Goal: Task Accomplishment & Management: Manage account settings

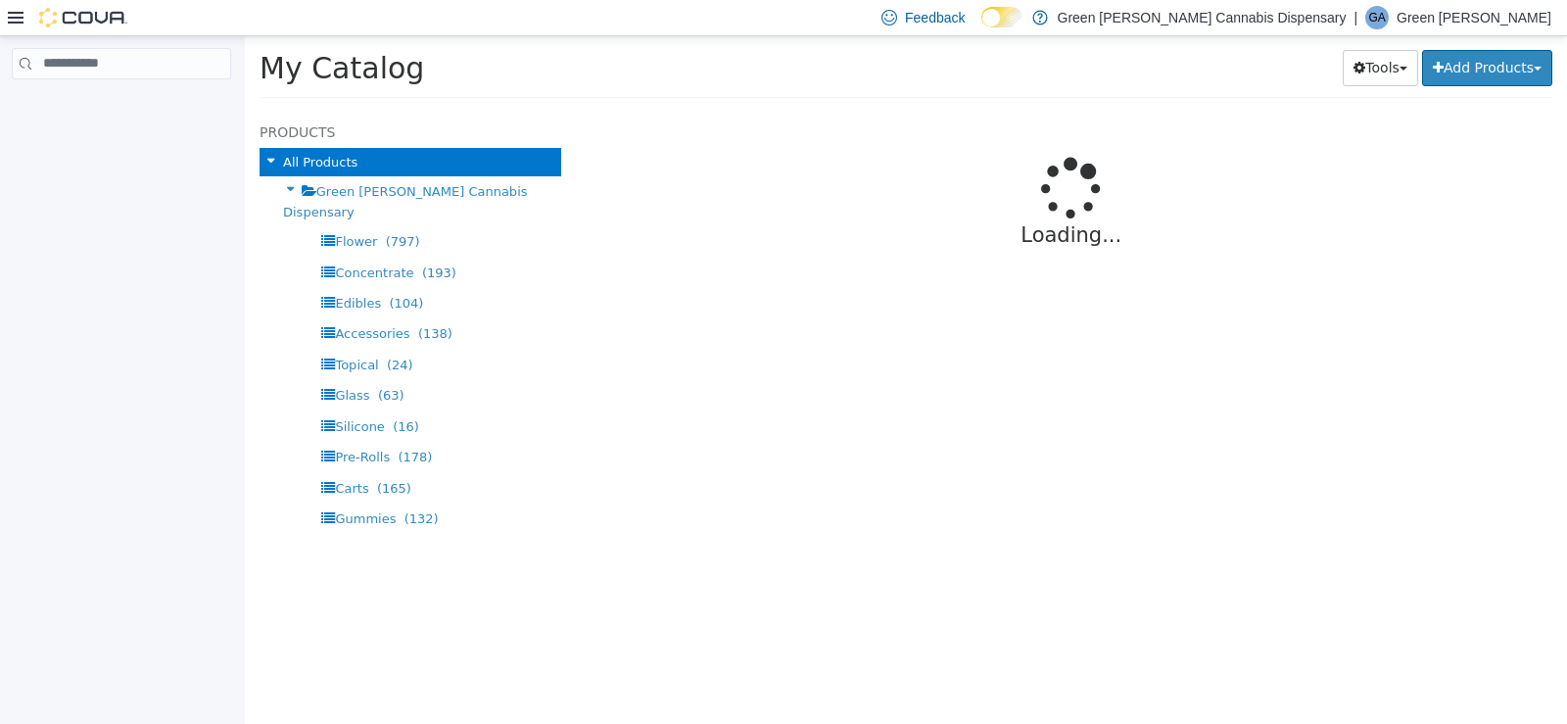
select select "**********"
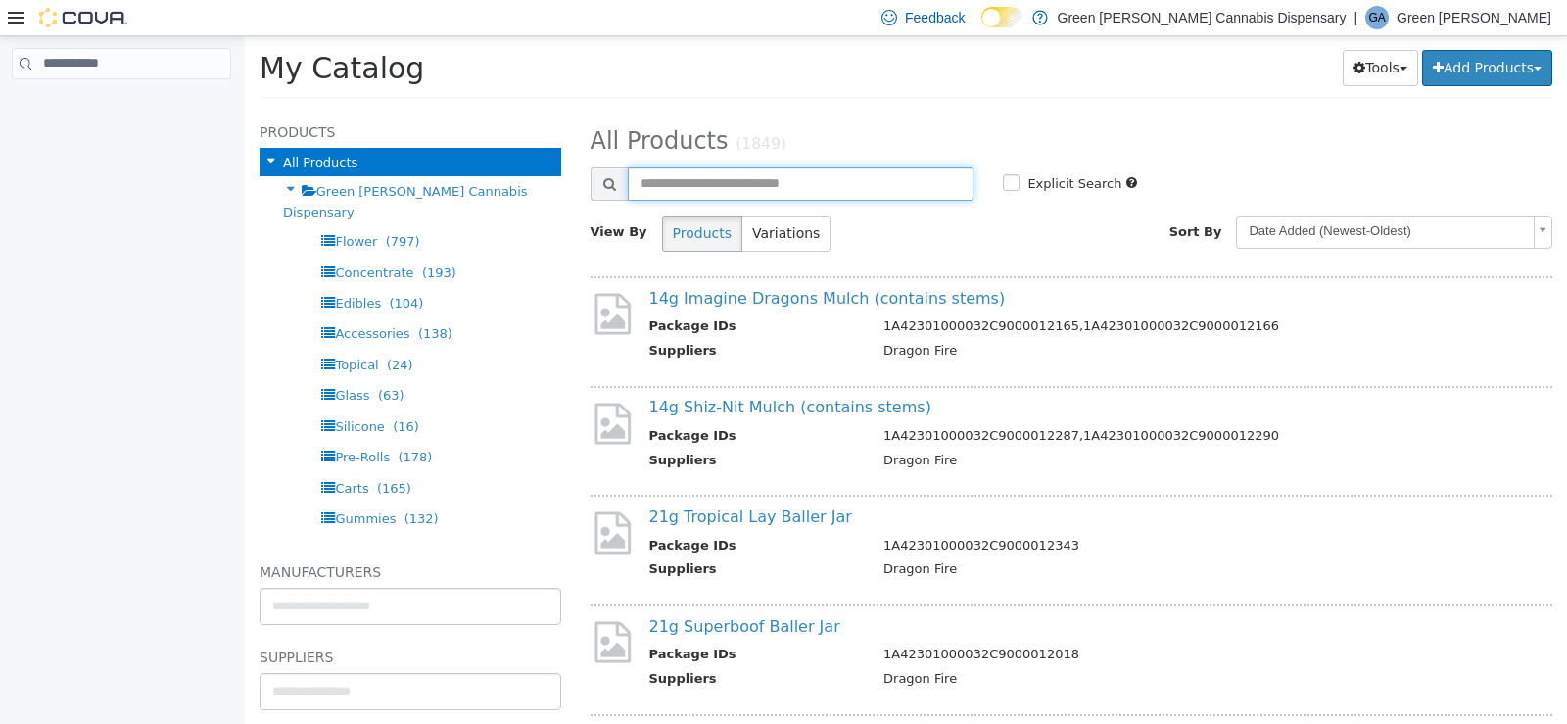
click at [856, 174] on input "text" at bounding box center [801, 183] width 347 height 34
click at [1274, 110] on body "**********" at bounding box center [906, 72] width 1322 height 74
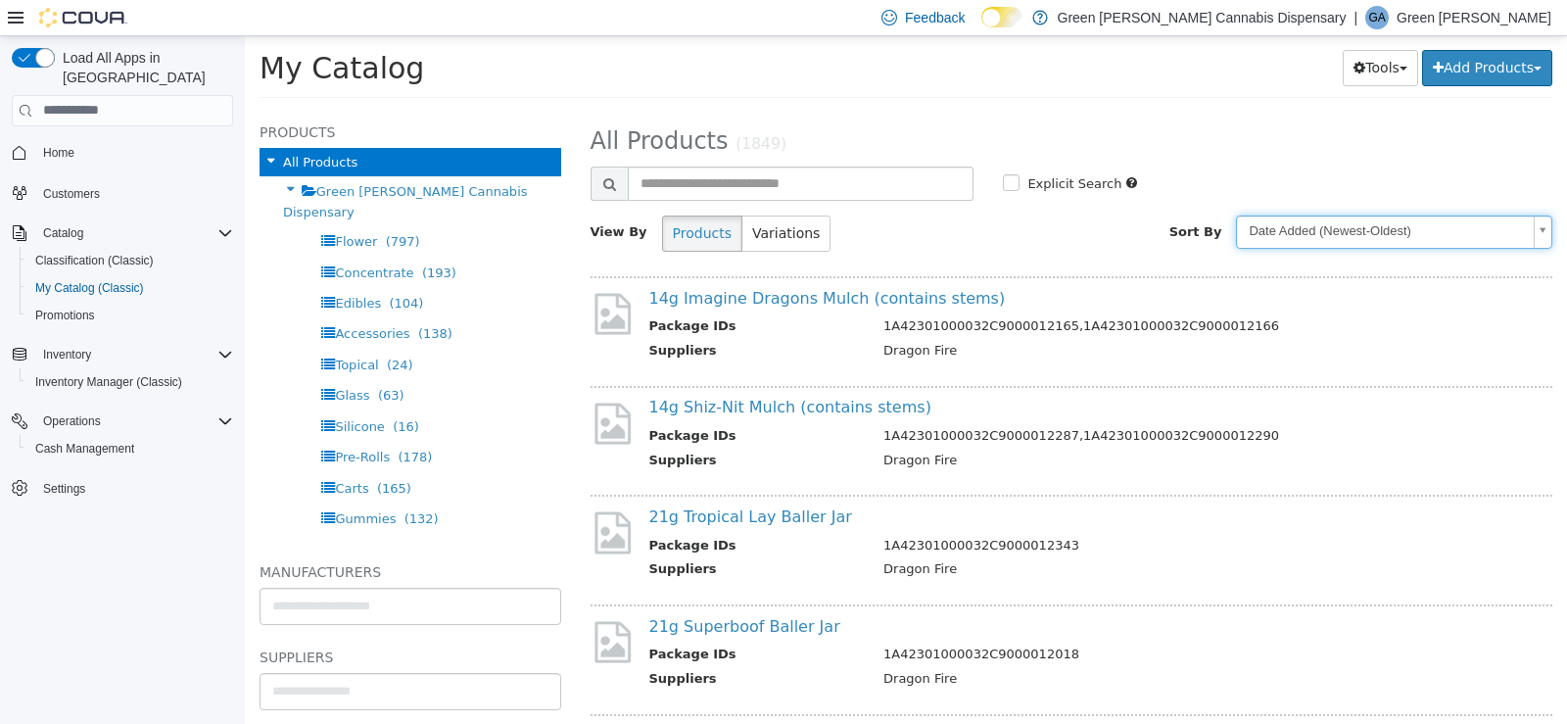
click at [872, 110] on body "**********" at bounding box center [906, 72] width 1322 height 74
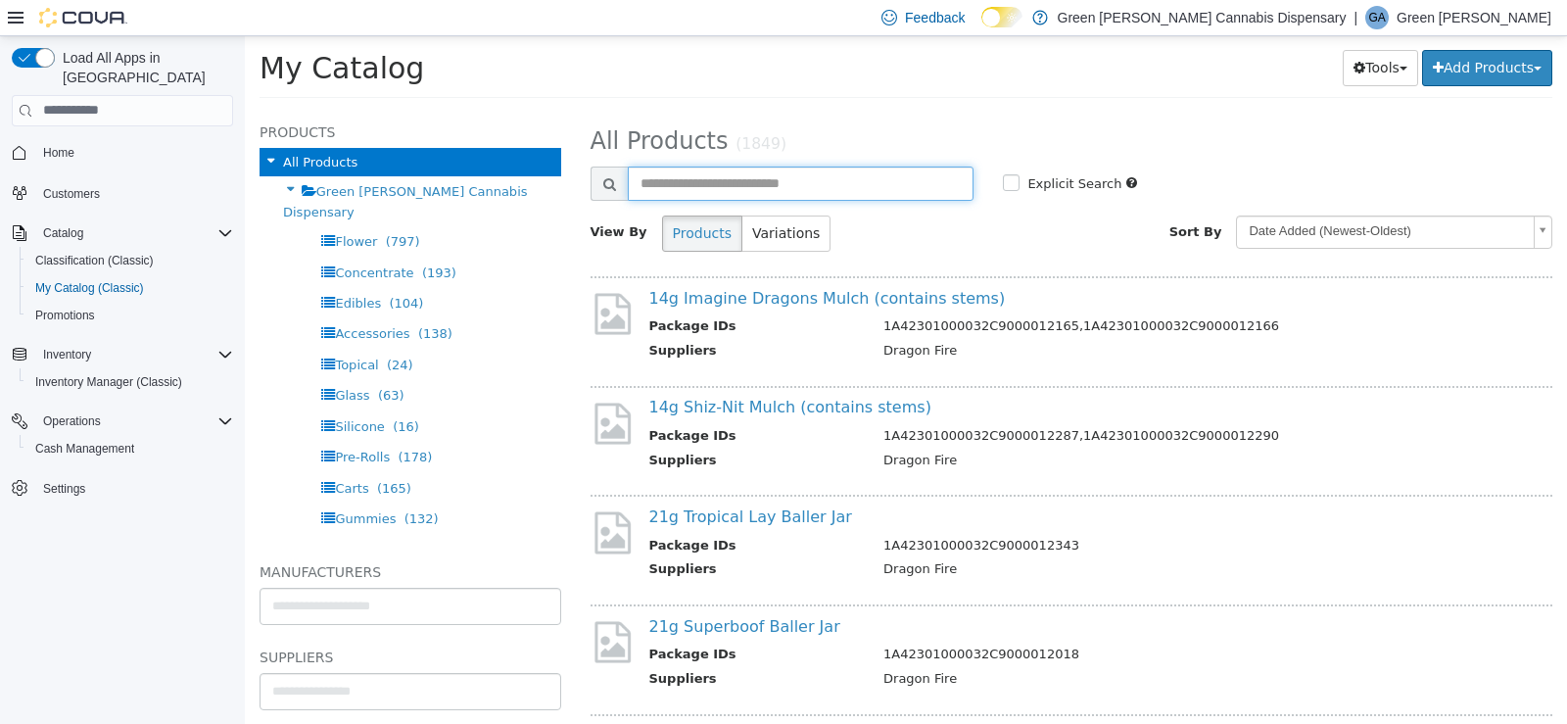
click at [872, 186] on input "text" at bounding box center [801, 183] width 347 height 34
type input "*******"
select select "**********"
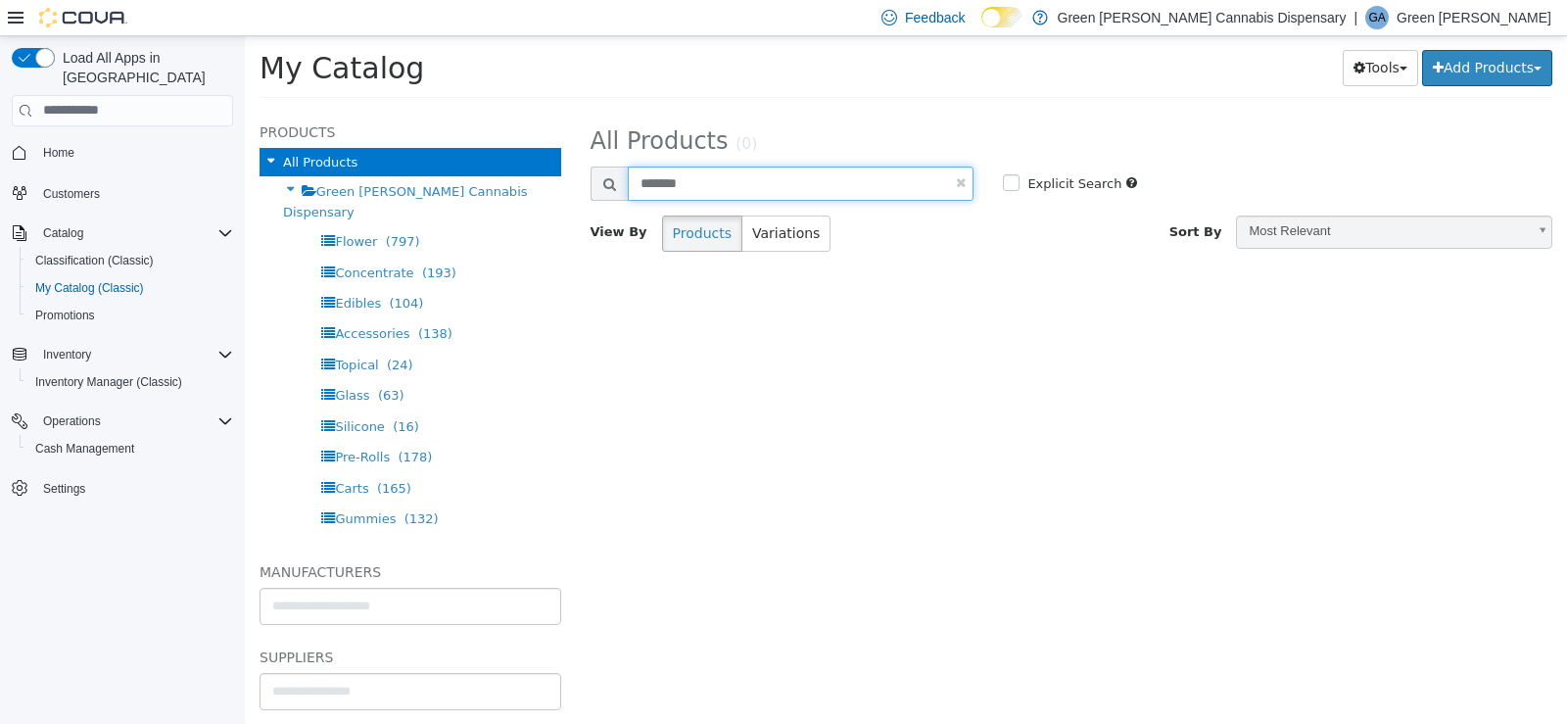
click at [739, 185] on input "*******" at bounding box center [801, 183] width 347 height 34
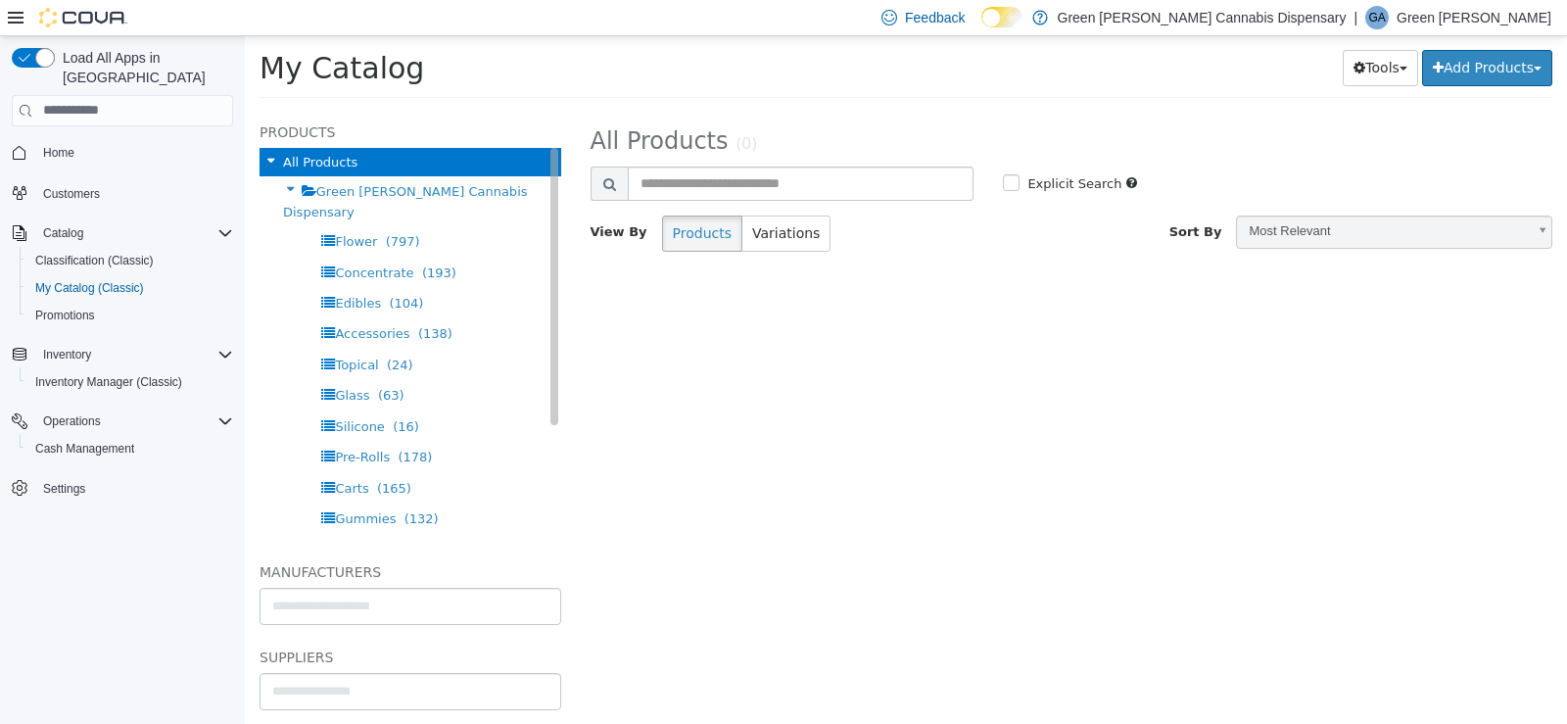
select select "**********"
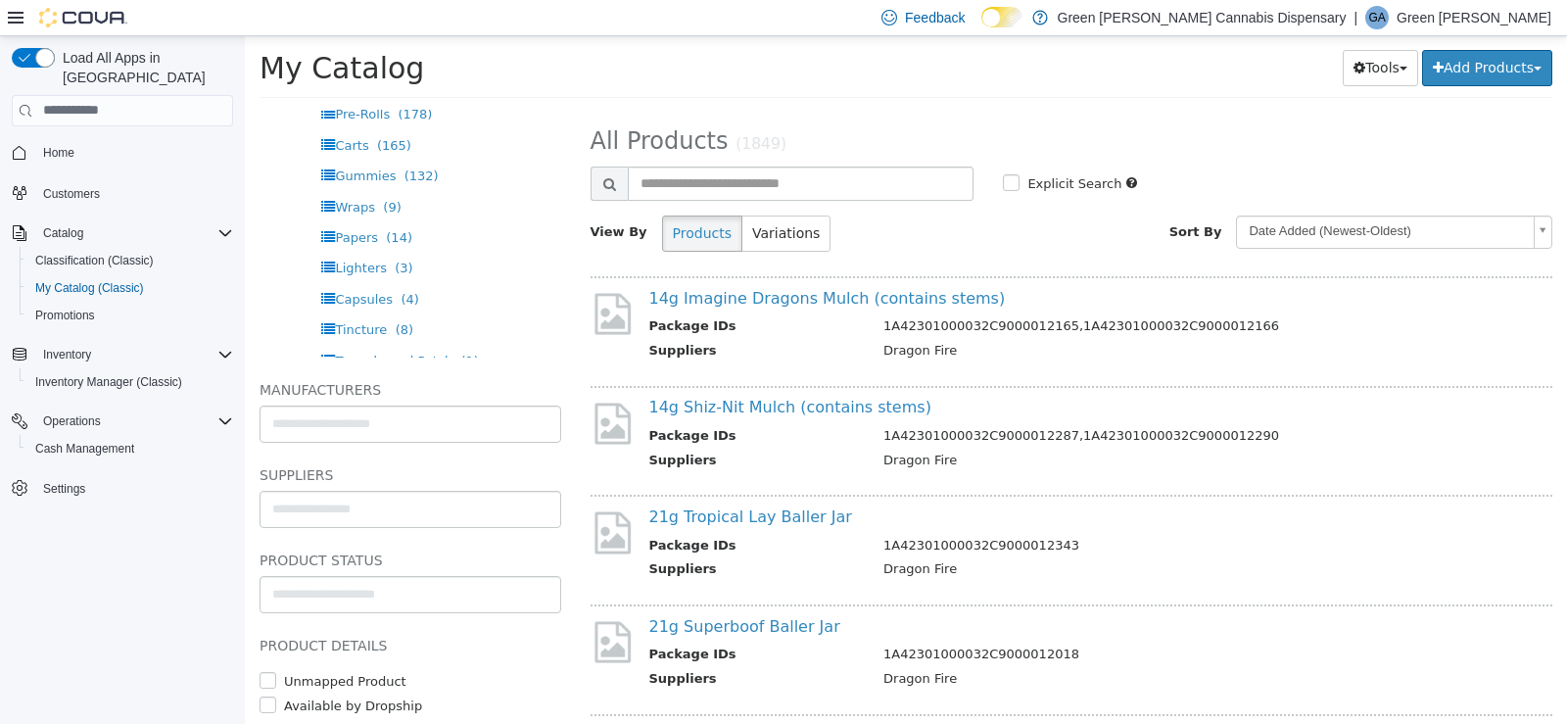
scroll to position [232, 0]
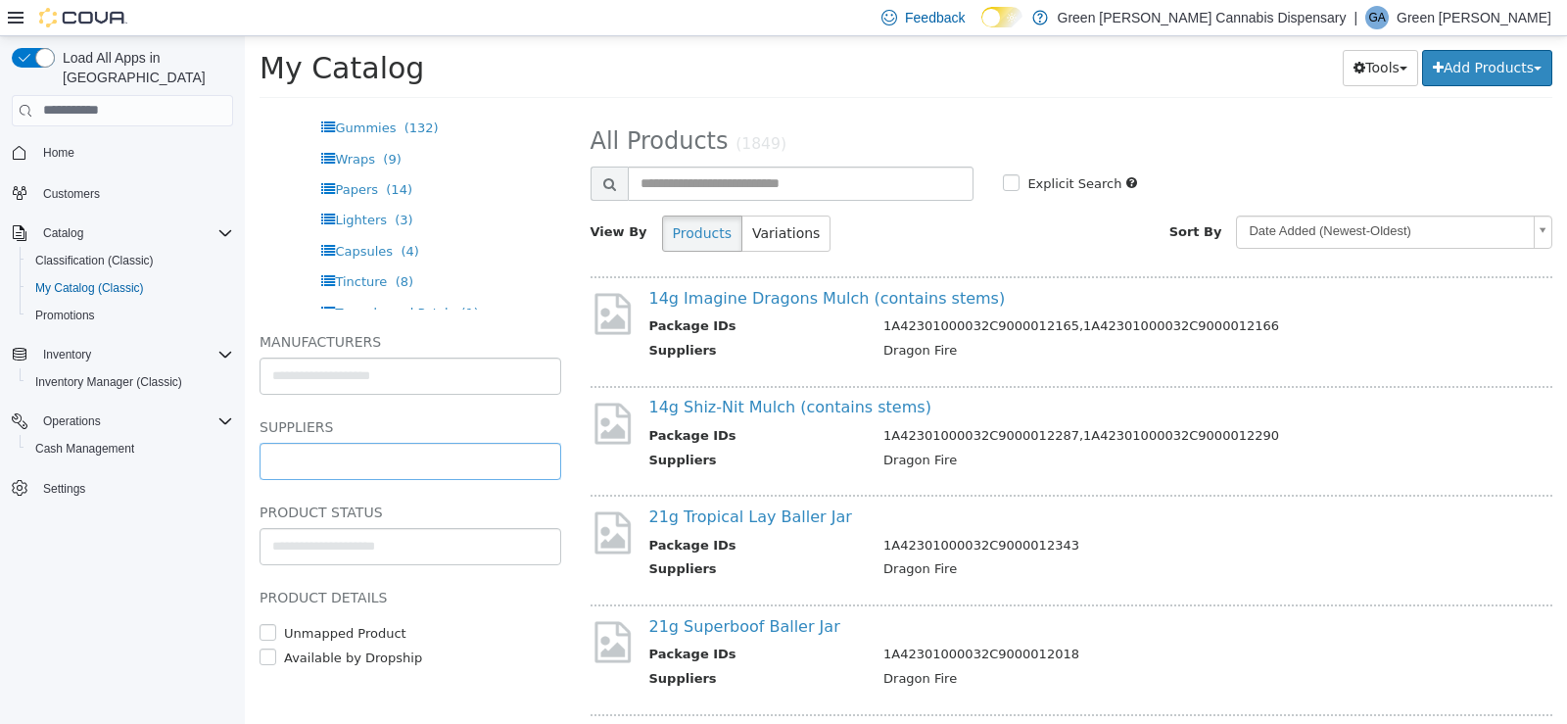
click at [403, 451] on input "text" at bounding box center [411, 460] width 300 height 31
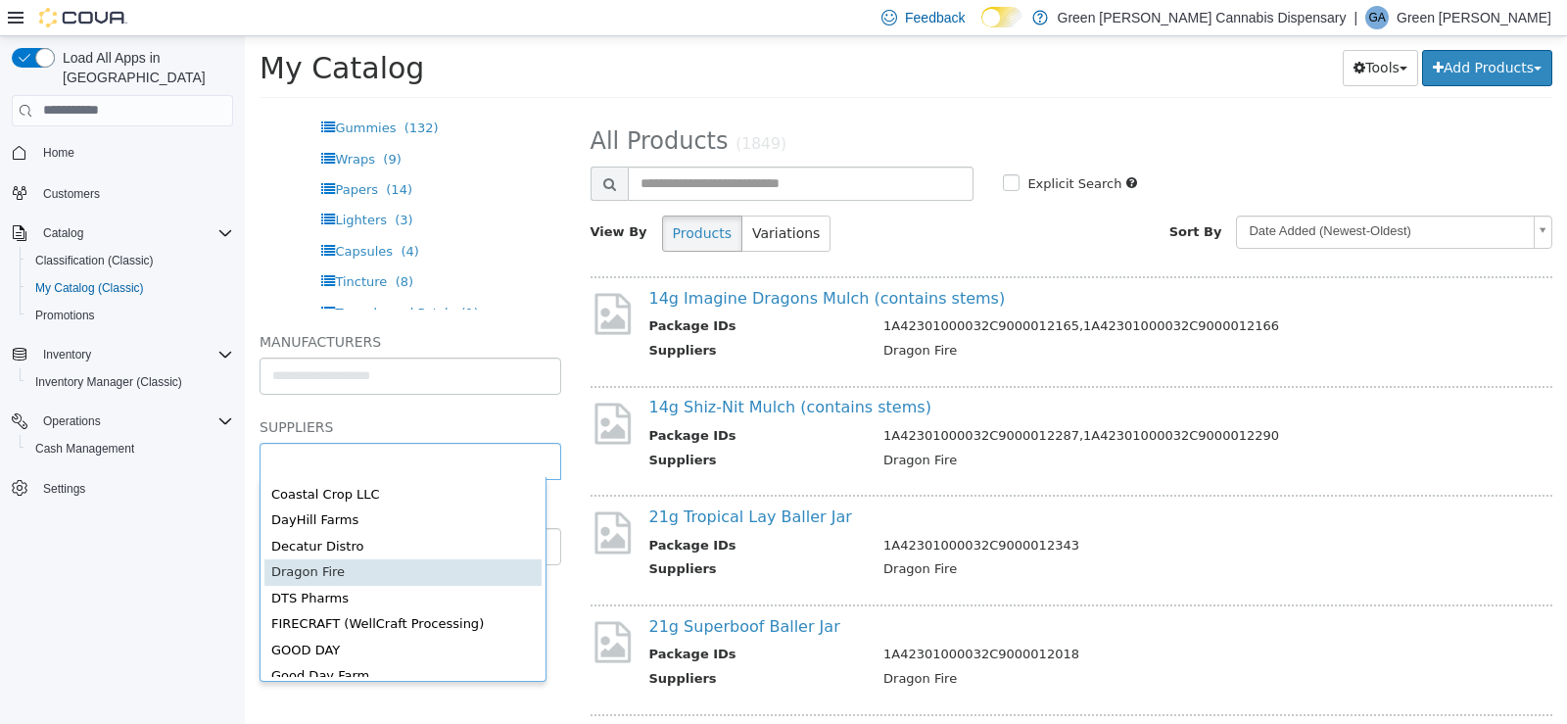
scroll to position [98, 0]
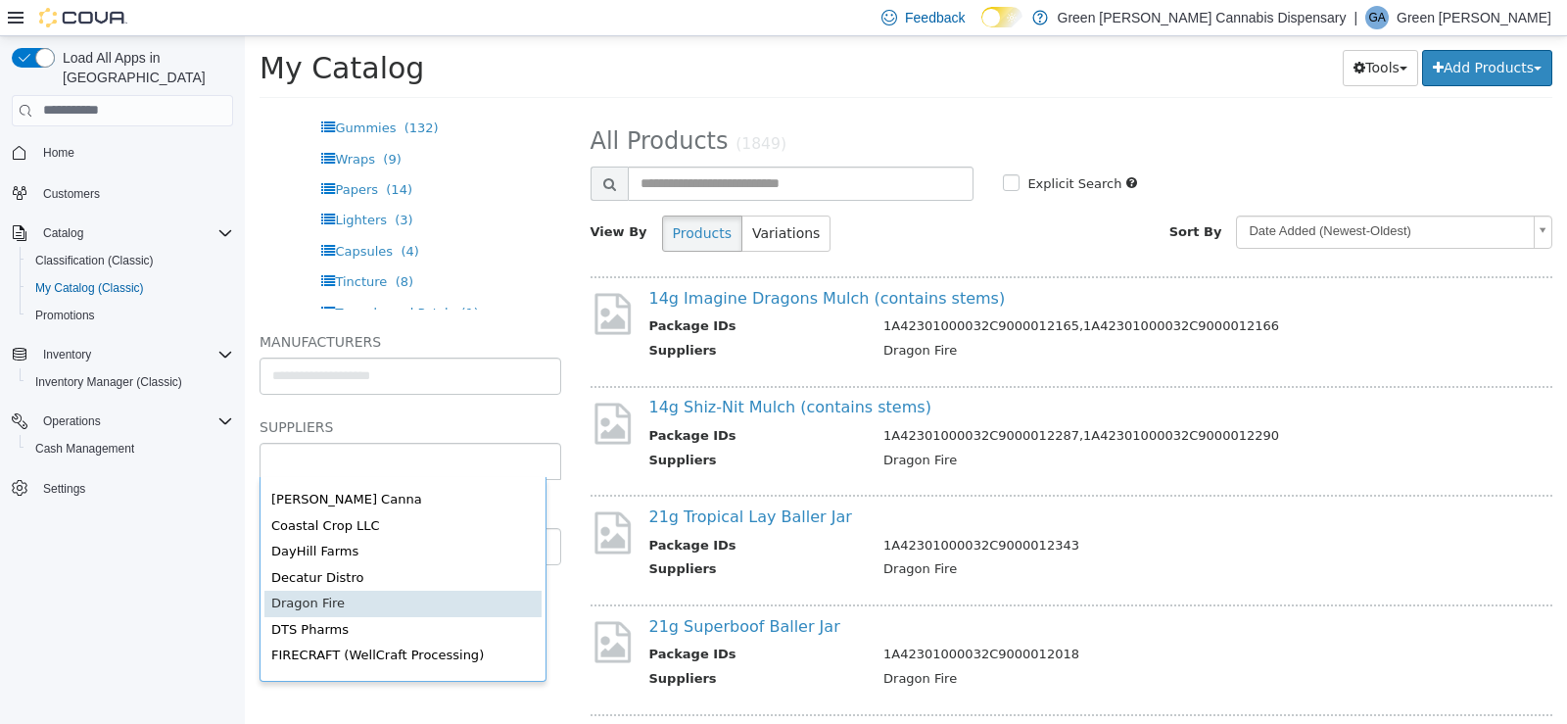
type input "******"
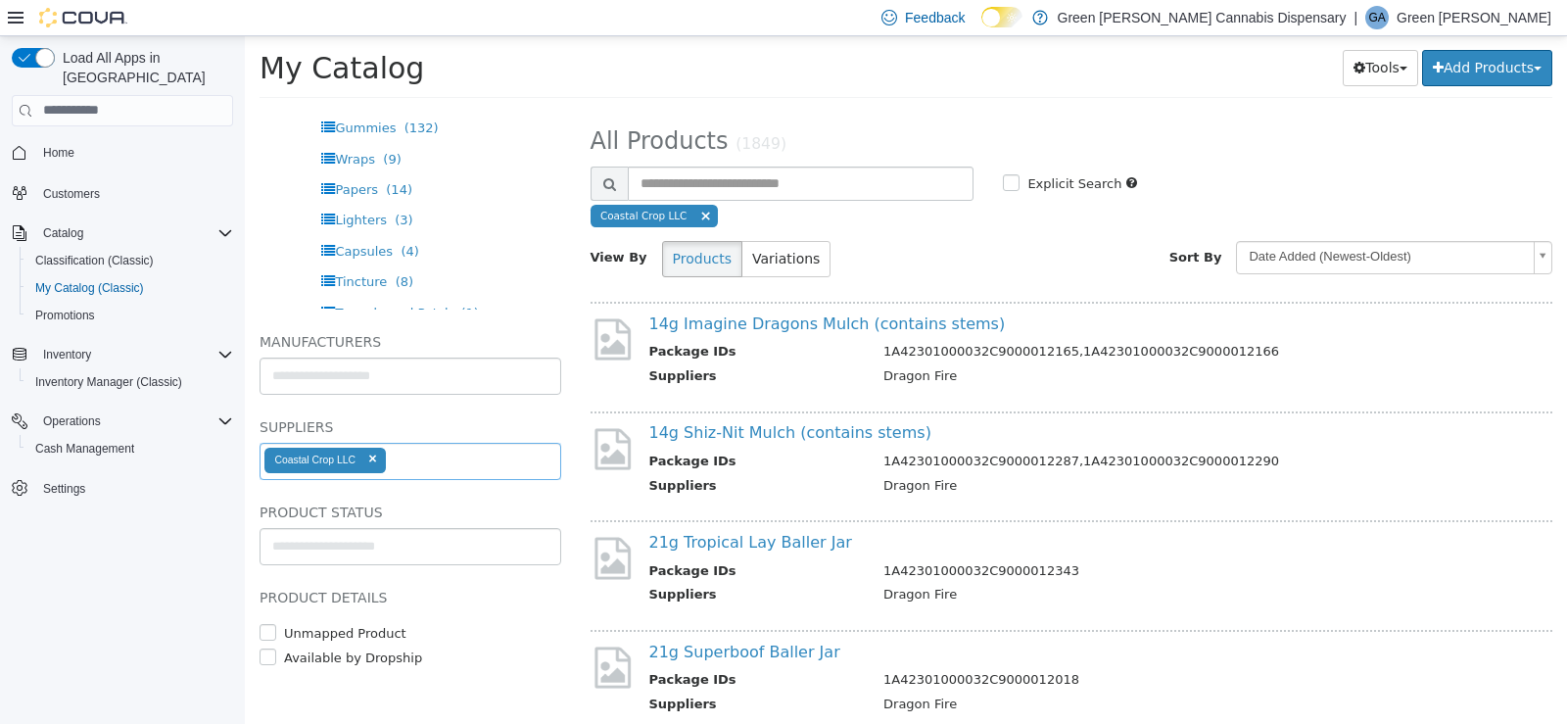
select select "**********"
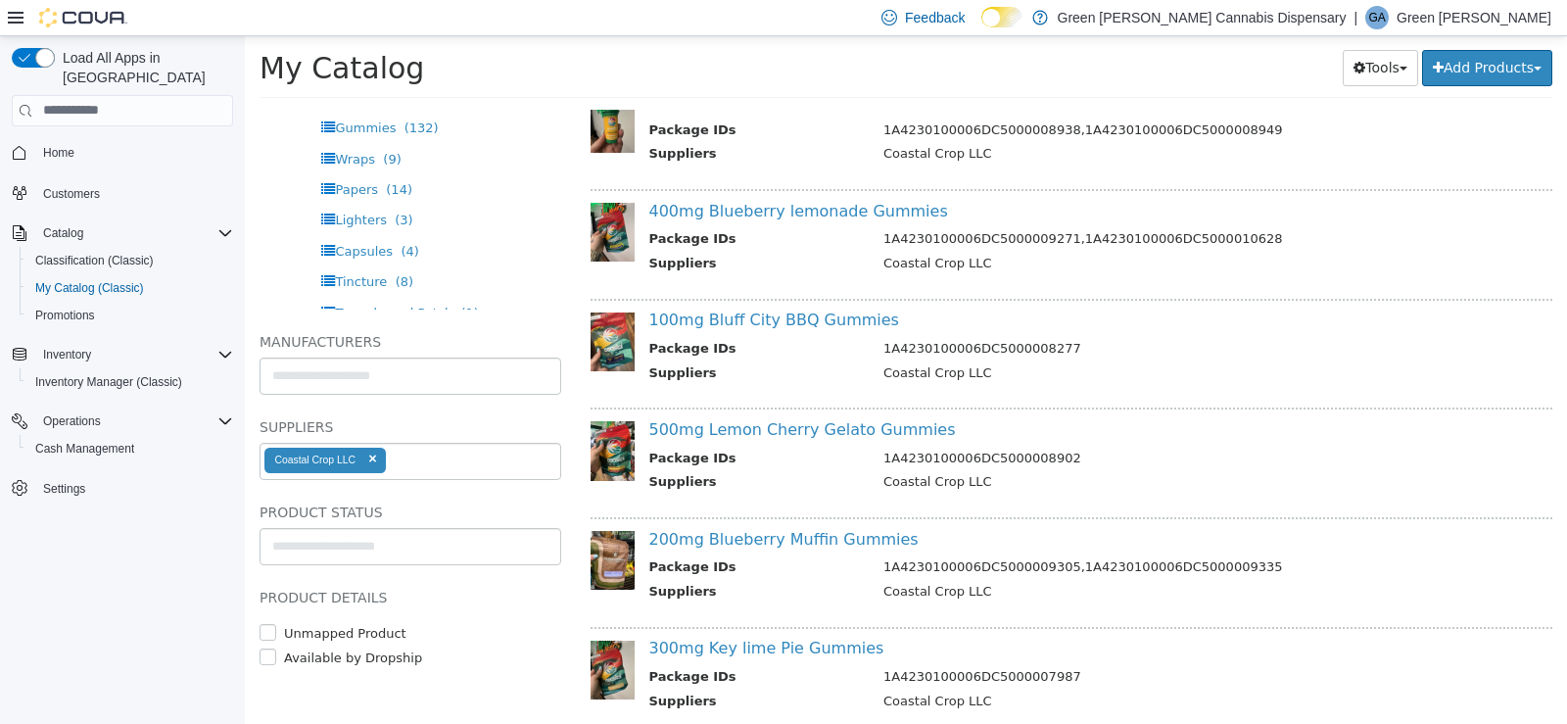
scroll to position [1469, 0]
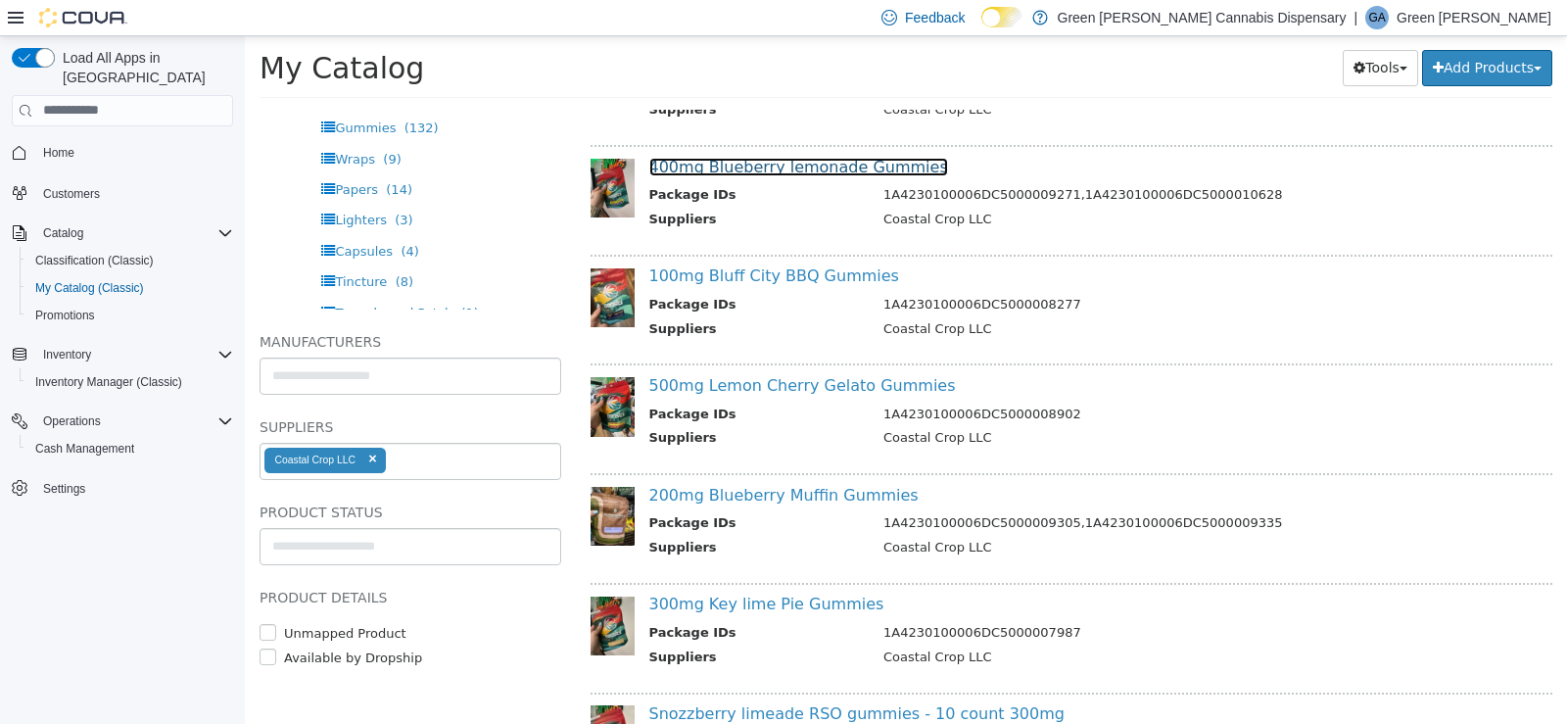
click at [819, 170] on link "400mg Blueberry lemonade Gummies" at bounding box center [798, 166] width 299 height 19
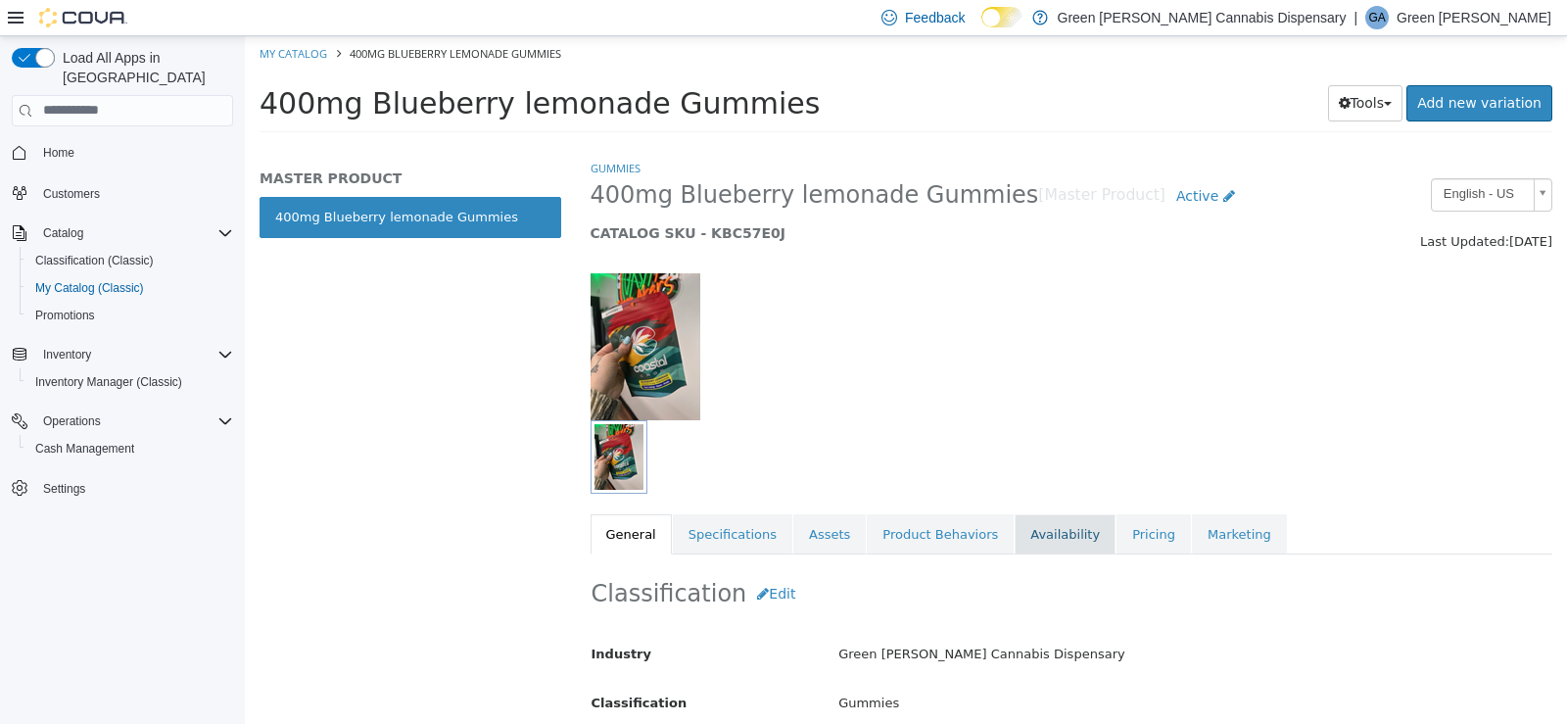
click at [1015, 539] on link "Availability" at bounding box center [1065, 533] width 101 height 41
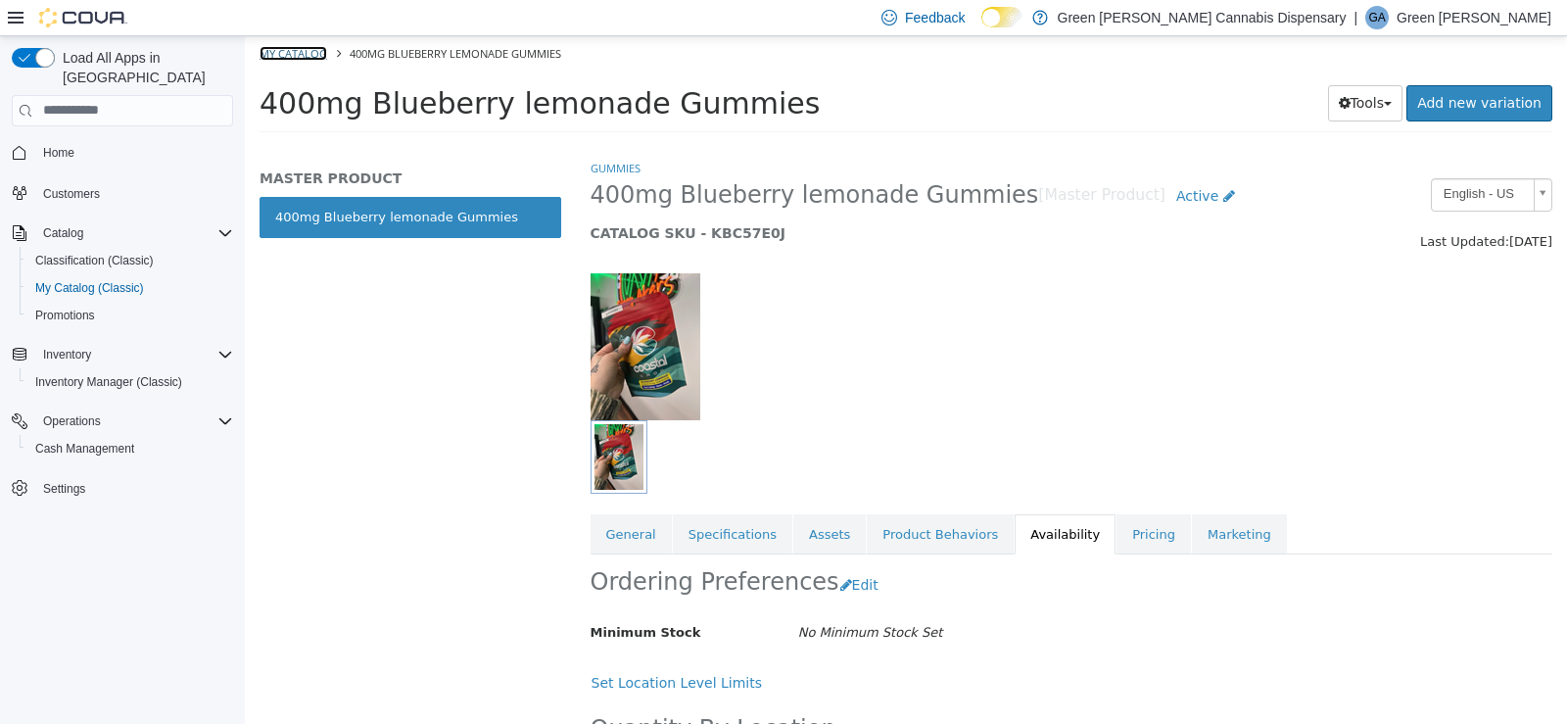
click at [311, 55] on link "My Catalog" at bounding box center [294, 52] width 68 height 15
select select "**********"
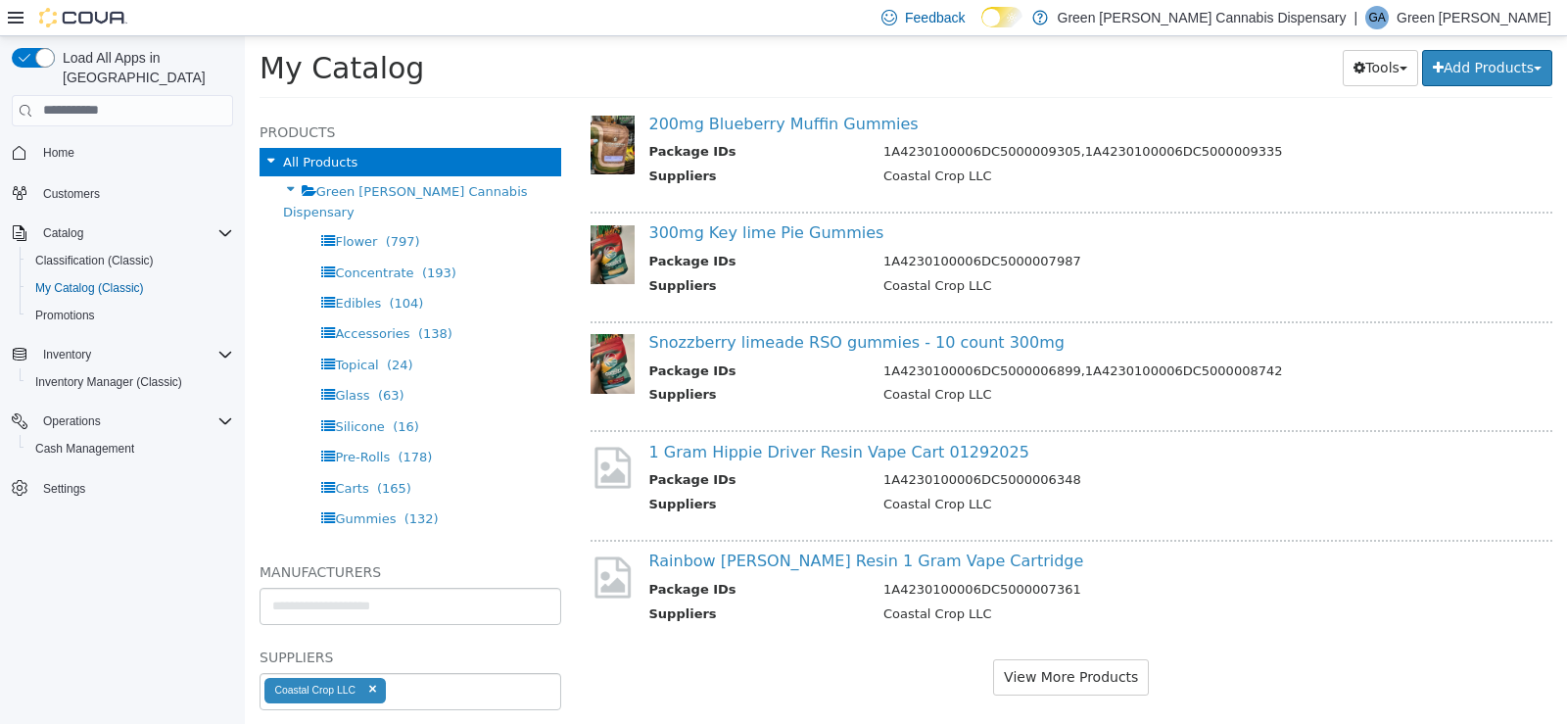
scroll to position [1858, 0]
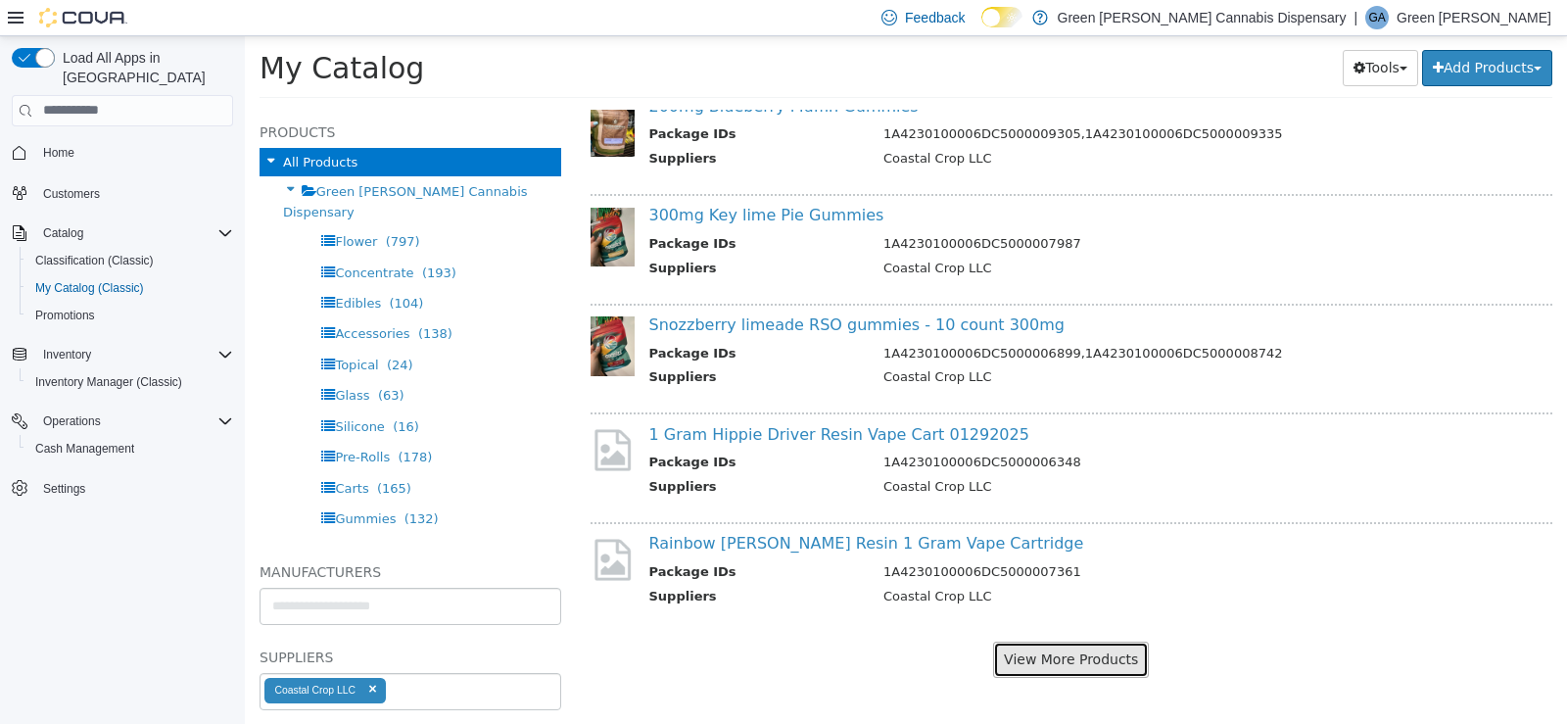
click at [1076, 666] on button "View More Products" at bounding box center [1071, 659] width 156 height 36
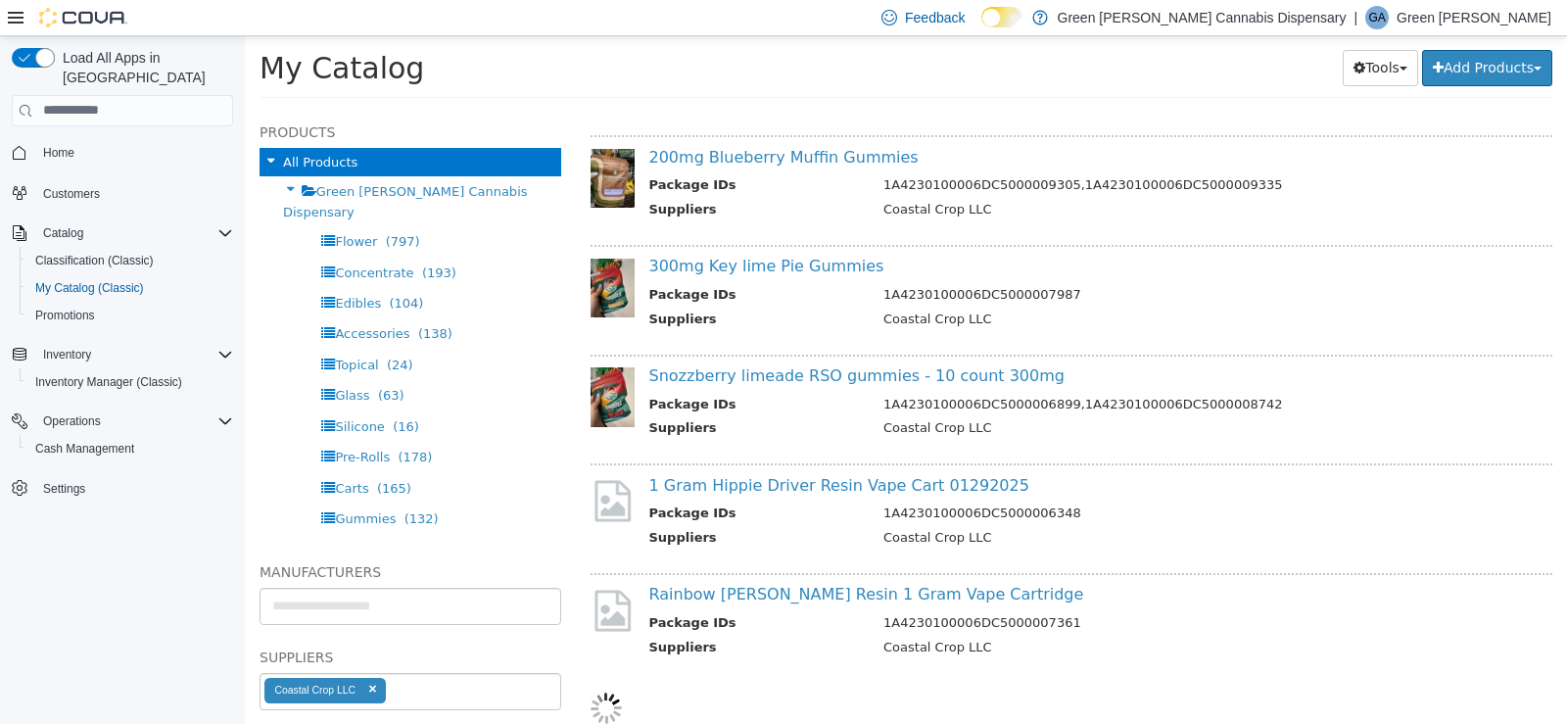
select select "**********"
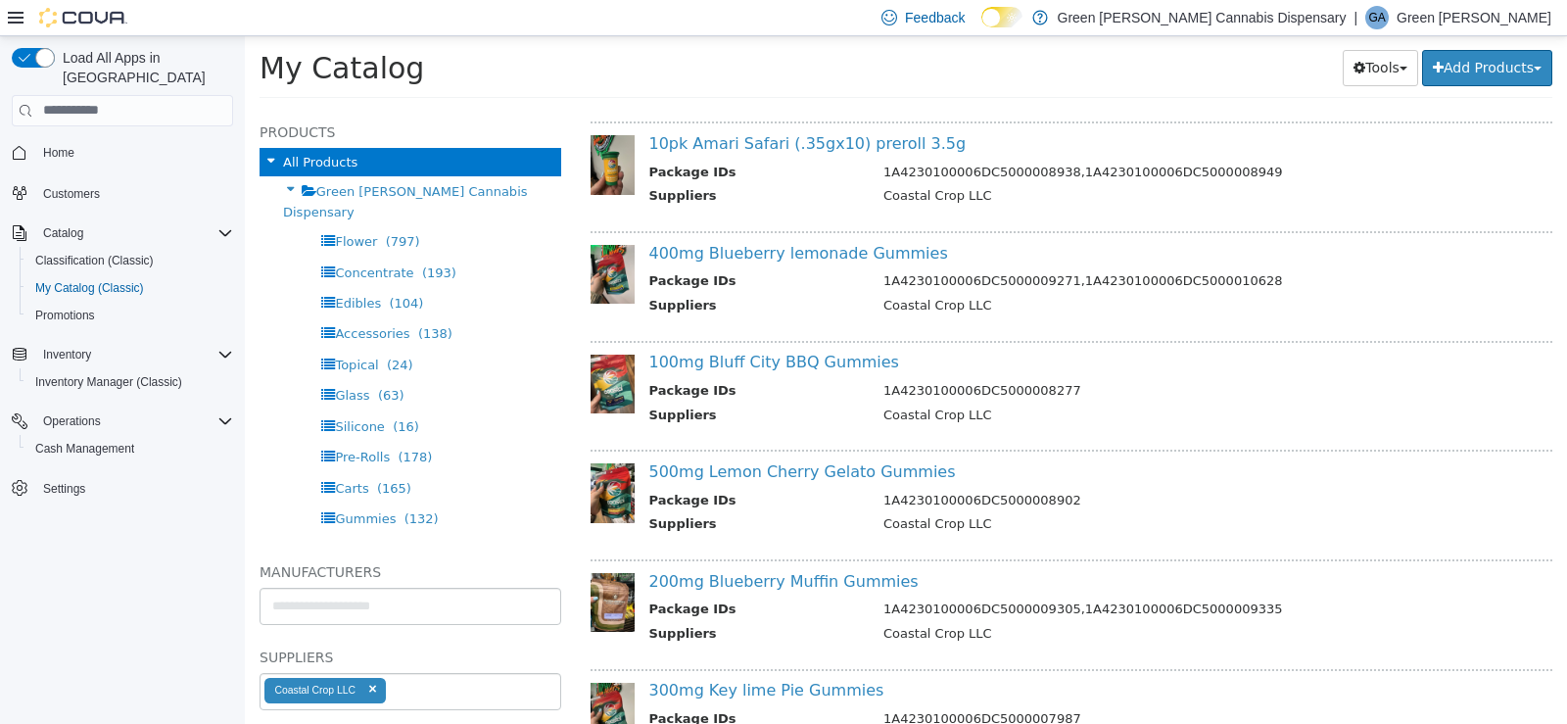
scroll to position [1416, 0]
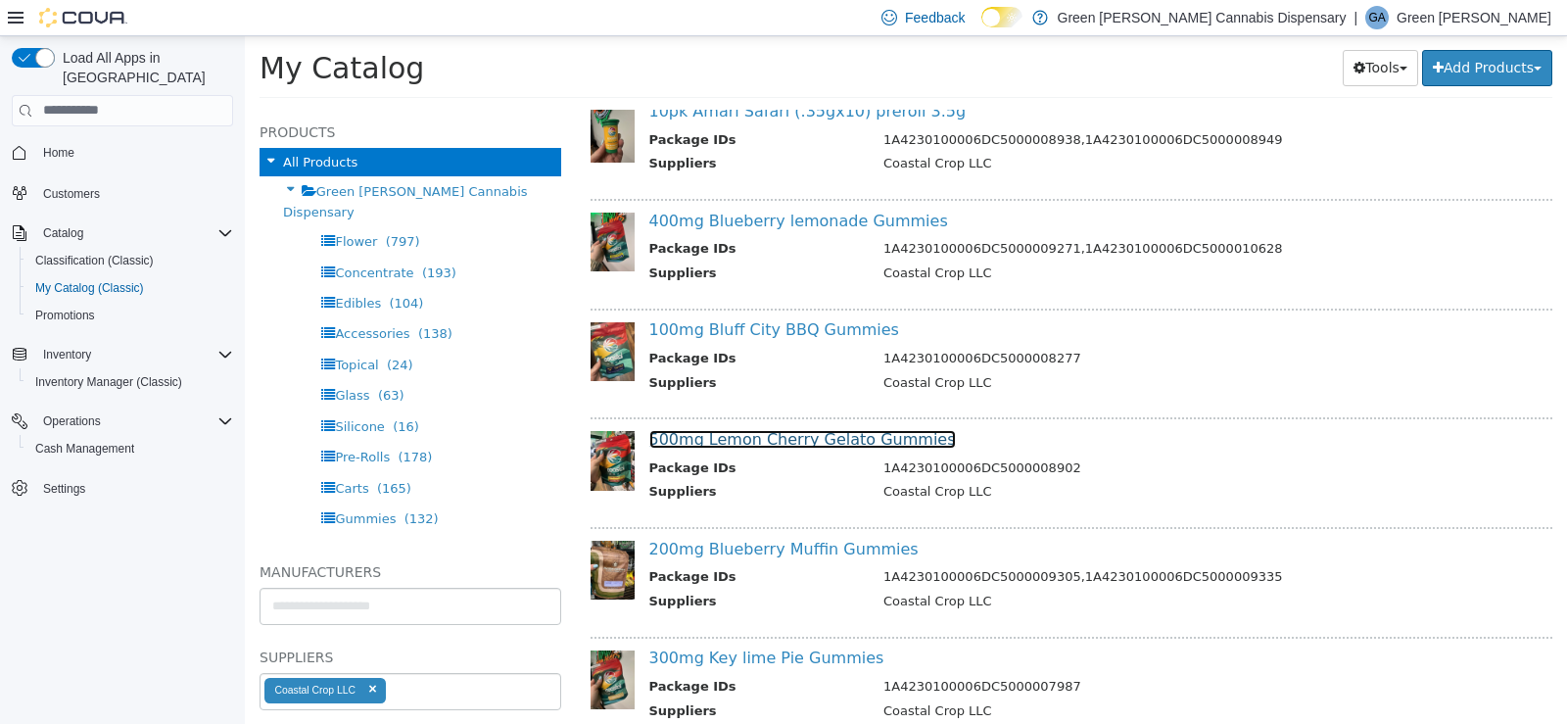
click at [837, 432] on link "500mg Lemon Cherry Gelato Gummies" at bounding box center [802, 438] width 307 height 19
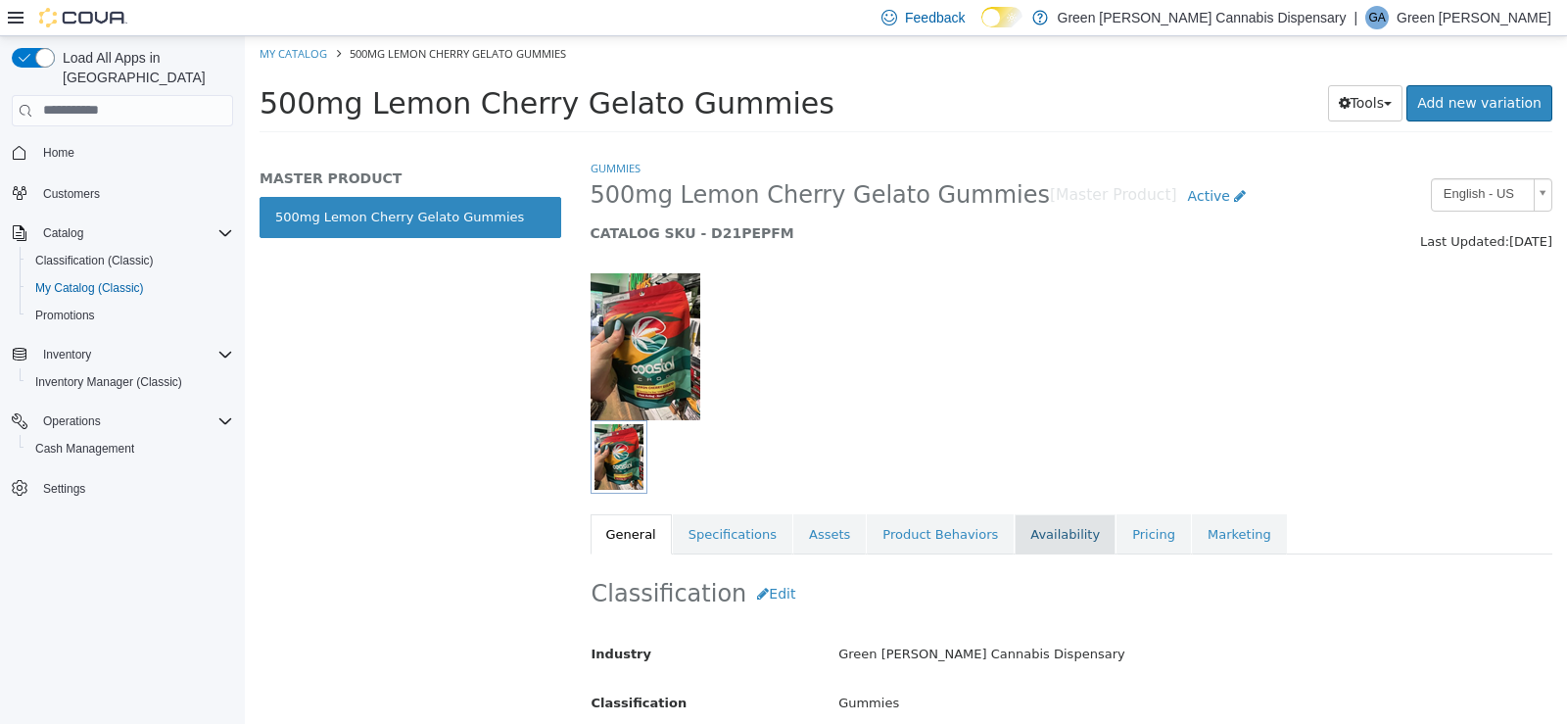
click at [1015, 518] on link "Availability" at bounding box center [1065, 533] width 101 height 41
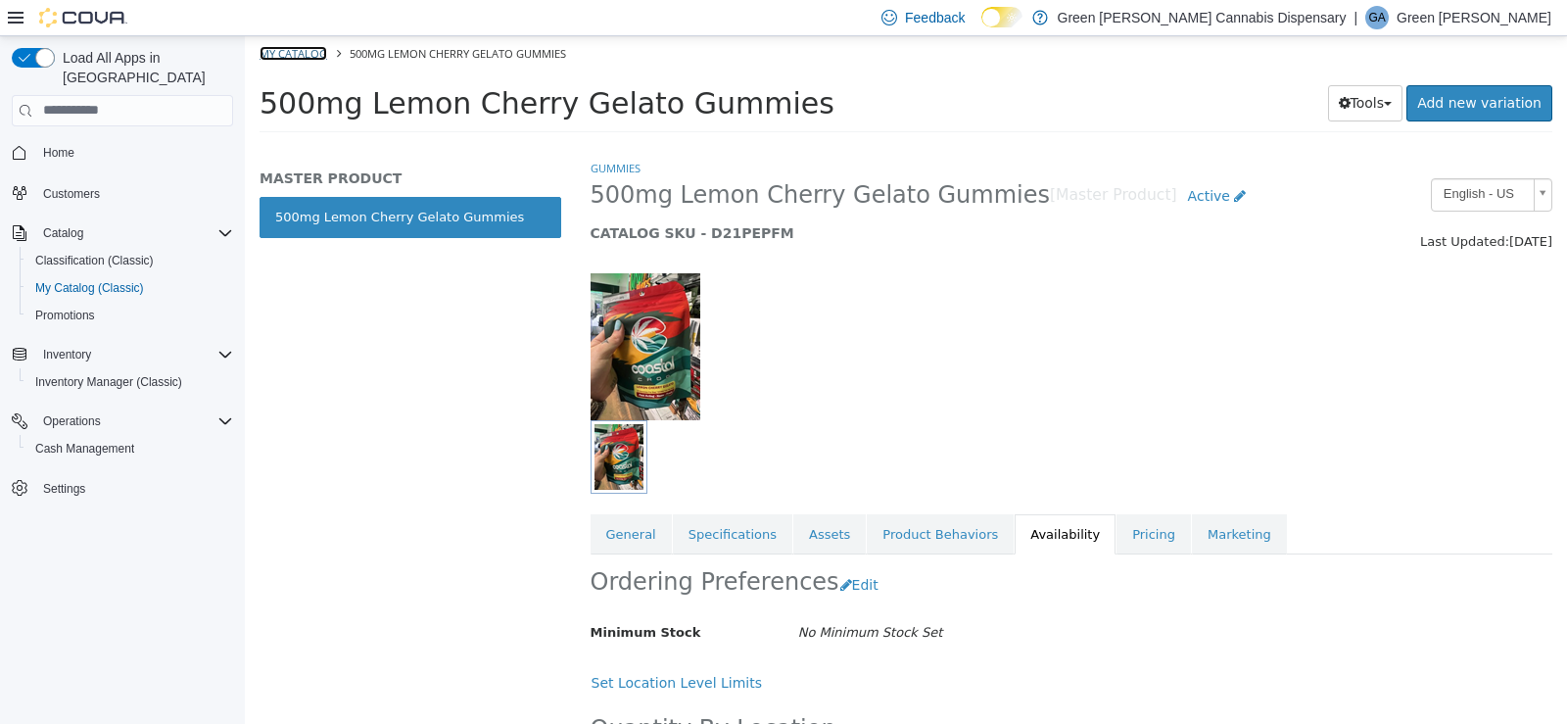
click at [269, 53] on link "My Catalog" at bounding box center [294, 52] width 68 height 15
select select "**********"
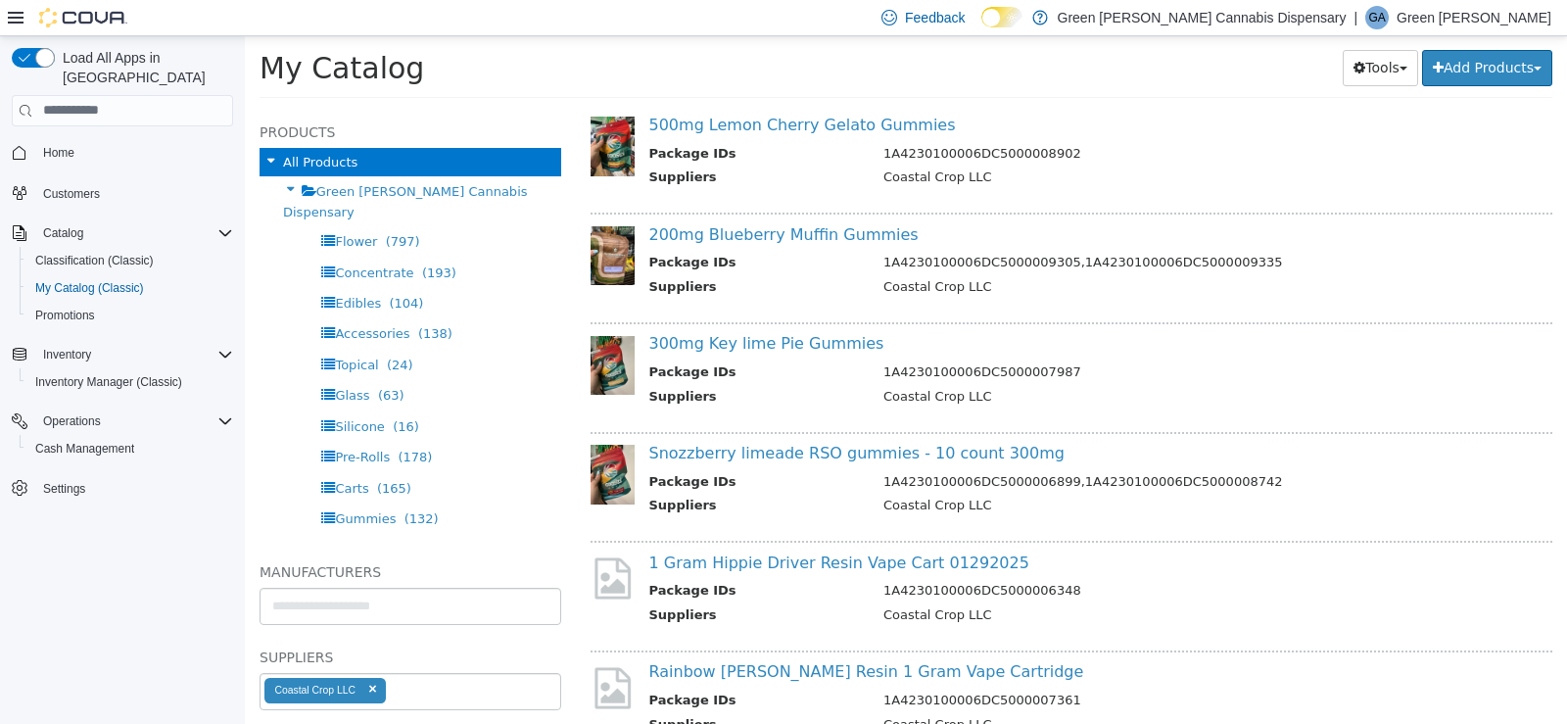
scroll to position [1763, 0]
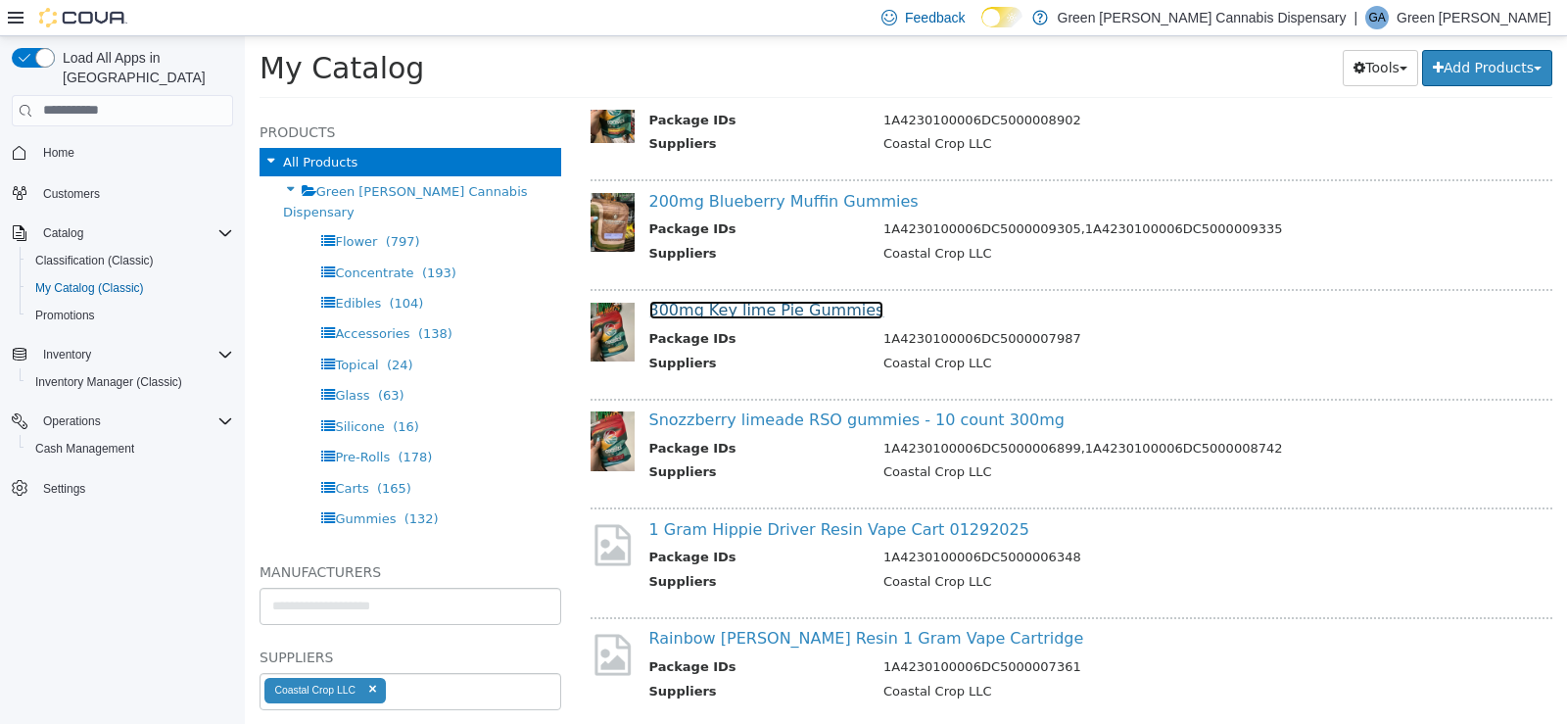
click at [811, 312] on link "300mg Key lime Pie Gummies" at bounding box center [766, 309] width 235 height 19
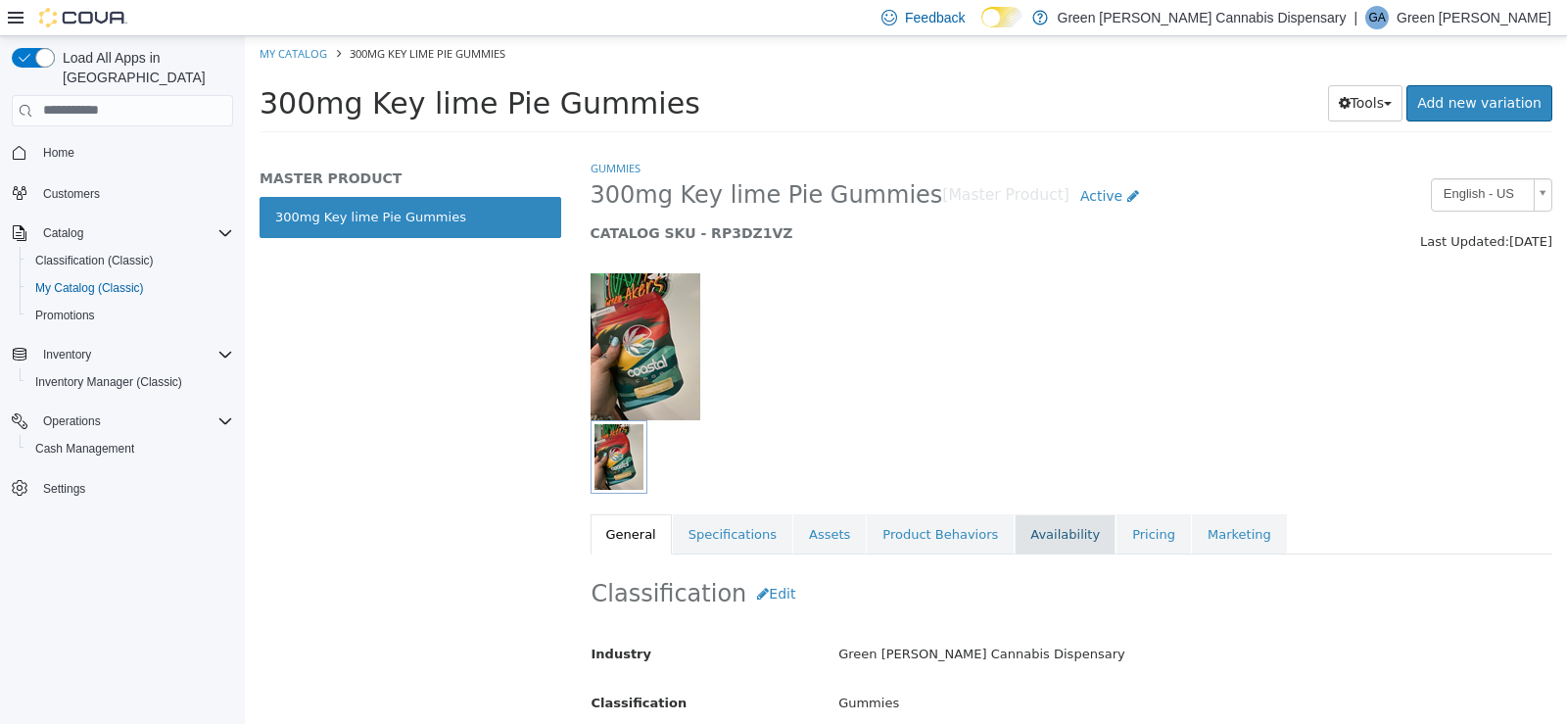
click at [1015, 541] on link "Availability" at bounding box center [1065, 533] width 101 height 41
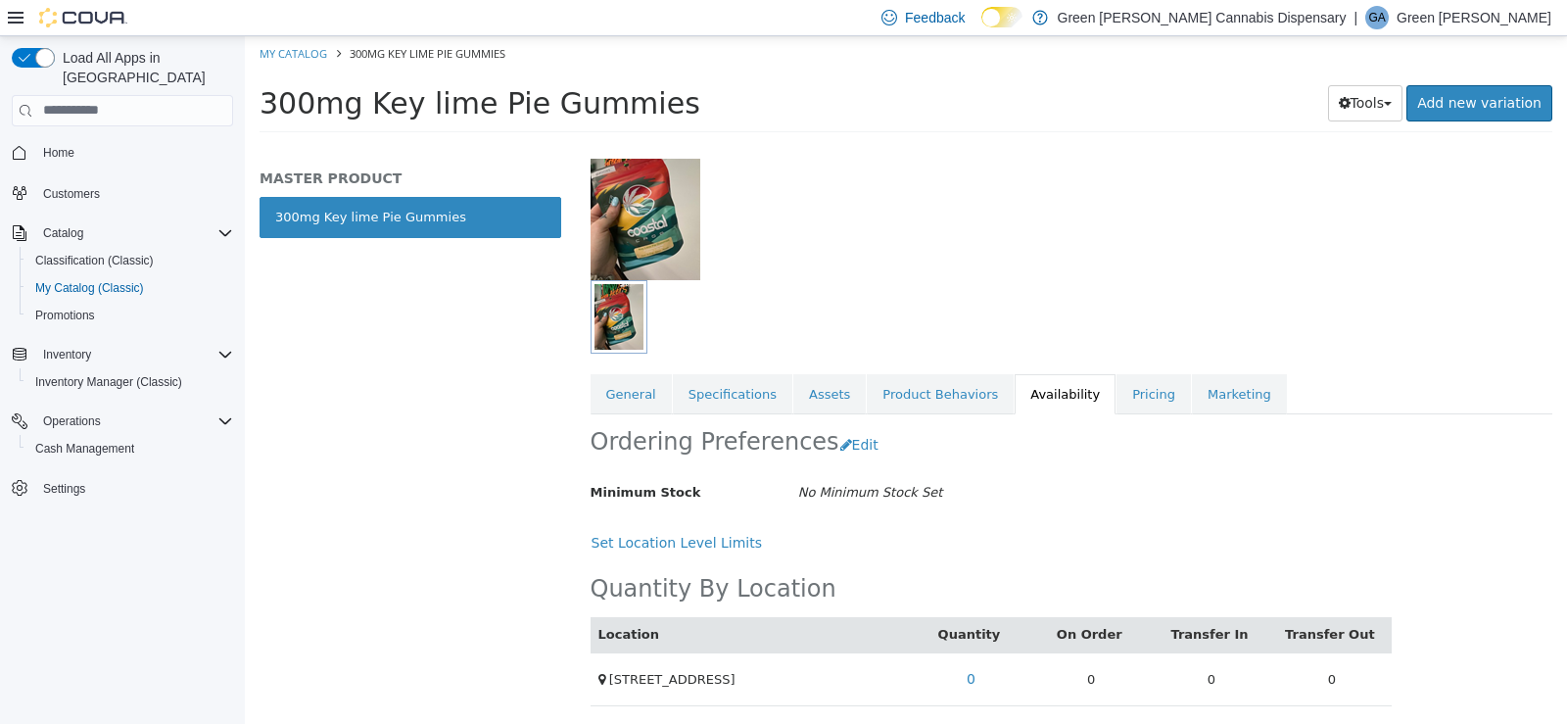
scroll to position [143, 0]
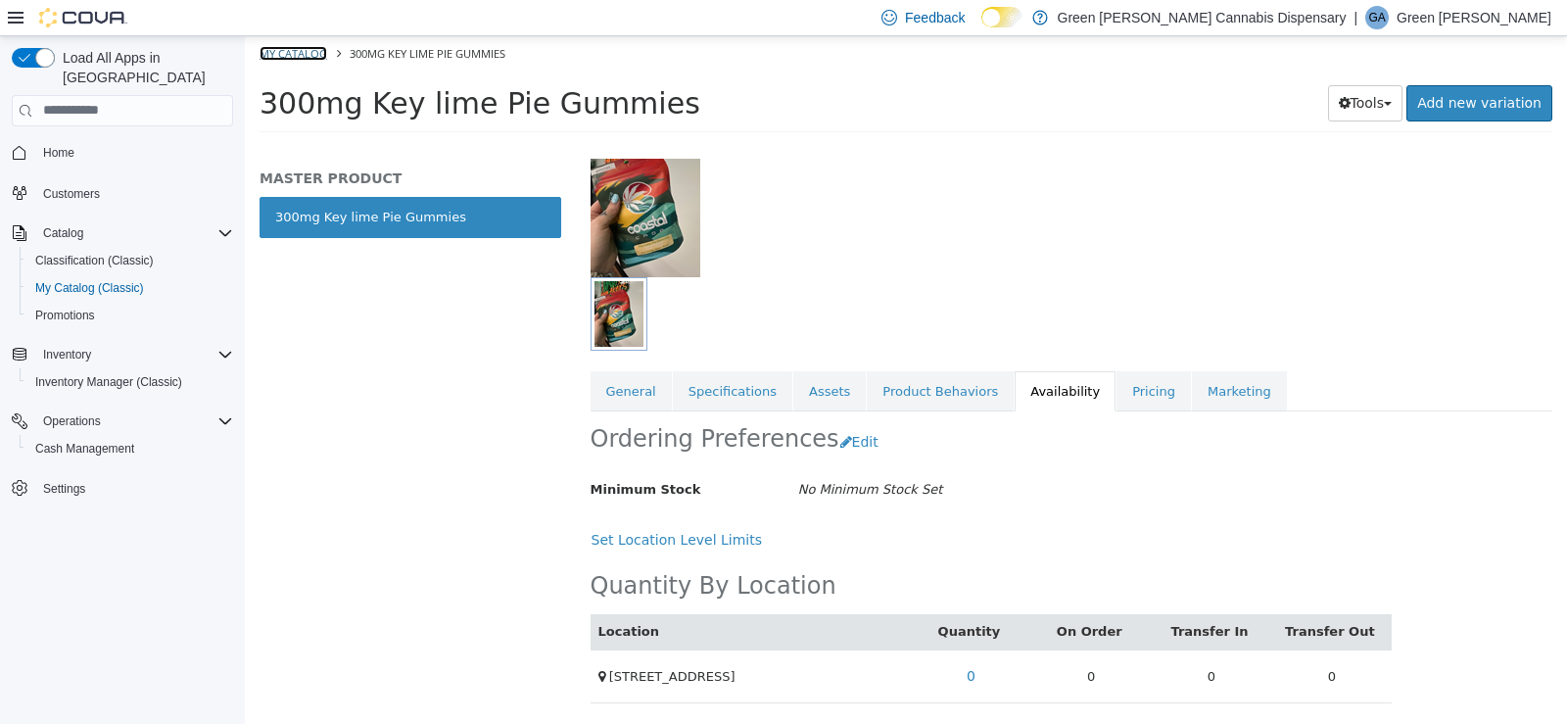
click at [289, 52] on link "My Catalog" at bounding box center [294, 52] width 68 height 15
select select "**********"
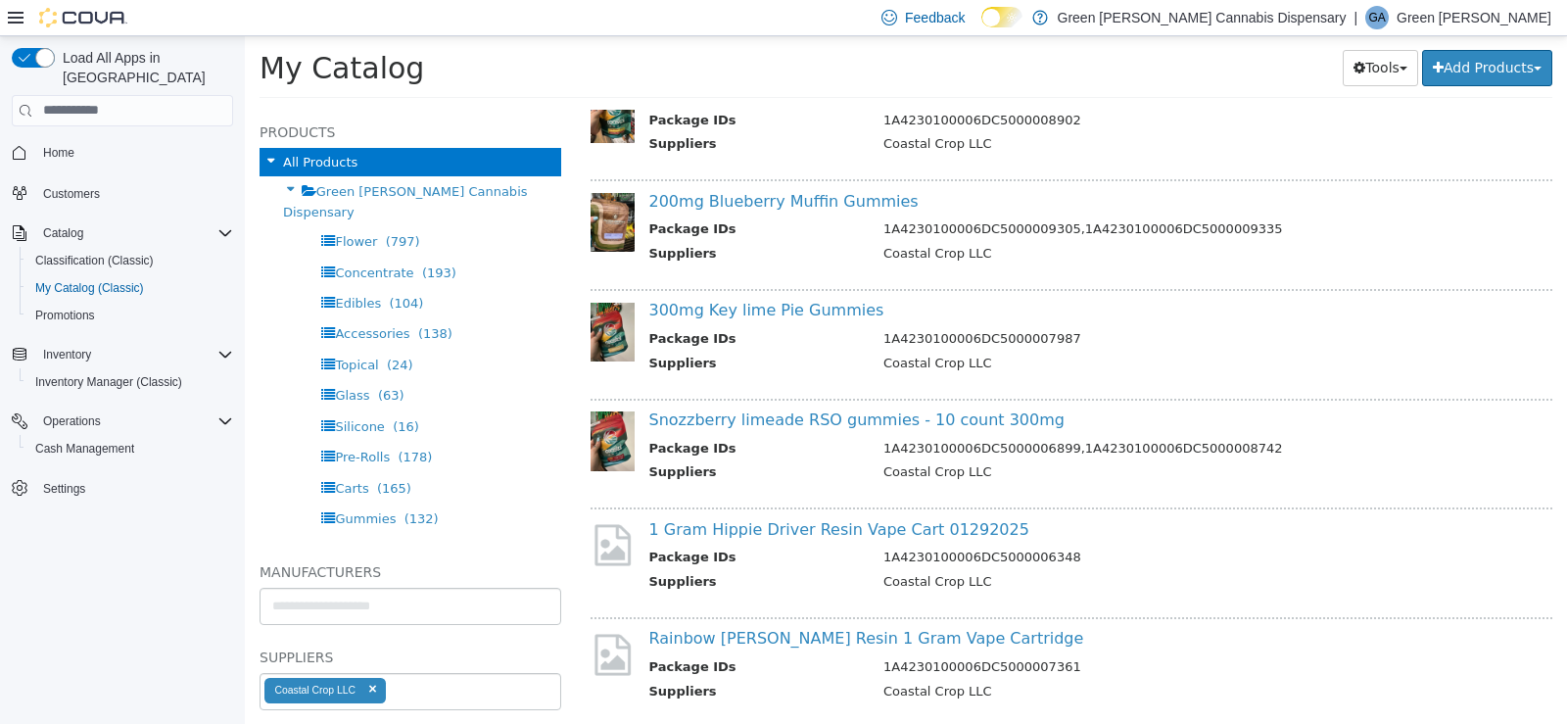
scroll to position [1861, 0]
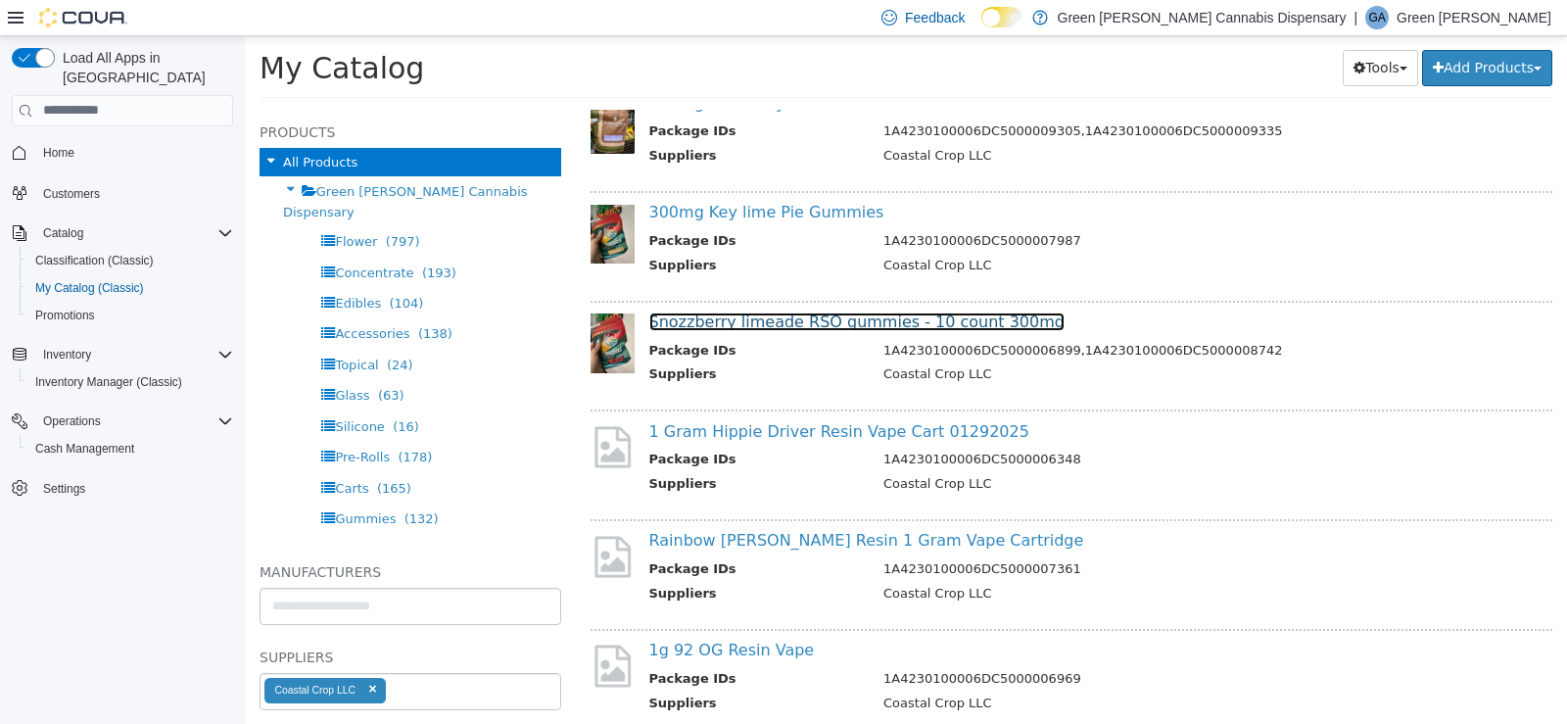
click at [798, 323] on link "Snozzberry limeade RSO gummies - 10 count 300mg" at bounding box center [856, 321] width 415 height 19
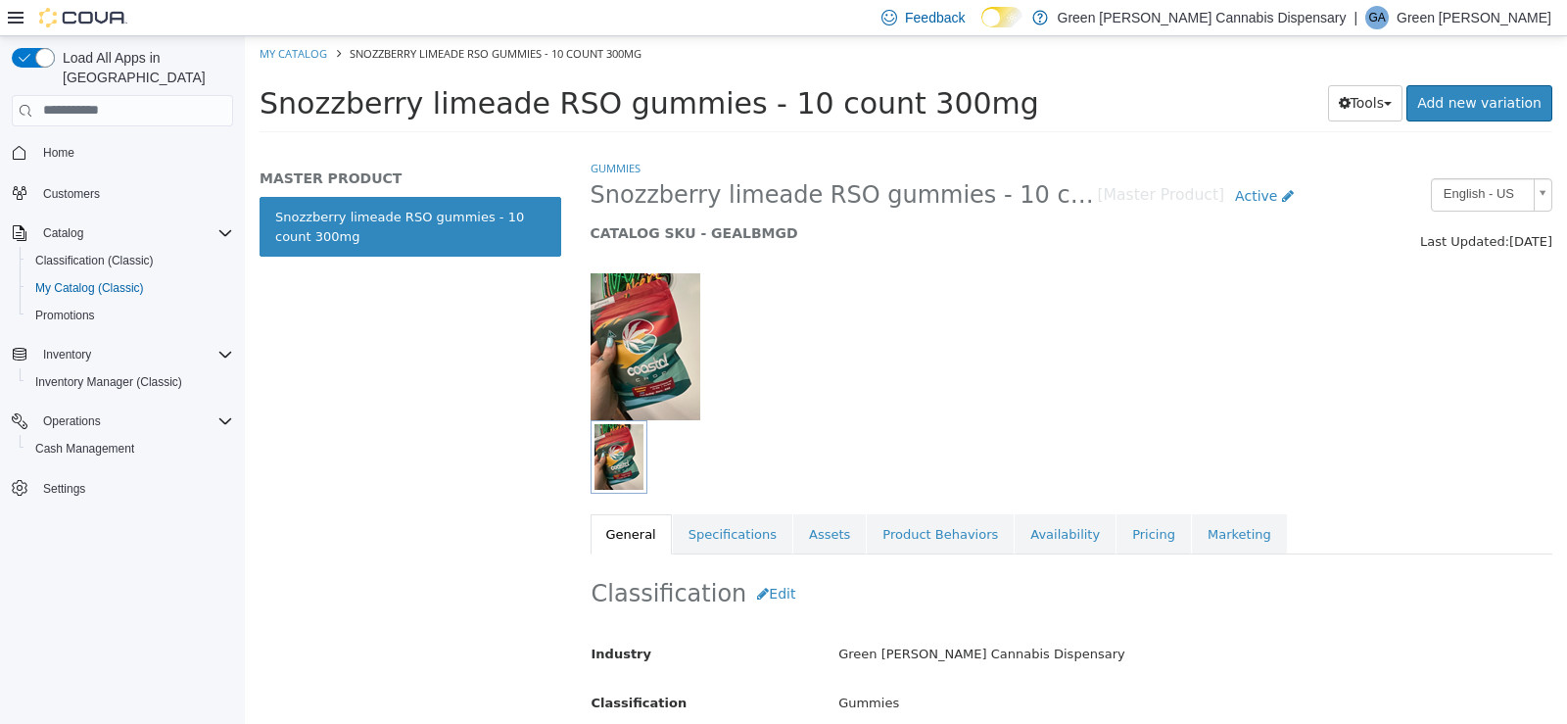
click at [1013, 553] on div "Classification Edit Industry Green [PERSON_NAME] Cannabis Dispensary Classifica…" at bounding box center [1072, 656] width 963 height 207
click at [1016, 538] on link "Availability" at bounding box center [1065, 533] width 101 height 41
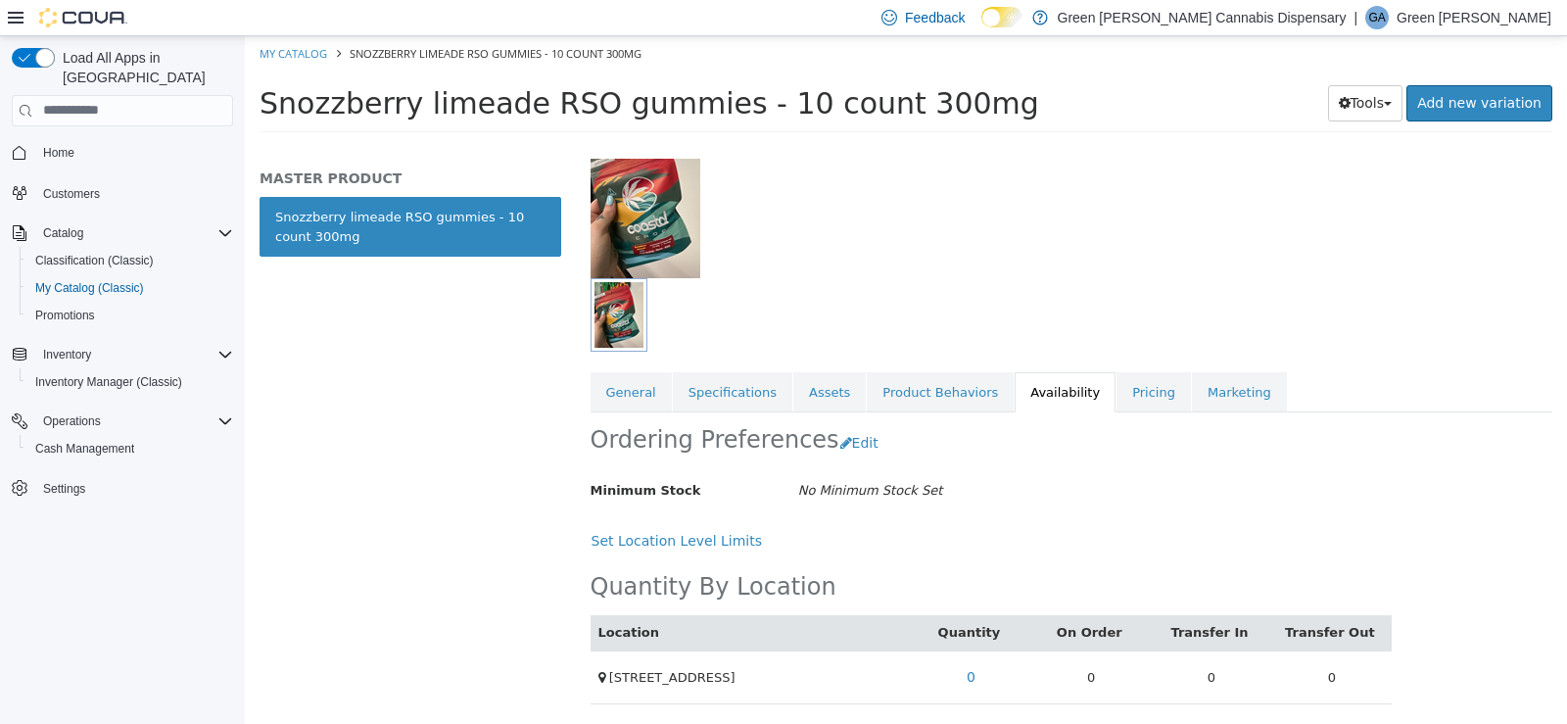
scroll to position [143, 0]
click at [289, 50] on link "My Catalog" at bounding box center [294, 52] width 68 height 15
select select "**********"
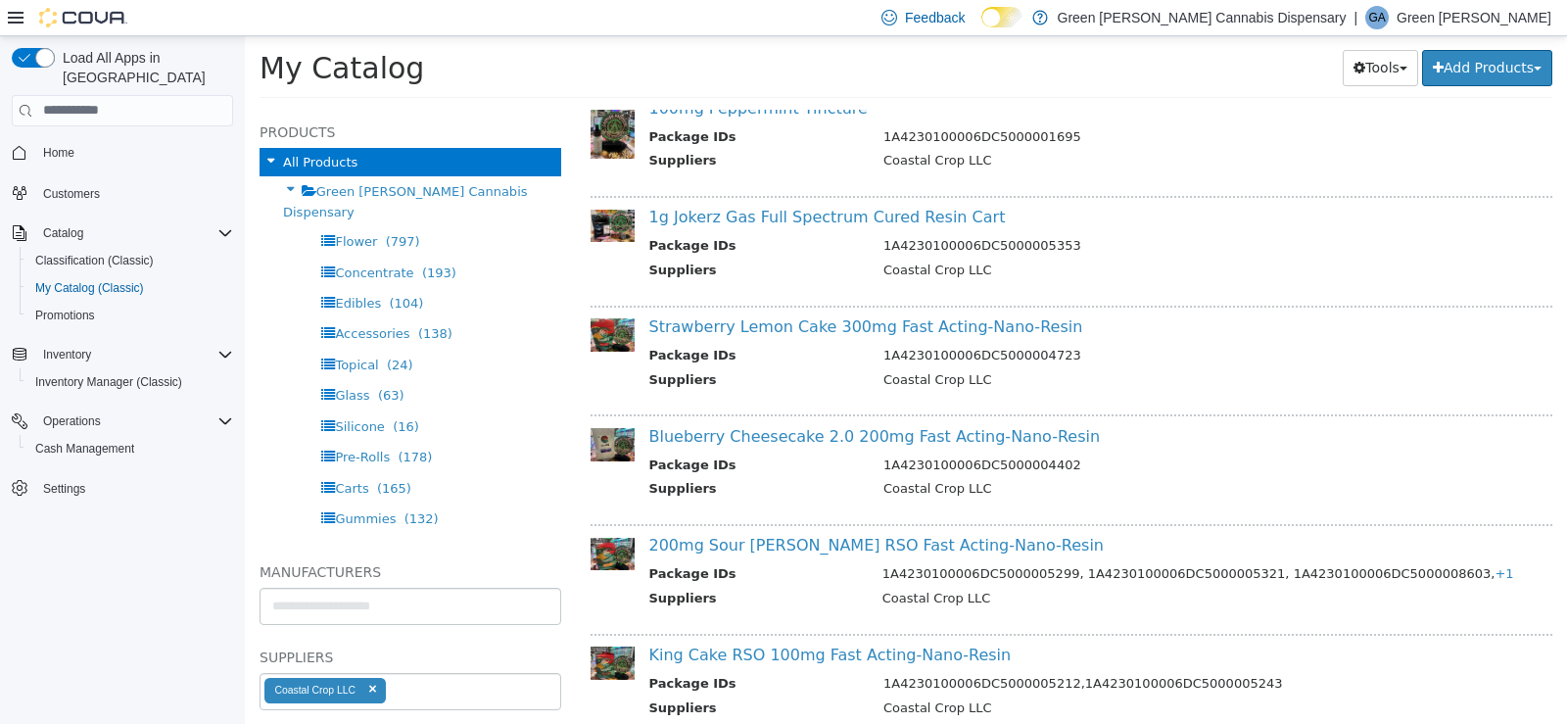
scroll to position [2939, 0]
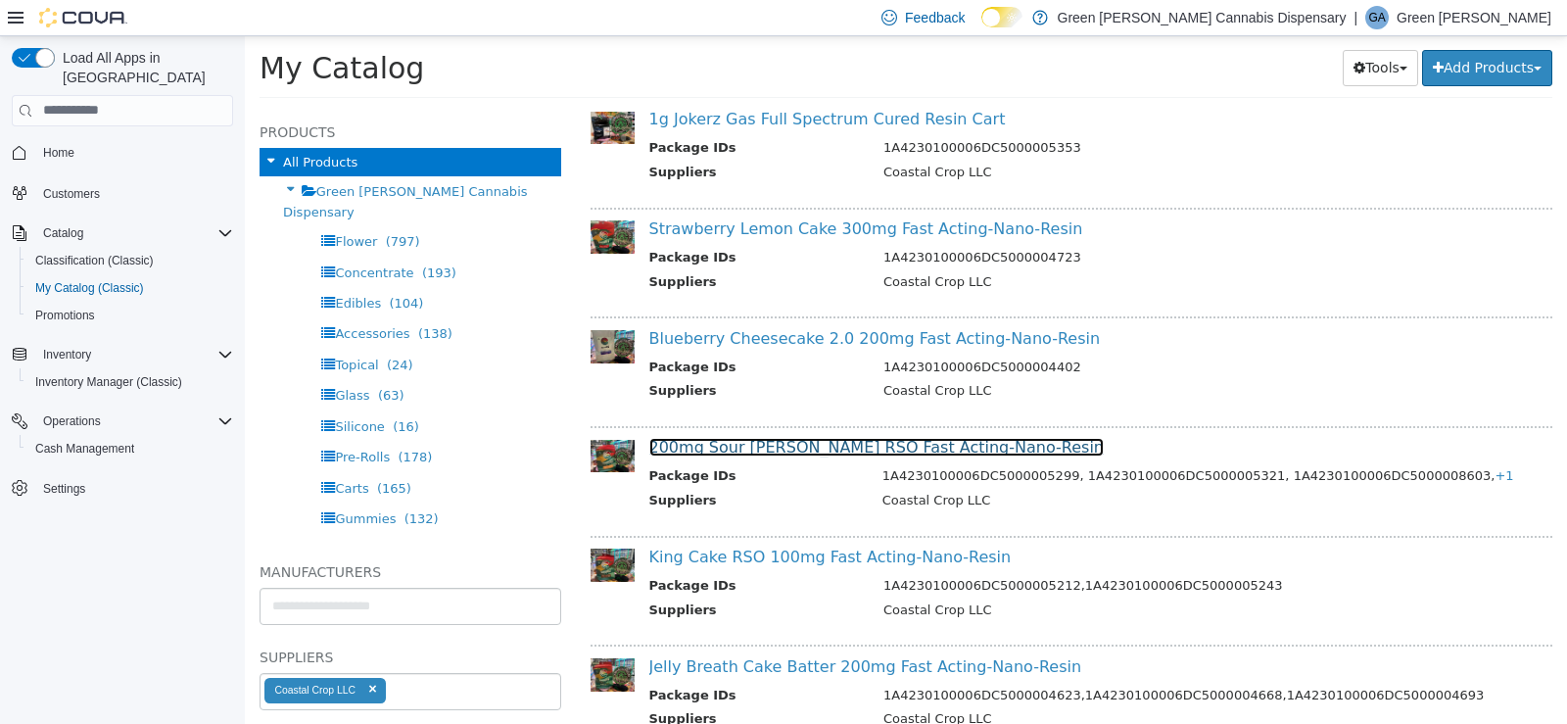
click at [894, 447] on link "200mg Sour [PERSON_NAME] RSO Fast Acting-Nano-Resin" at bounding box center [876, 446] width 455 height 19
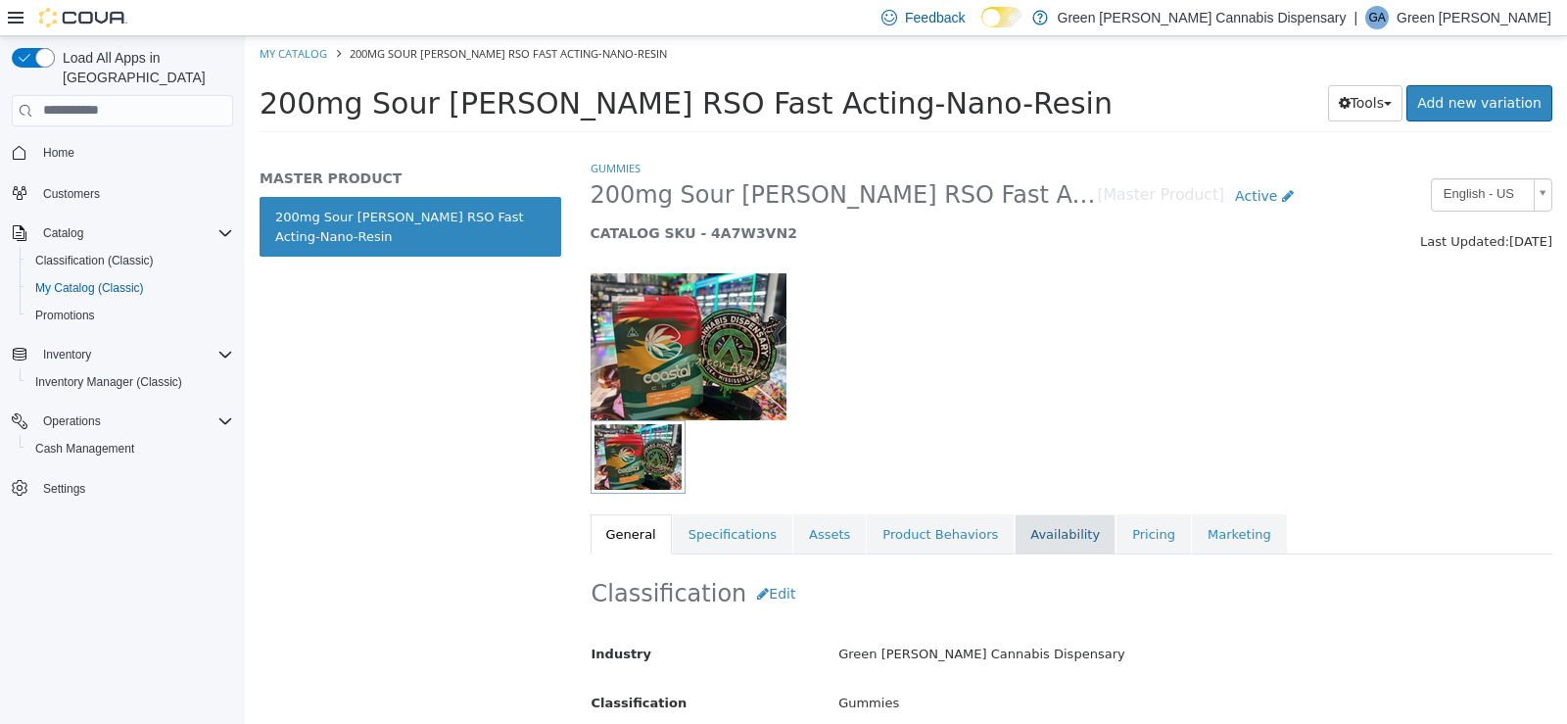
click at [1027, 528] on link "Availability" at bounding box center [1065, 533] width 101 height 41
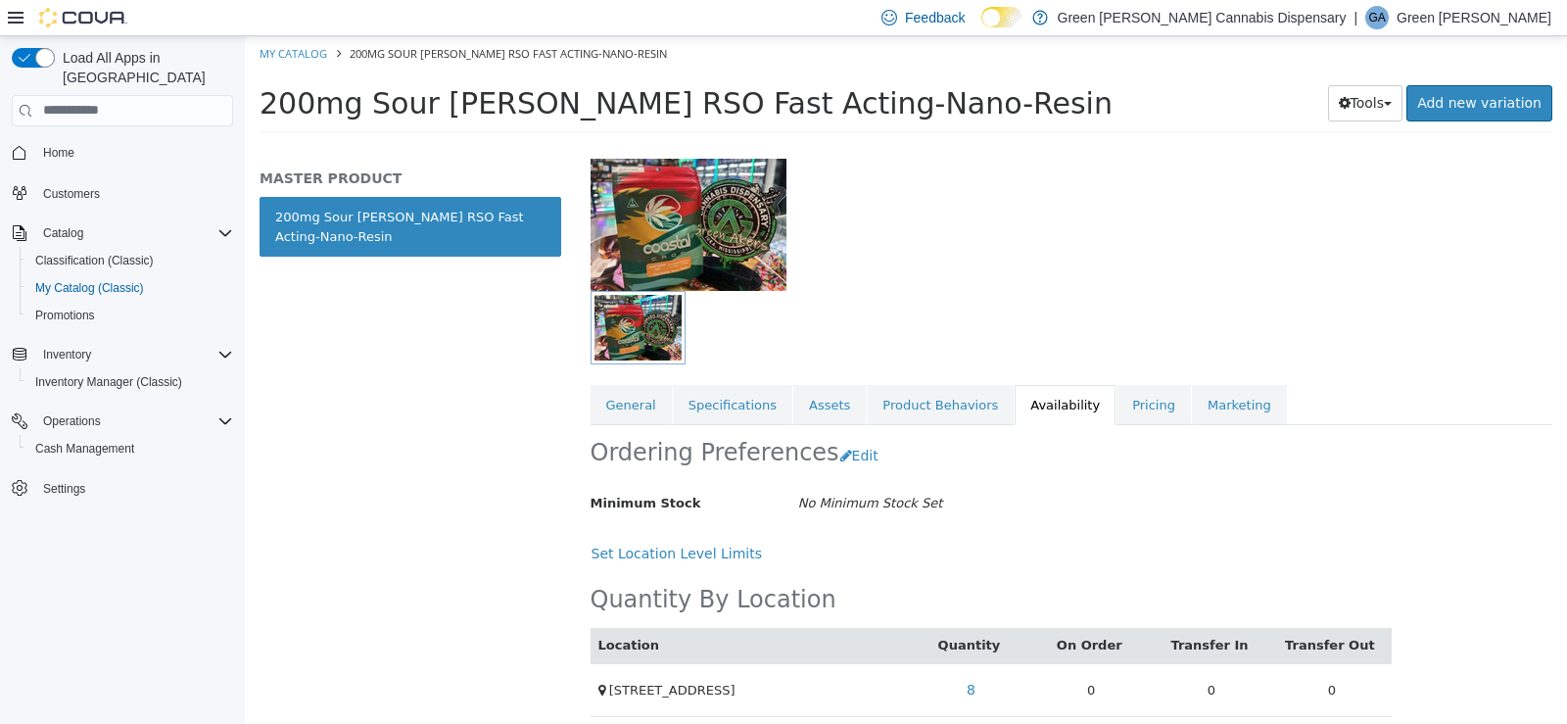
scroll to position [143, 0]
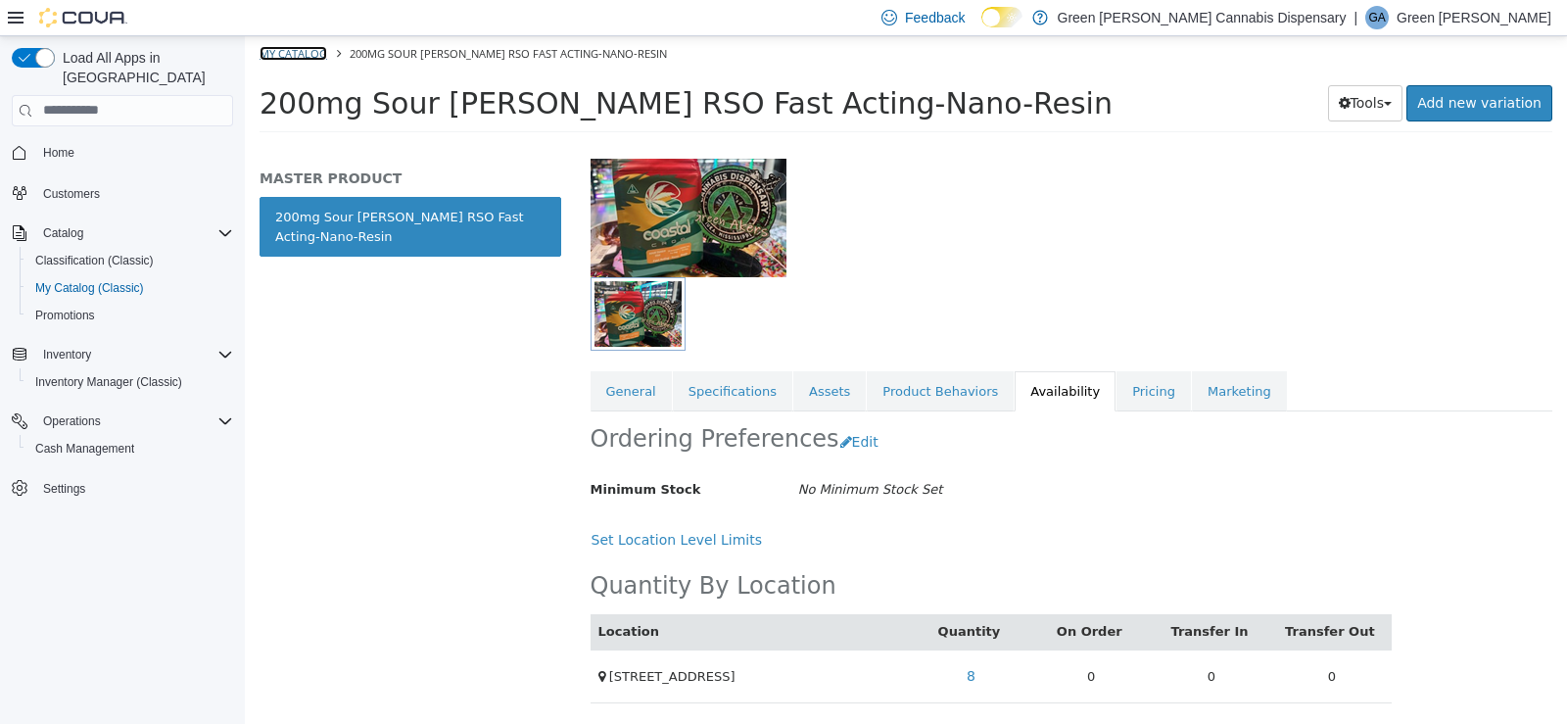
click at [297, 49] on link "My Catalog" at bounding box center [294, 52] width 68 height 15
select select "**********"
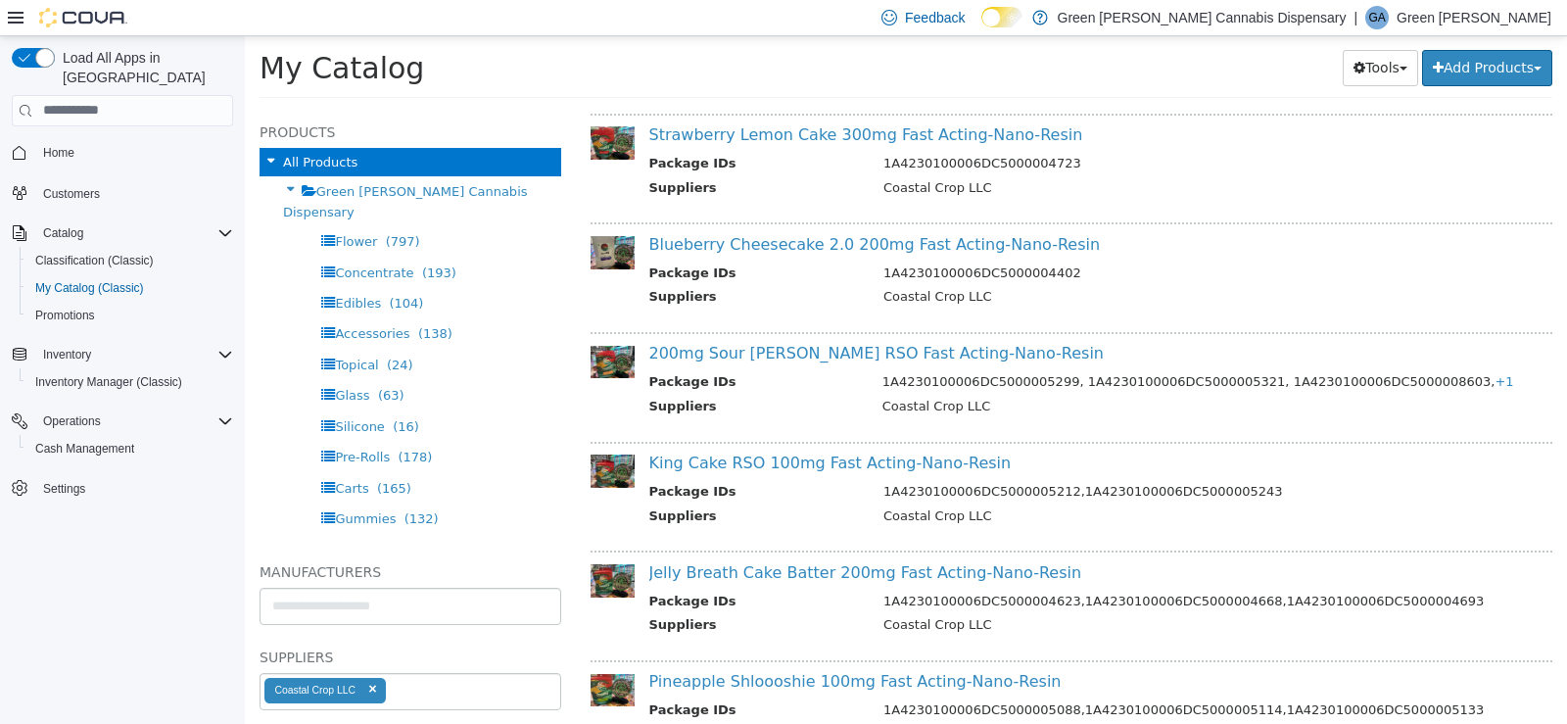
scroll to position [3037, 0]
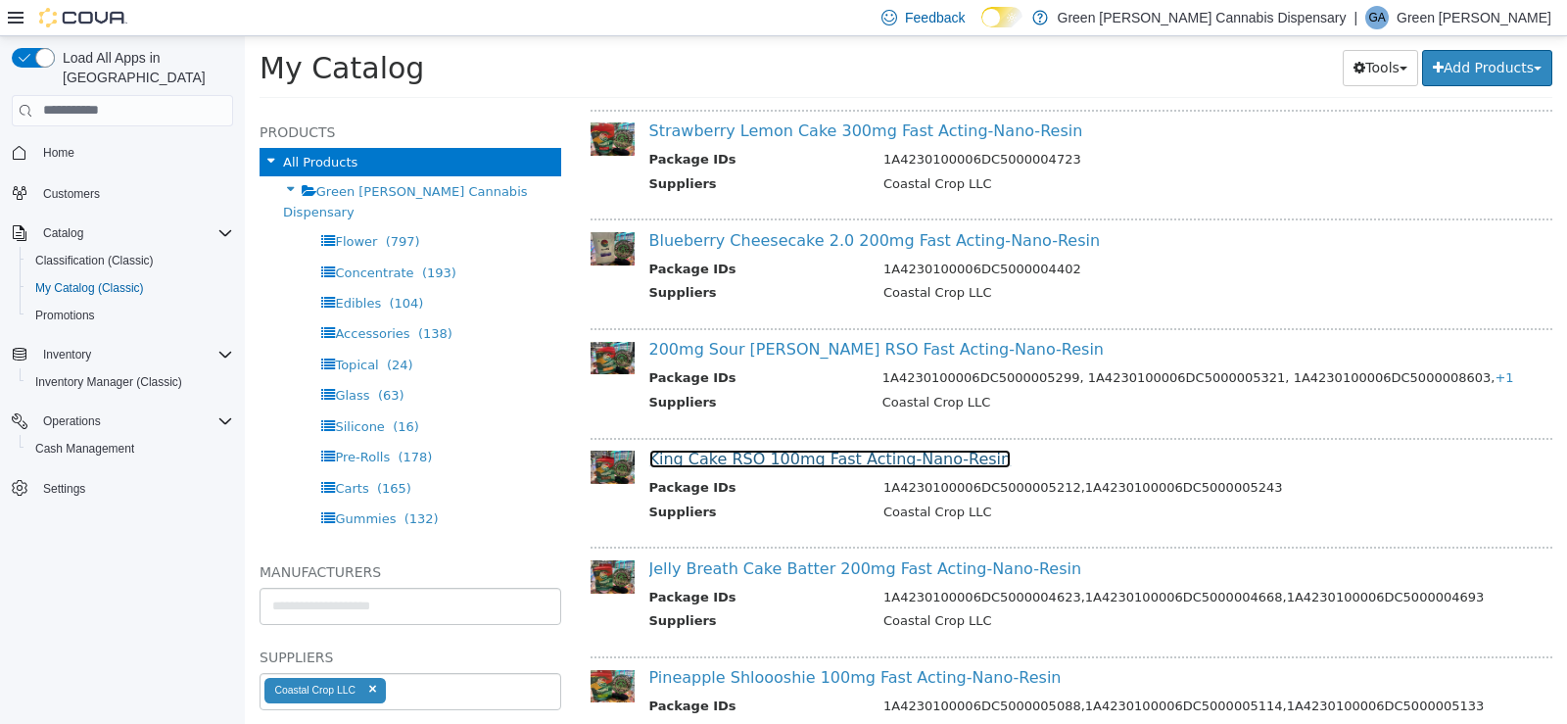
click at [888, 457] on link "King Cake RSO 100mg Fast Acting-Nano-Resin" at bounding box center [830, 458] width 362 height 19
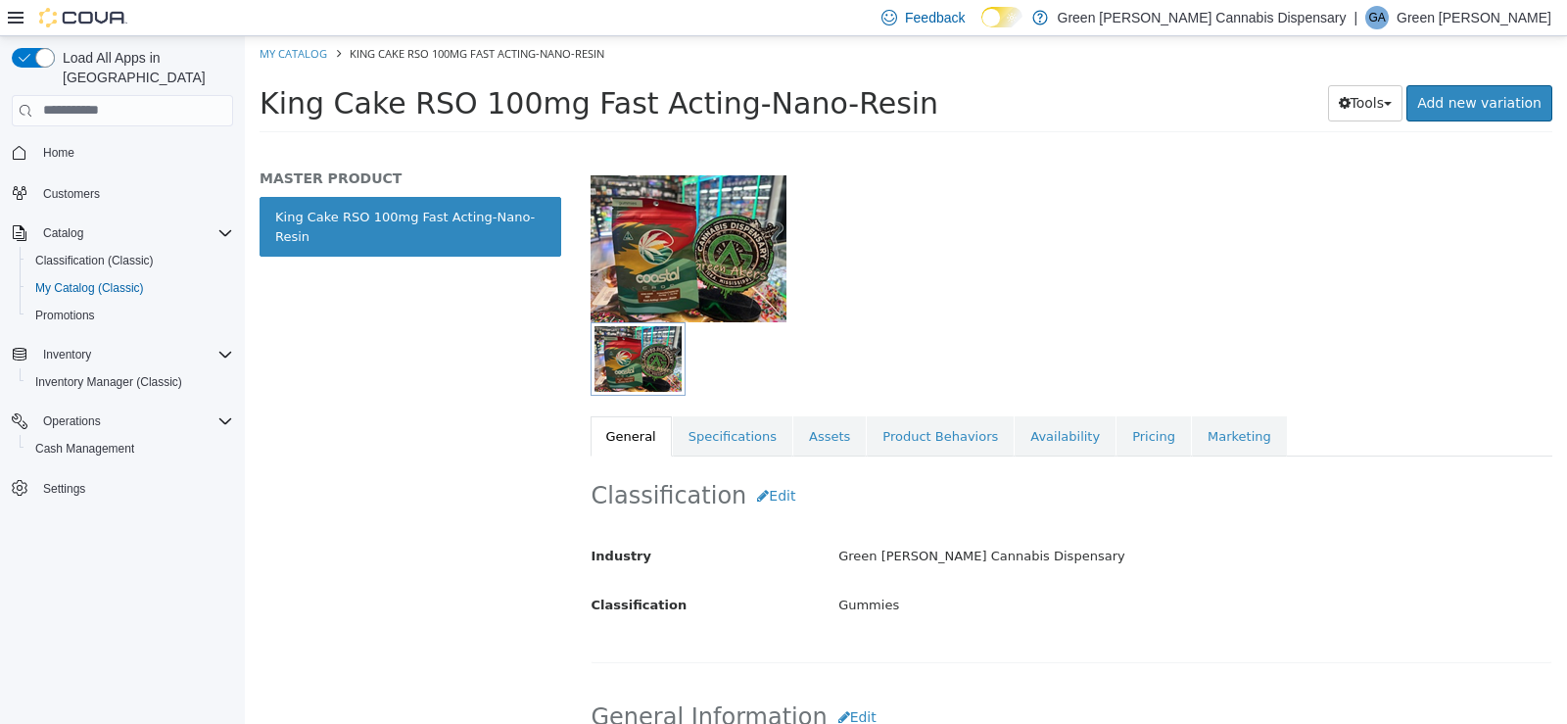
scroll to position [100, 0]
click at [1015, 449] on link "Availability" at bounding box center [1065, 433] width 101 height 41
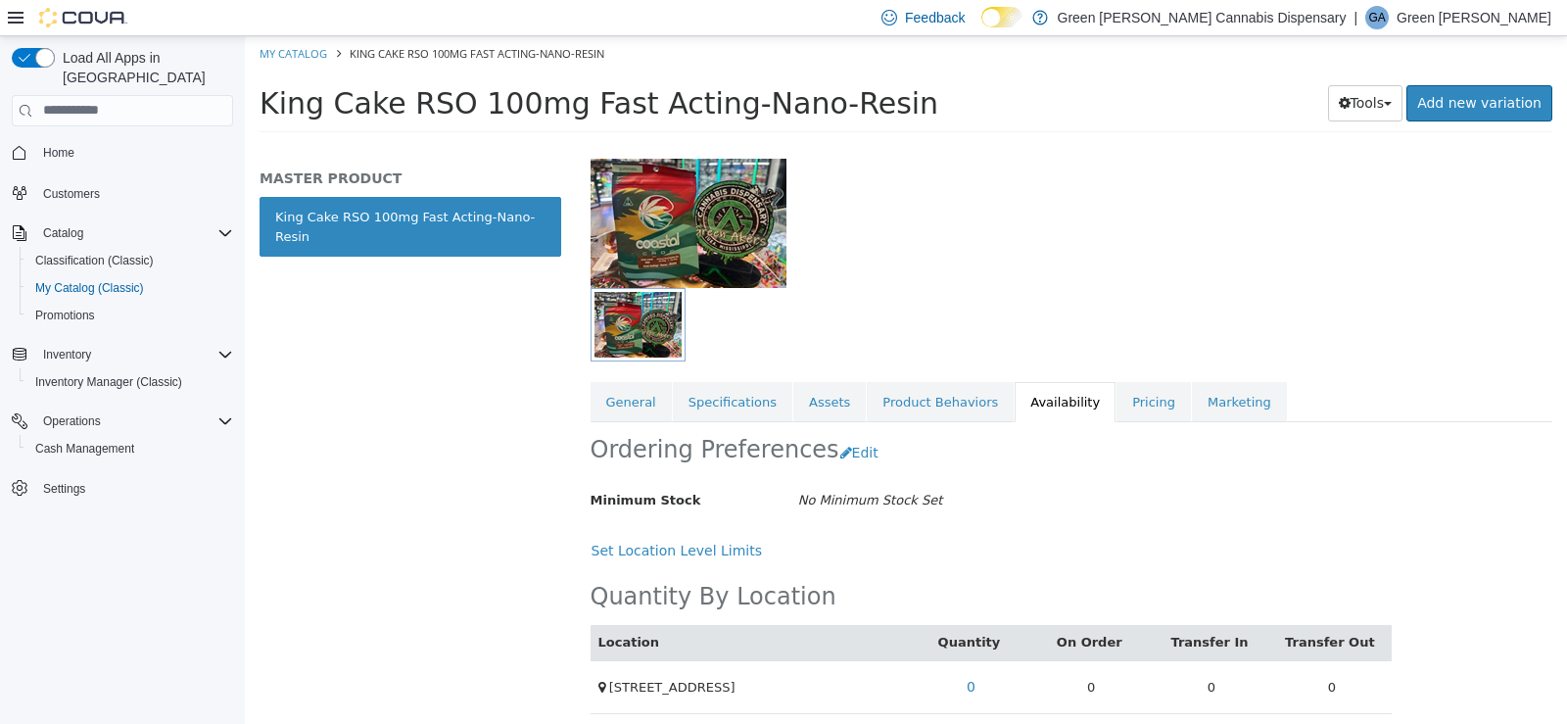
scroll to position [143, 0]
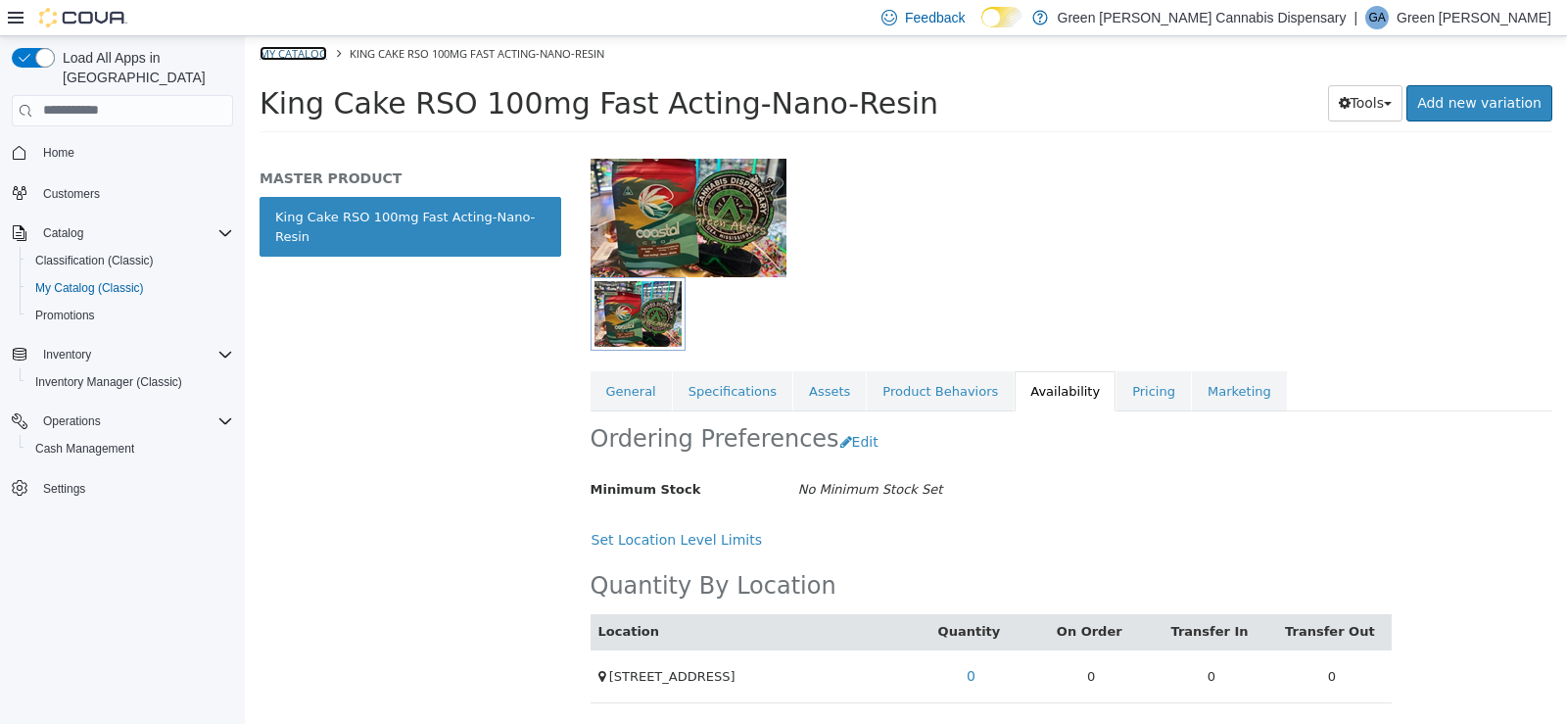
click at [269, 51] on link "My Catalog" at bounding box center [294, 52] width 68 height 15
select select "**********"
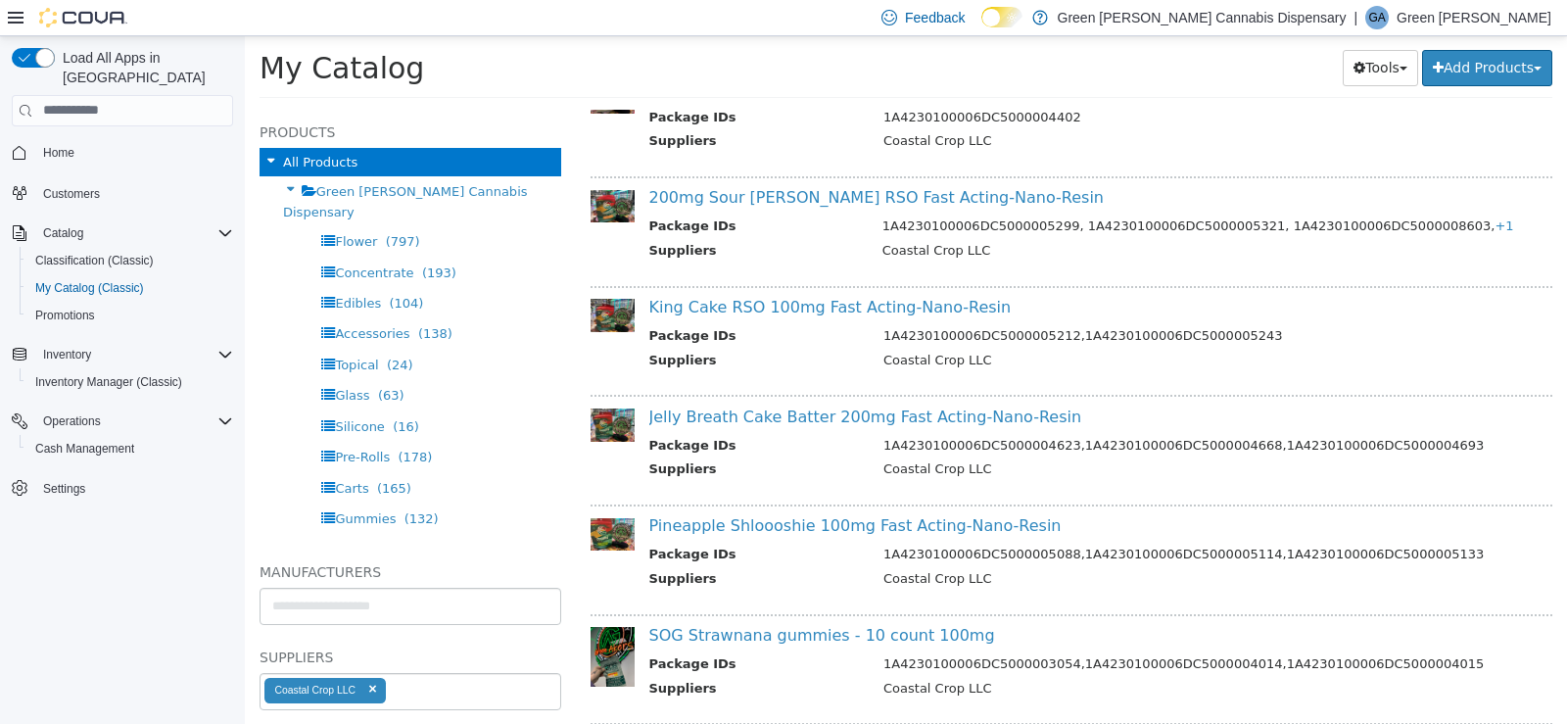
scroll to position [3233, 0]
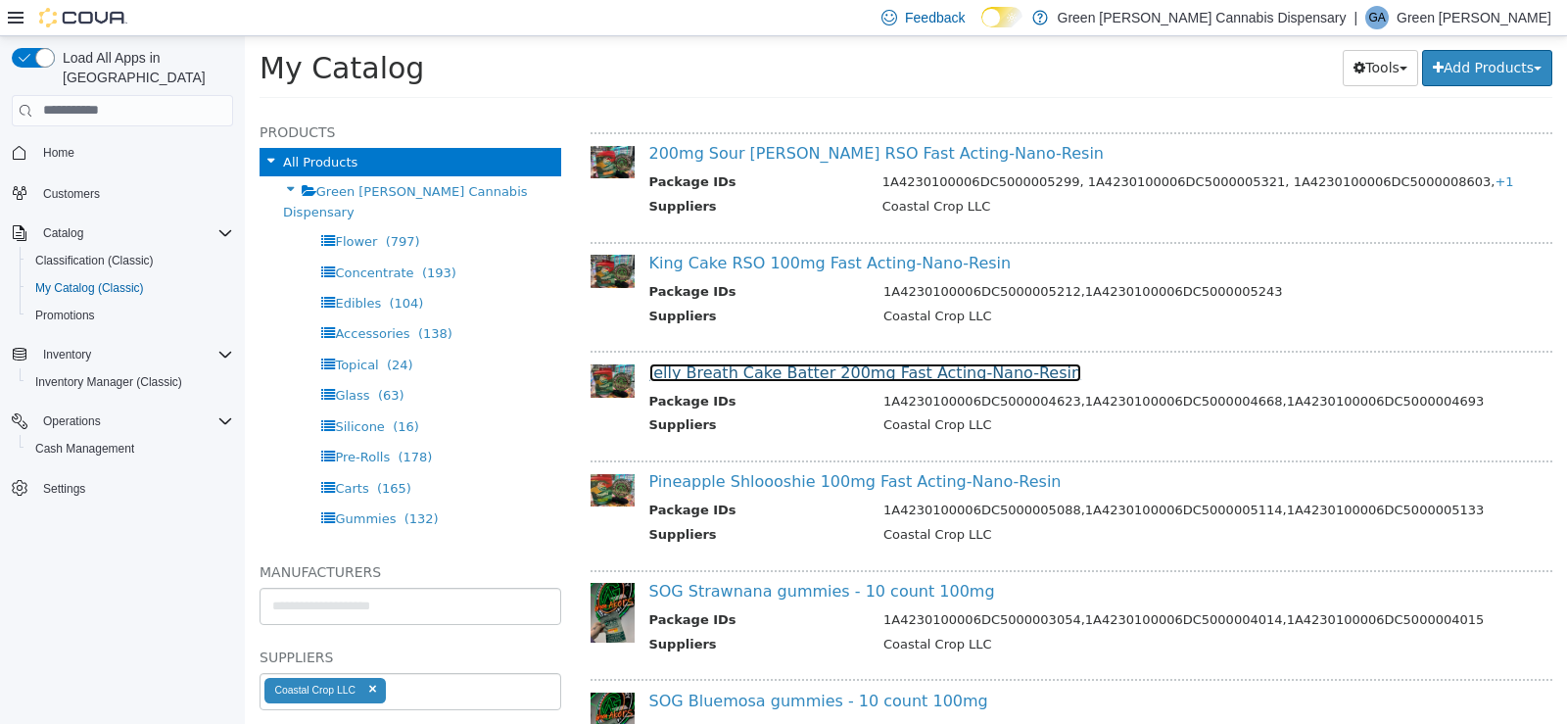
click at [878, 373] on link "Jelly Breath Cake Batter 200mg Fast Acting-Nano-Resin" at bounding box center [865, 371] width 433 height 19
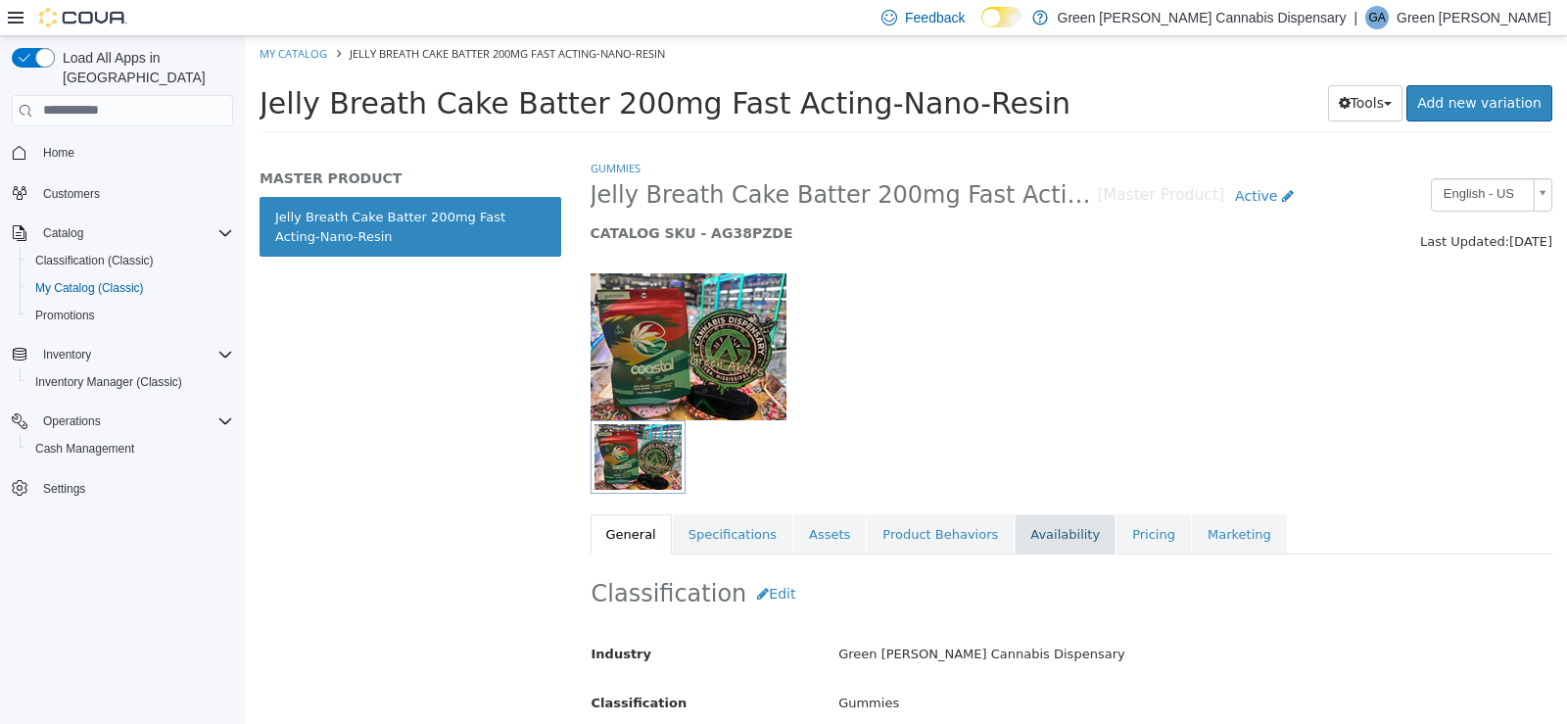
click at [1034, 531] on link "Availability" at bounding box center [1065, 533] width 101 height 41
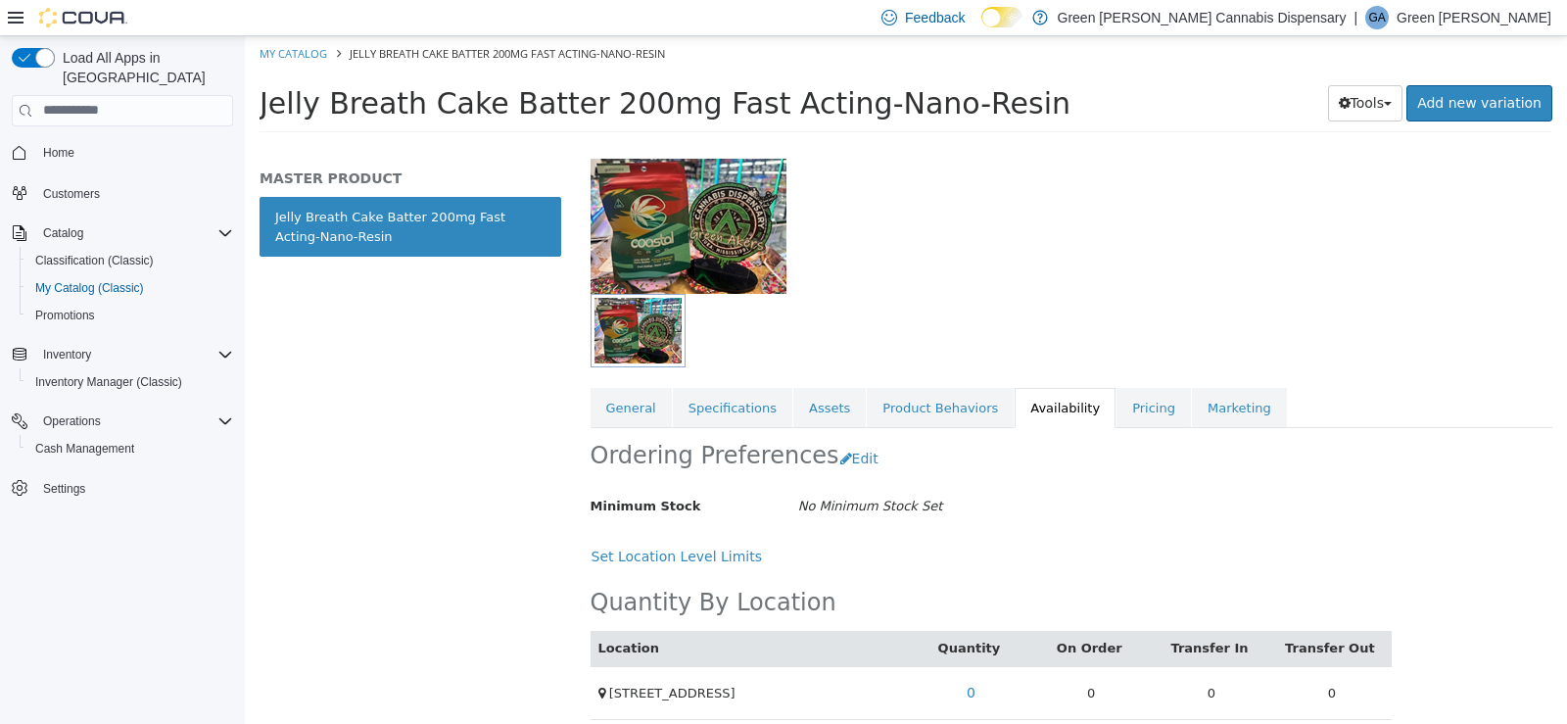
scroll to position [143, 0]
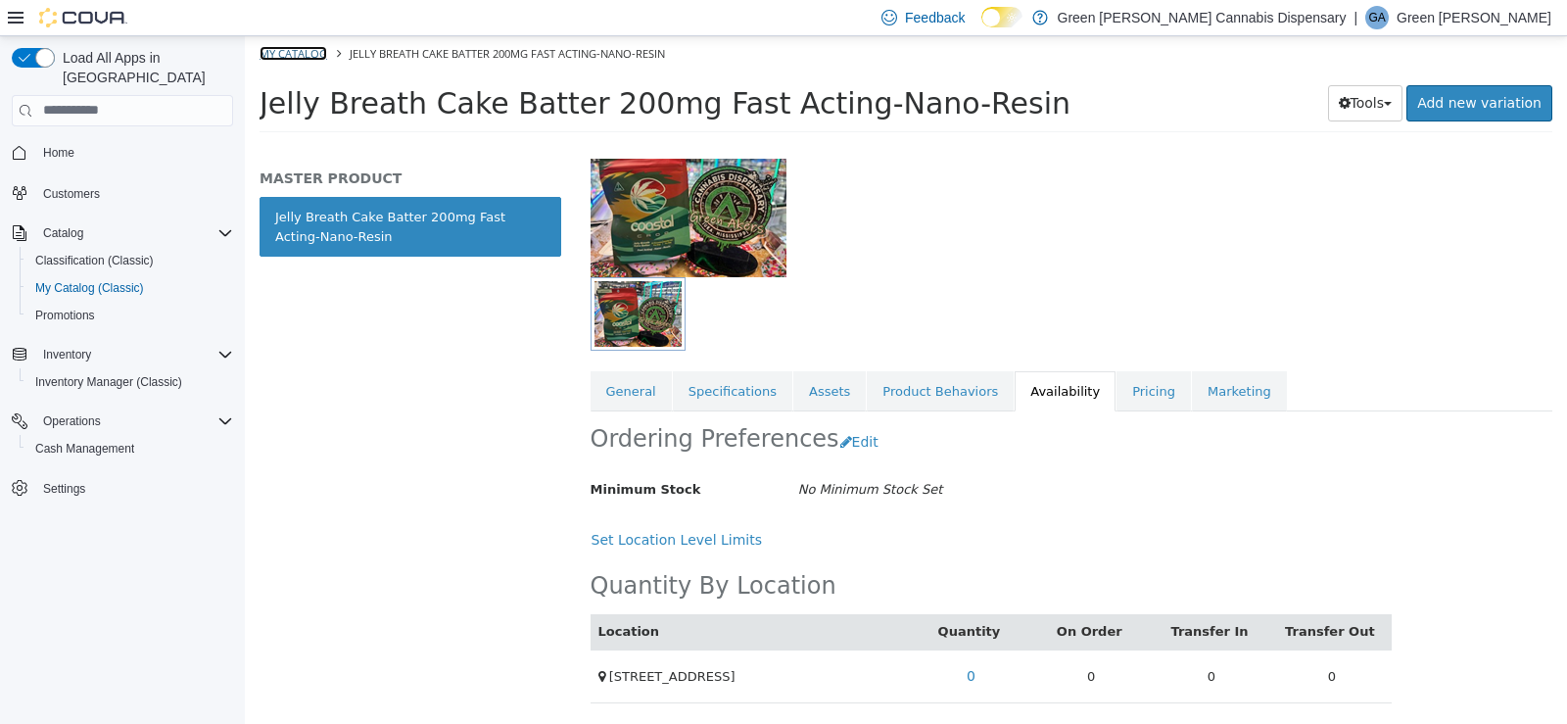
click at [322, 48] on link "My Catalog" at bounding box center [294, 52] width 68 height 15
select select "**********"
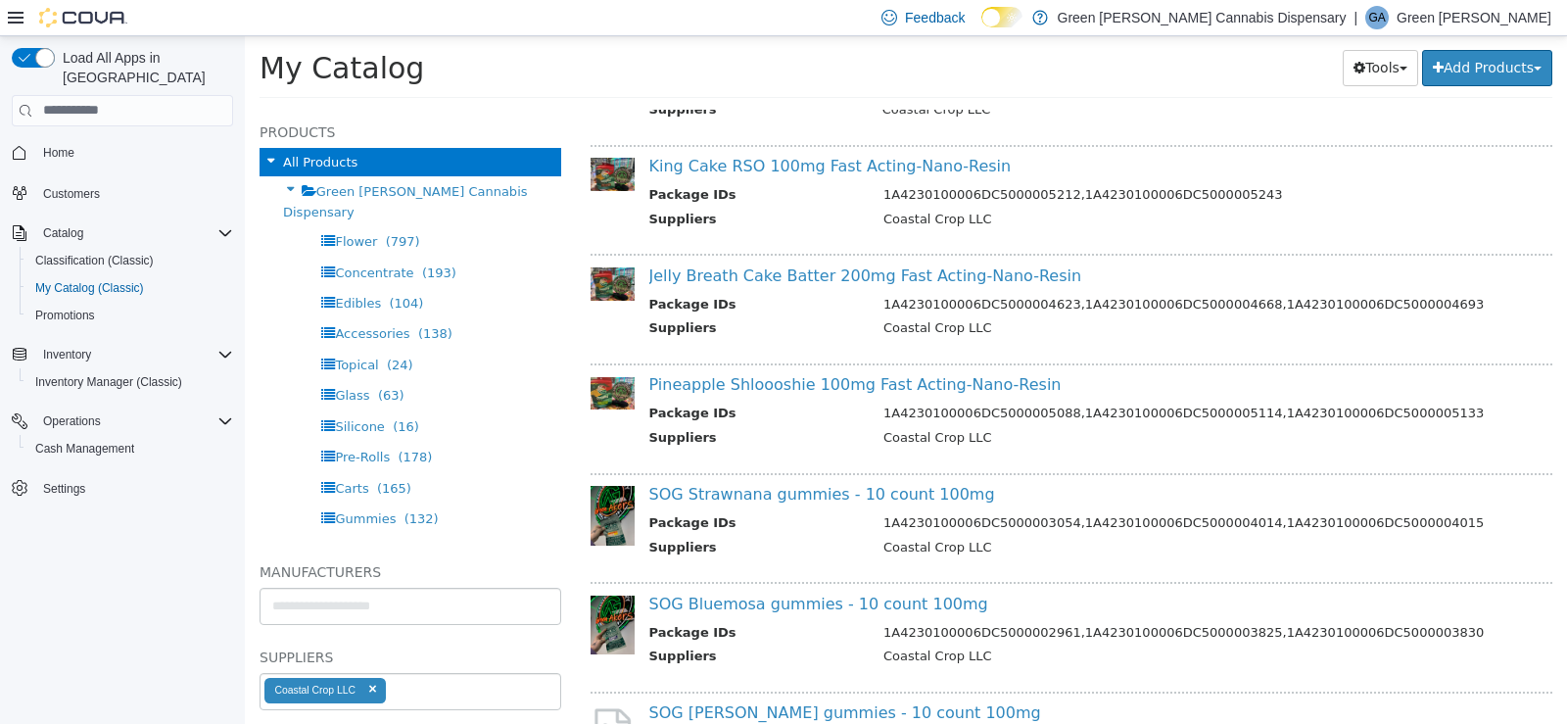
scroll to position [3331, 0]
click at [837, 381] on link "Pineapple Shloooshie 100mg Fast Acting-Nano-Resin" at bounding box center [855, 382] width 412 height 19
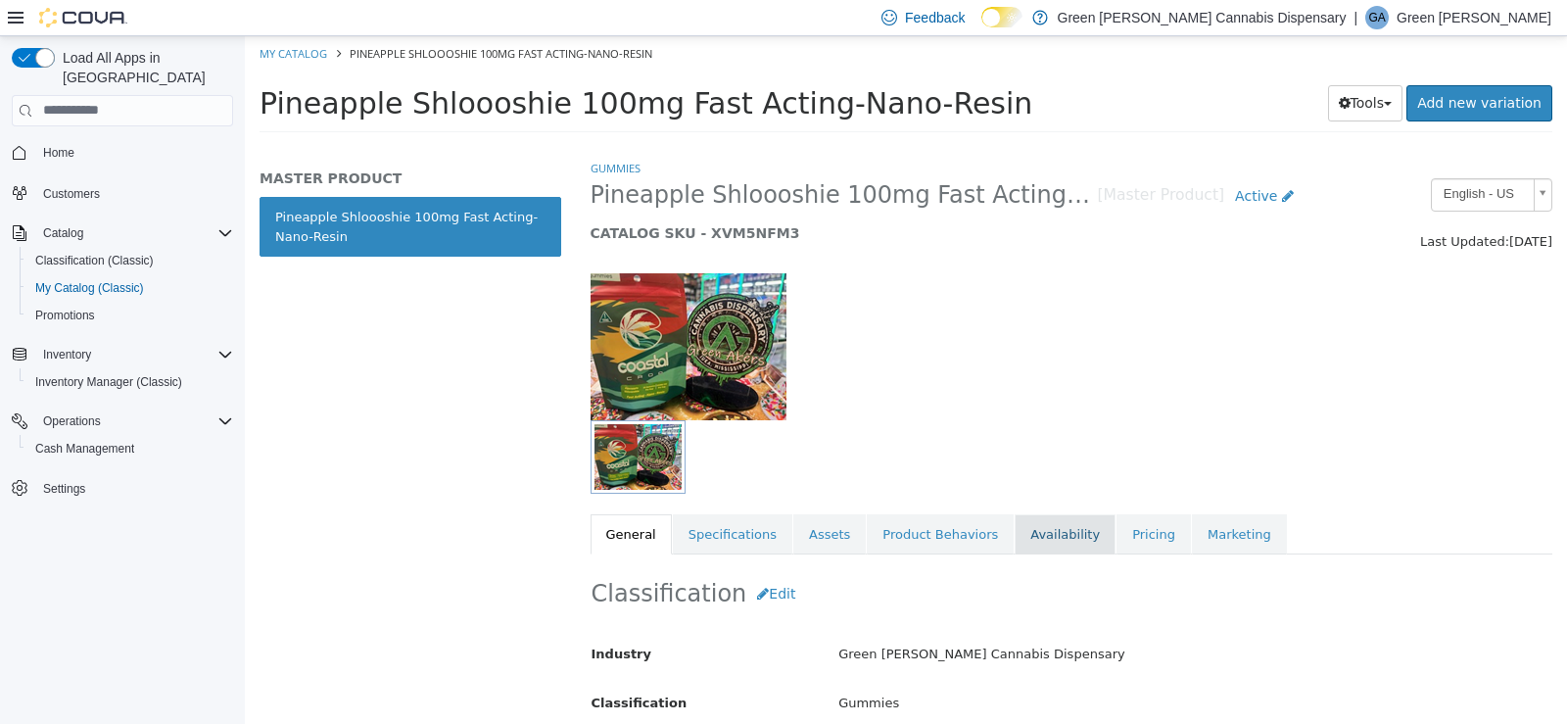
click at [1015, 520] on link "Availability" at bounding box center [1065, 533] width 101 height 41
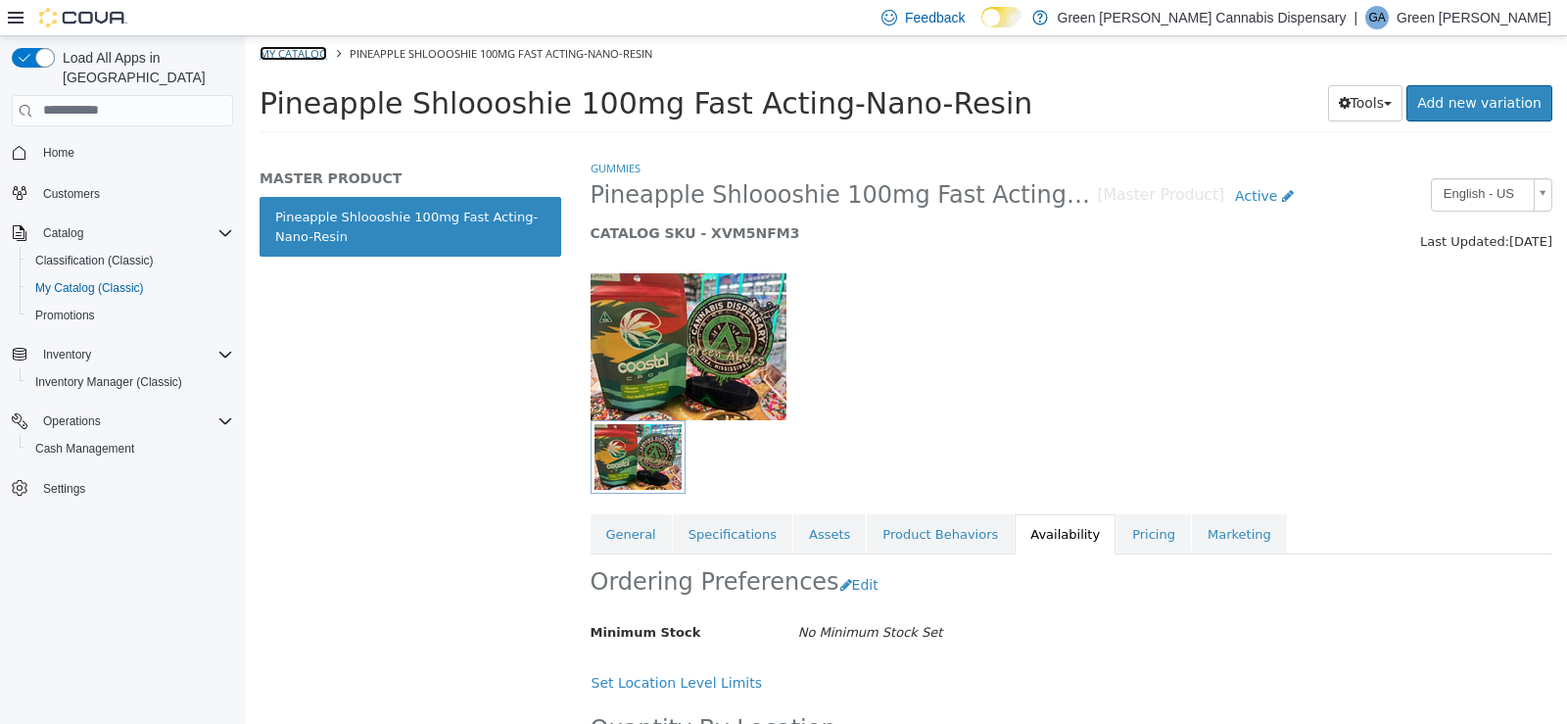
click at [304, 47] on link "My Catalog" at bounding box center [294, 52] width 68 height 15
select select "**********"
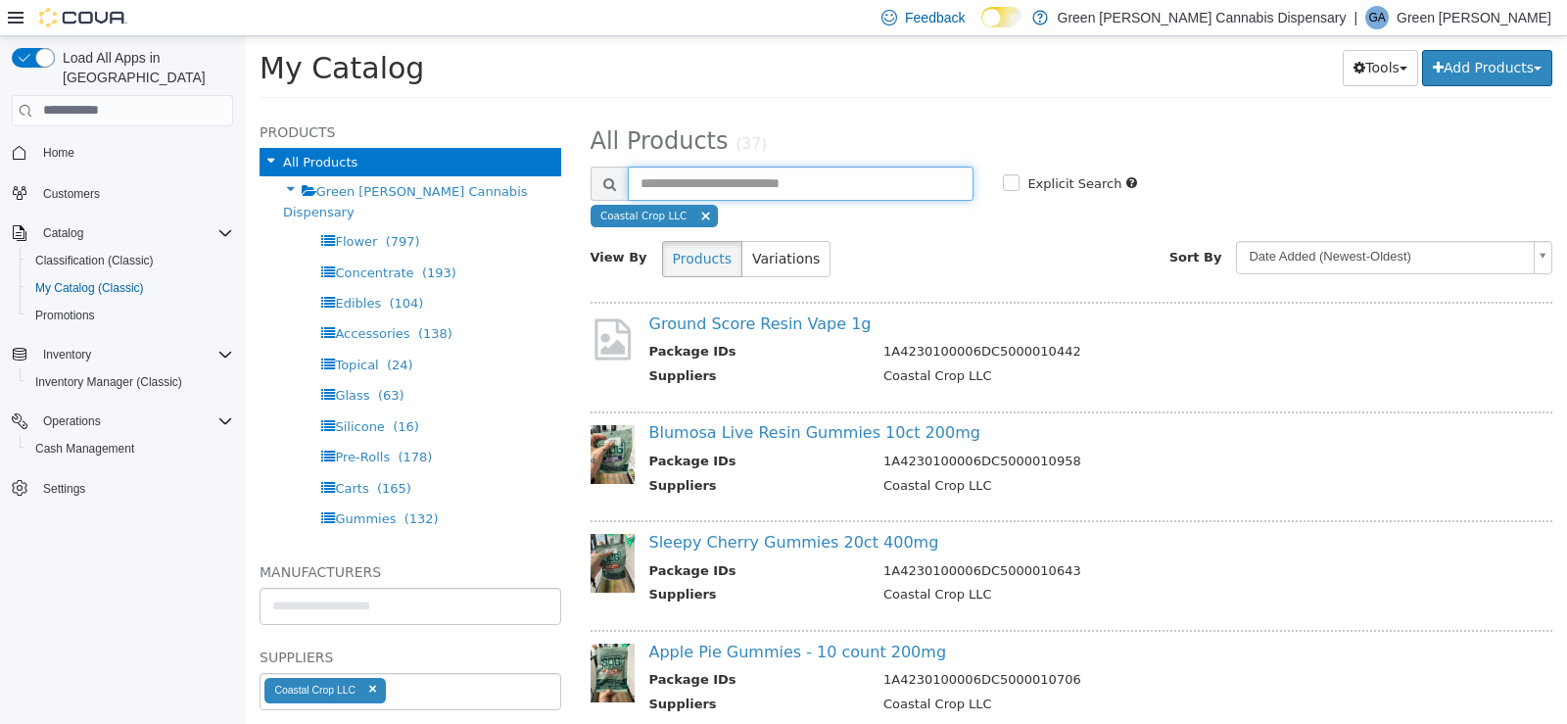
click at [782, 192] on input "text" at bounding box center [801, 183] width 347 height 34
type input "**********"
select select "**********"
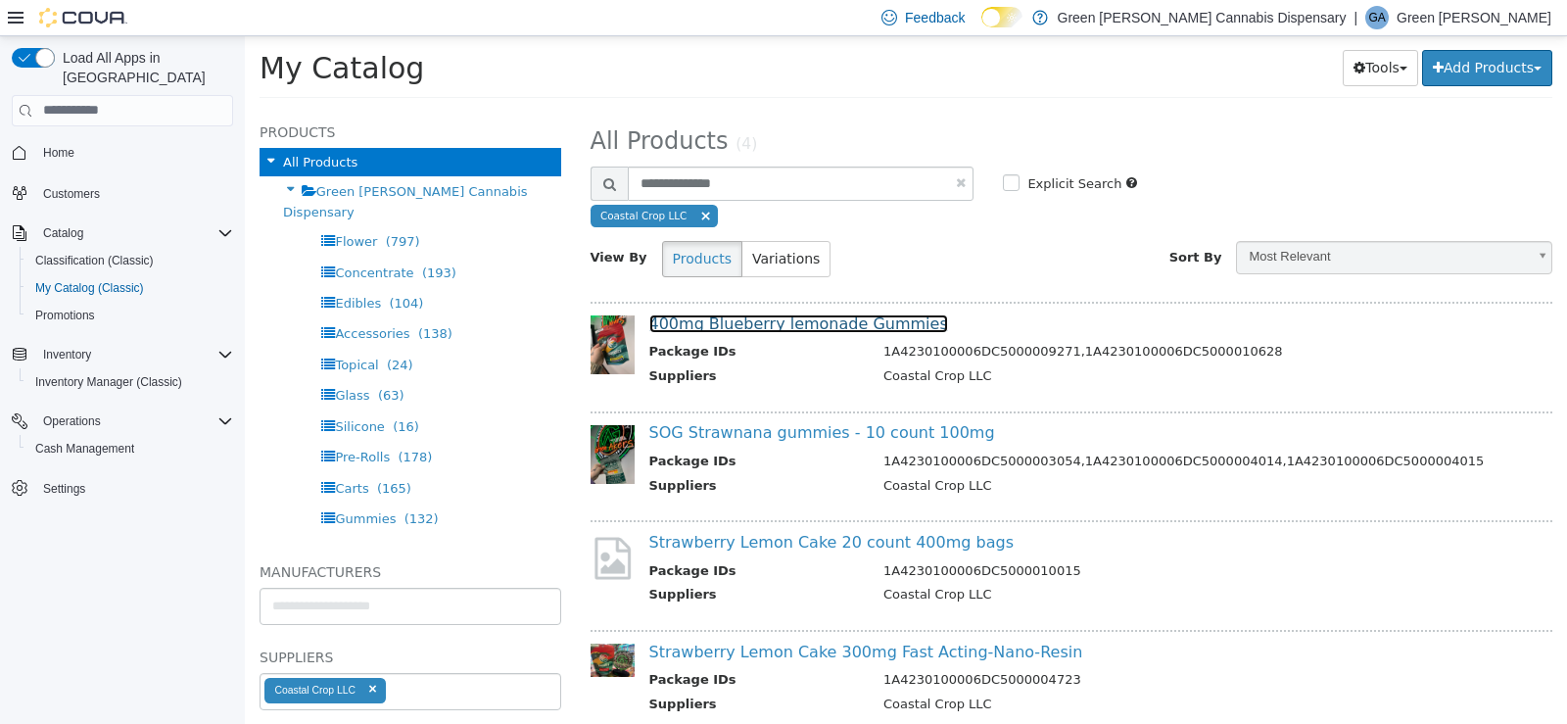
click at [824, 322] on link "400mg Blueberry lemonade Gummies" at bounding box center [798, 322] width 299 height 19
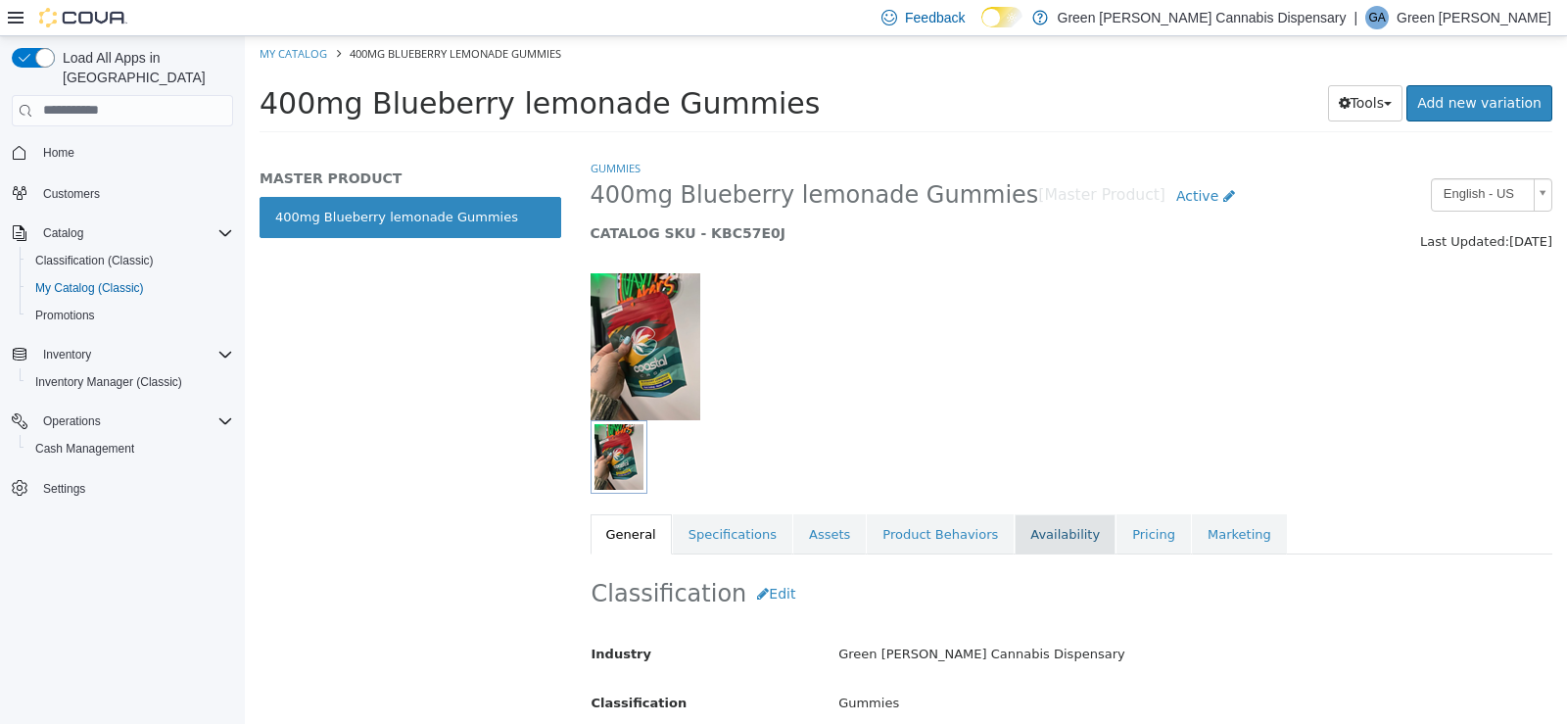
click at [1015, 528] on link "Availability" at bounding box center [1065, 533] width 101 height 41
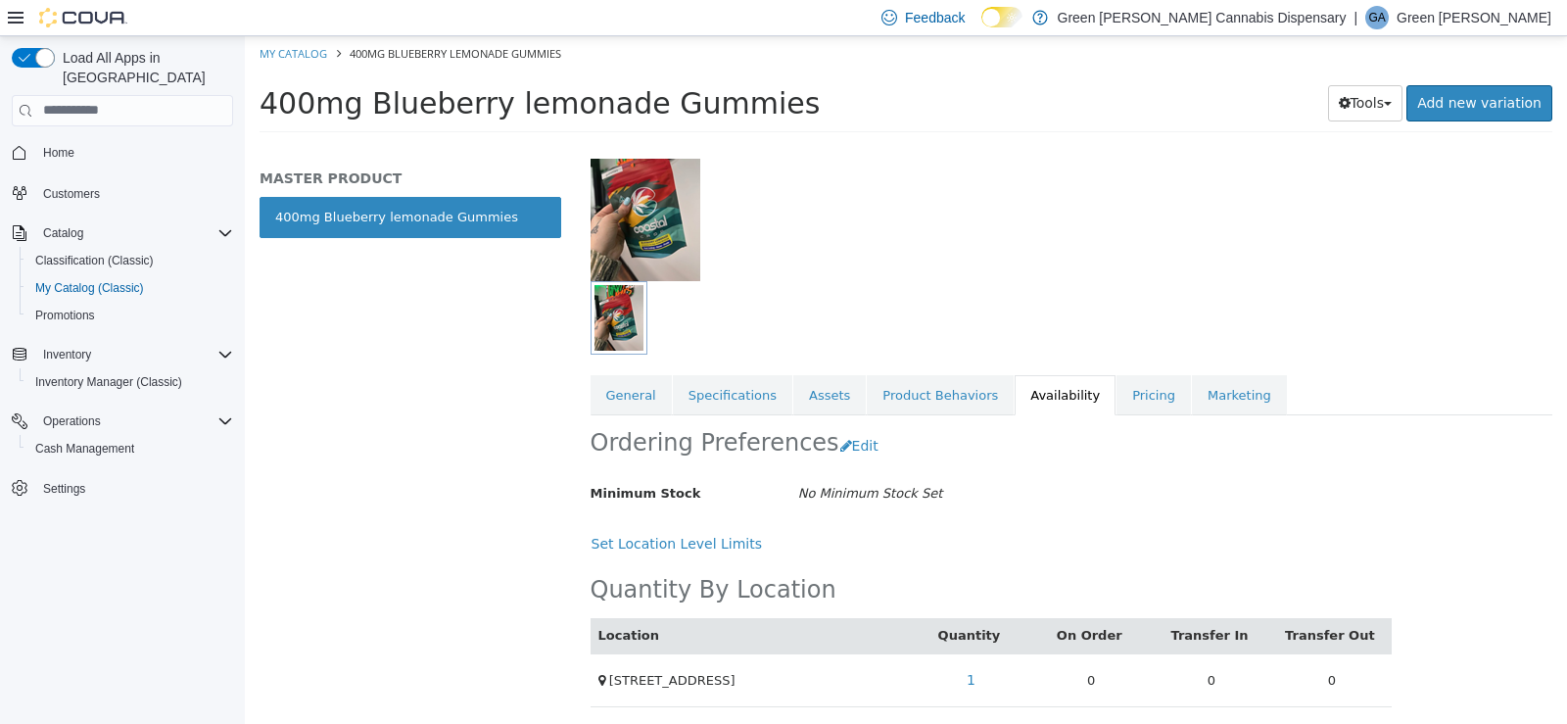
scroll to position [143, 0]
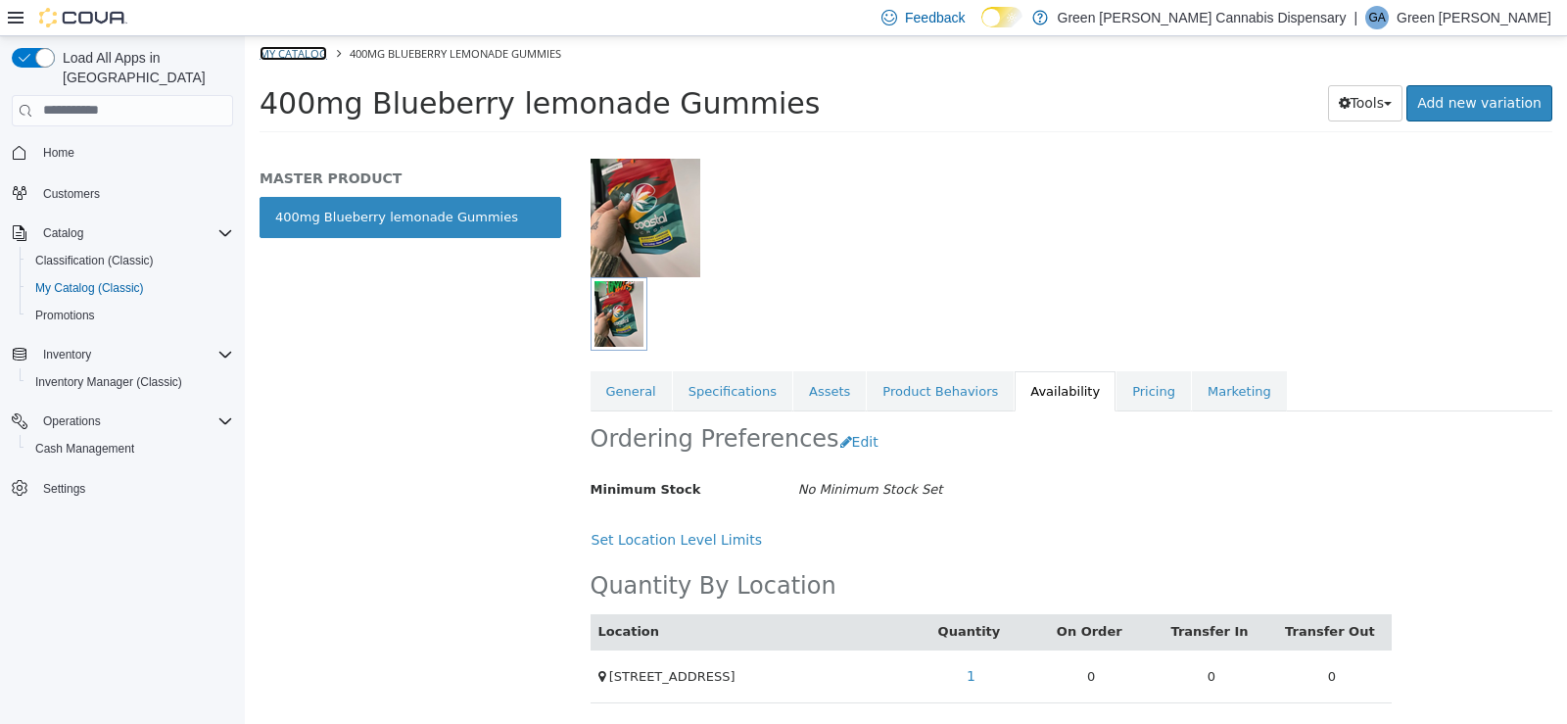
click at [281, 50] on link "My Catalog" at bounding box center [294, 52] width 68 height 15
select select "**********"
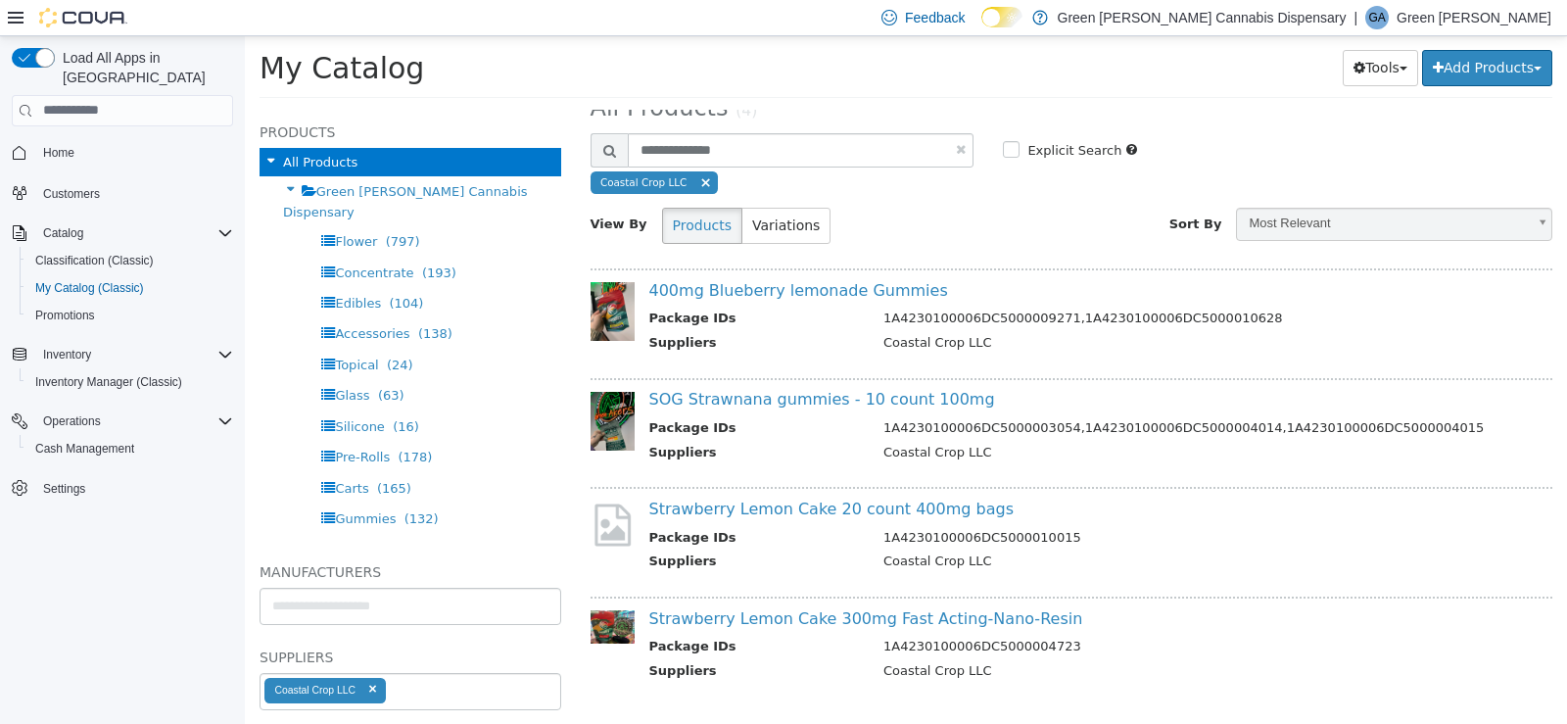
scroll to position [51, 0]
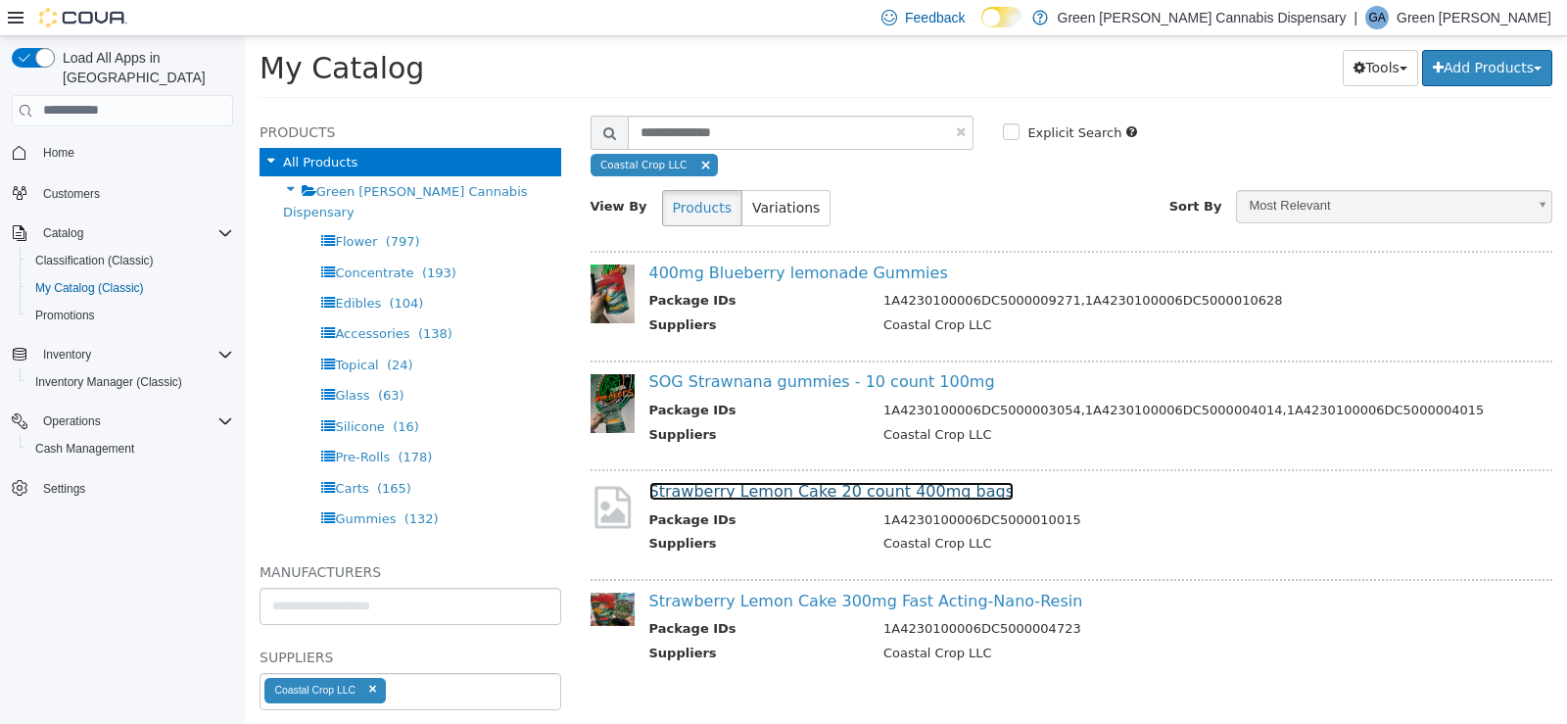
click at [826, 492] on link "Strawberry Lemon Cake 20 count 400mg bags" at bounding box center [831, 490] width 365 height 19
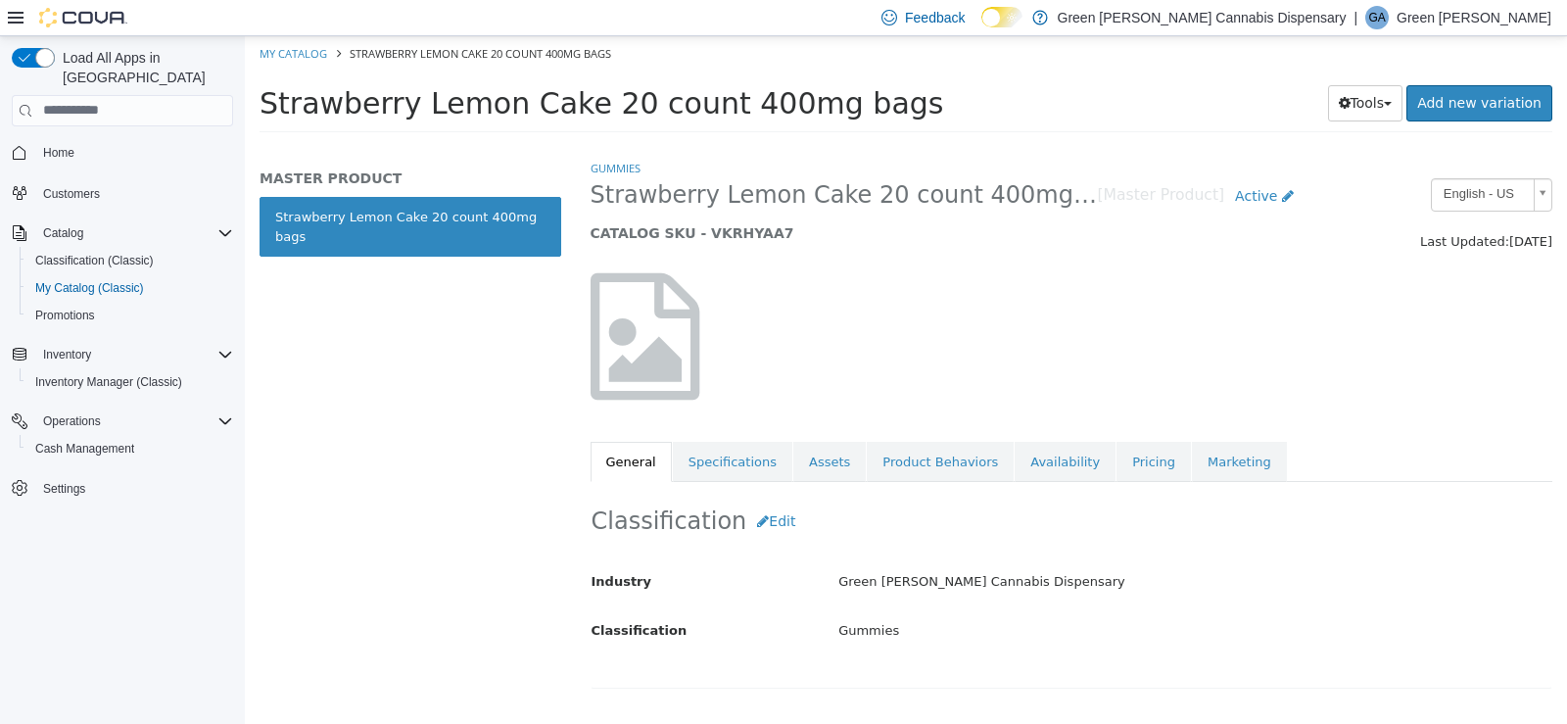
click at [1016, 439] on div "Gummies Strawberry Lemon Cake 20 count 400mg bags [Master Product] Active CATAL…" at bounding box center [1072, 319] width 963 height 323
click at [1015, 452] on link "Availability" at bounding box center [1065, 461] width 101 height 41
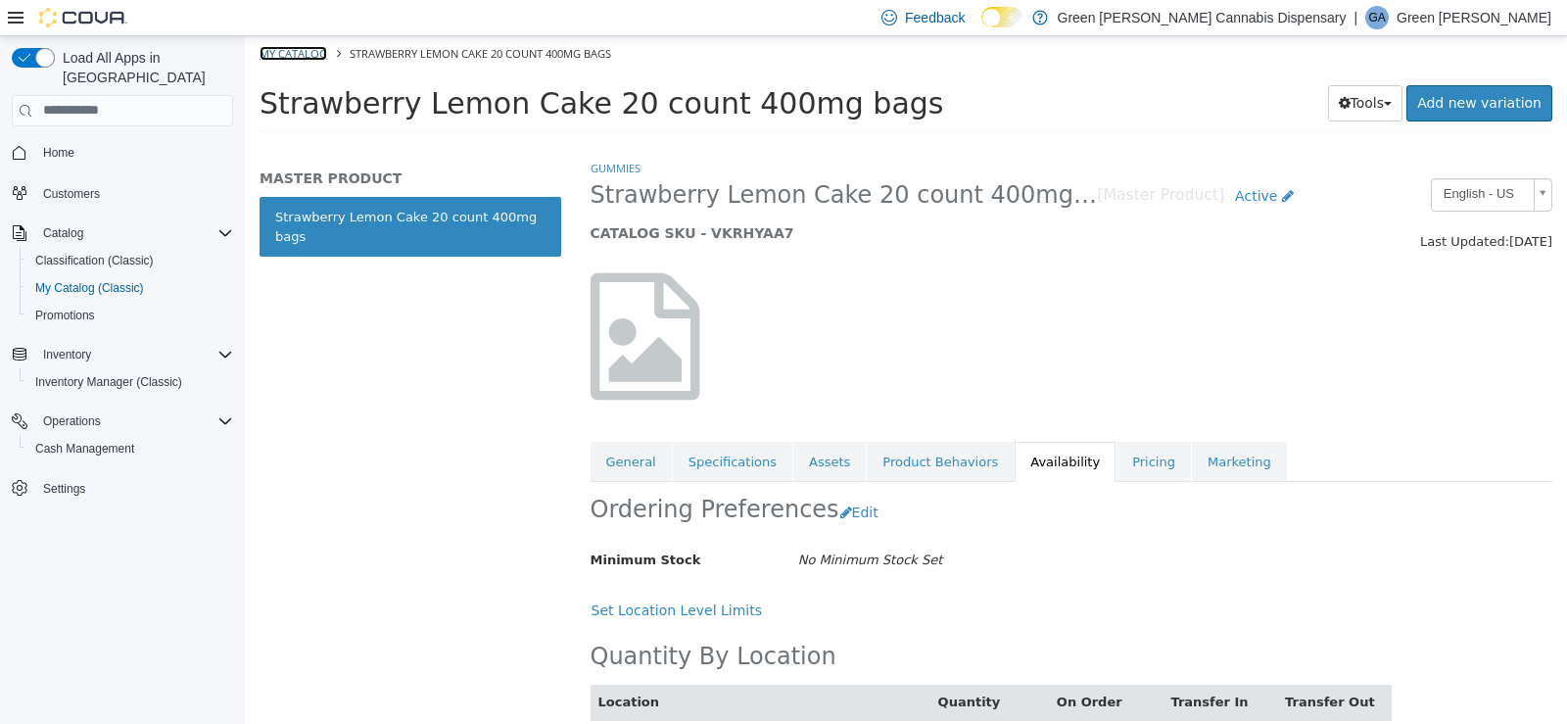
click at [294, 52] on link "My Catalog" at bounding box center [294, 52] width 68 height 15
select select "**********"
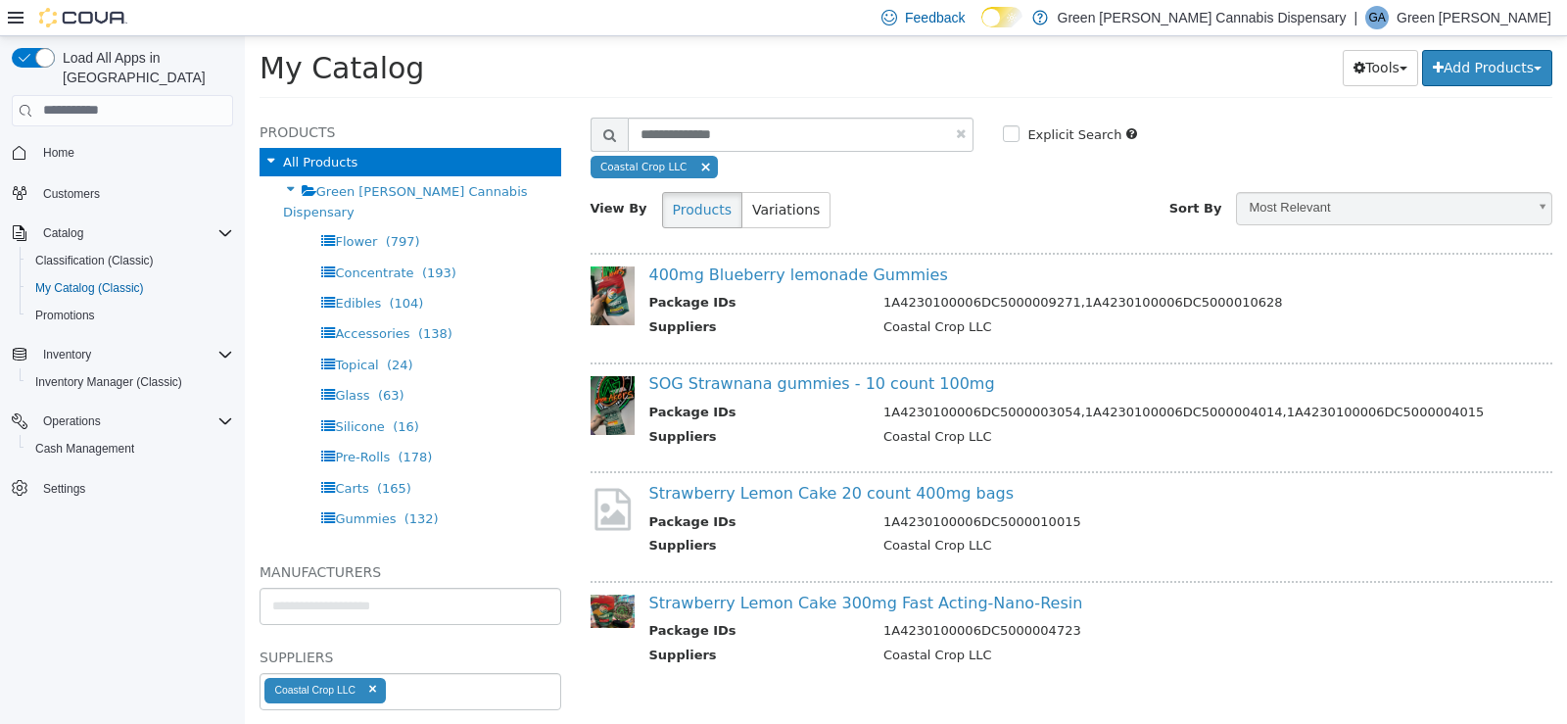
scroll to position [51, 0]
click at [956, 132] on link at bounding box center [961, 130] width 10 height 13
select select "**********"
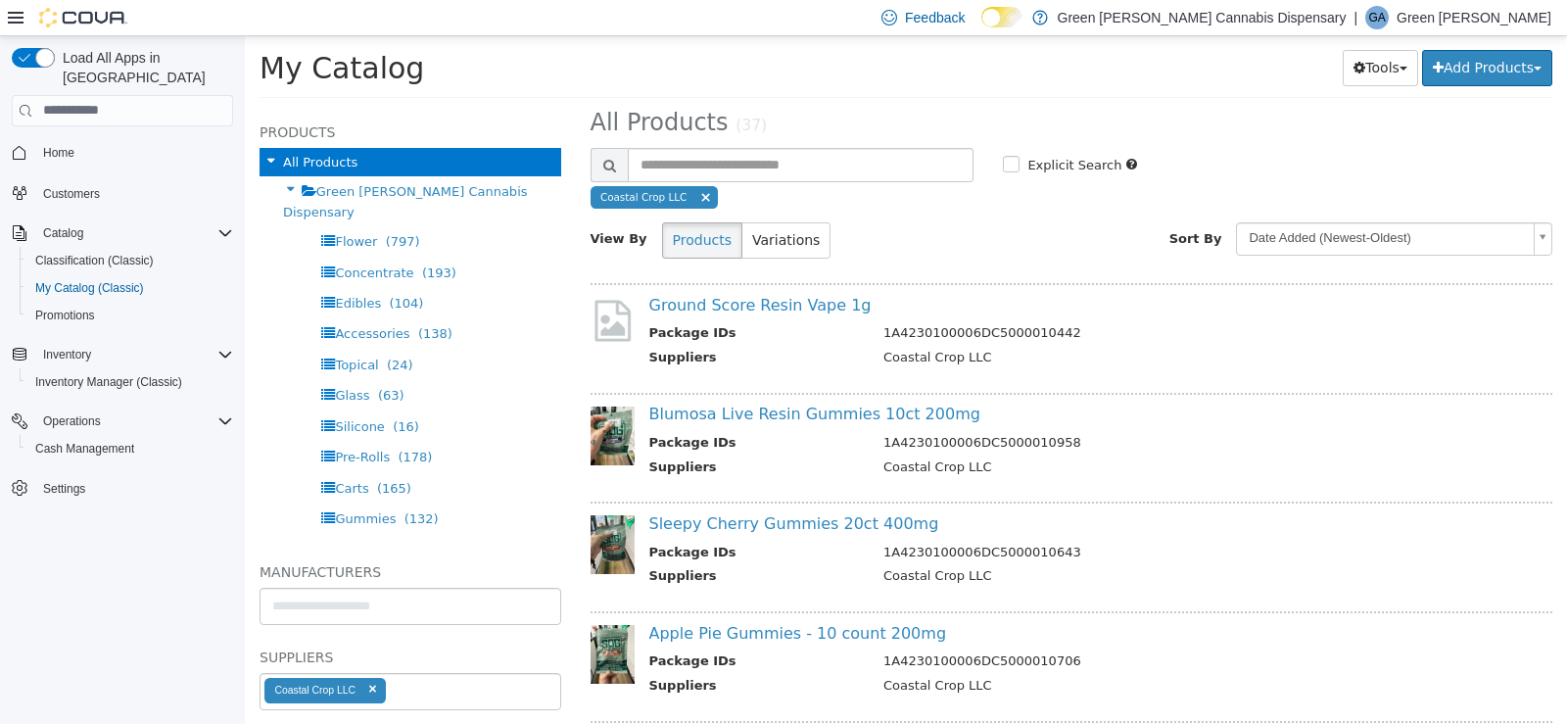
scroll to position [0, 0]
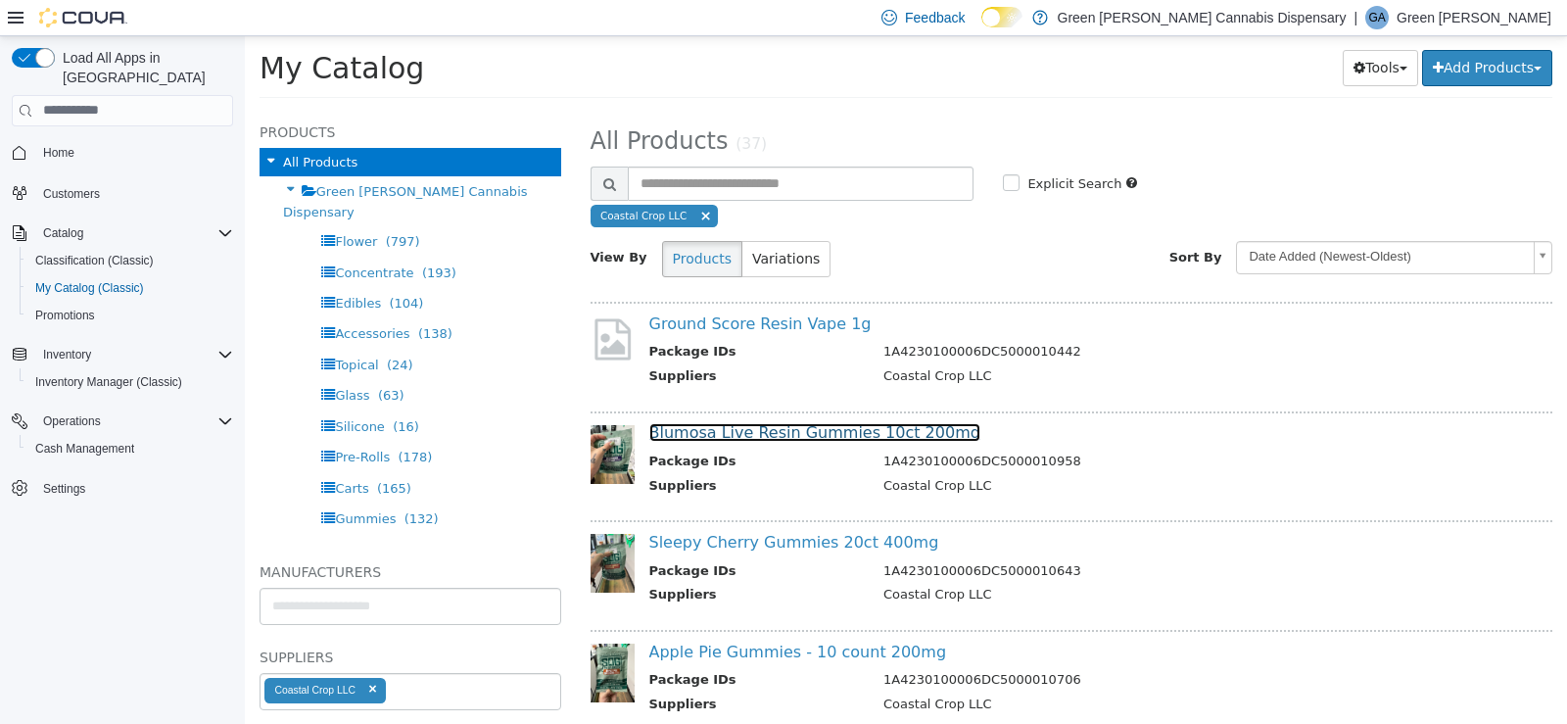
click at [841, 431] on link "Blumosa Live Resin Gummies 10ct 200mg" at bounding box center [814, 431] width 331 height 19
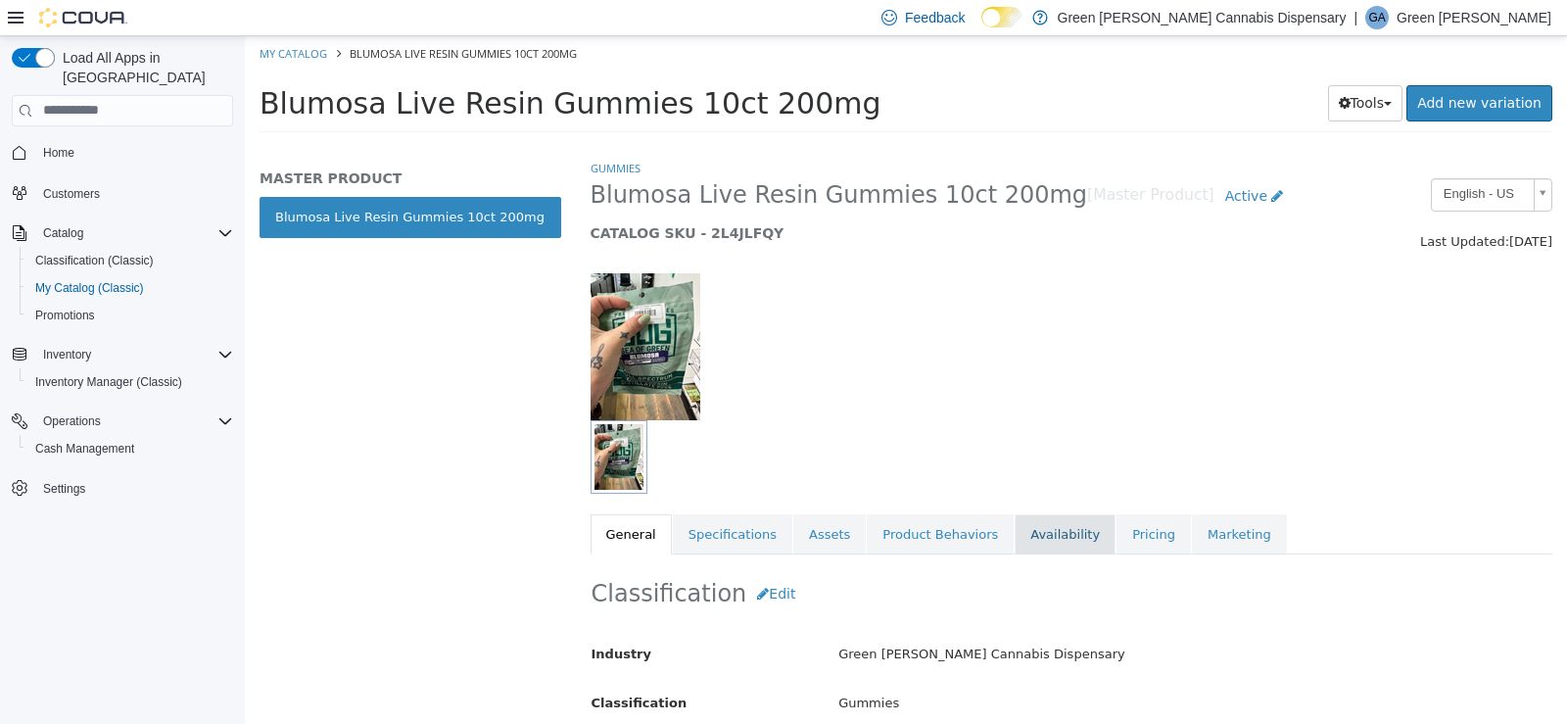
click at [1015, 530] on link "Availability" at bounding box center [1065, 533] width 101 height 41
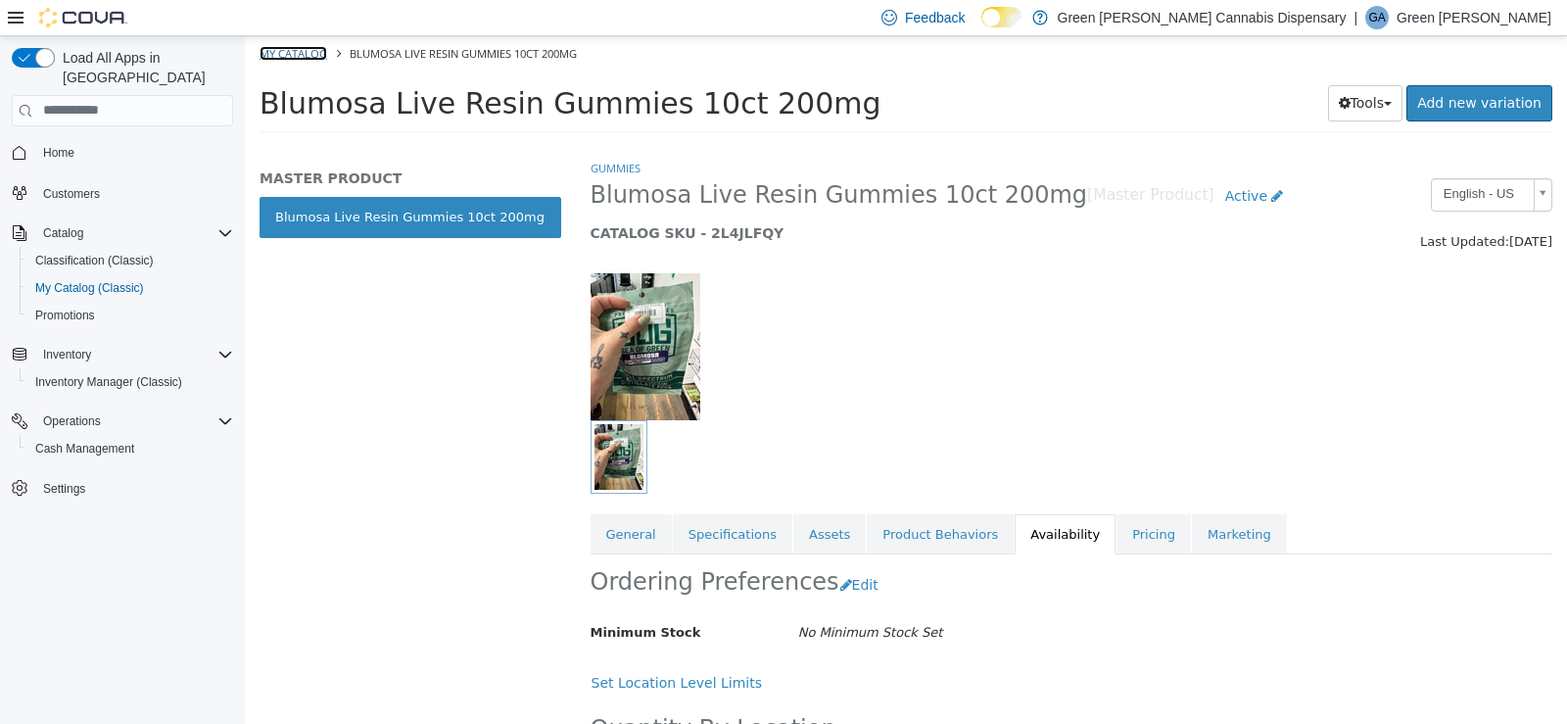
click at [294, 45] on link "My Catalog" at bounding box center [294, 52] width 68 height 15
select select "**********"
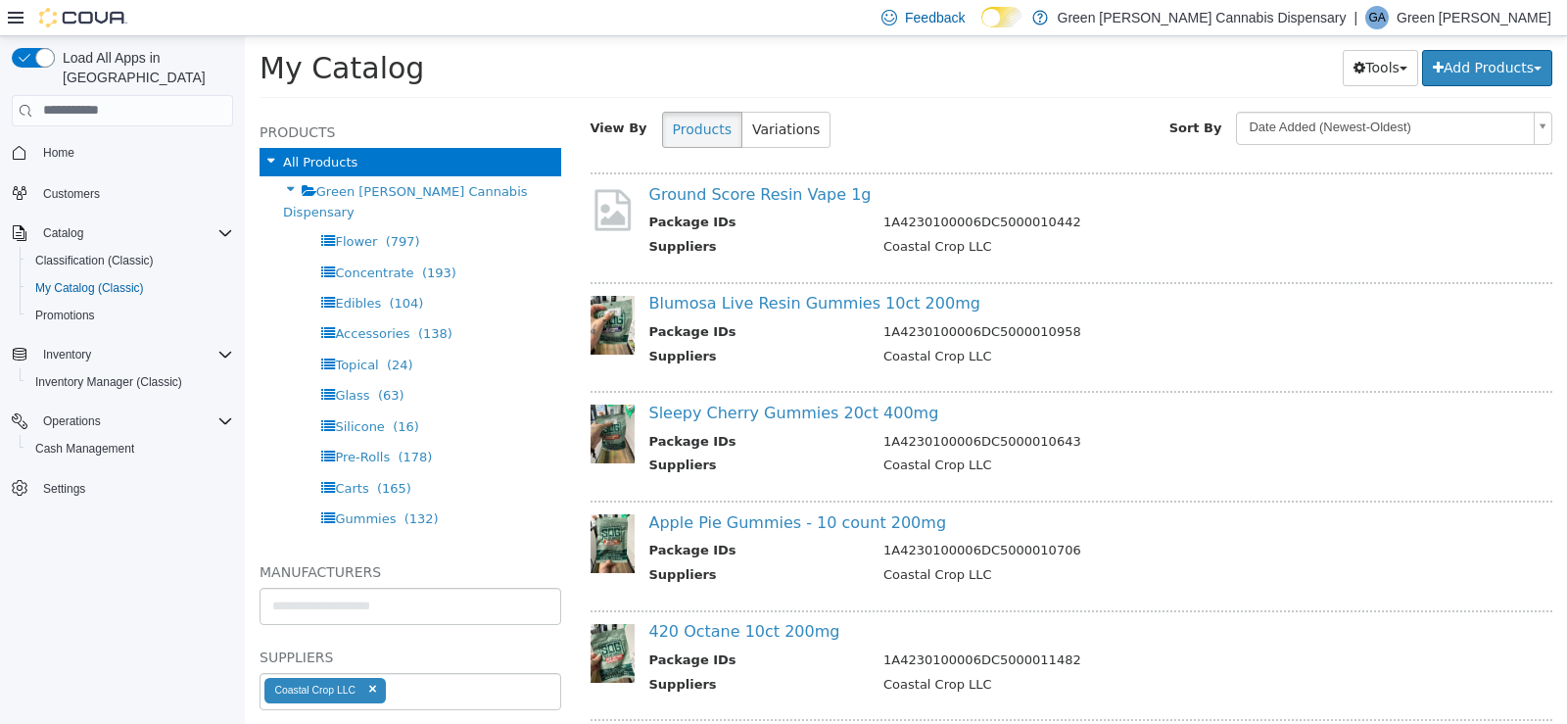
scroll to position [98, 0]
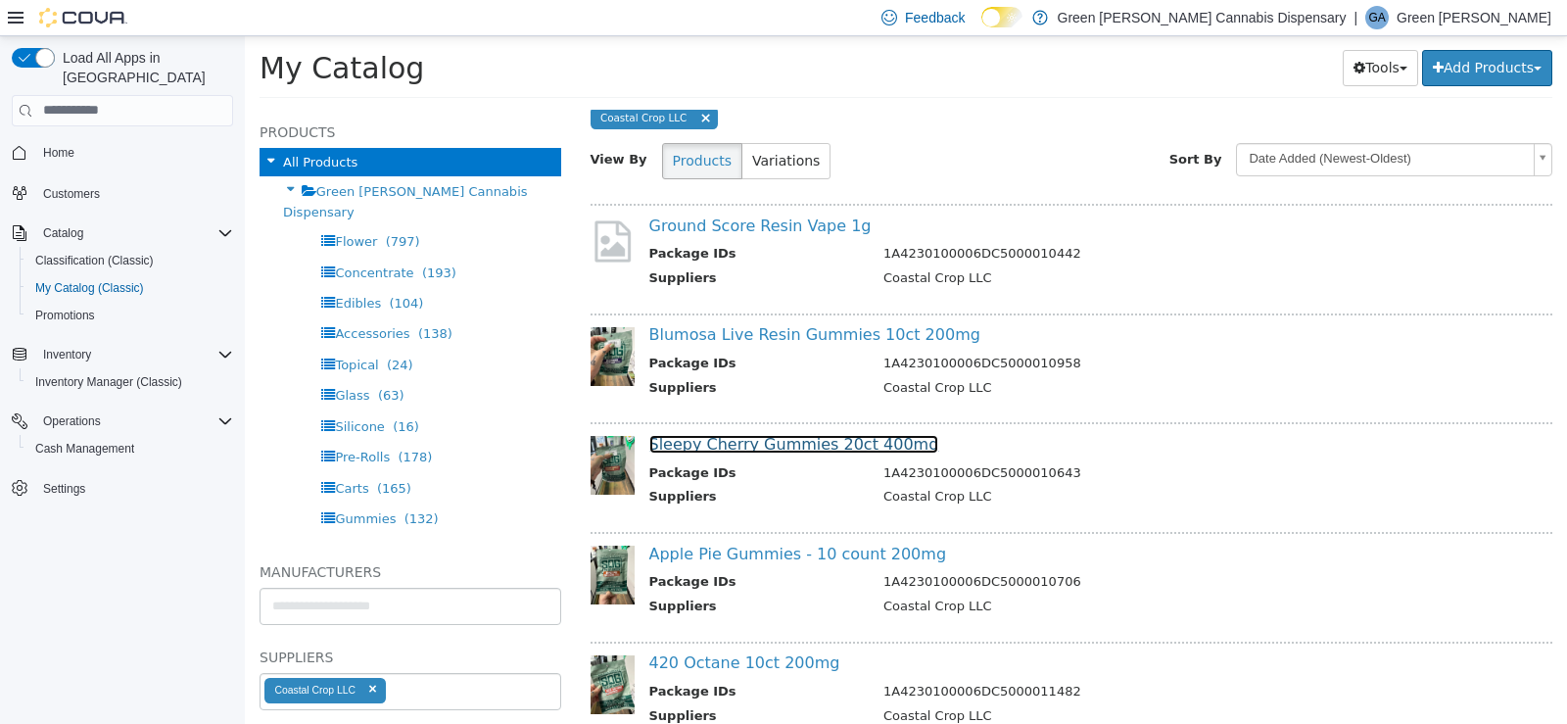
click at [843, 449] on link "Sleepy Cherry Gummies 20ct 400mg" at bounding box center [794, 443] width 290 height 19
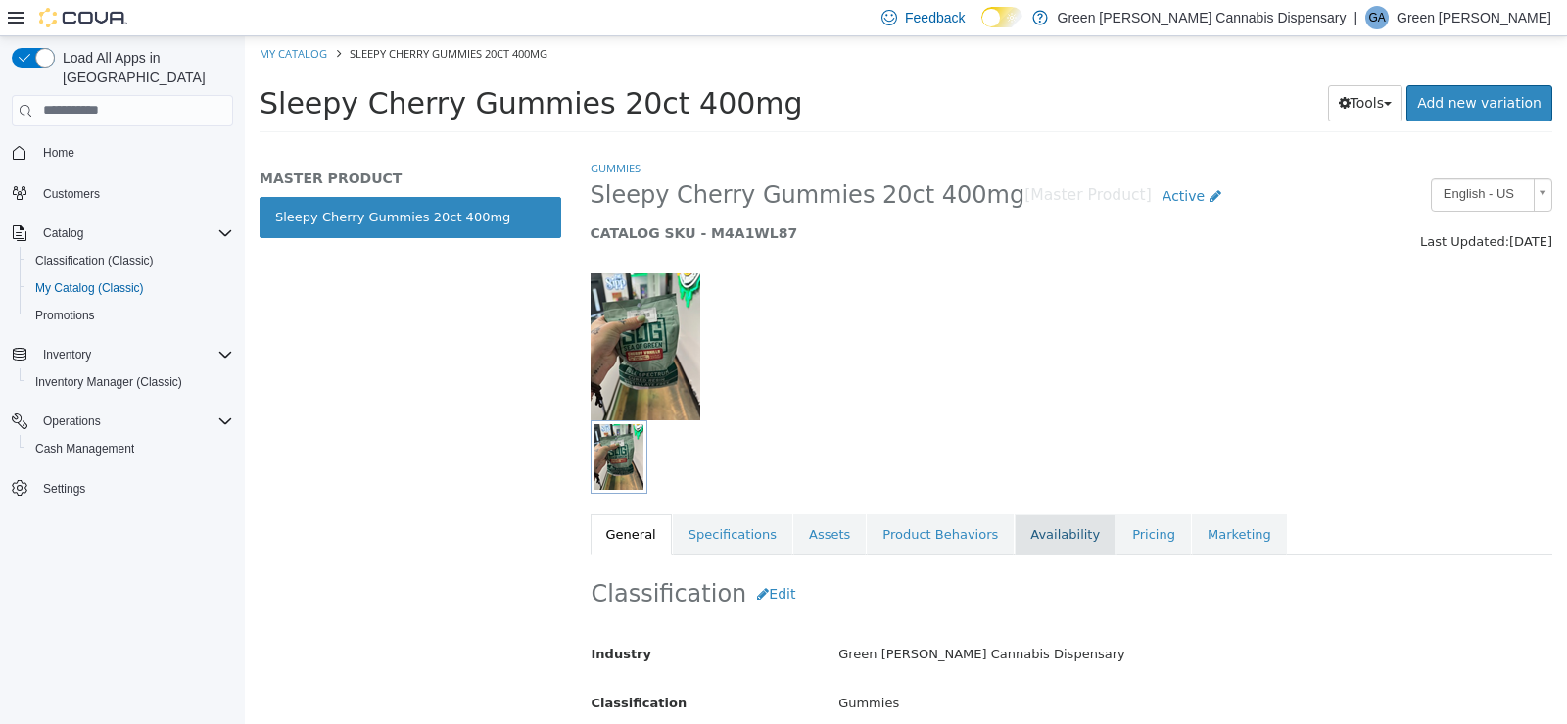
click at [1020, 529] on link "Availability" at bounding box center [1065, 533] width 101 height 41
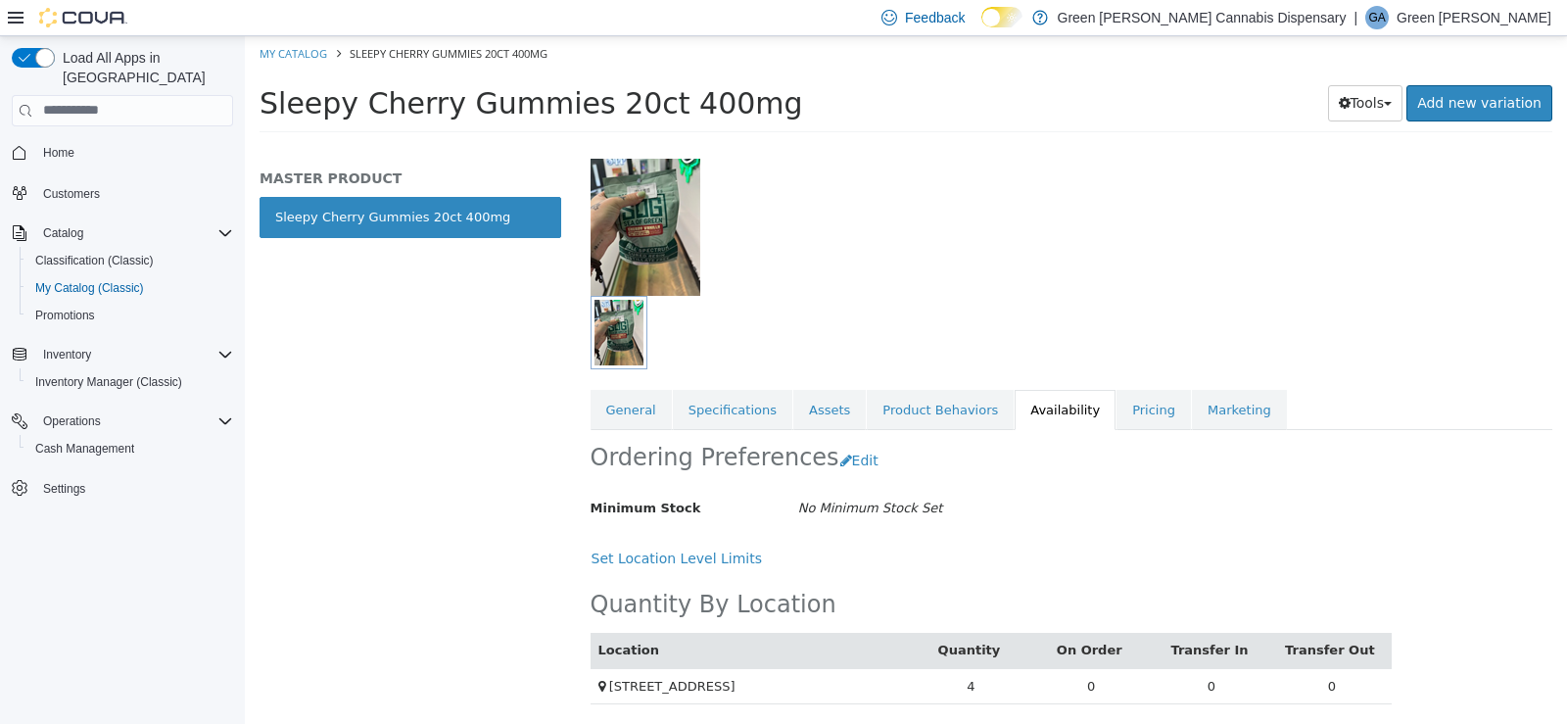
scroll to position [126, 0]
click at [306, 52] on link "My Catalog" at bounding box center [294, 52] width 68 height 15
select select "**********"
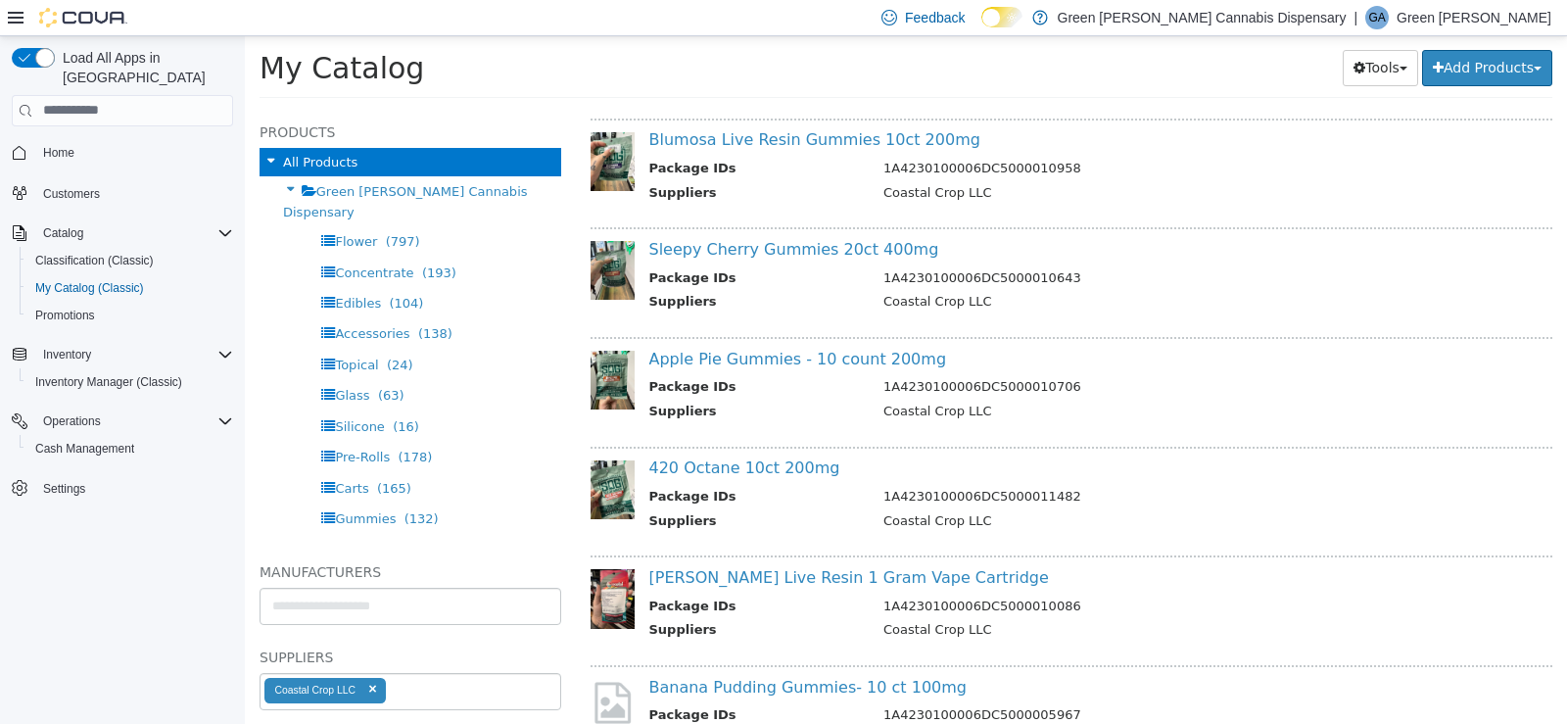
scroll to position [294, 0]
click at [839, 361] on link "Apple Pie Gummies - 10 count 200mg" at bounding box center [798, 357] width 298 height 19
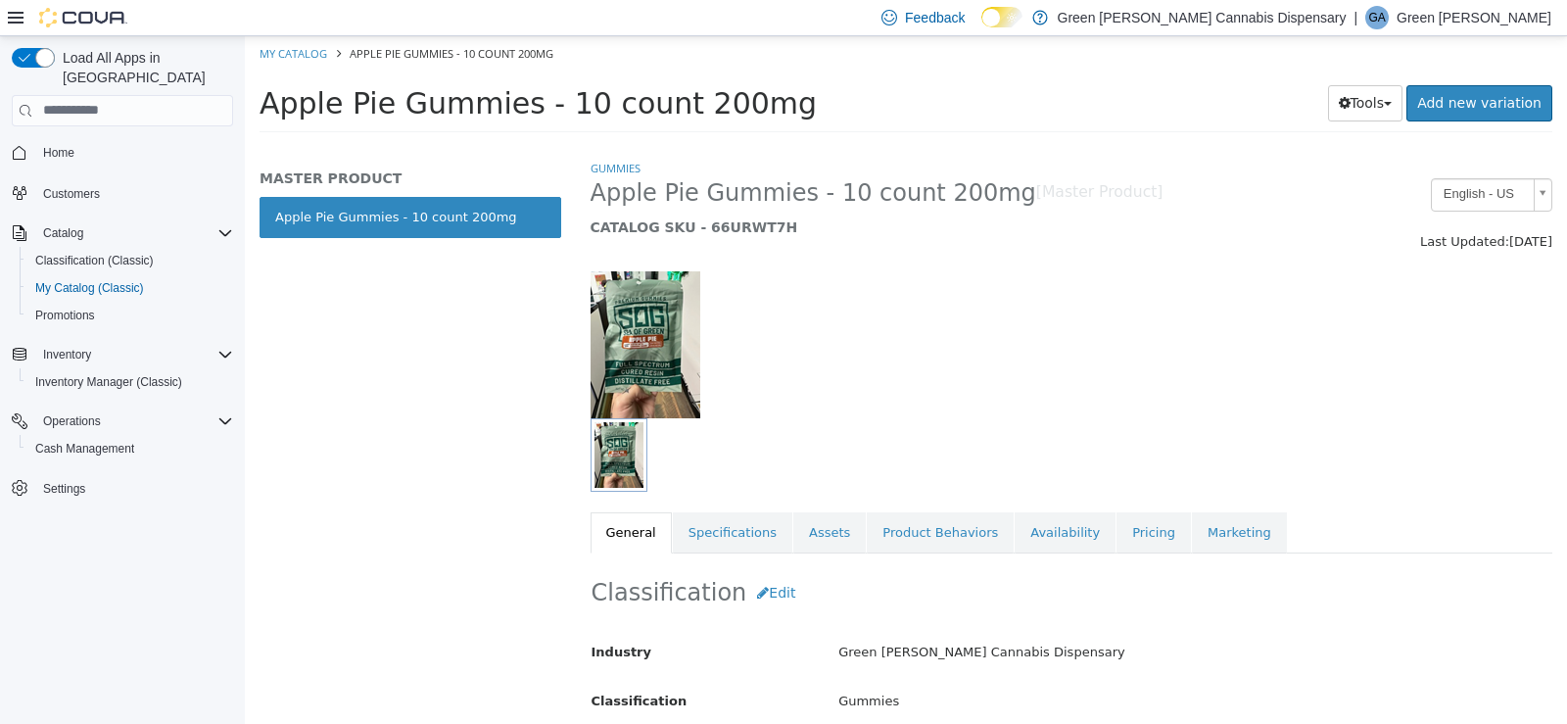
click at [1015, 519] on link "Availability" at bounding box center [1065, 531] width 101 height 41
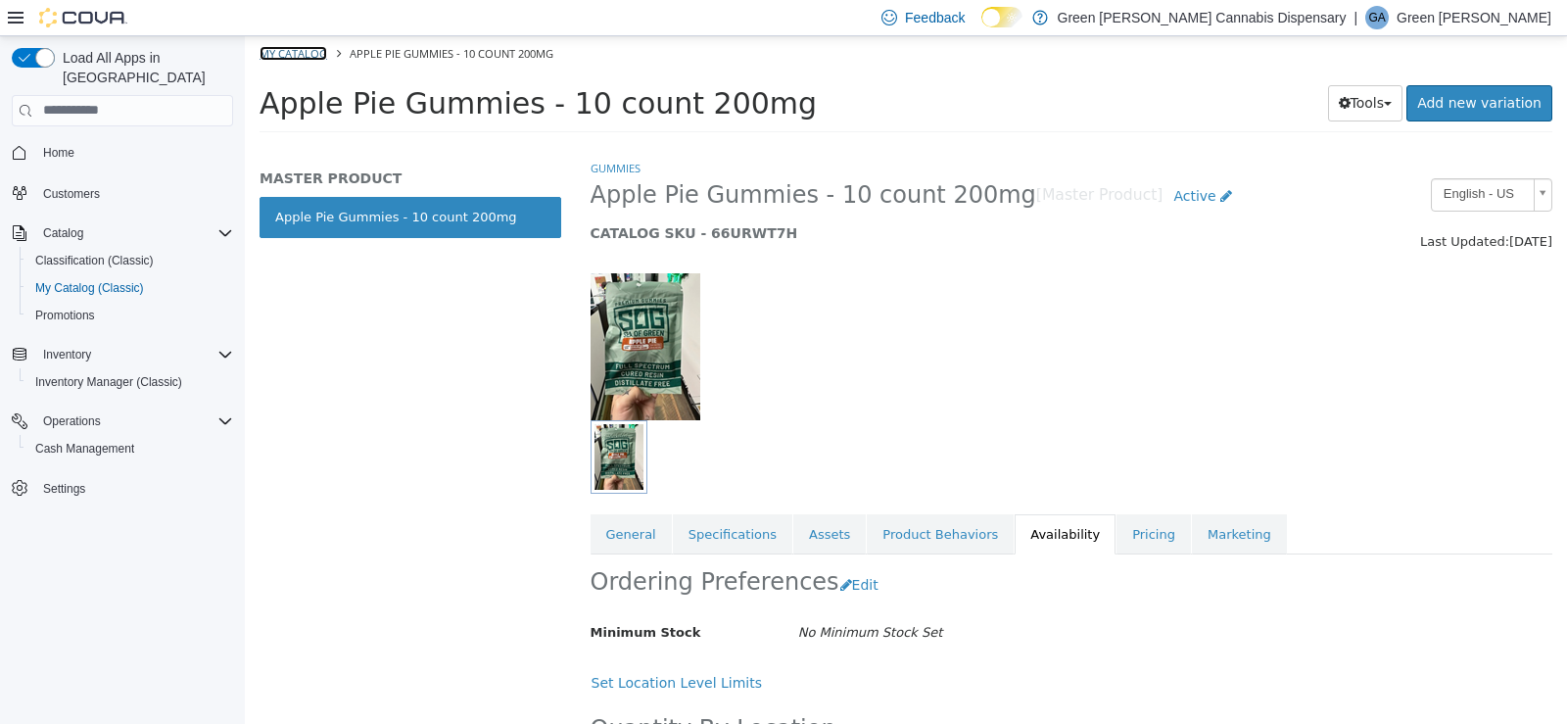
click at [277, 49] on link "My Catalog" at bounding box center [294, 52] width 68 height 15
select select "**********"
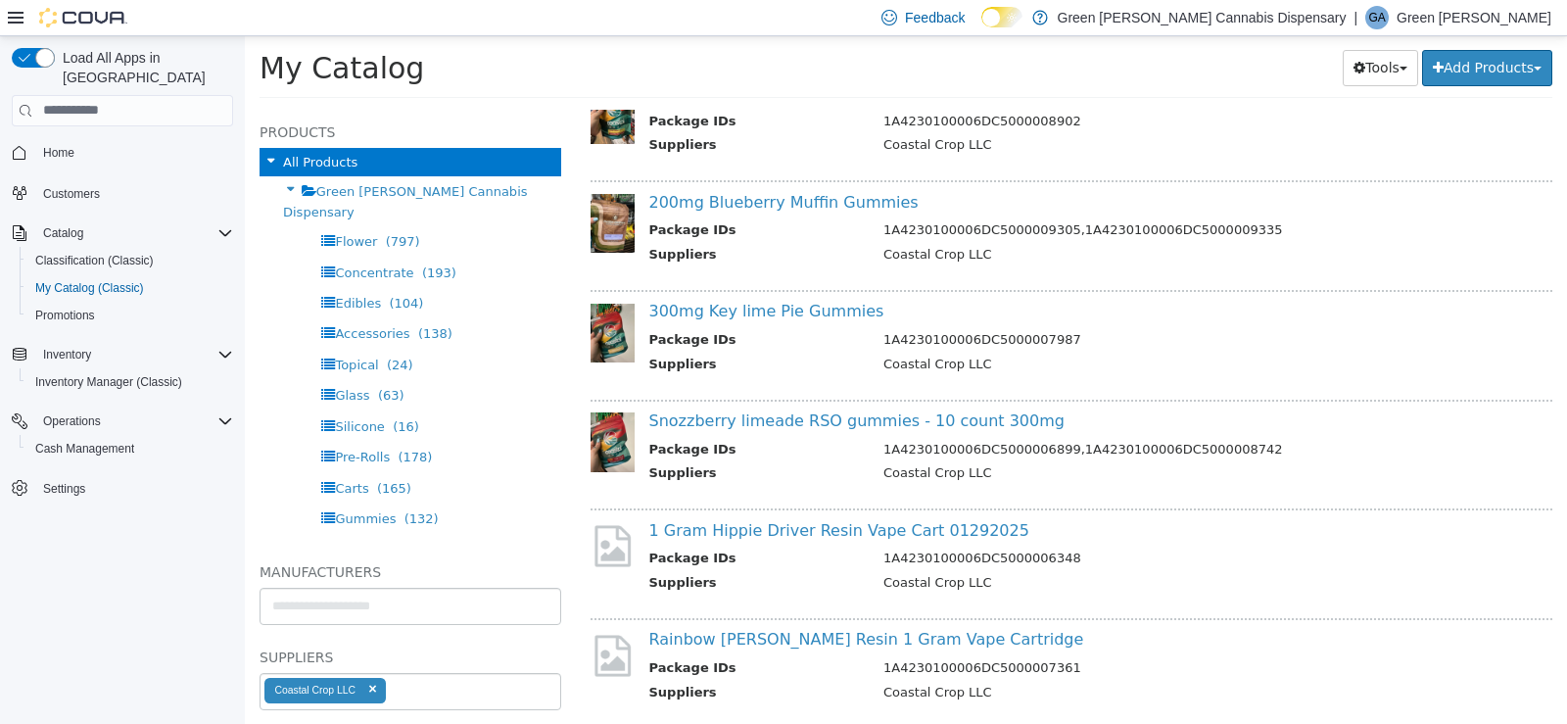
scroll to position [1763, 0]
click at [831, 312] on link "300mg Key lime Pie Gummies" at bounding box center [766, 309] width 235 height 19
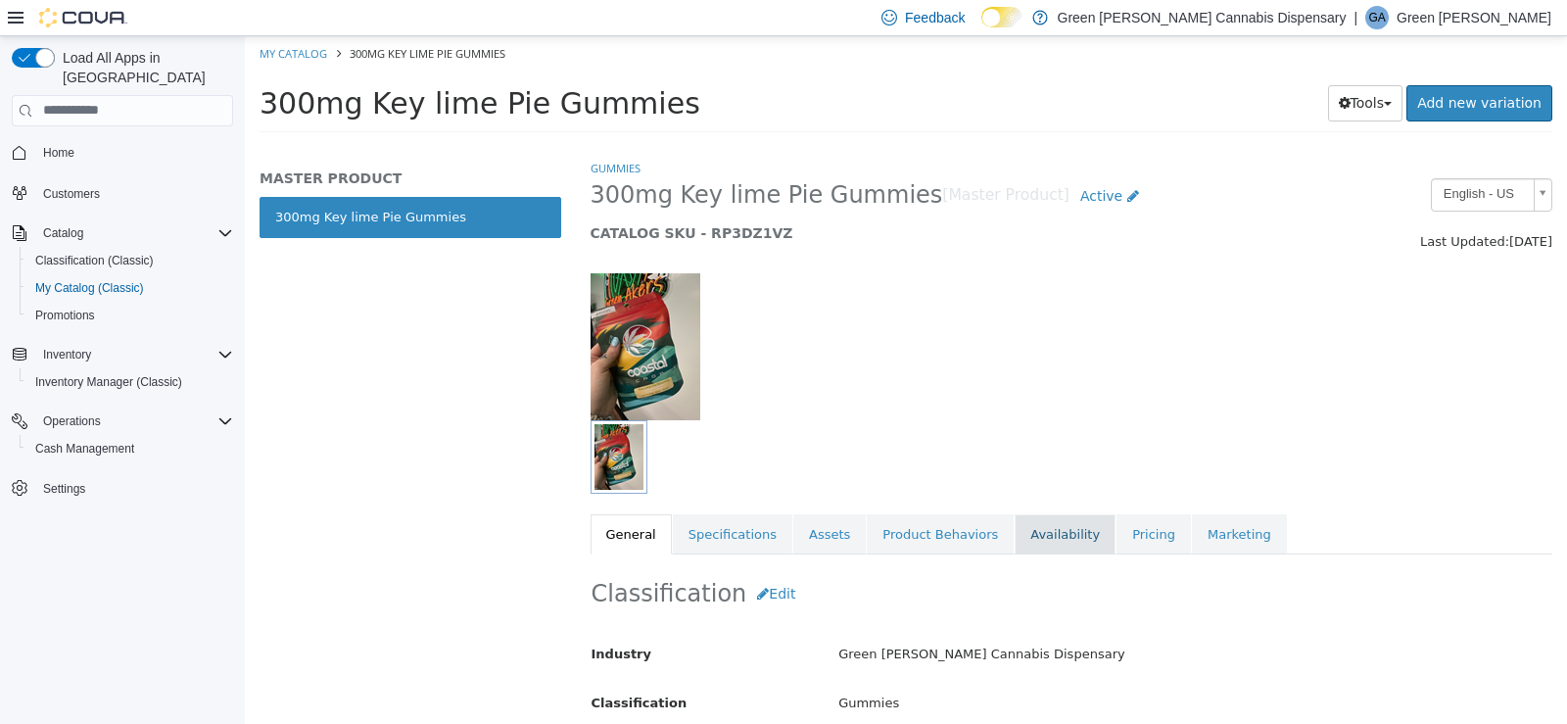
click at [1041, 537] on link "Availability" at bounding box center [1065, 533] width 101 height 41
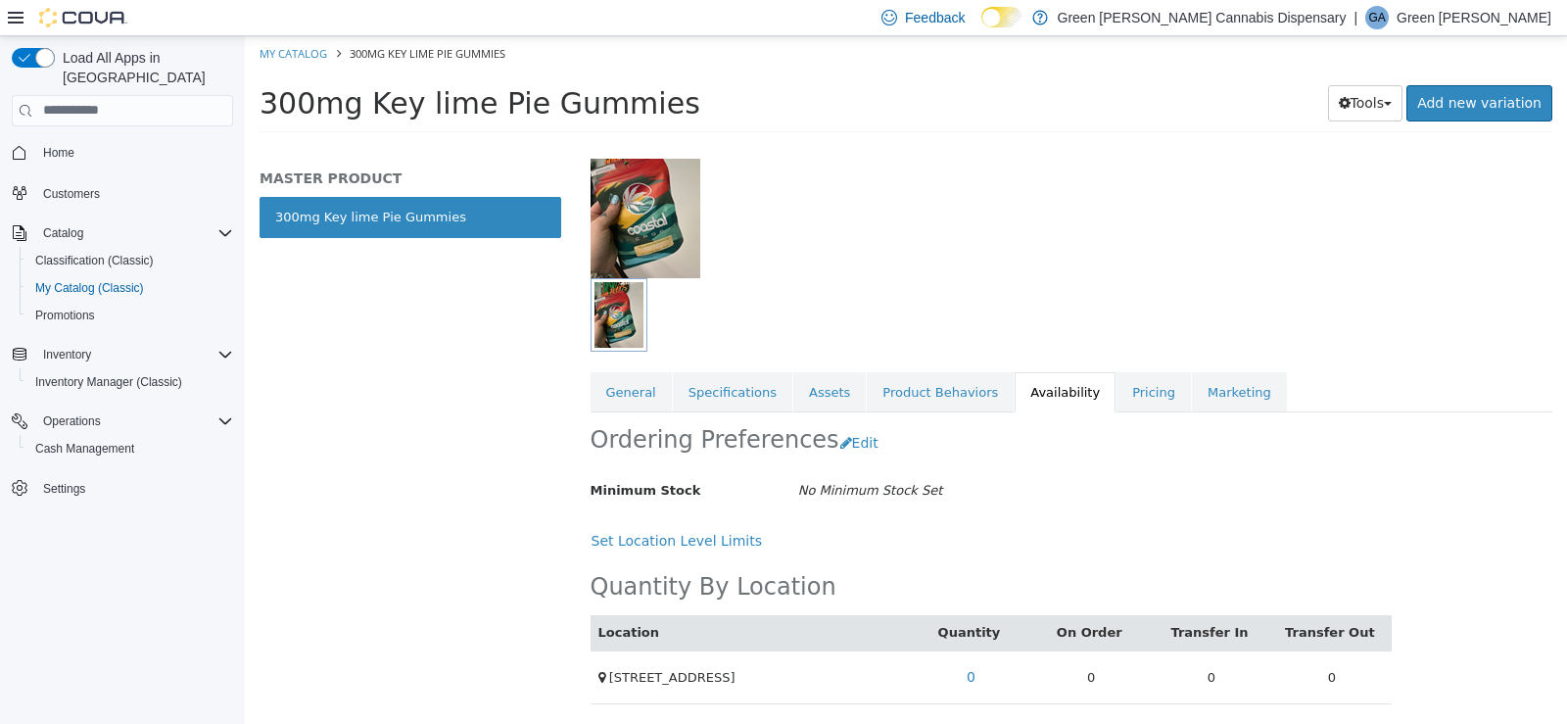
scroll to position [143, 0]
click at [314, 54] on link "My Catalog" at bounding box center [294, 52] width 68 height 15
select select "**********"
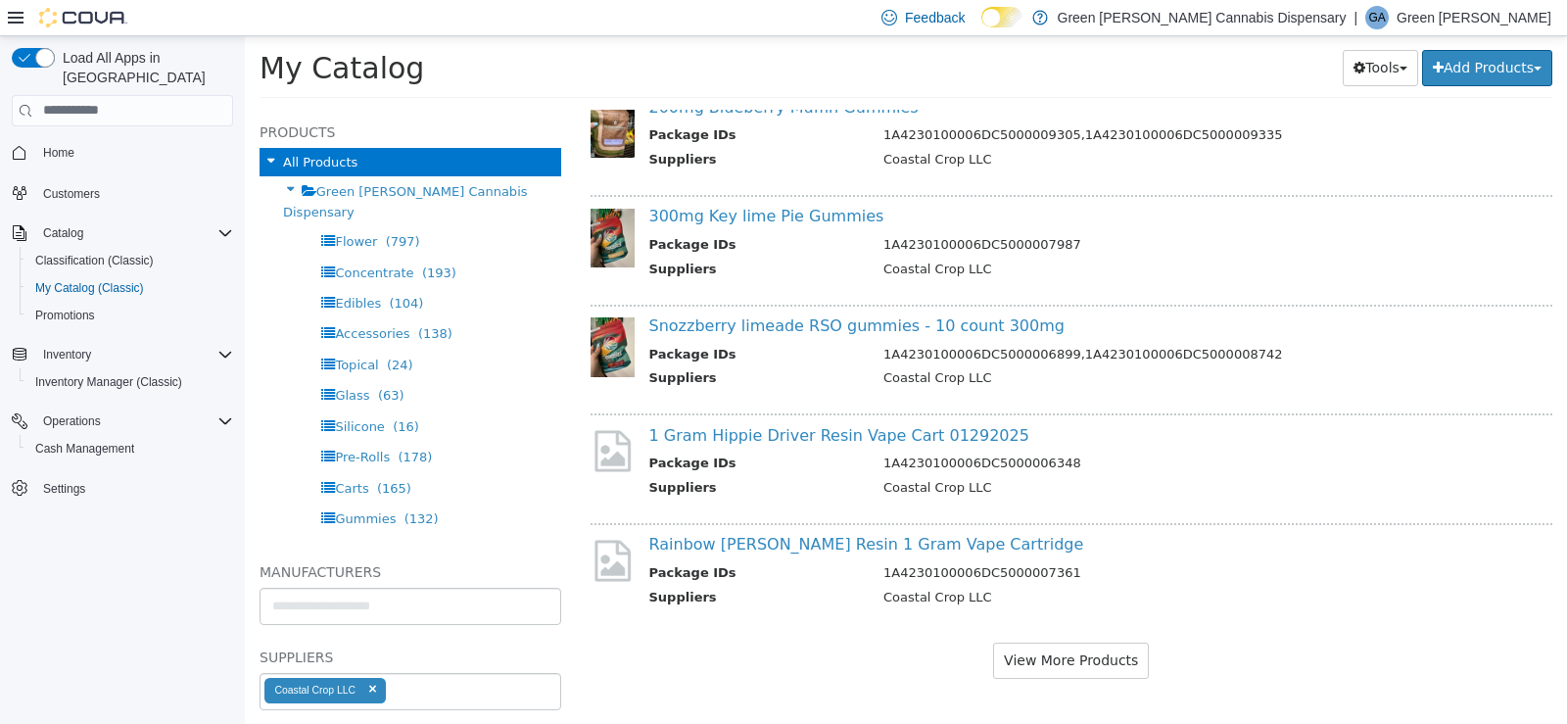
scroll to position [1858, 0]
click at [1088, 657] on button "View More Products" at bounding box center [1071, 659] width 156 height 36
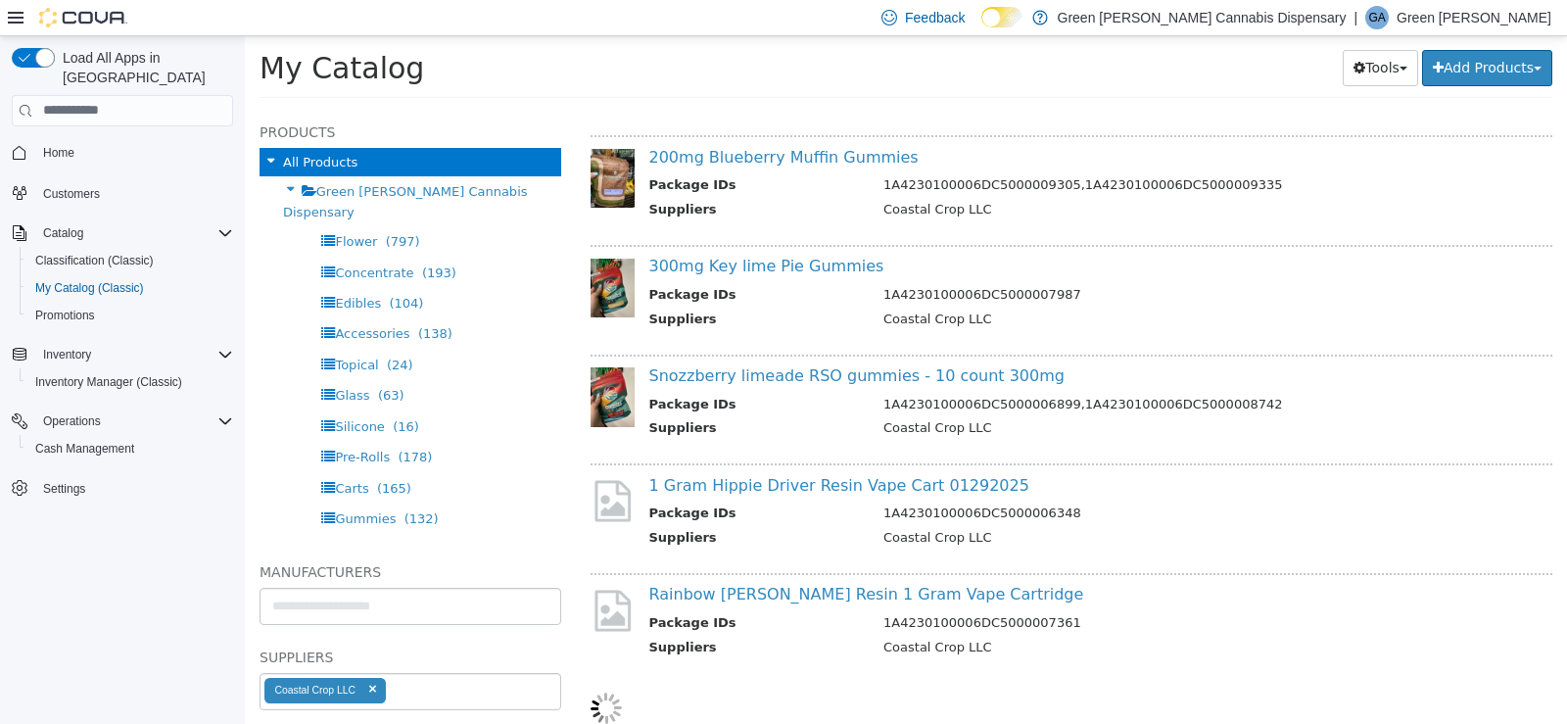
select select "**********"
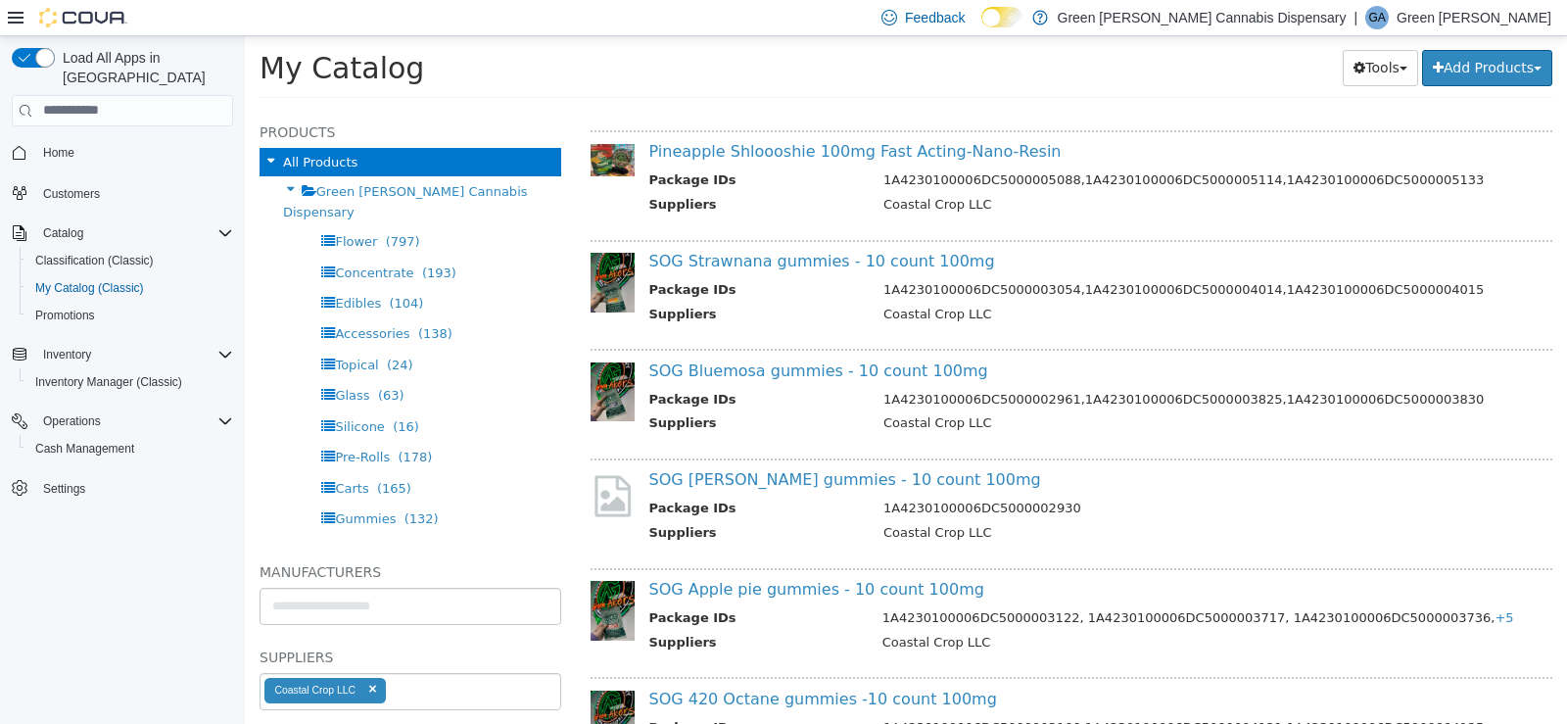
scroll to position [3465, 0]
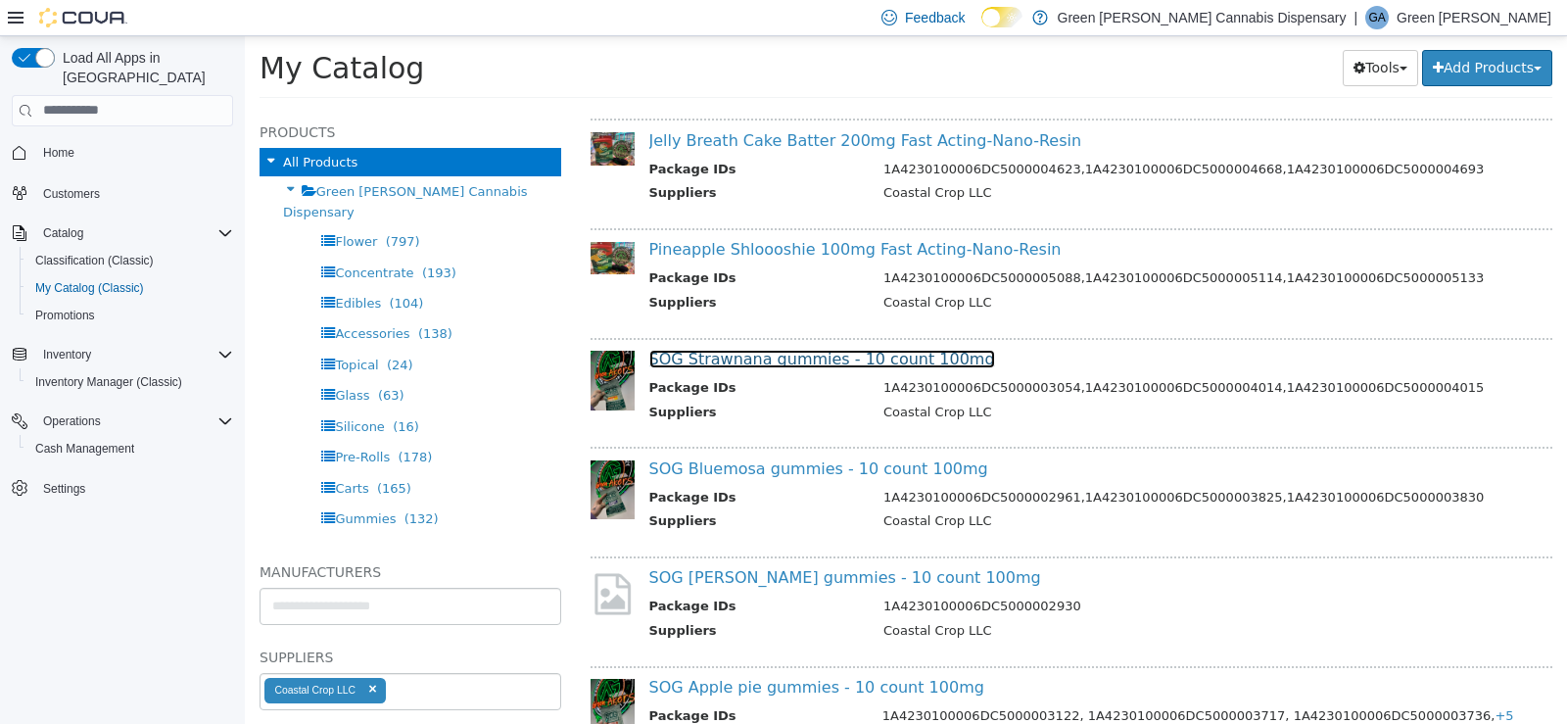
click at [862, 355] on link "SOG Strawnana gummies - 10 count 100mg" at bounding box center [822, 358] width 346 height 19
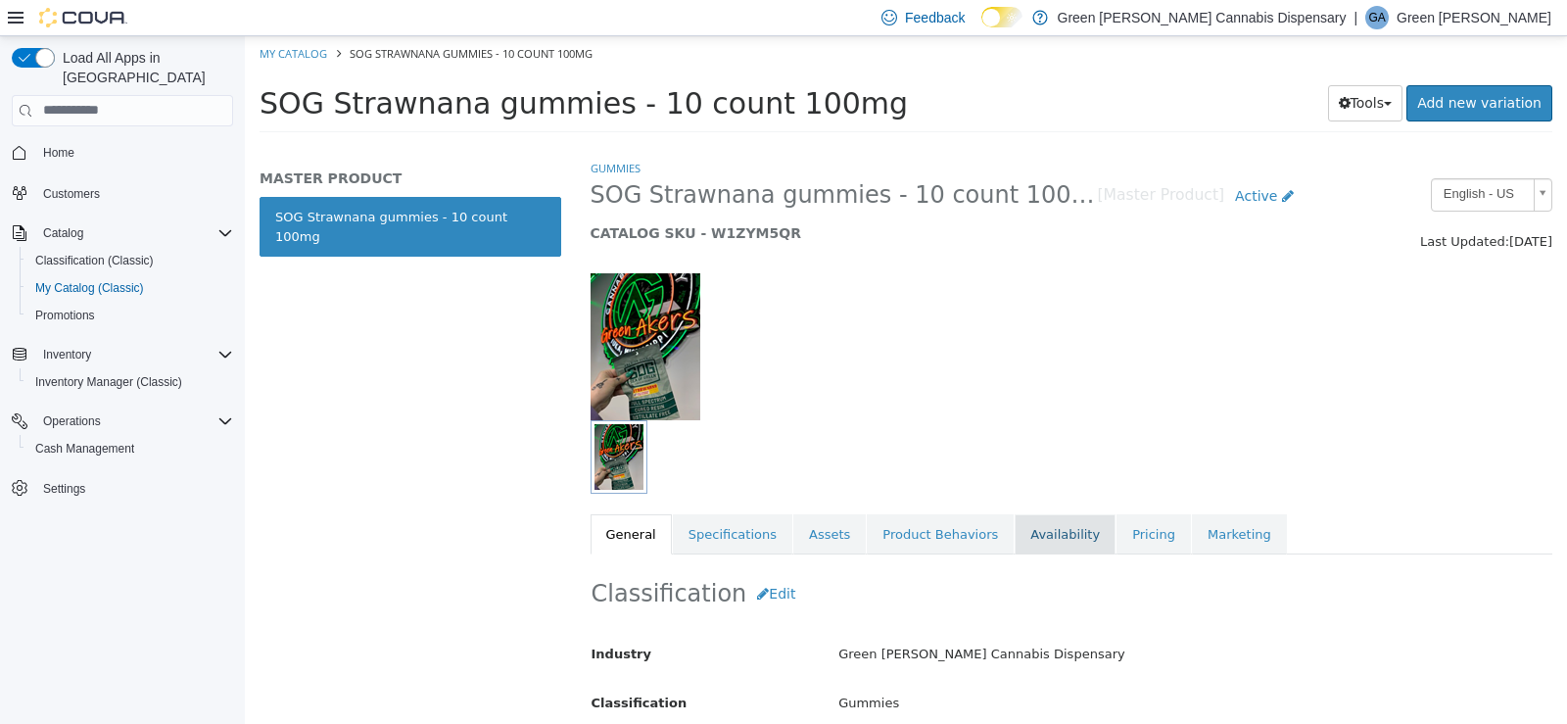
click at [1018, 526] on link "Availability" at bounding box center [1065, 533] width 101 height 41
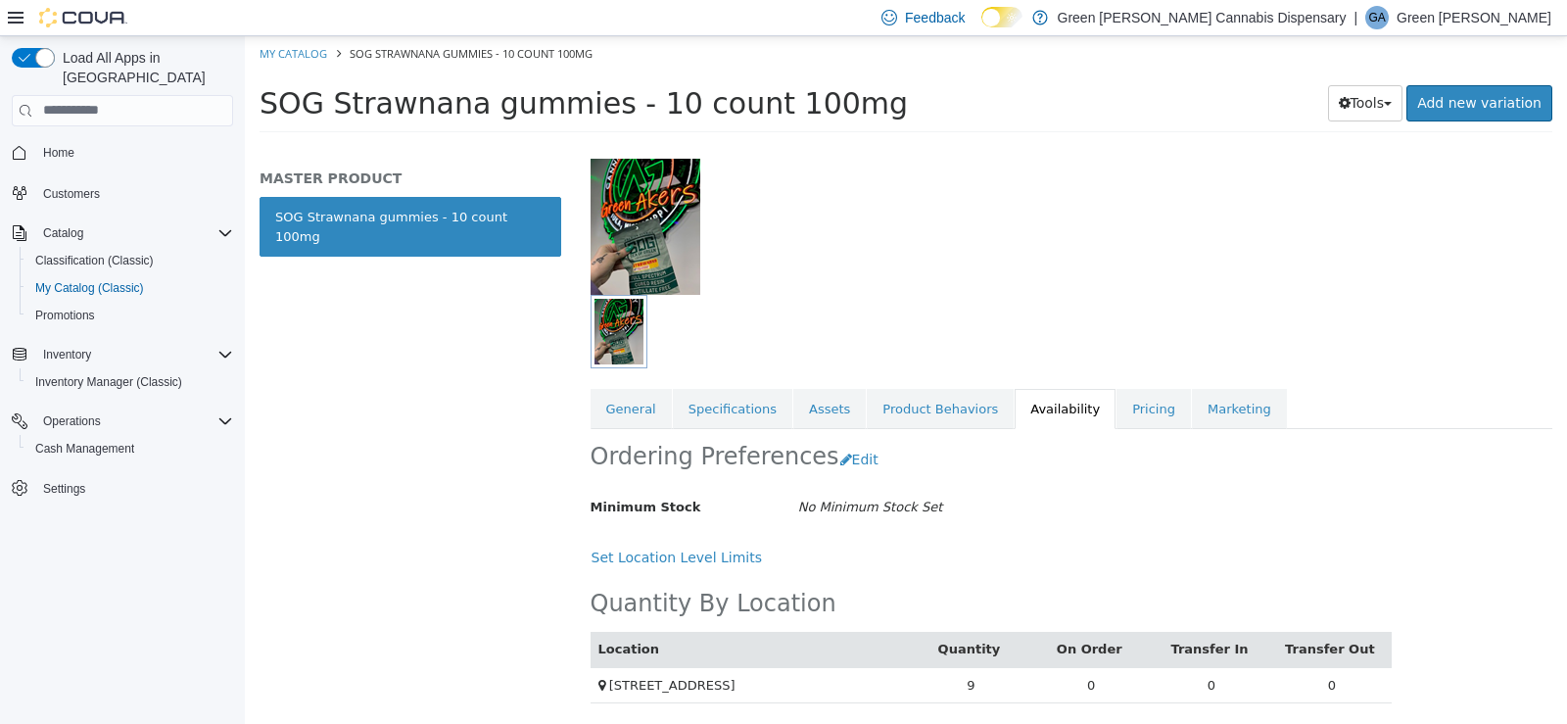
scroll to position [127, 0]
click at [318, 50] on link "My Catalog" at bounding box center [294, 52] width 68 height 15
select select "**********"
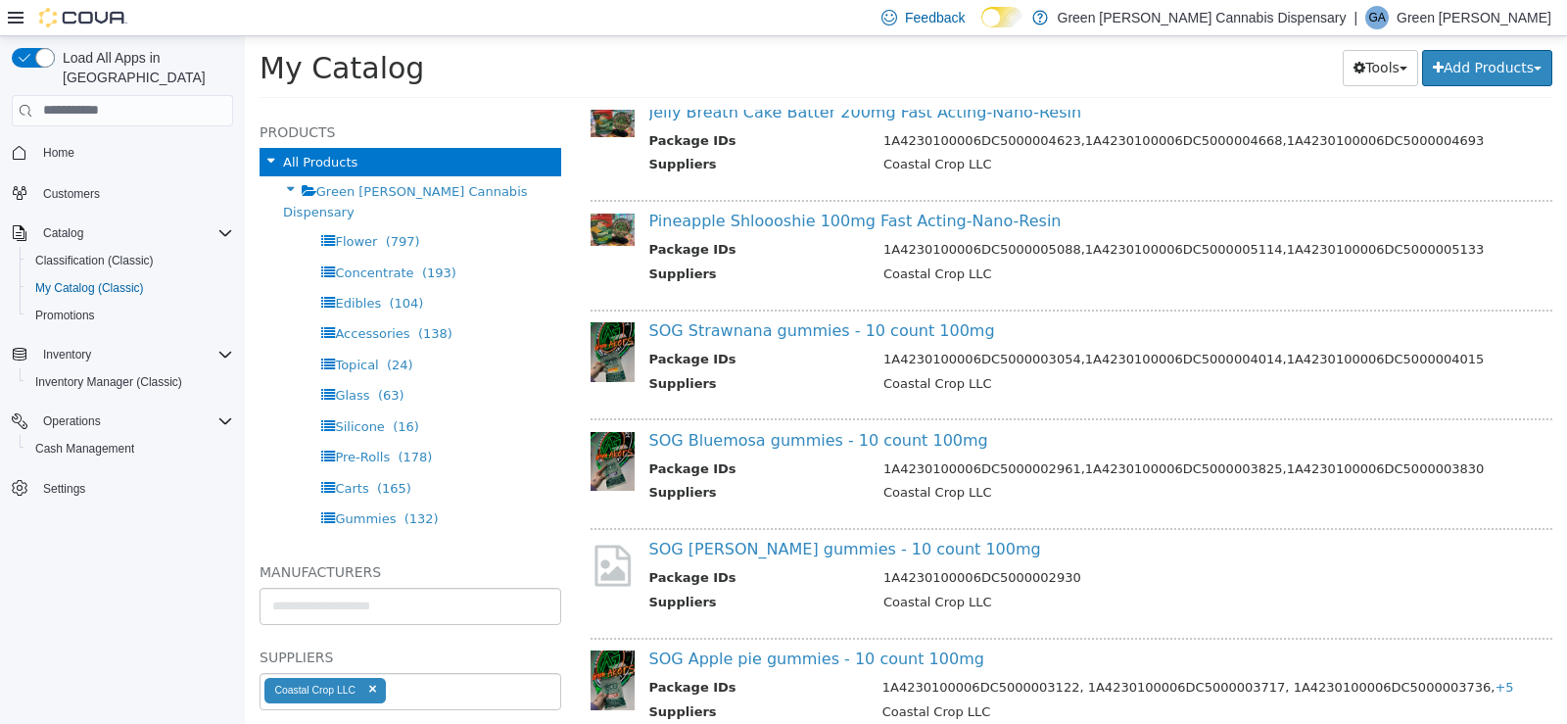
scroll to position [3527, 0]
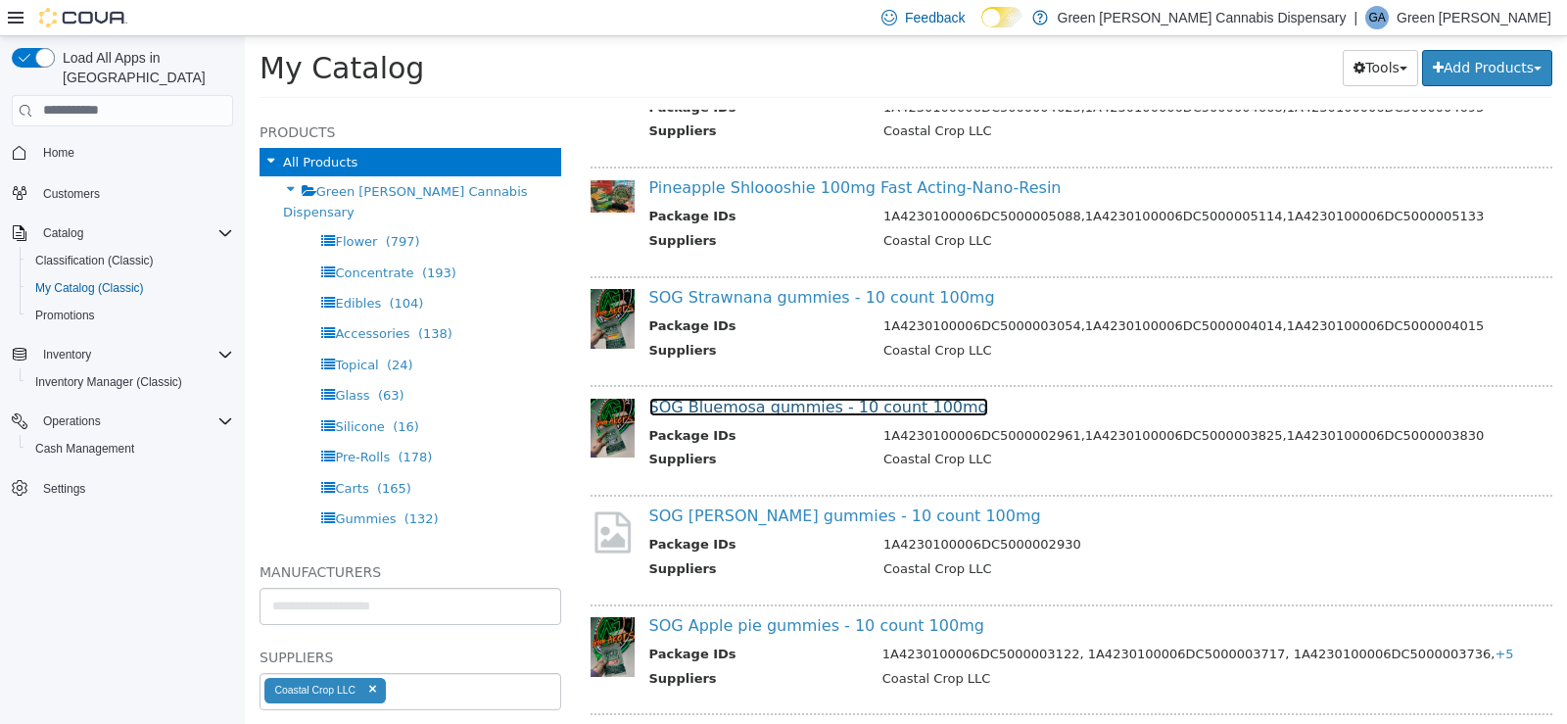
click at [838, 408] on link "SOG Bluemosa gummies - 10 count 100mg" at bounding box center [818, 406] width 339 height 19
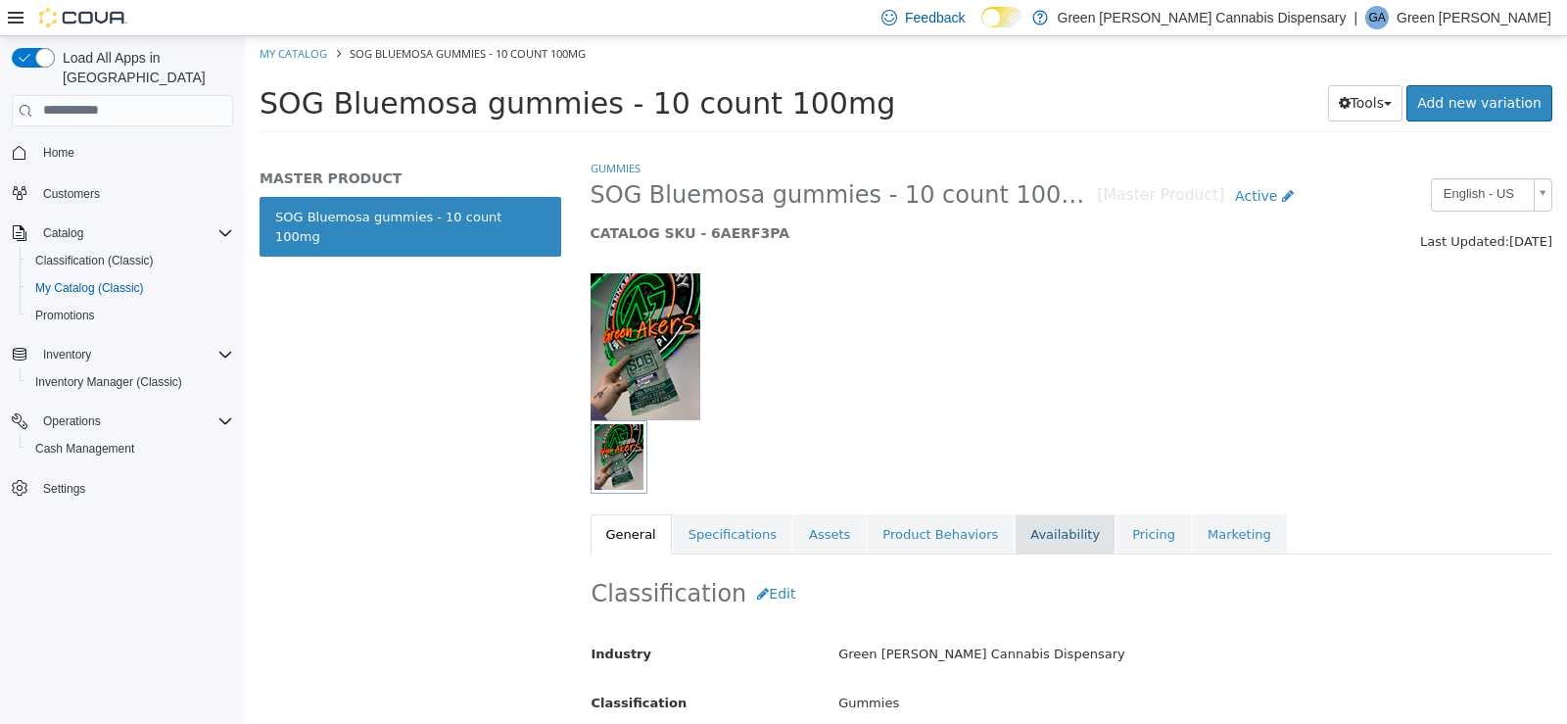
click at [1042, 536] on link "Availability" at bounding box center [1065, 533] width 101 height 41
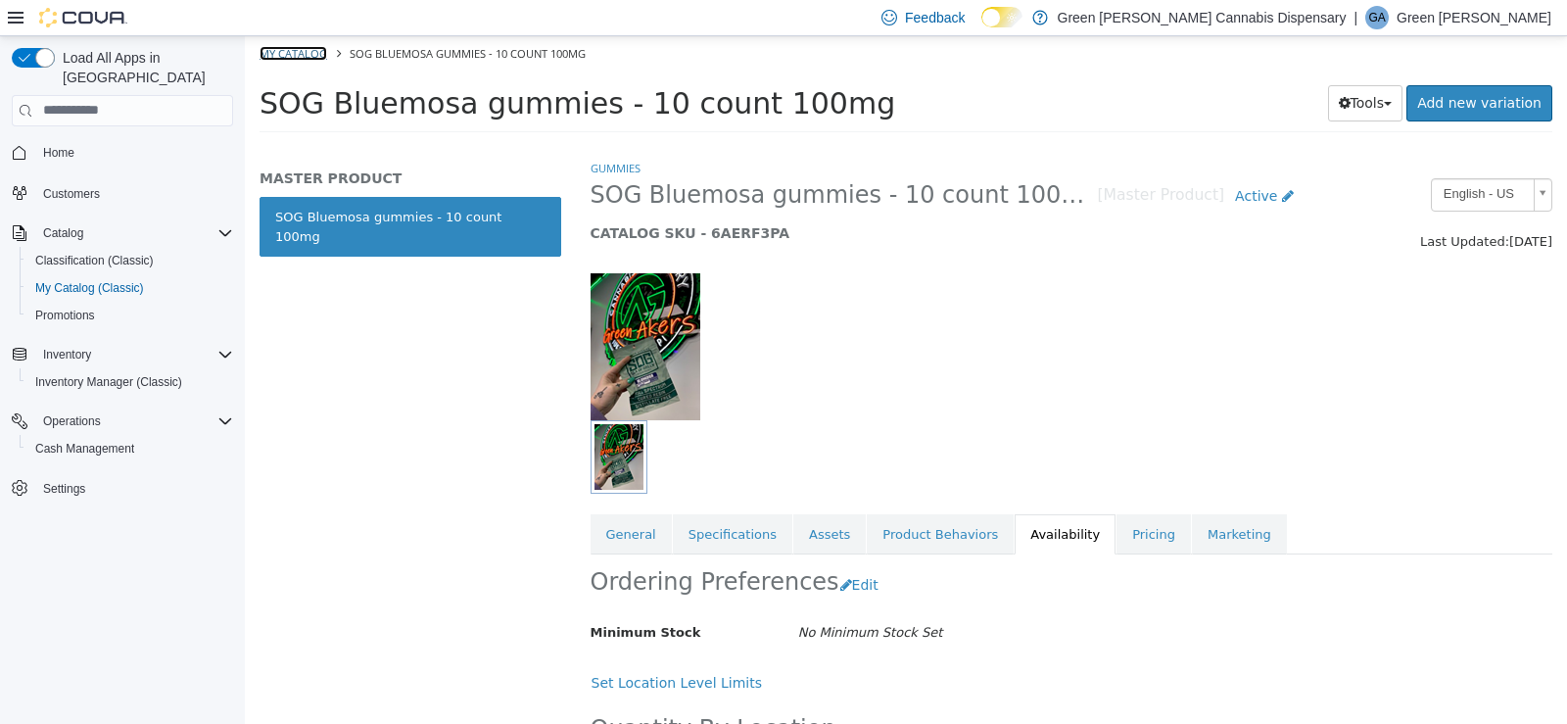
click at [307, 56] on link "My Catalog" at bounding box center [294, 52] width 68 height 15
select select "**********"
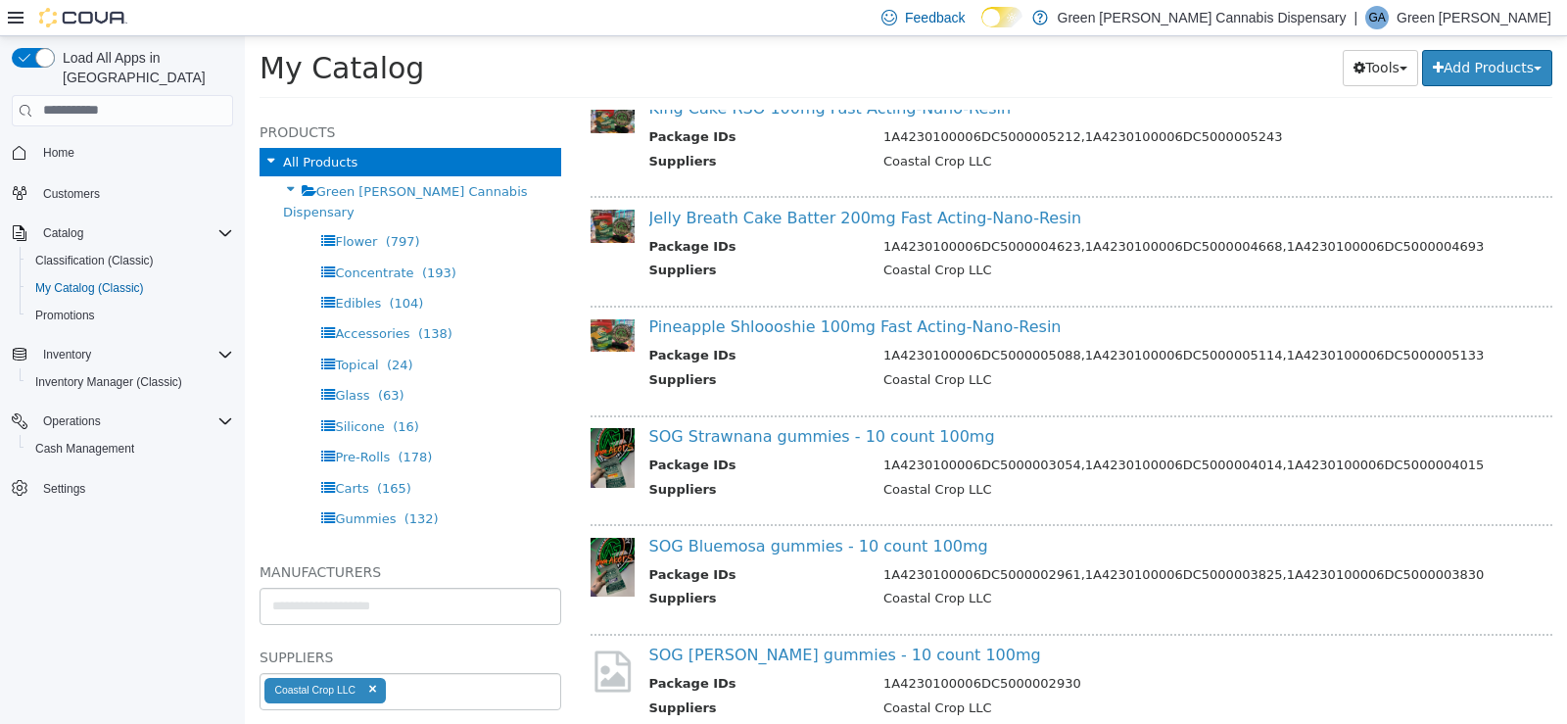
scroll to position [3661, 0]
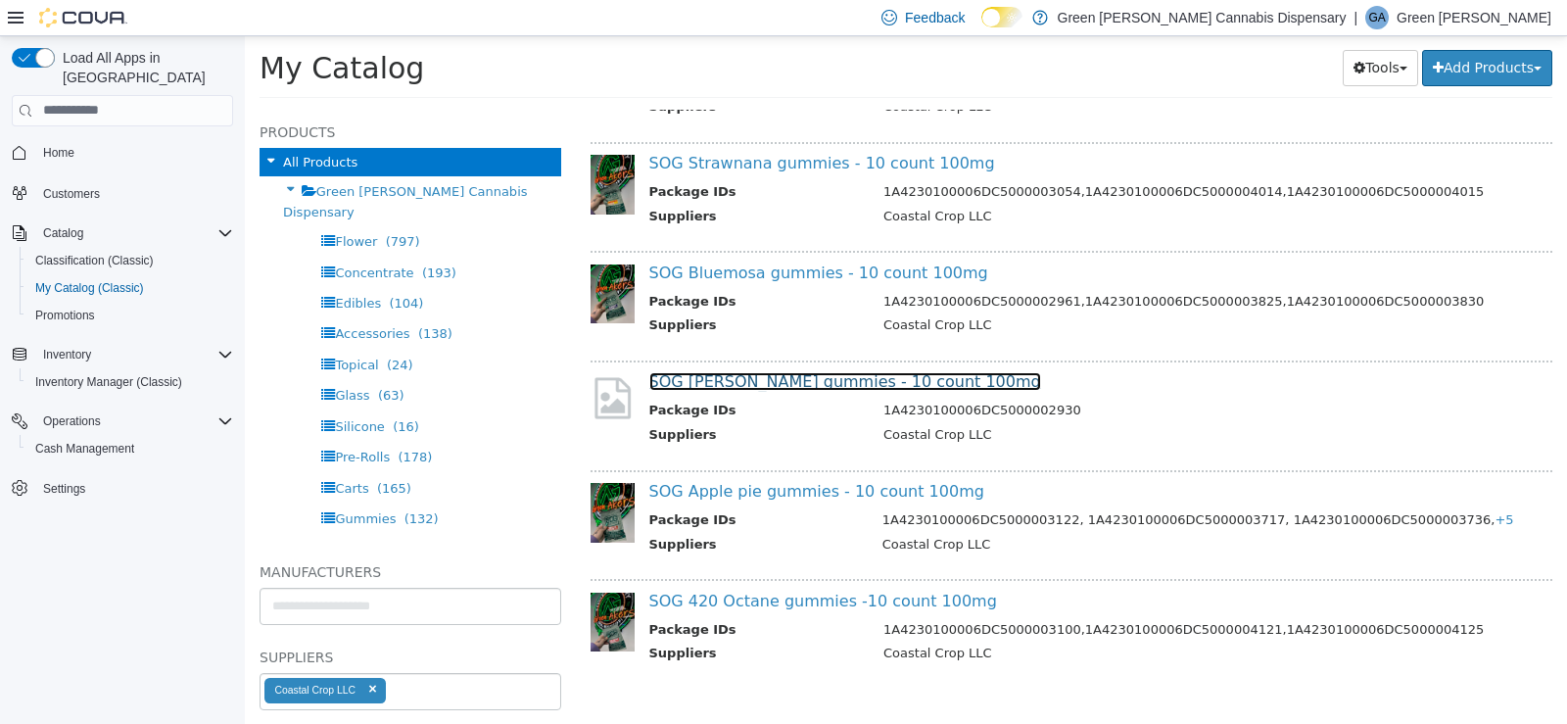
click at [904, 381] on link "SOG [PERSON_NAME] gummies - 10 count 100mg" at bounding box center [845, 380] width 392 height 19
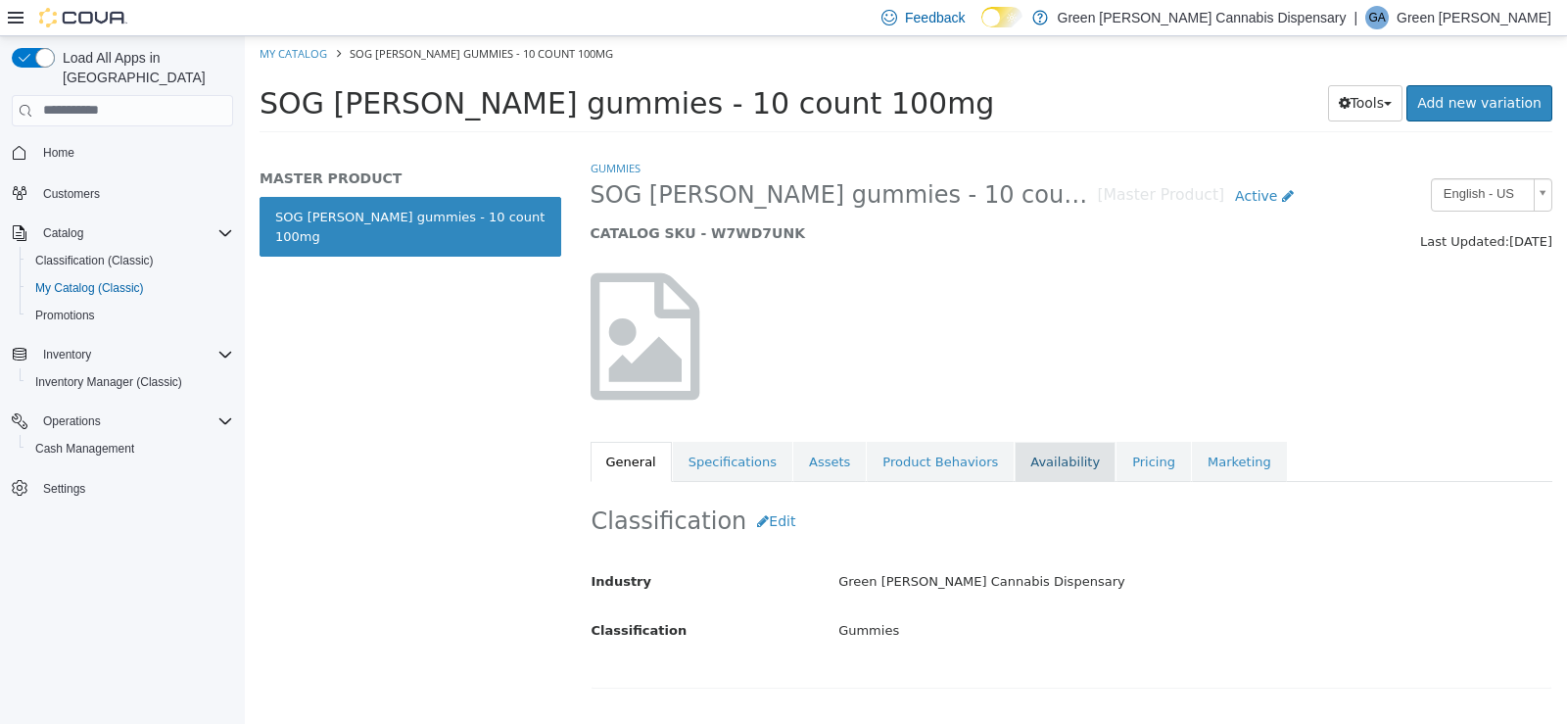
click at [1015, 450] on link "Availability" at bounding box center [1065, 461] width 101 height 41
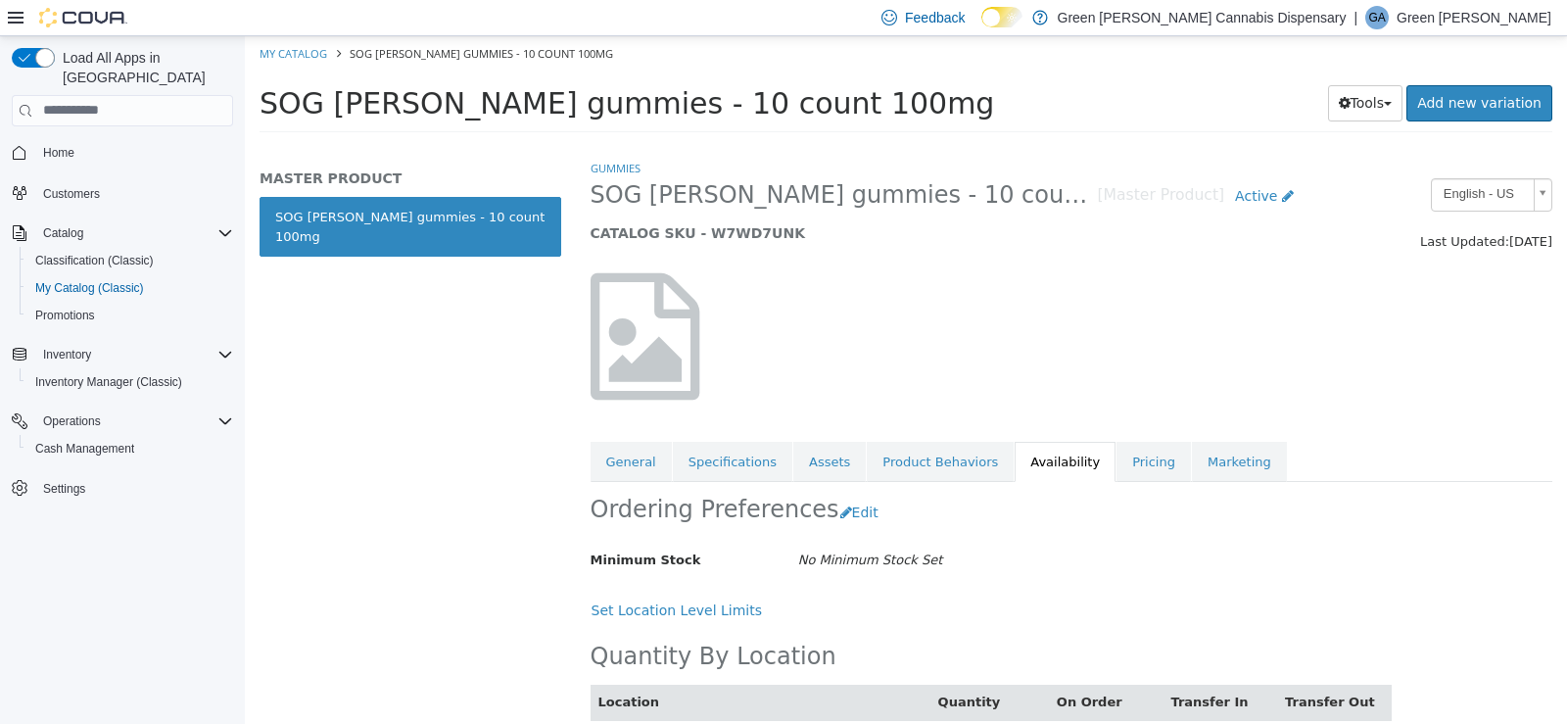
click at [309, 43] on li "My Catalog" at bounding box center [295, 52] width 71 height 18
click at [315, 55] on link "My Catalog" at bounding box center [294, 52] width 68 height 15
select select "**********"
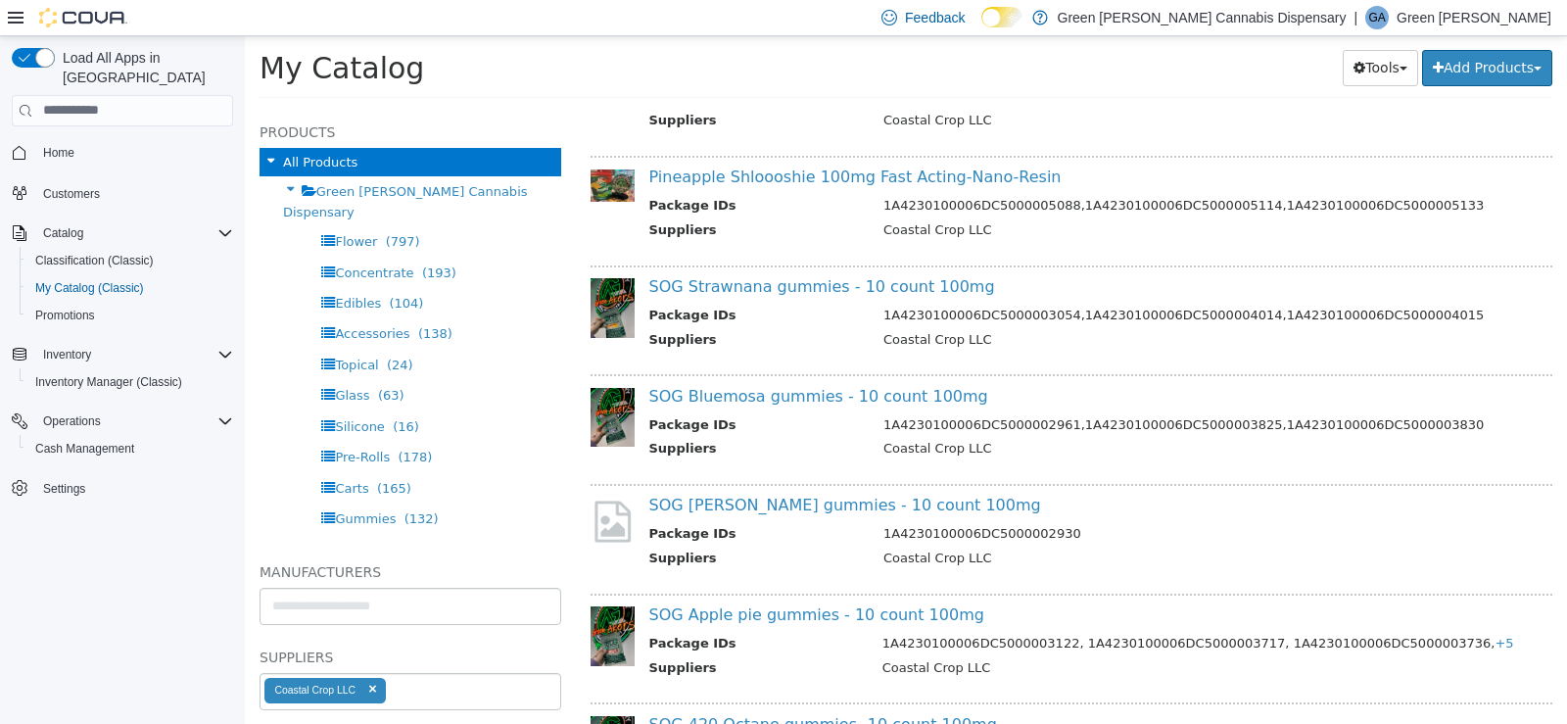
scroll to position [3661, 0]
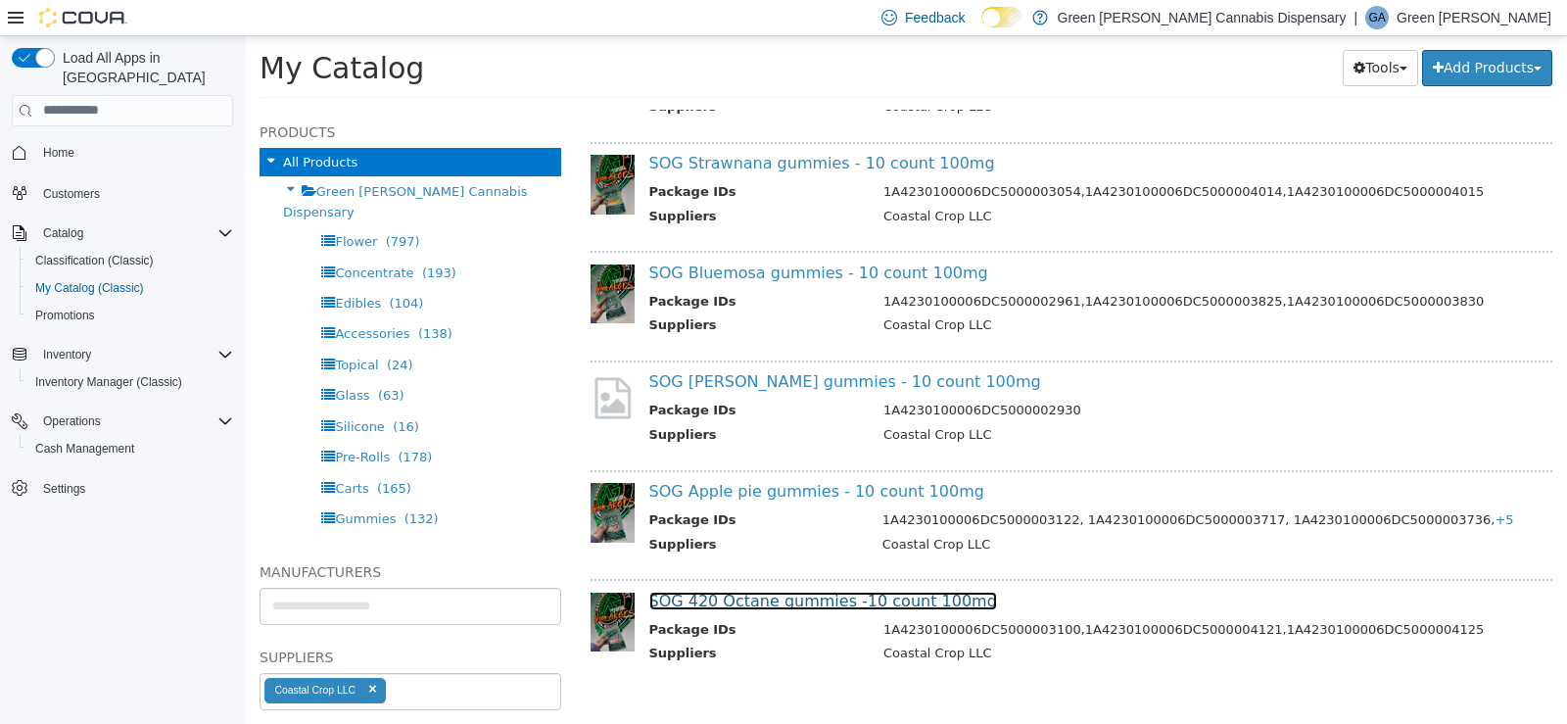
click at [781, 600] on link "SOG 420 Octane gummies -10 count 100mg" at bounding box center [823, 600] width 348 height 19
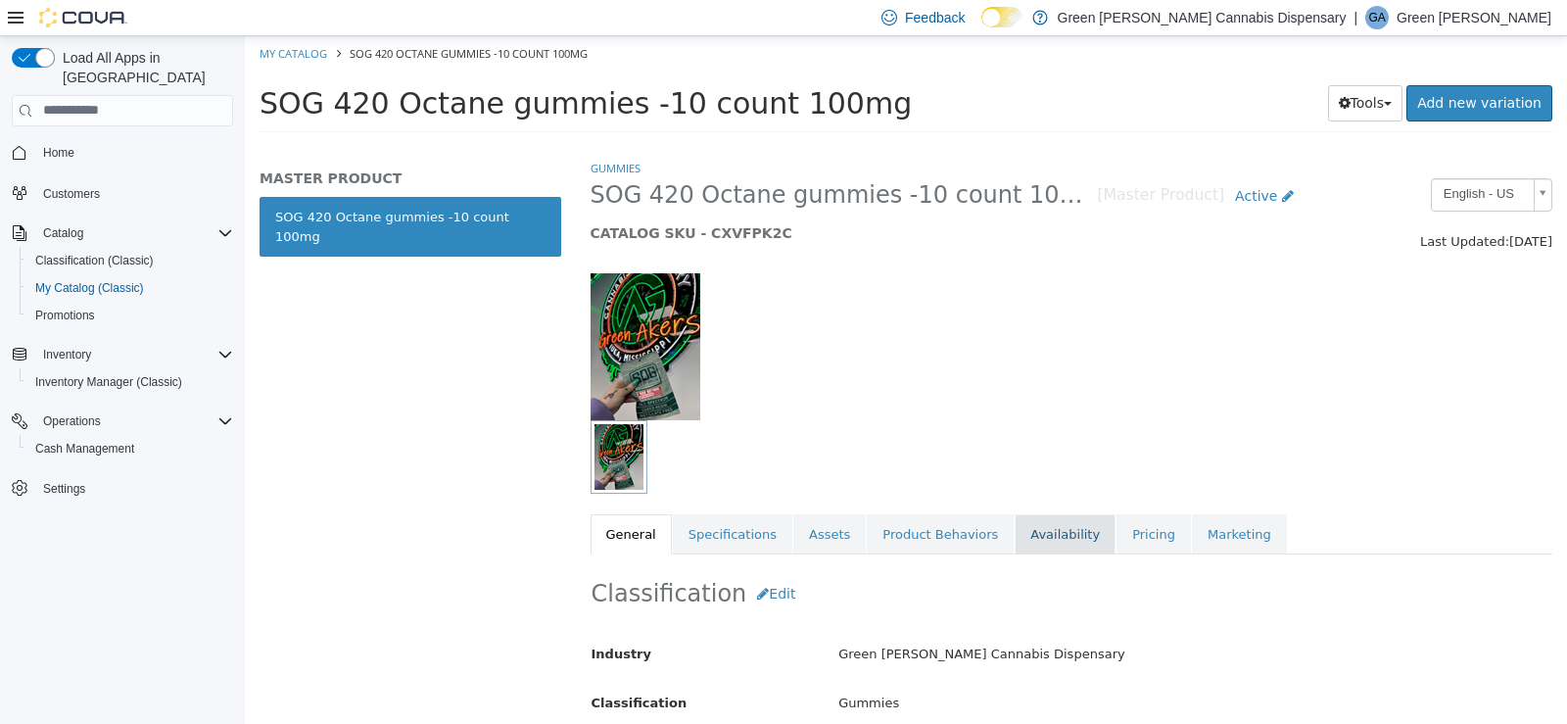
click at [1044, 535] on link "Availability" at bounding box center [1065, 533] width 101 height 41
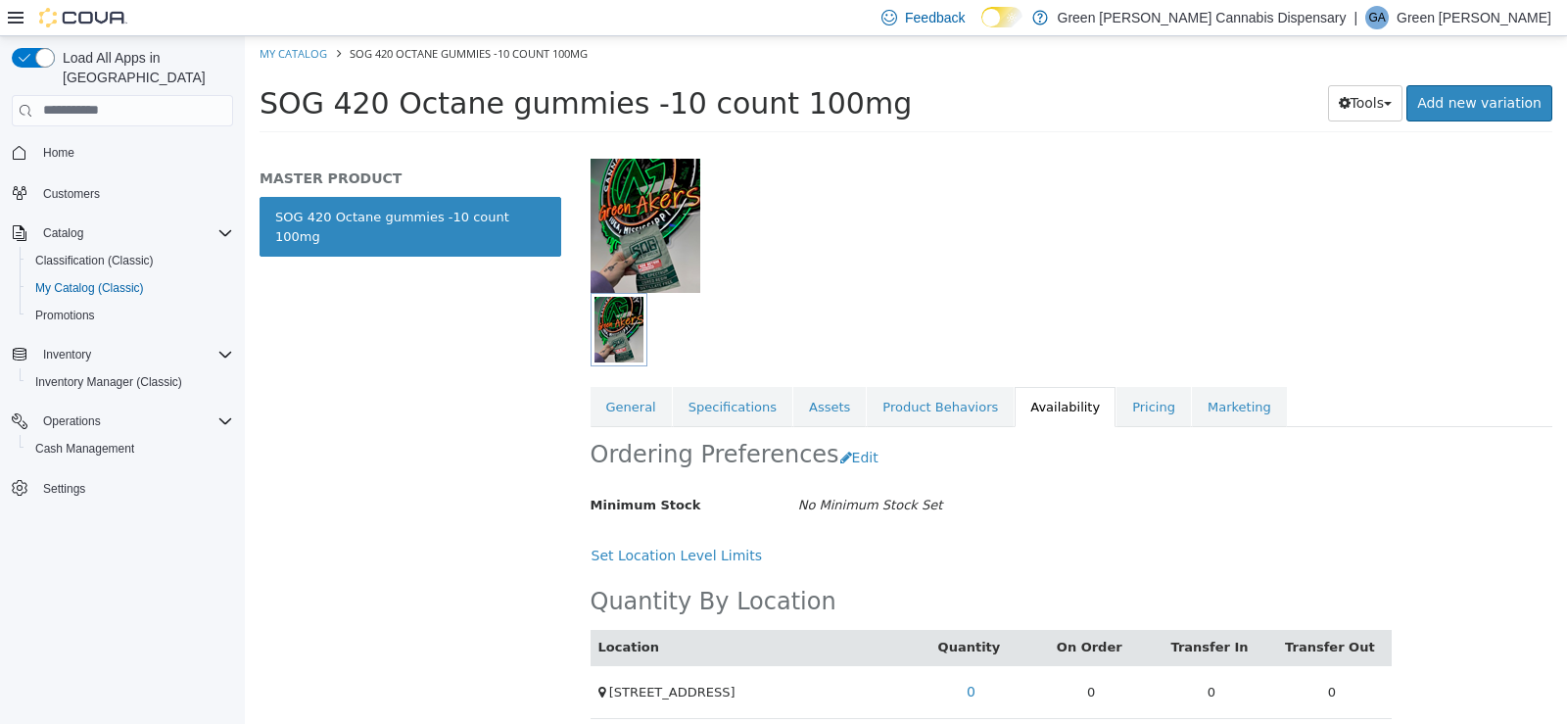
scroll to position [143, 0]
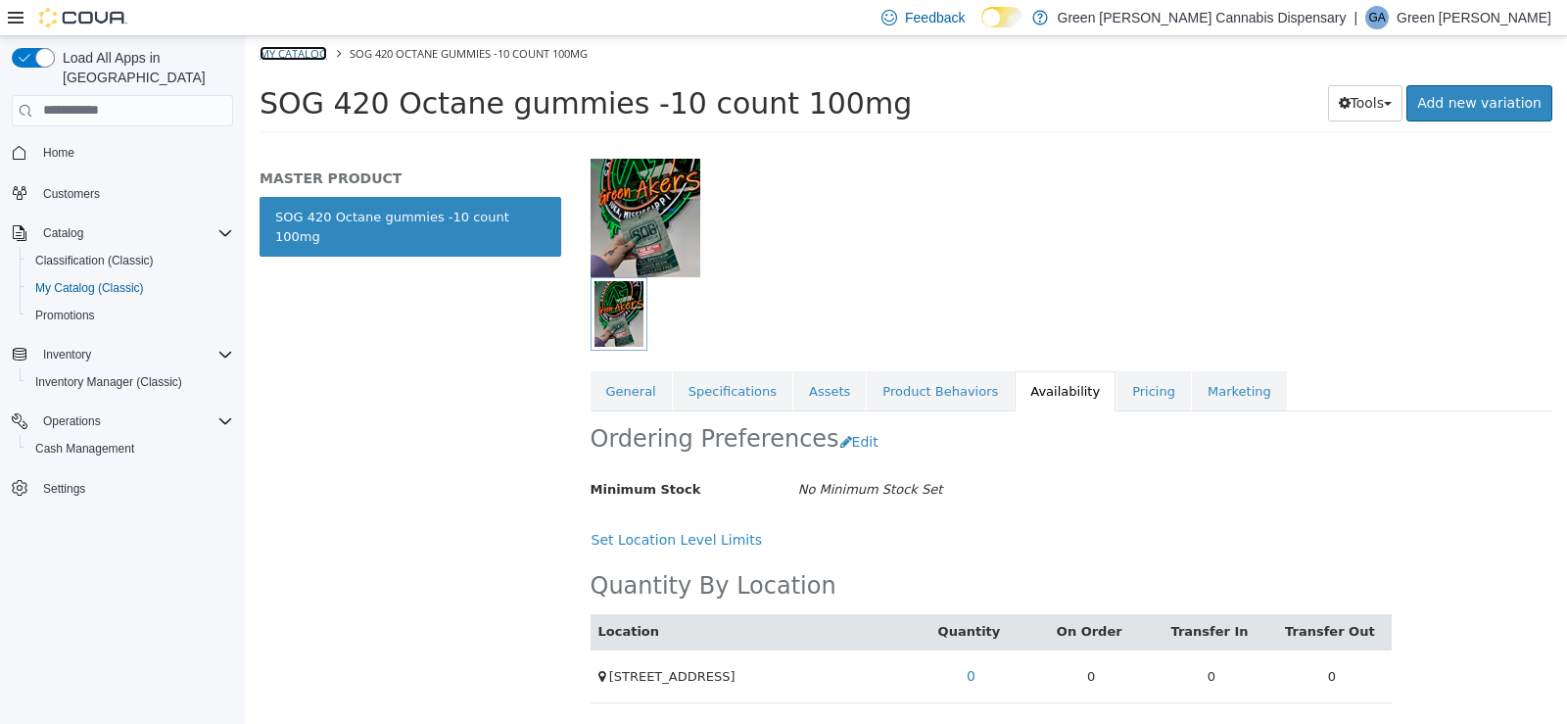
click at [306, 47] on link "My Catalog" at bounding box center [294, 52] width 68 height 15
select select "**********"
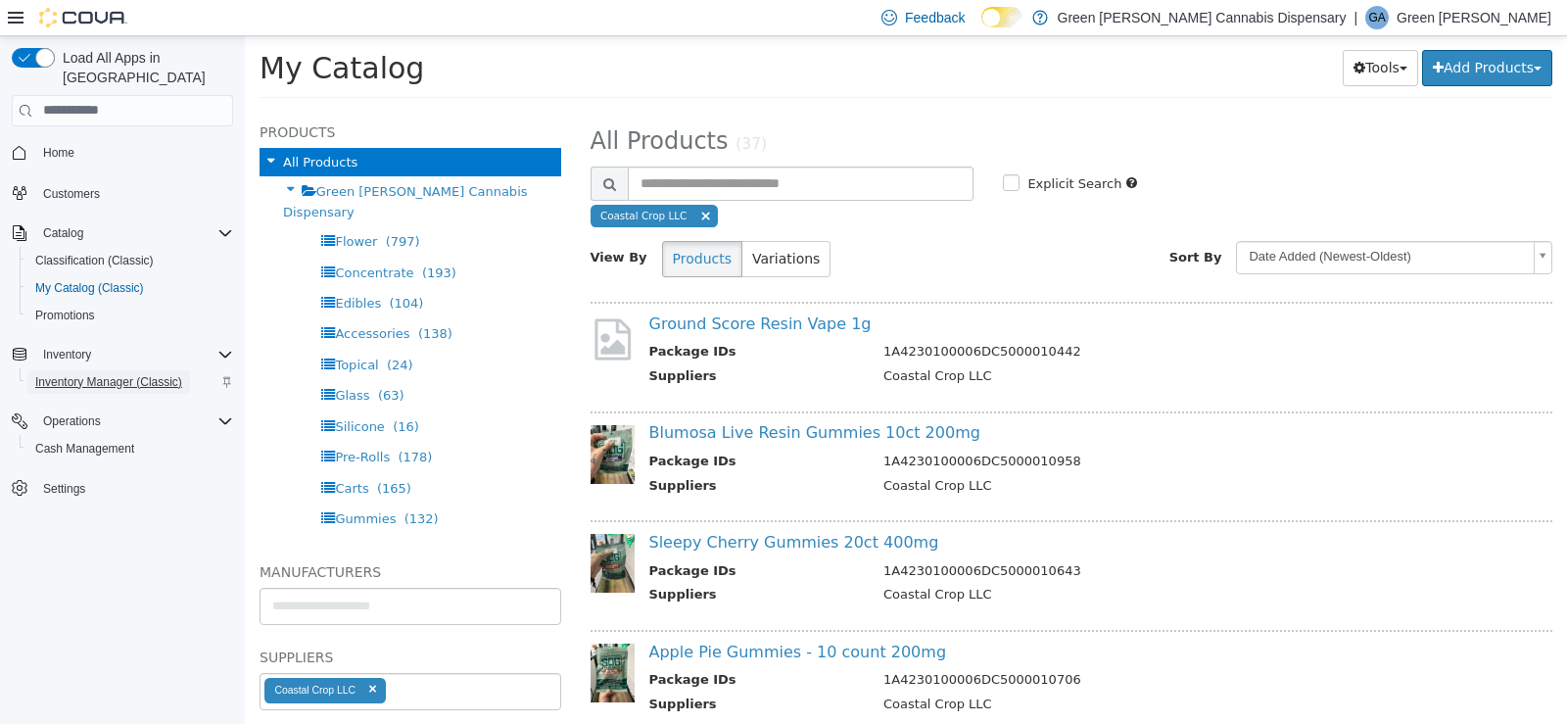
click at [93, 374] on span "Inventory Manager (Classic)" at bounding box center [108, 382] width 147 height 16
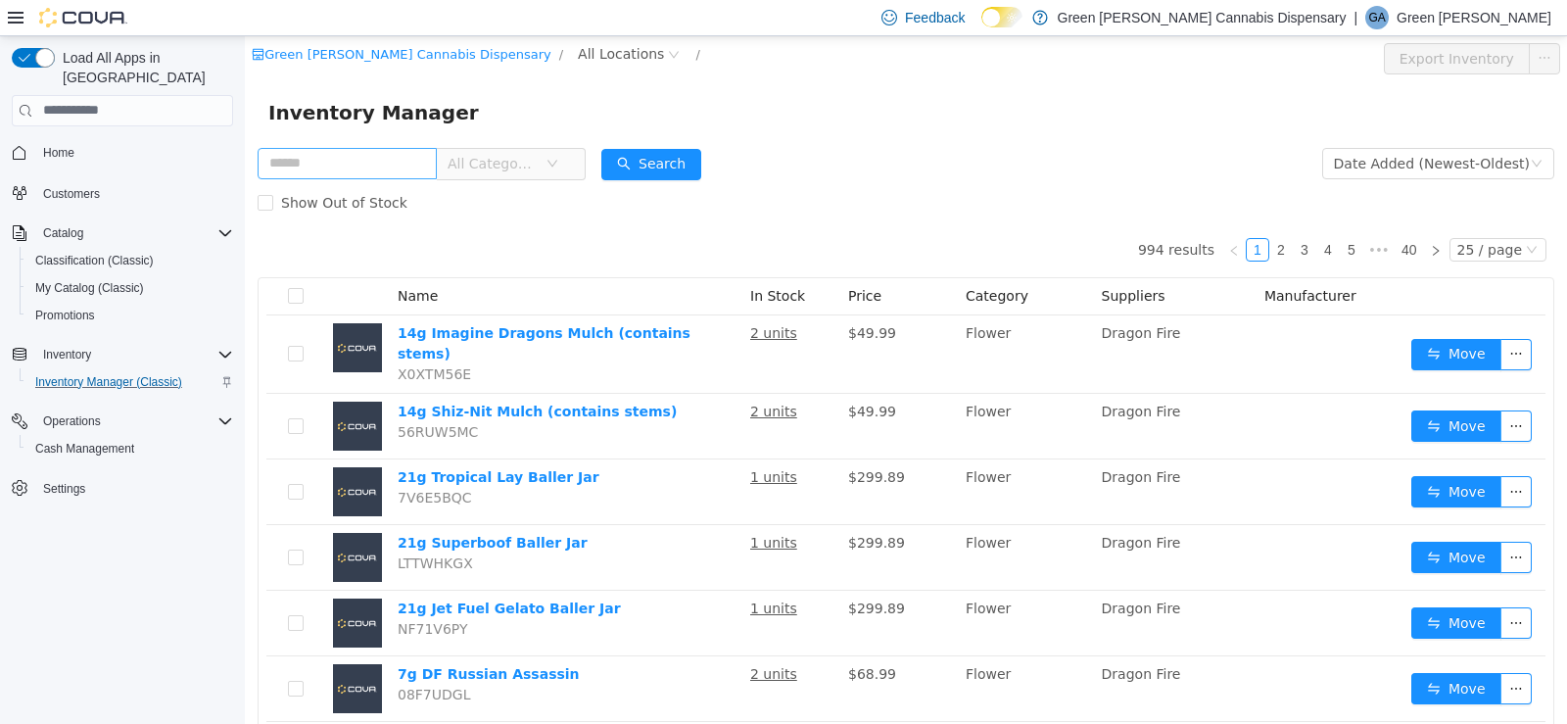
click at [406, 162] on input "text" at bounding box center [347, 162] width 179 height 31
type input "**********"
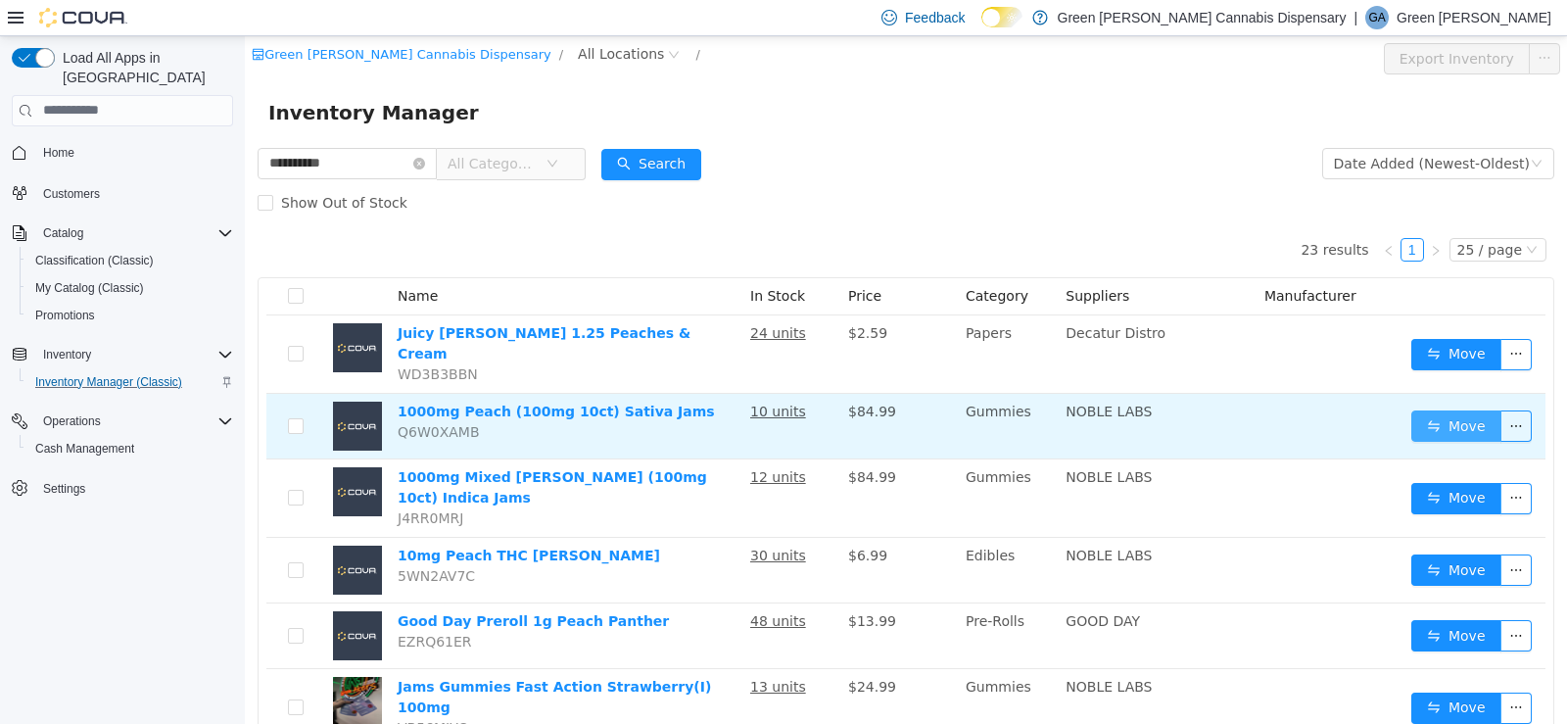
click at [1424, 412] on button "Move" at bounding box center [1457, 424] width 90 height 31
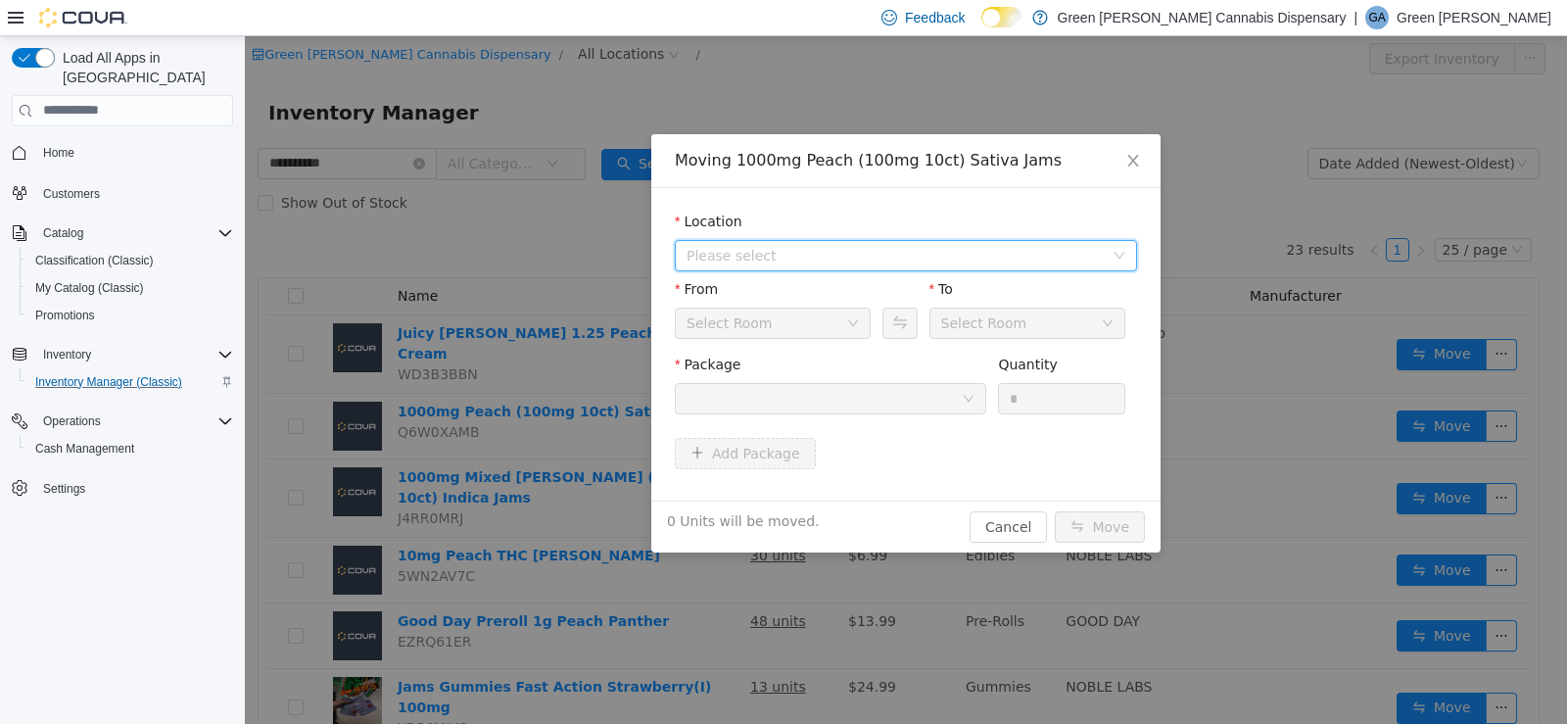
click at [768, 252] on span "Please select" at bounding box center [895, 255] width 417 height 20
click at [776, 320] on span "[STREET_ADDRESS]" at bounding box center [793, 325] width 136 height 16
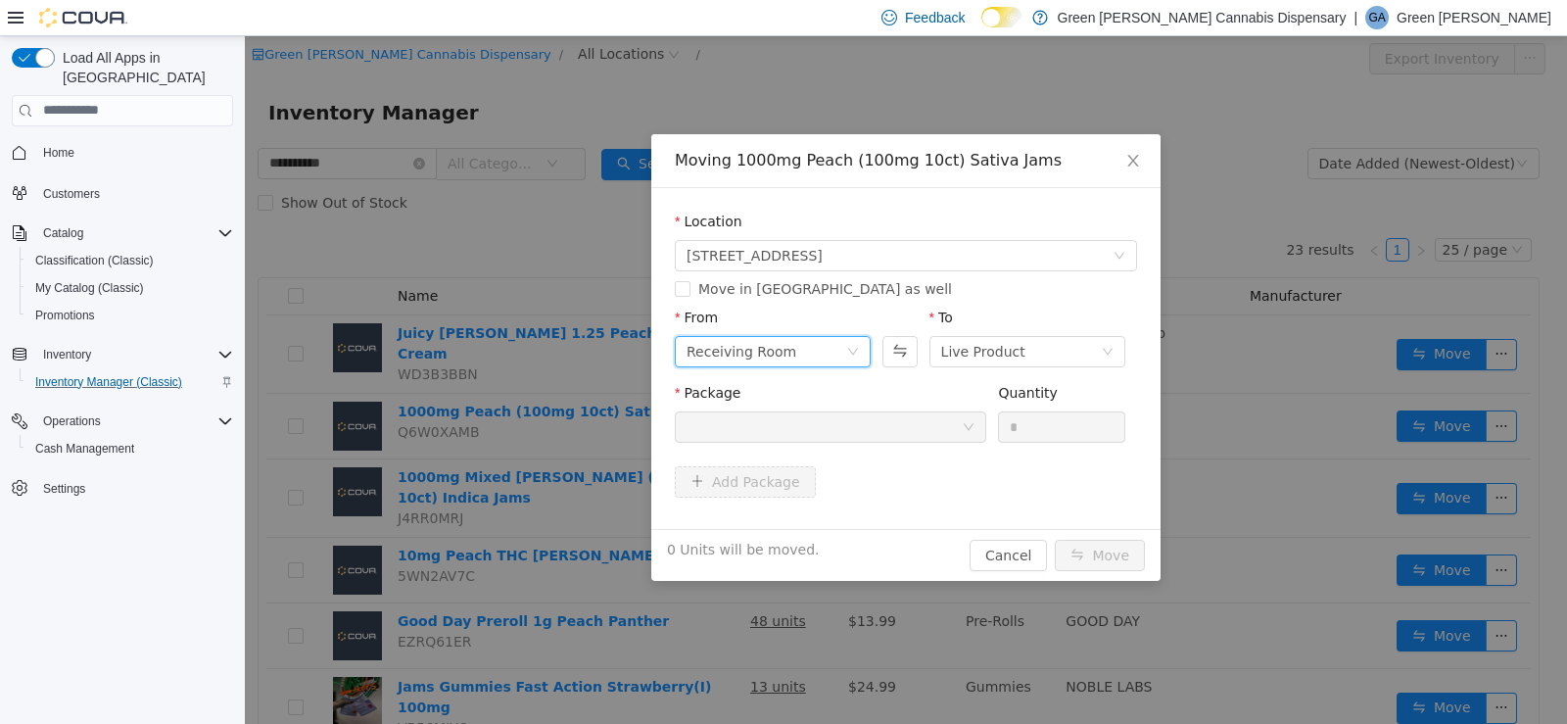
click at [782, 357] on div "Receiving Room" at bounding box center [742, 350] width 110 height 29
click at [785, 449] on li "Back Stock" at bounding box center [773, 452] width 196 height 31
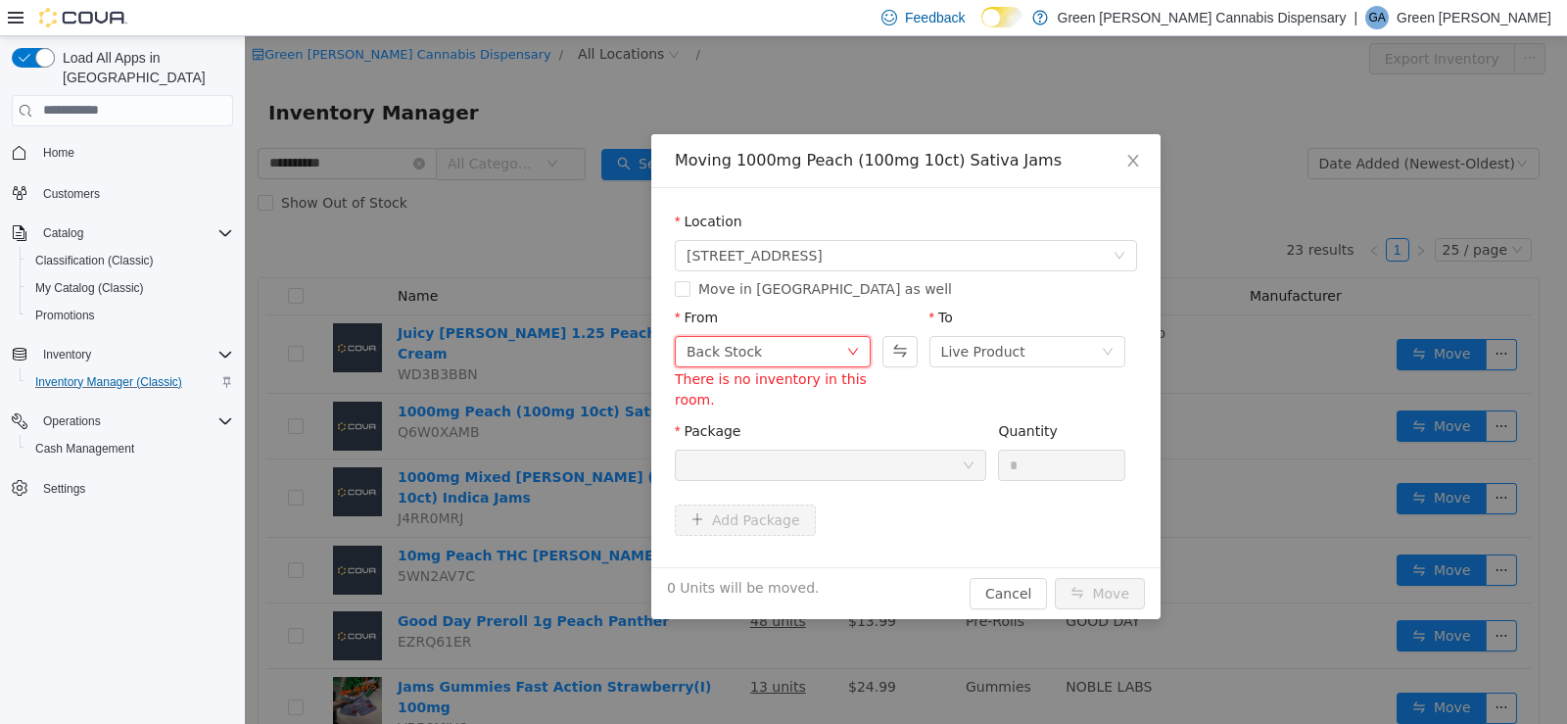
click at [792, 346] on div "Back Stock" at bounding box center [767, 350] width 160 height 29
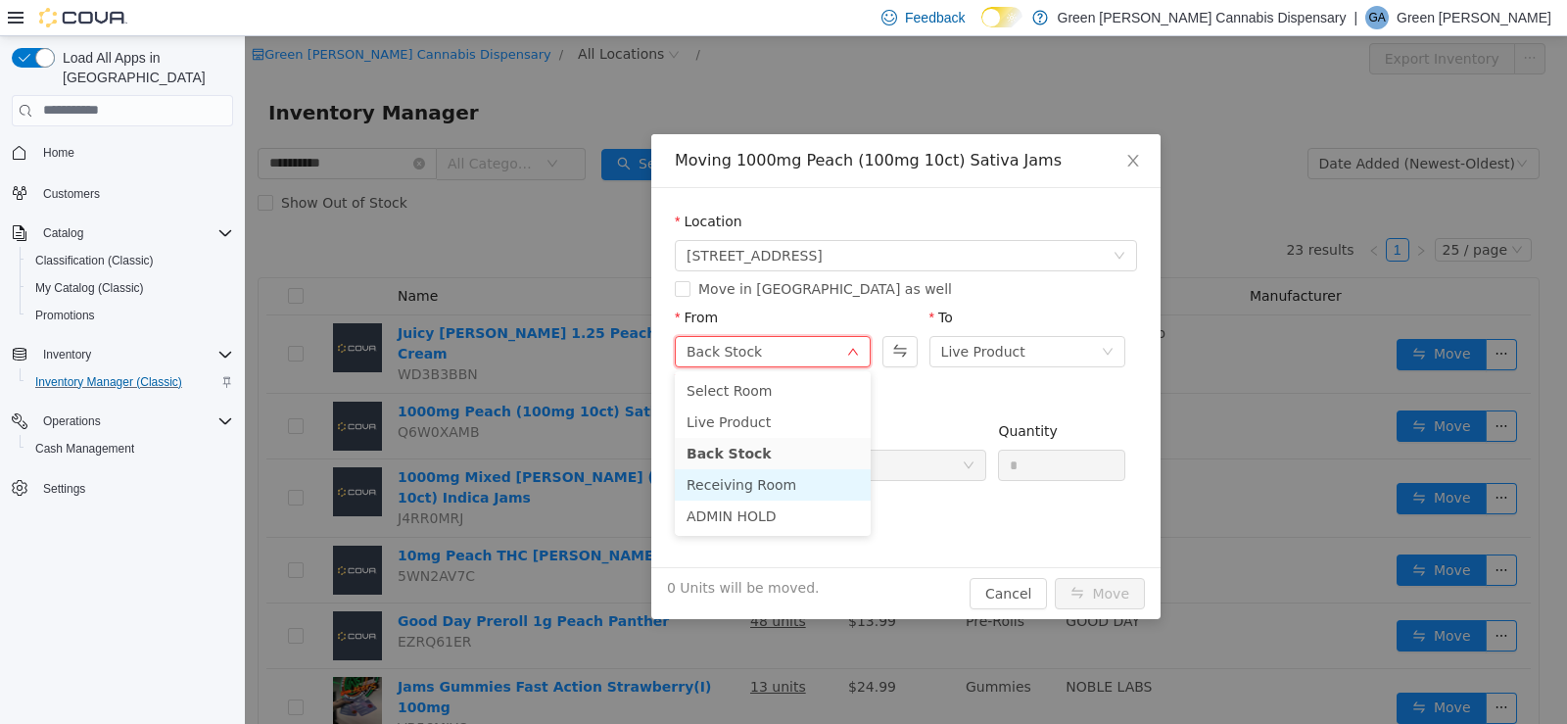
click at [778, 480] on li "Receiving Room" at bounding box center [773, 483] width 196 height 31
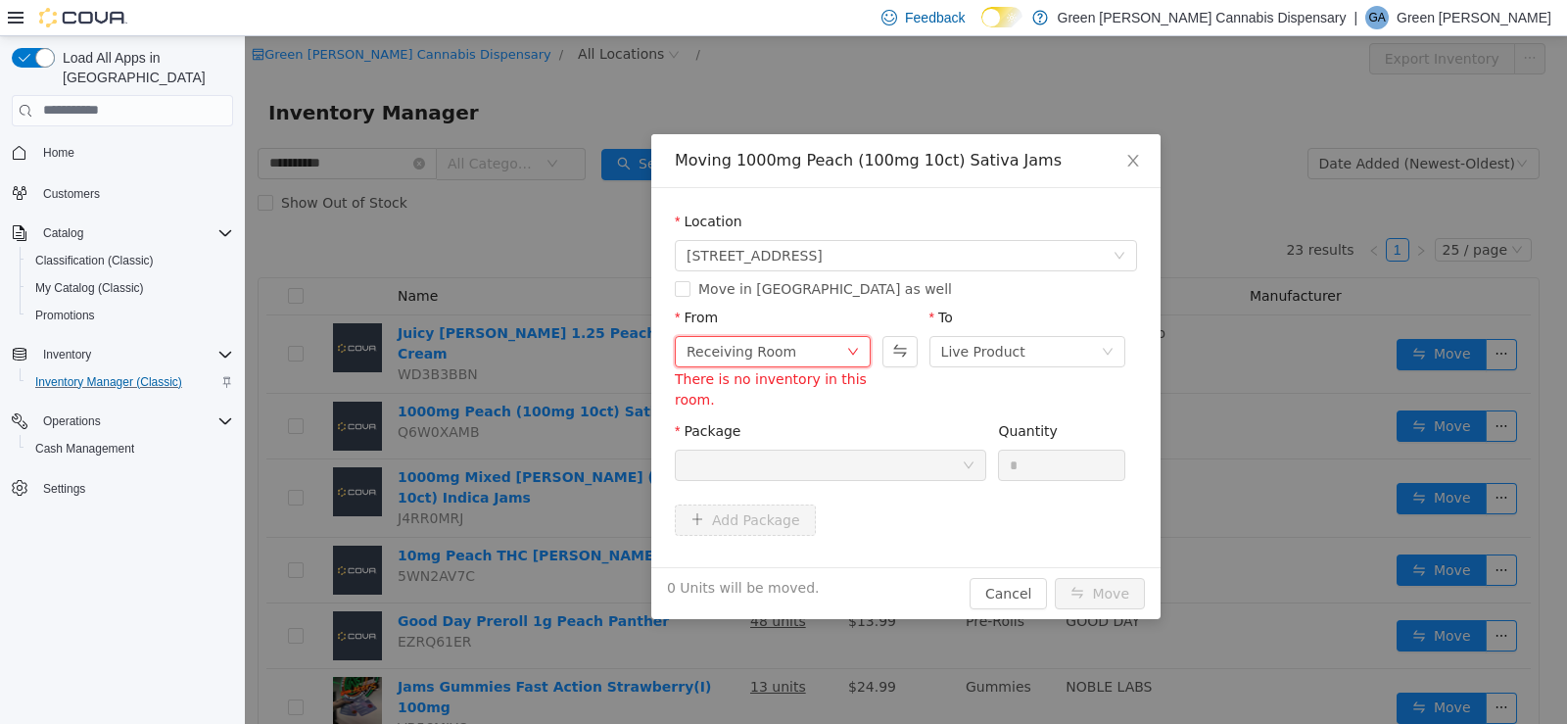
click at [810, 356] on div "Receiving Room" at bounding box center [767, 350] width 160 height 29
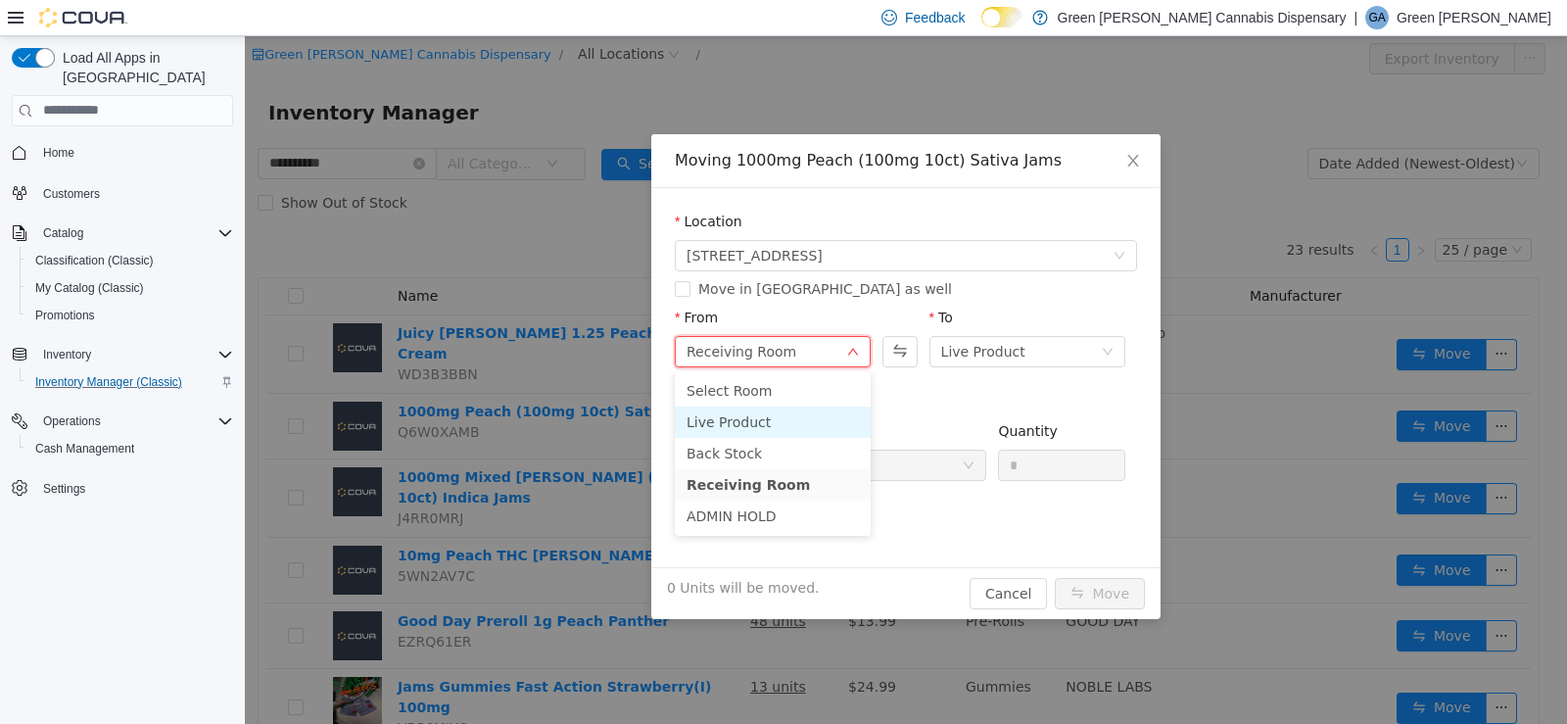
click at [796, 416] on li "Live Product" at bounding box center [773, 421] width 196 height 31
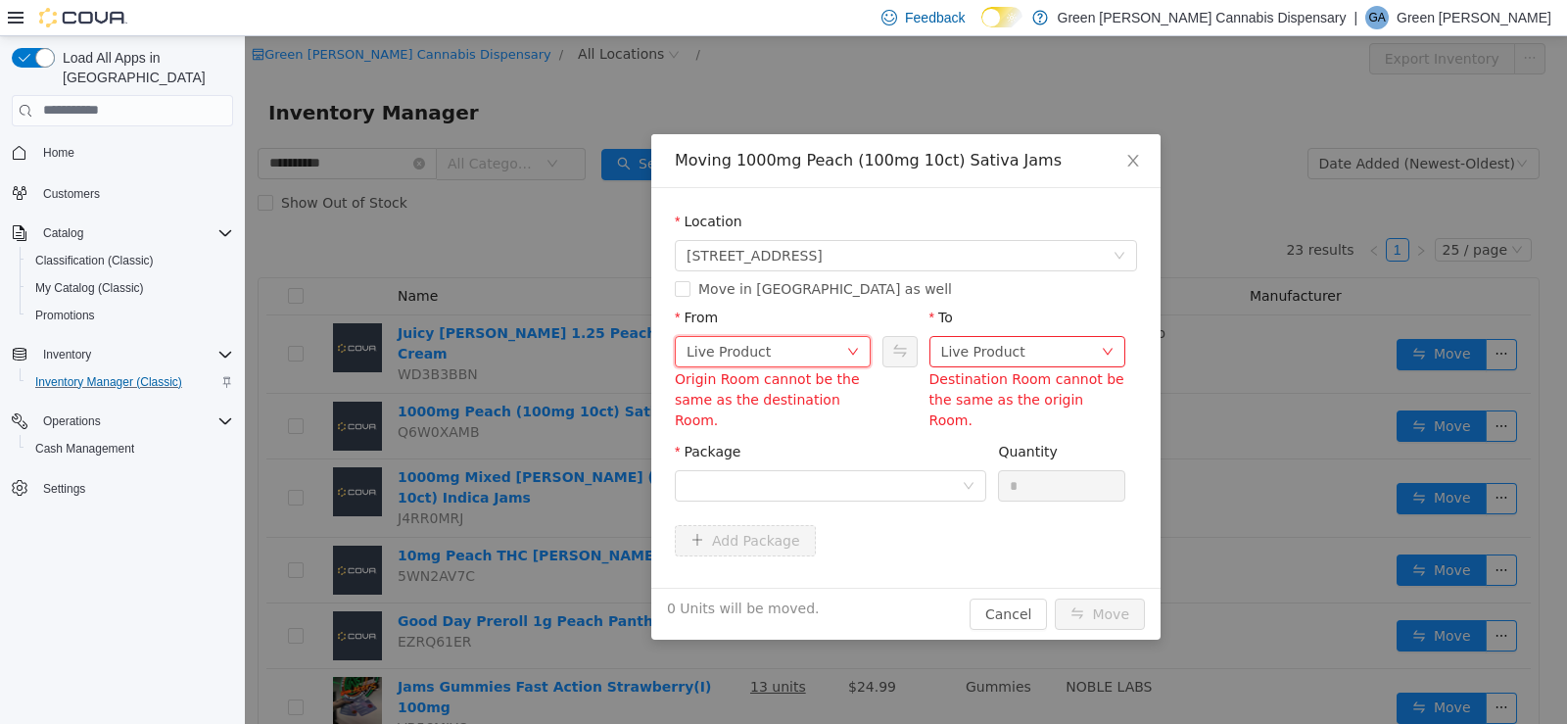
click at [796, 360] on div "Live Product" at bounding box center [767, 350] width 160 height 29
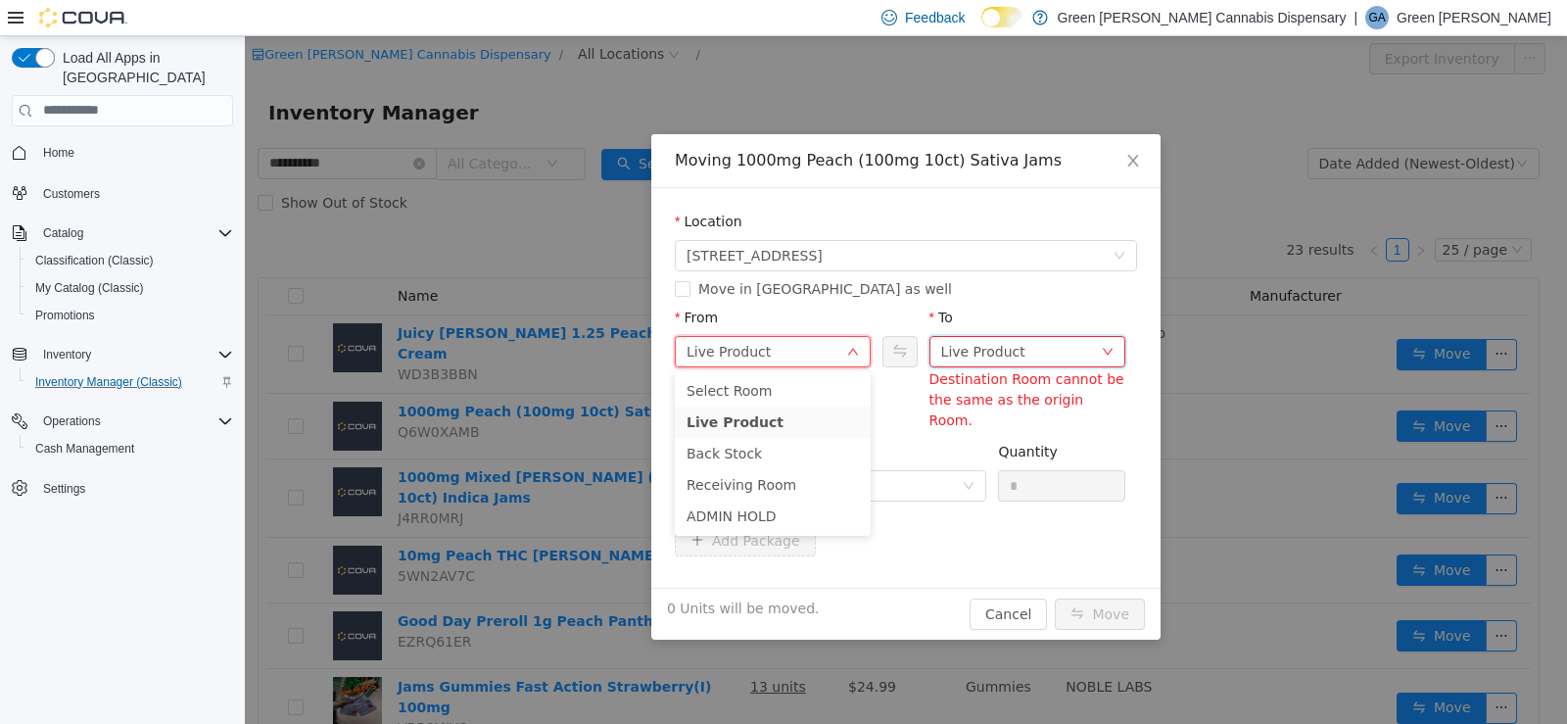
click at [958, 341] on div "Live Product" at bounding box center [983, 350] width 84 height 29
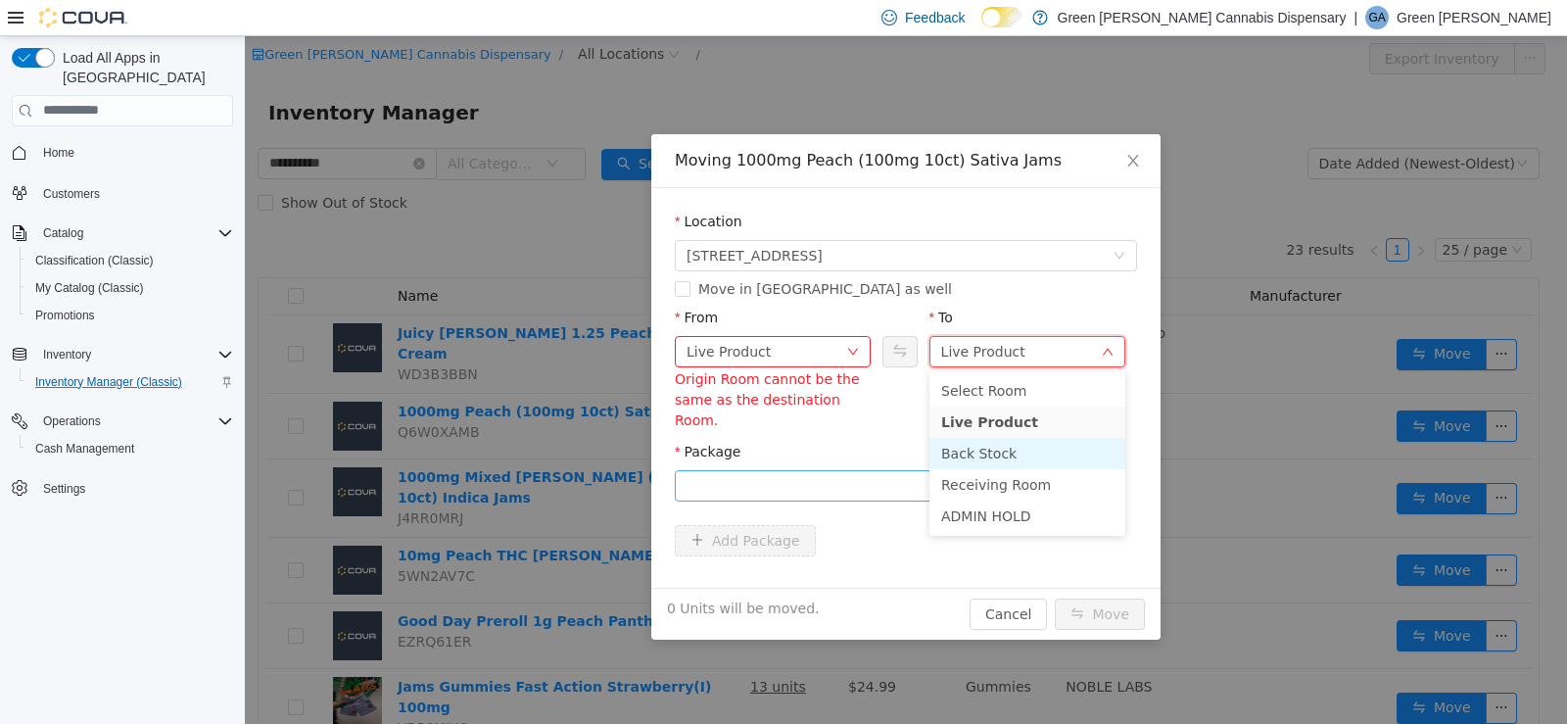
drag, startPoint x: 960, startPoint y: 447, endPoint x: 936, endPoint y: 456, distance: 26.4
click at [960, 449] on li "Back Stock" at bounding box center [1028, 452] width 196 height 31
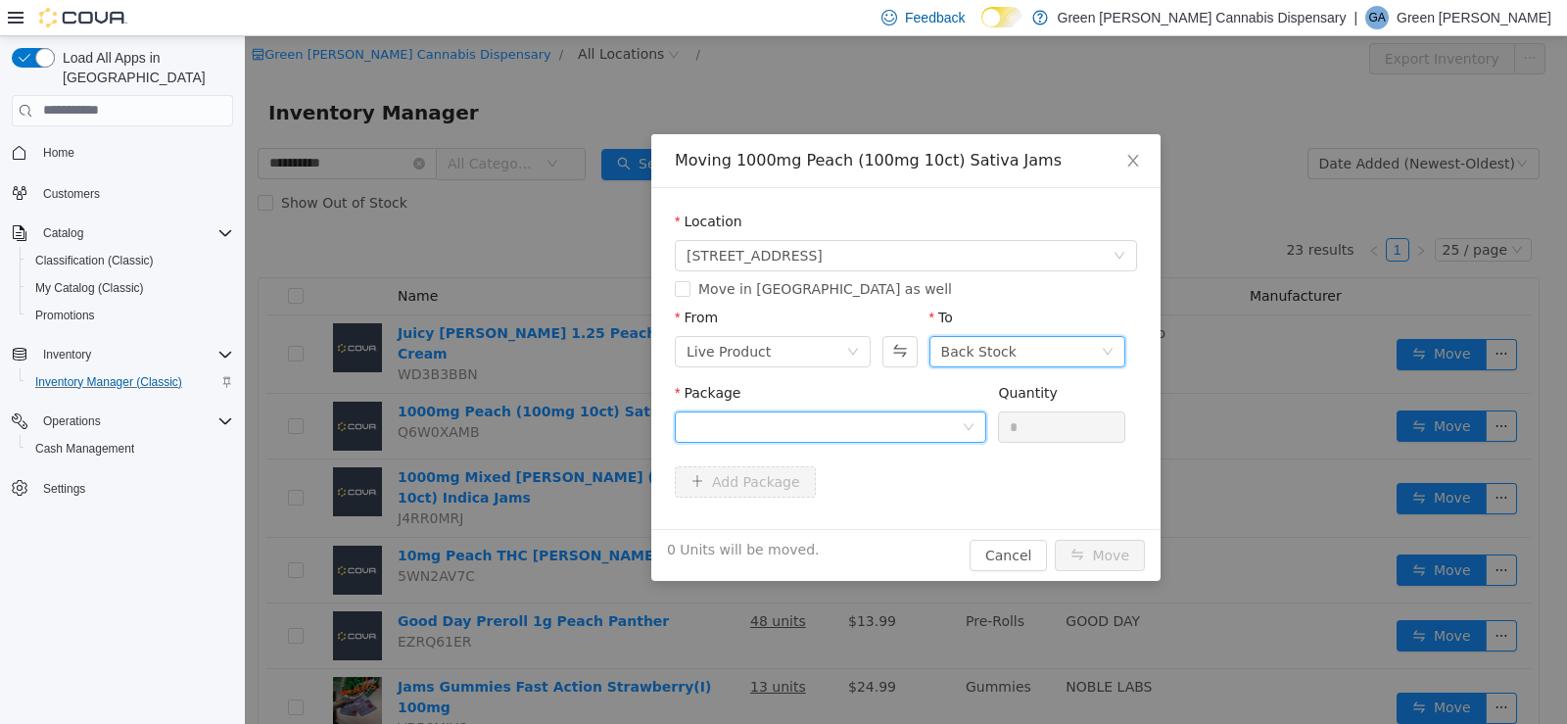
click at [901, 422] on div at bounding box center [824, 425] width 275 height 29
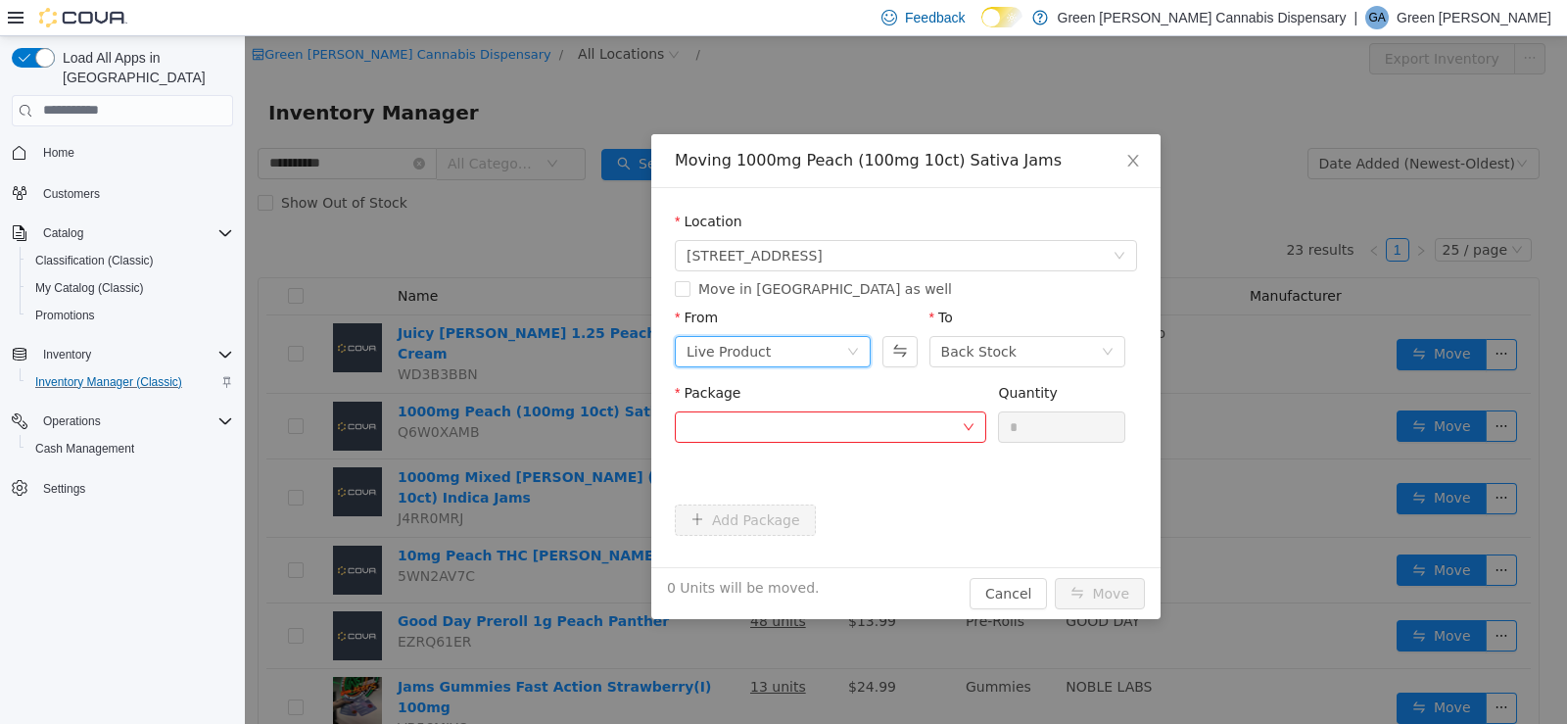
click at [812, 347] on div "Live Product" at bounding box center [767, 350] width 160 height 29
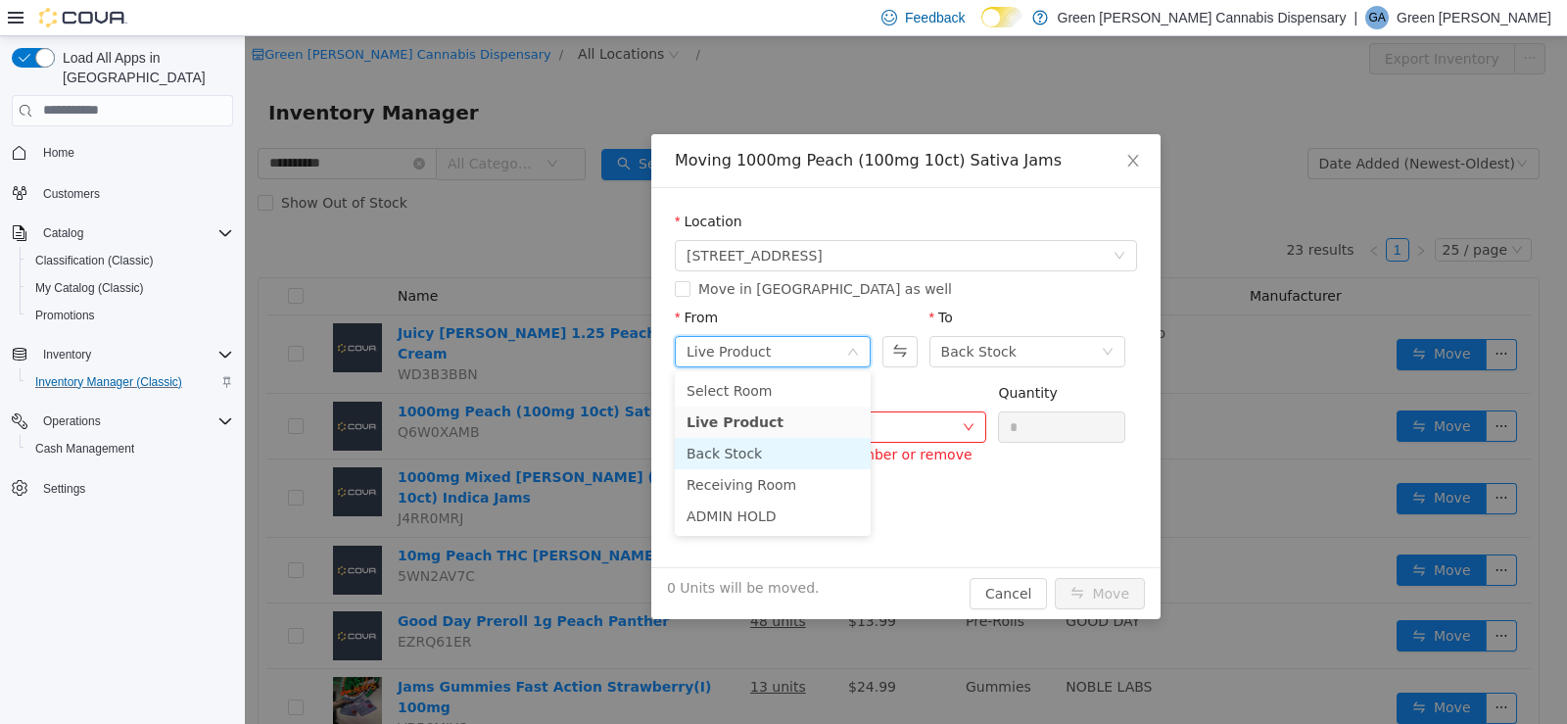
click at [778, 443] on li "Back Stock" at bounding box center [773, 452] width 196 height 31
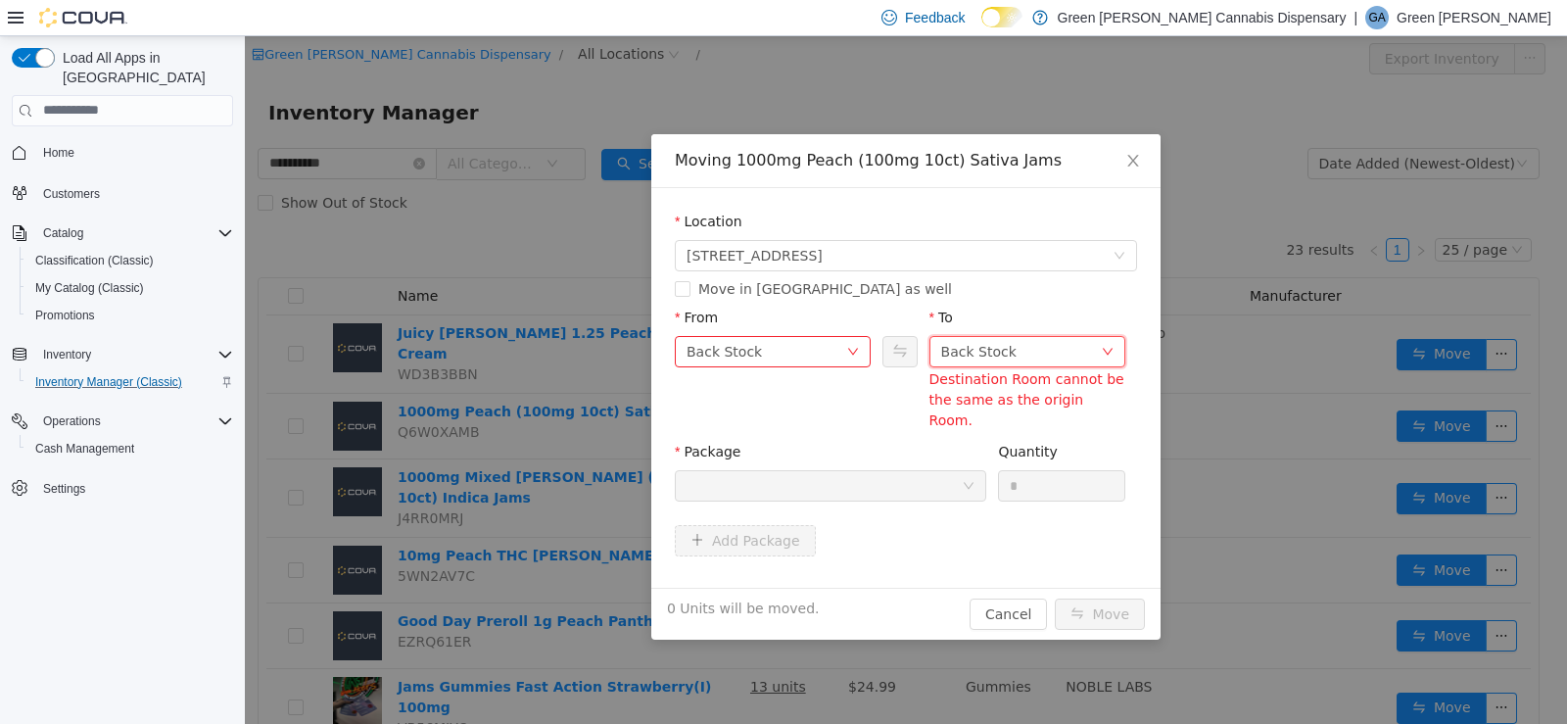
click at [960, 365] on div "Back Stock" at bounding box center [1028, 350] width 196 height 31
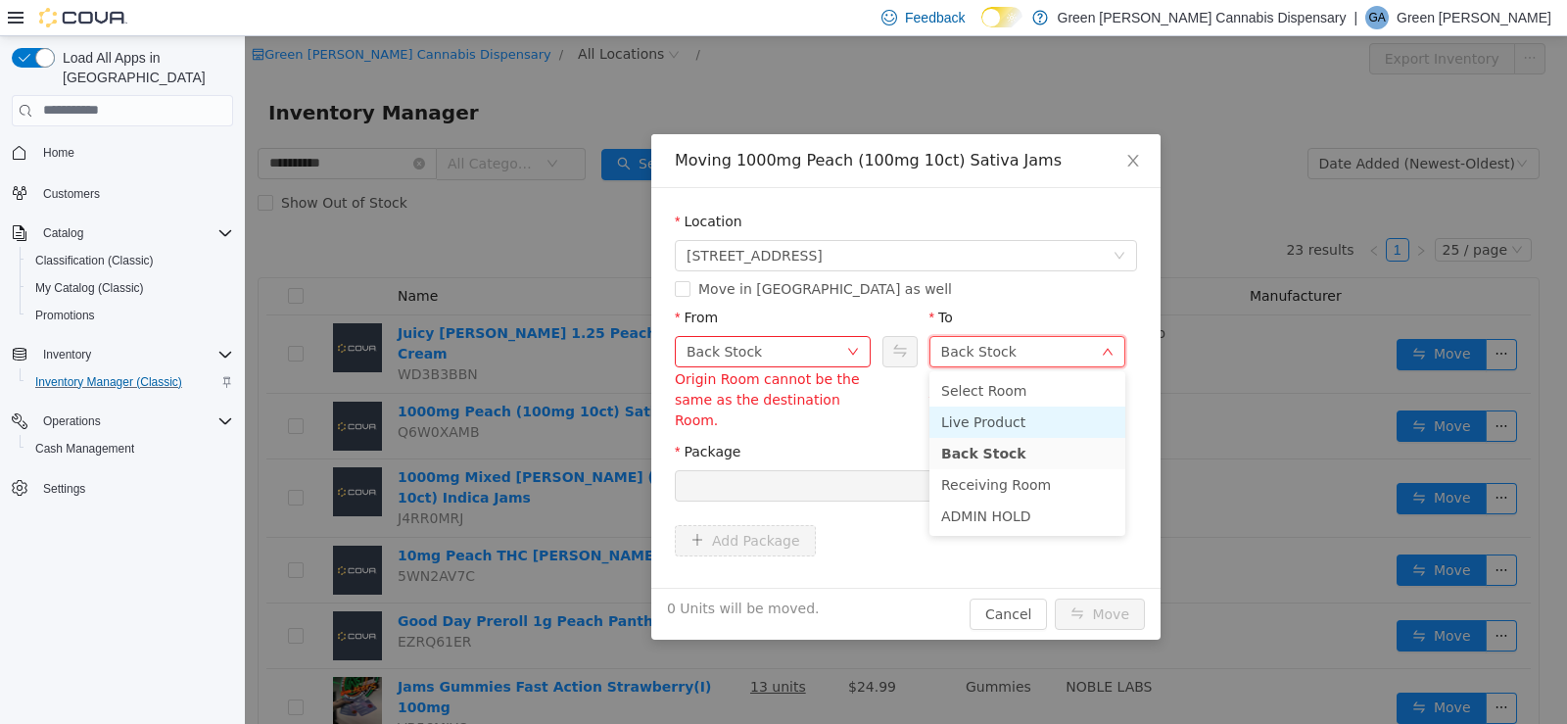
click at [951, 427] on li "Live Product" at bounding box center [1028, 421] width 196 height 31
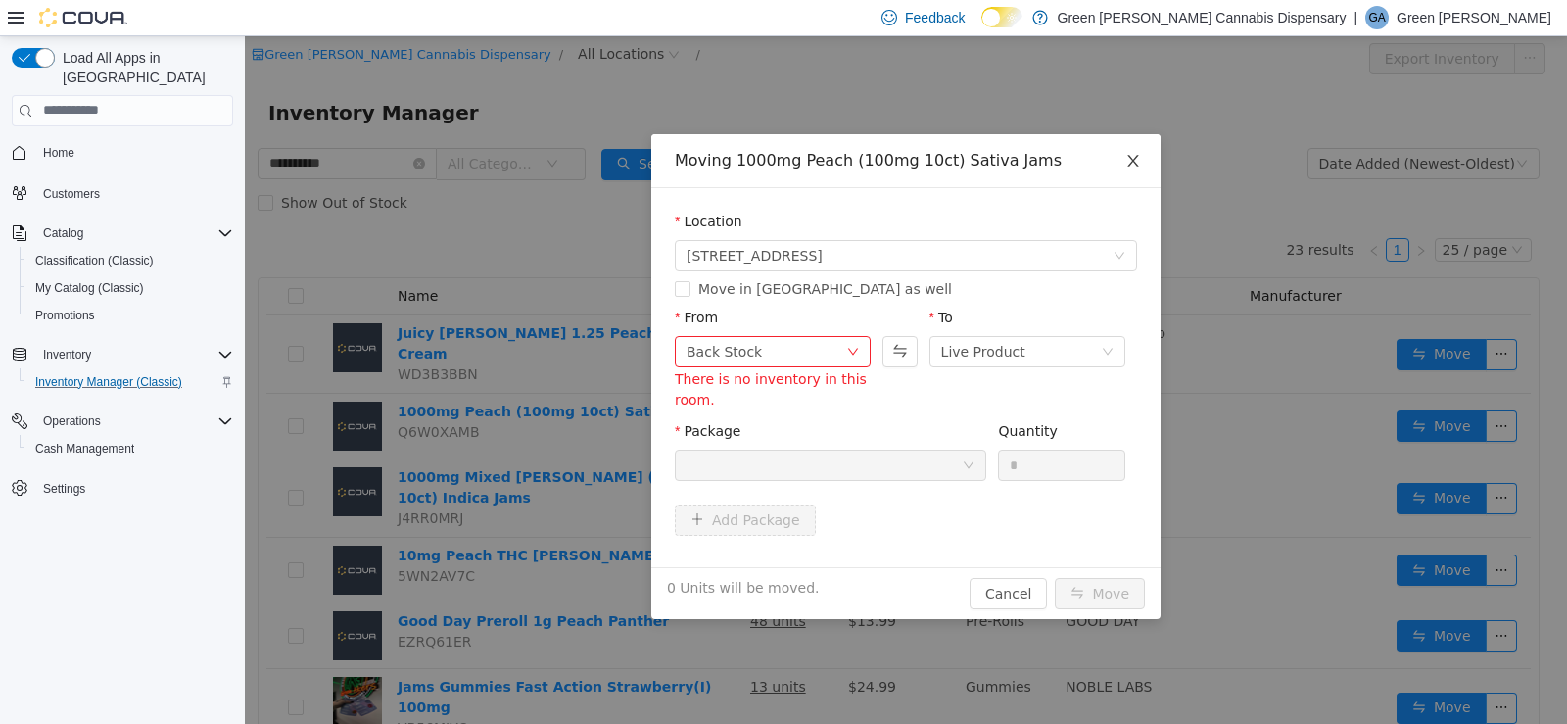
click at [1127, 159] on icon "icon: close" at bounding box center [1134, 160] width 16 height 16
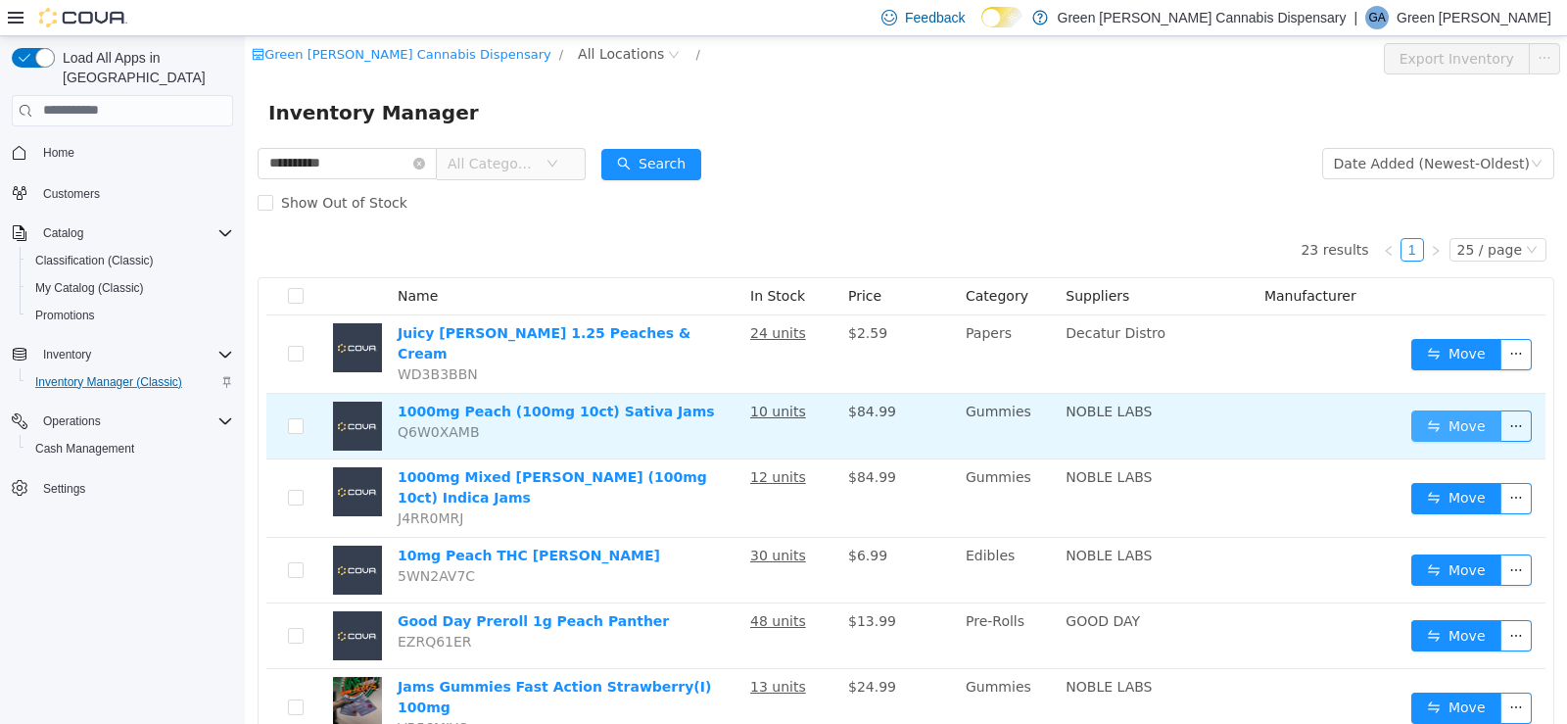
click at [1475, 409] on button "Move" at bounding box center [1457, 424] width 90 height 31
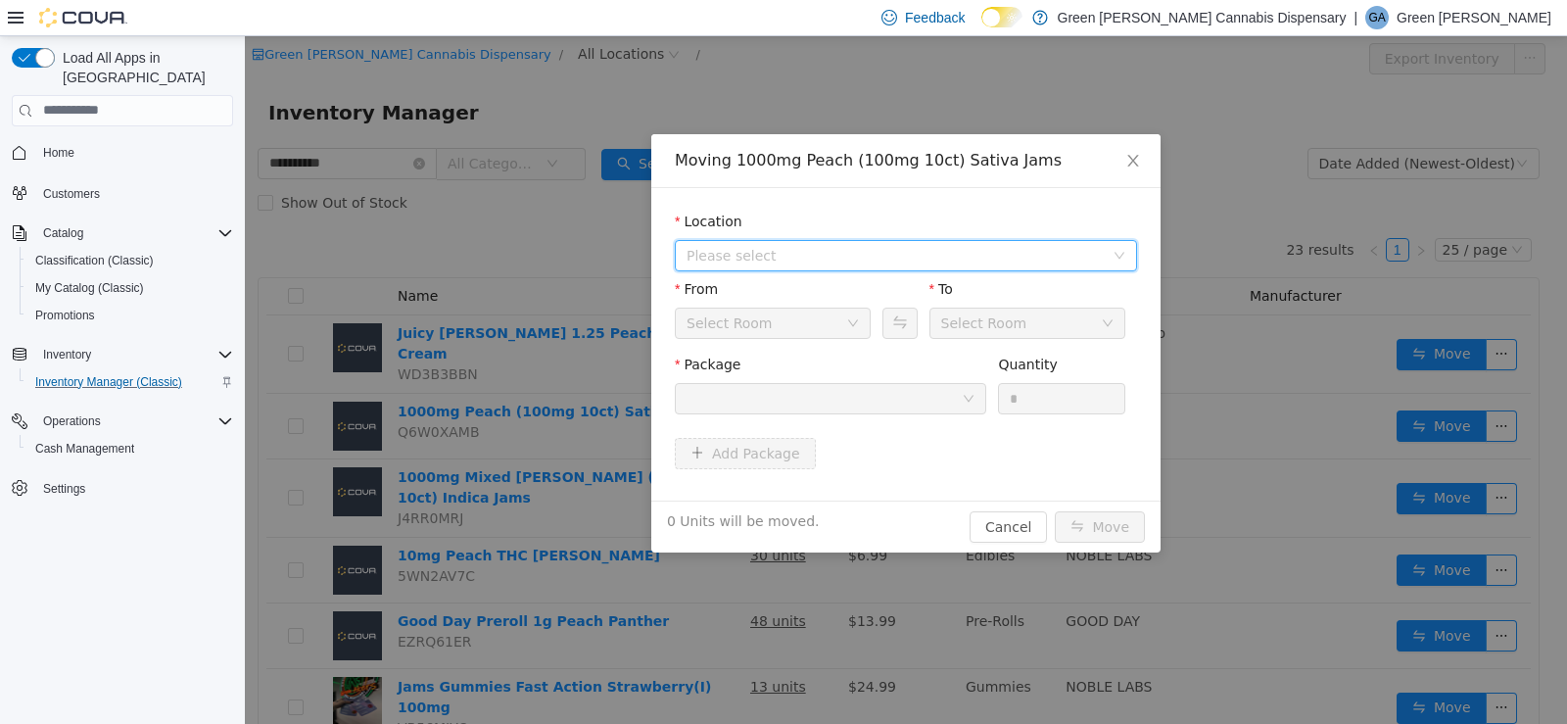
click at [811, 264] on span "Please select" at bounding box center [895, 255] width 417 height 20
click at [820, 333] on span "[STREET_ADDRESS]" at bounding box center [793, 325] width 136 height 16
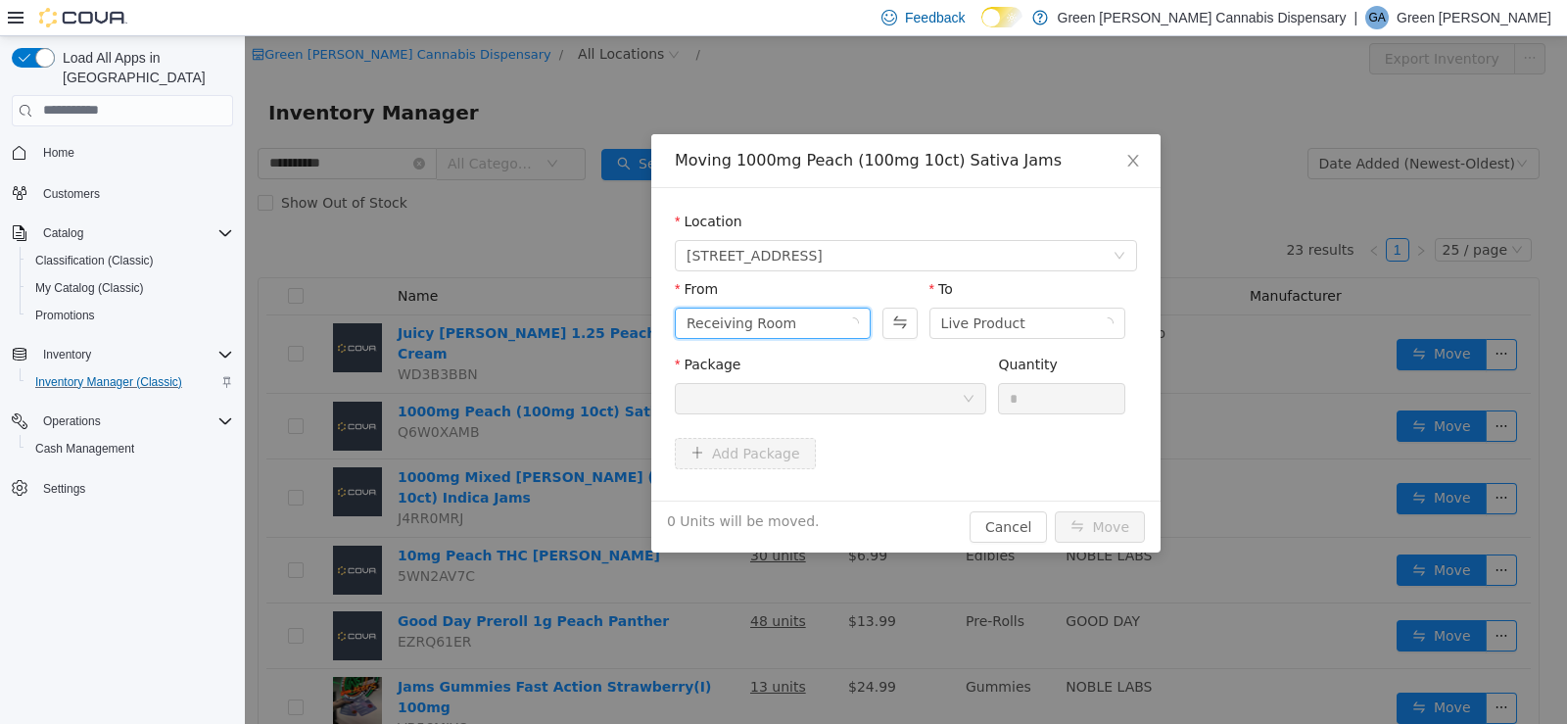
click at [785, 328] on div "Receiving Room" at bounding box center [767, 322] width 160 height 29
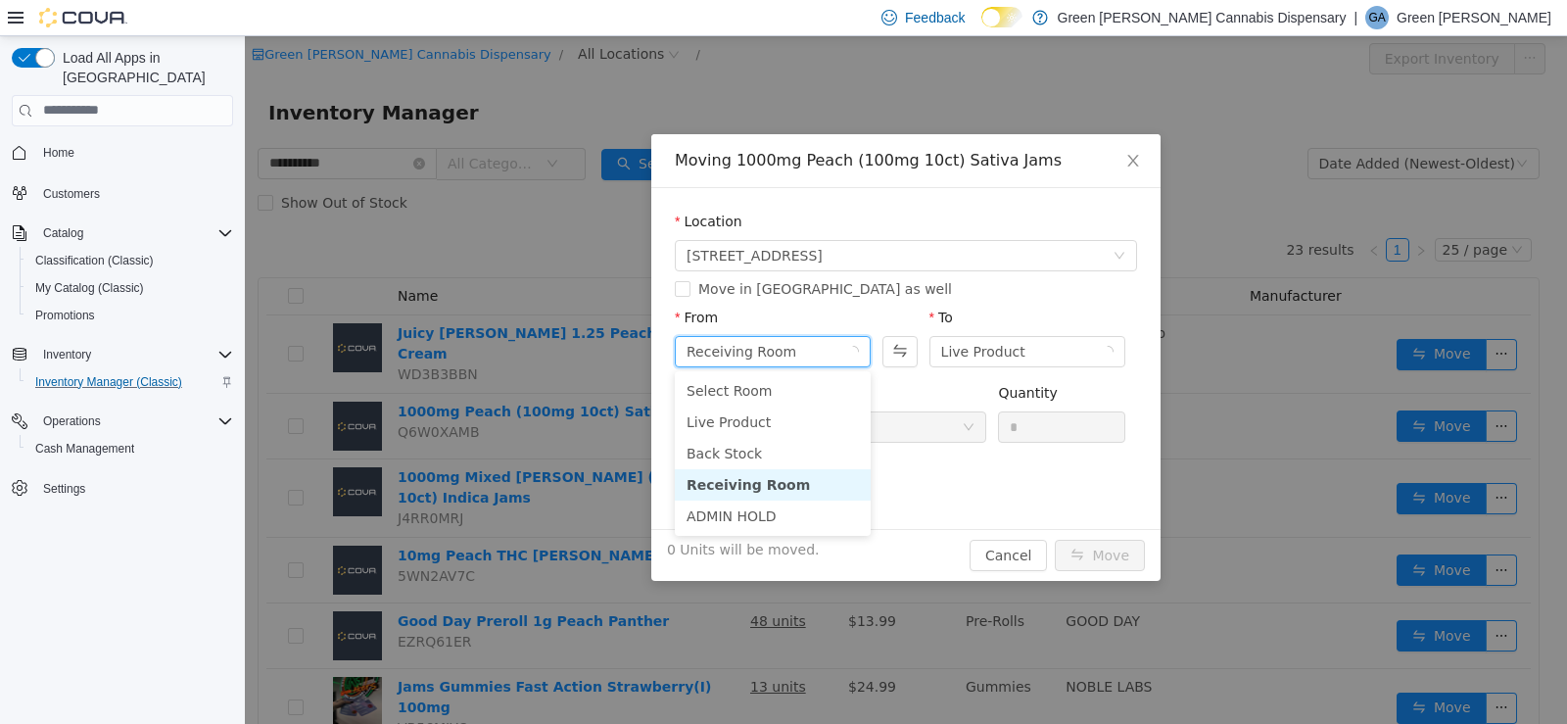
click at [796, 472] on li "Receiving Room" at bounding box center [773, 483] width 196 height 31
click at [819, 431] on div "Package" at bounding box center [831, 416] width 312 height 68
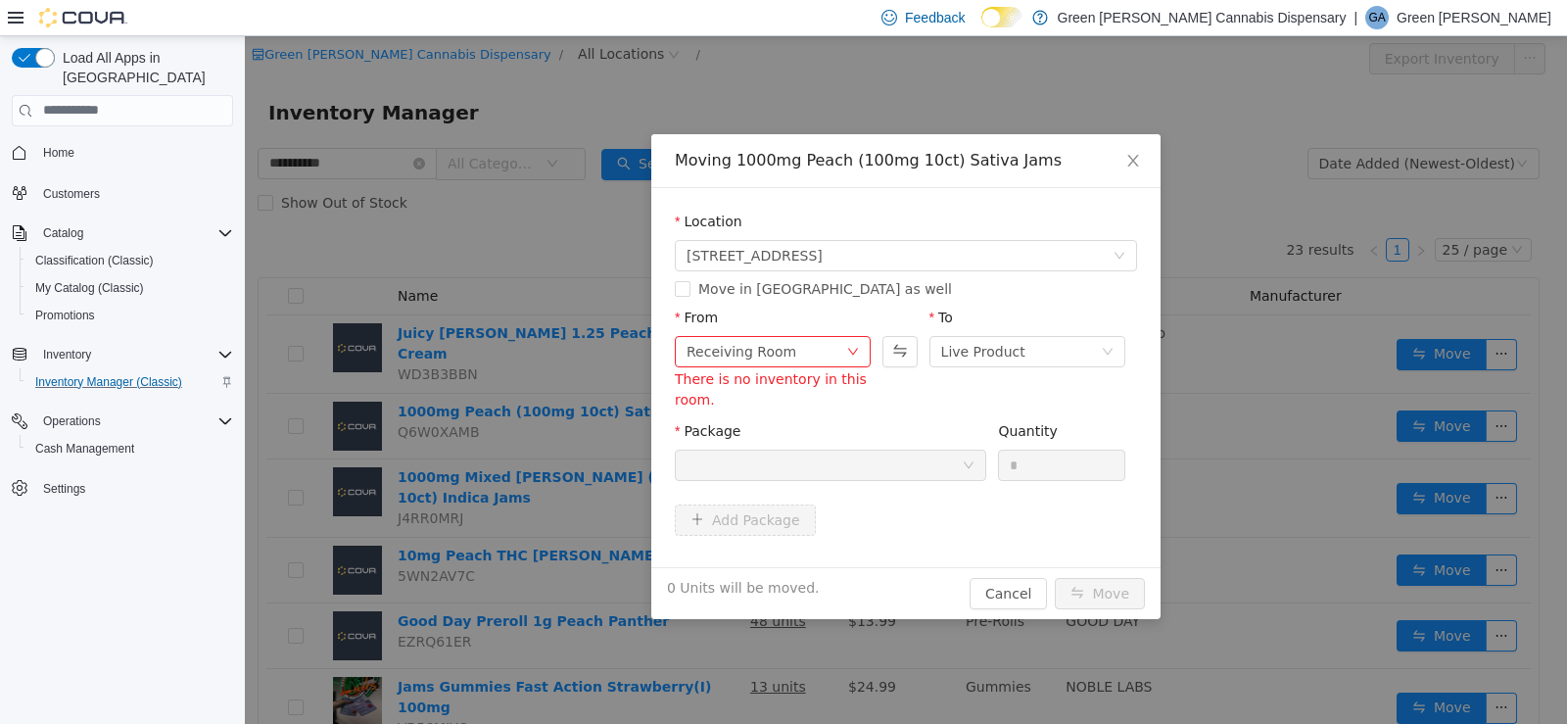
click at [836, 457] on div at bounding box center [824, 464] width 275 height 29
click at [841, 469] on div at bounding box center [824, 464] width 275 height 29
click at [815, 359] on div "Receiving Room" at bounding box center [767, 350] width 160 height 29
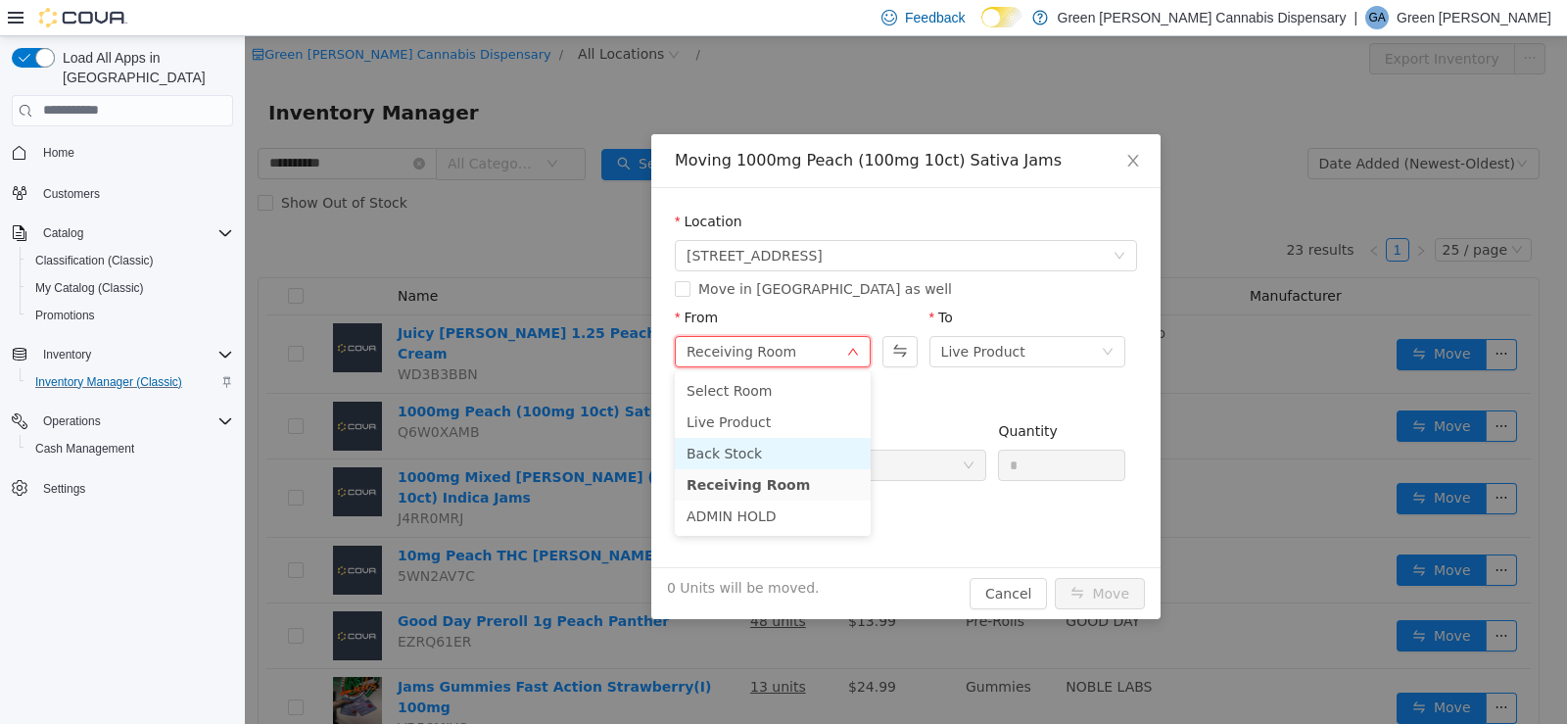
click at [802, 437] on li "Back Stock" at bounding box center [773, 452] width 196 height 31
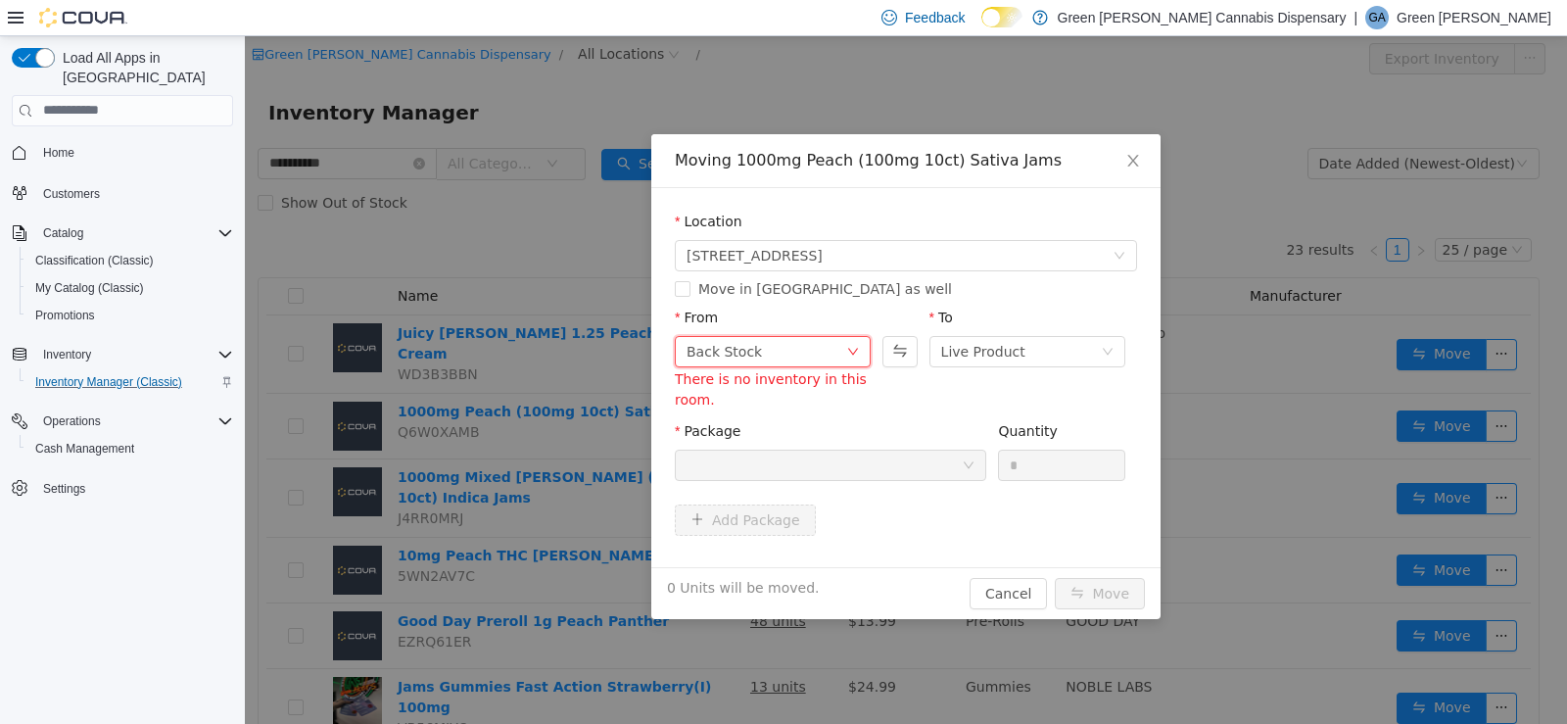
click at [815, 352] on div "Back Stock" at bounding box center [767, 350] width 160 height 29
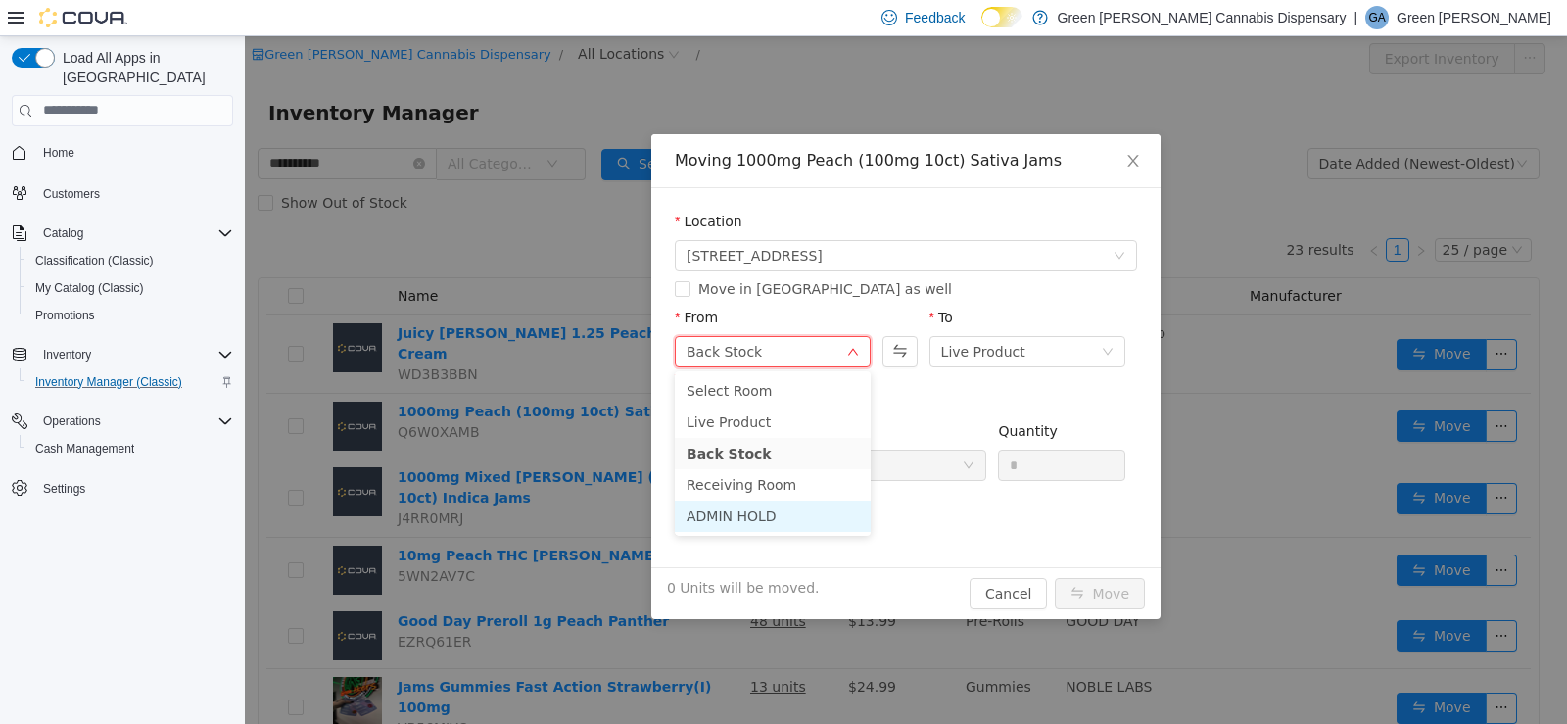
click at [786, 521] on li "ADMIN HOLD" at bounding box center [773, 515] width 196 height 31
click at [1136, 165] on icon "icon: close" at bounding box center [1133, 160] width 11 height 12
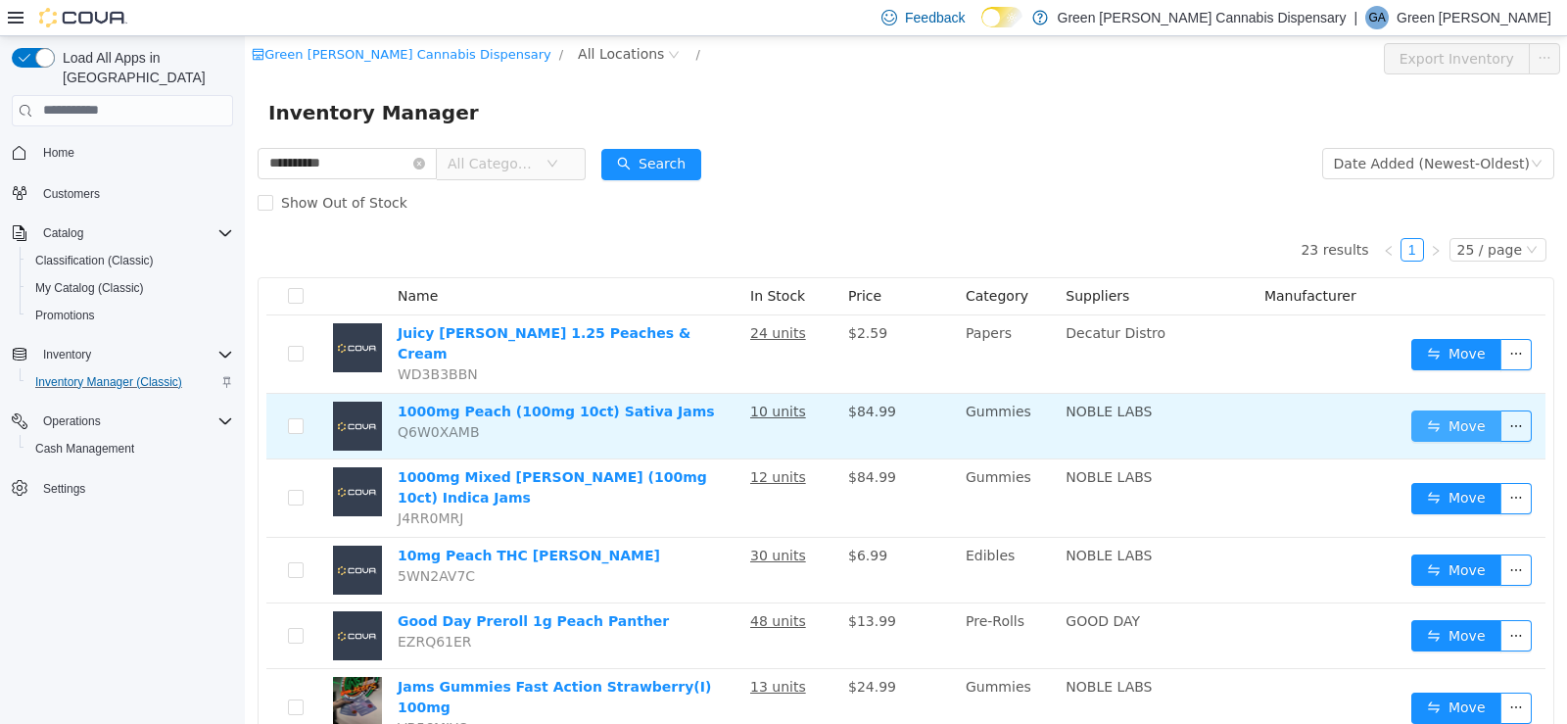
click at [1438, 409] on button "Move" at bounding box center [1457, 424] width 90 height 31
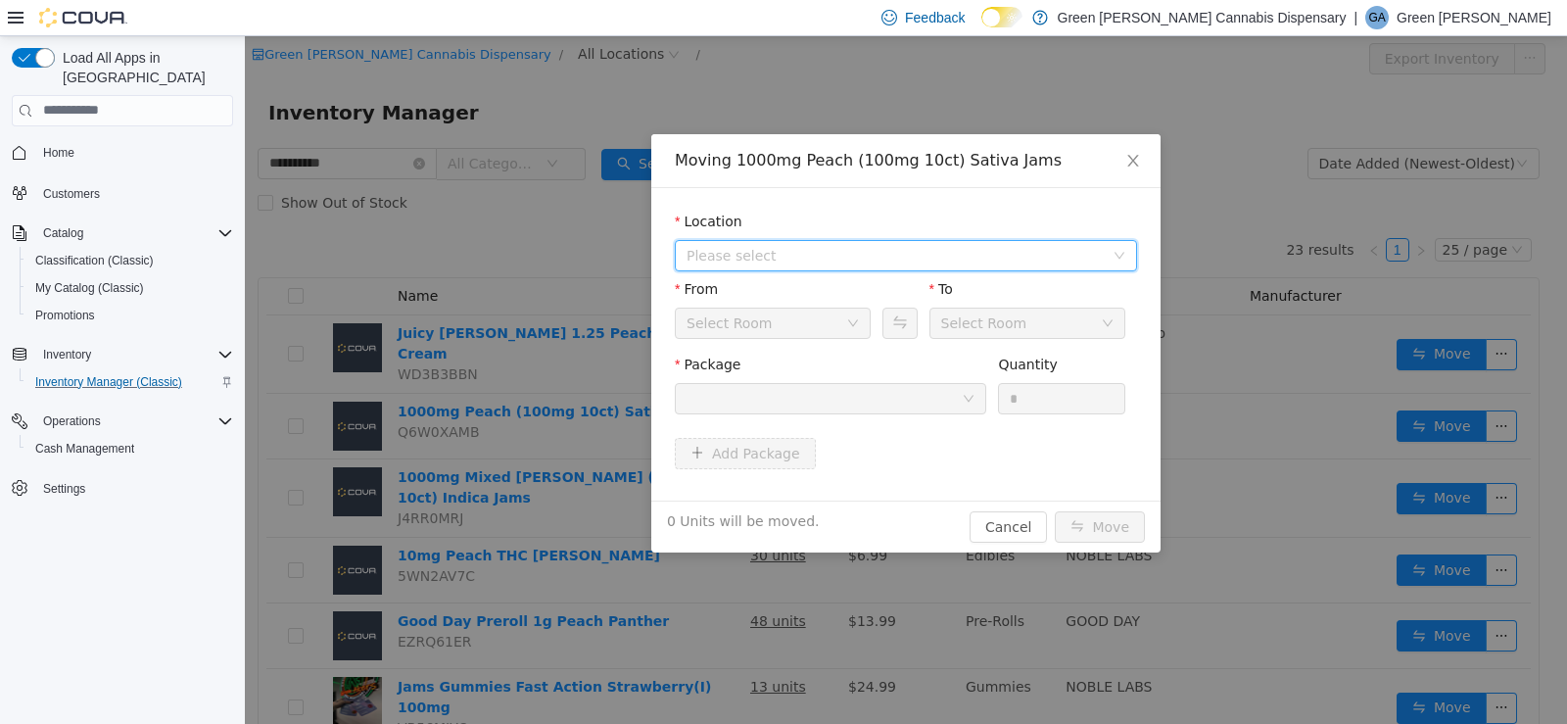
click at [724, 249] on span "Please select" at bounding box center [895, 255] width 417 height 20
click at [764, 331] on span "[STREET_ADDRESS]" at bounding box center [793, 325] width 136 height 16
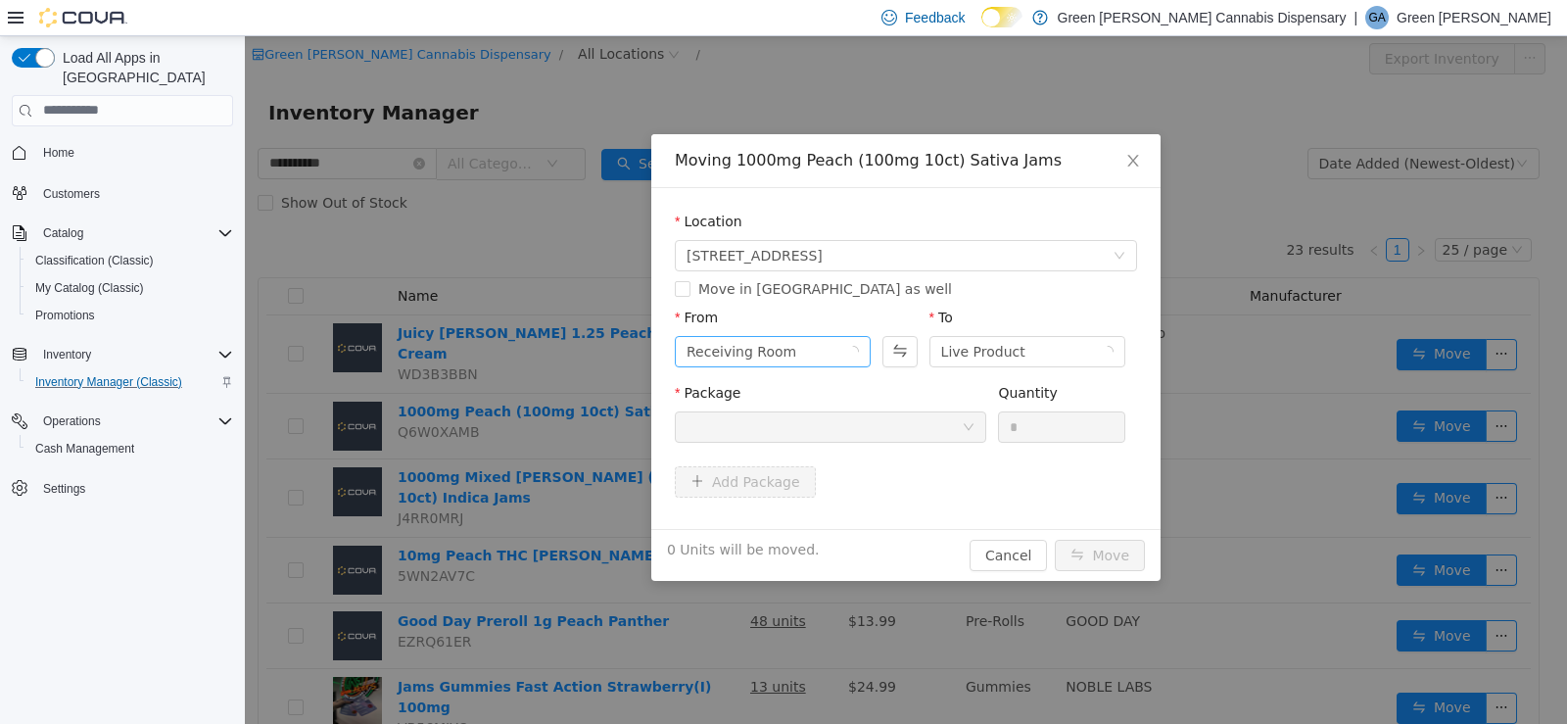
click at [776, 326] on div "From" at bounding box center [773, 321] width 196 height 28
click at [779, 356] on div "Receiving Room" at bounding box center [742, 350] width 110 height 29
click at [785, 451] on li "Back Stock" at bounding box center [773, 452] width 196 height 31
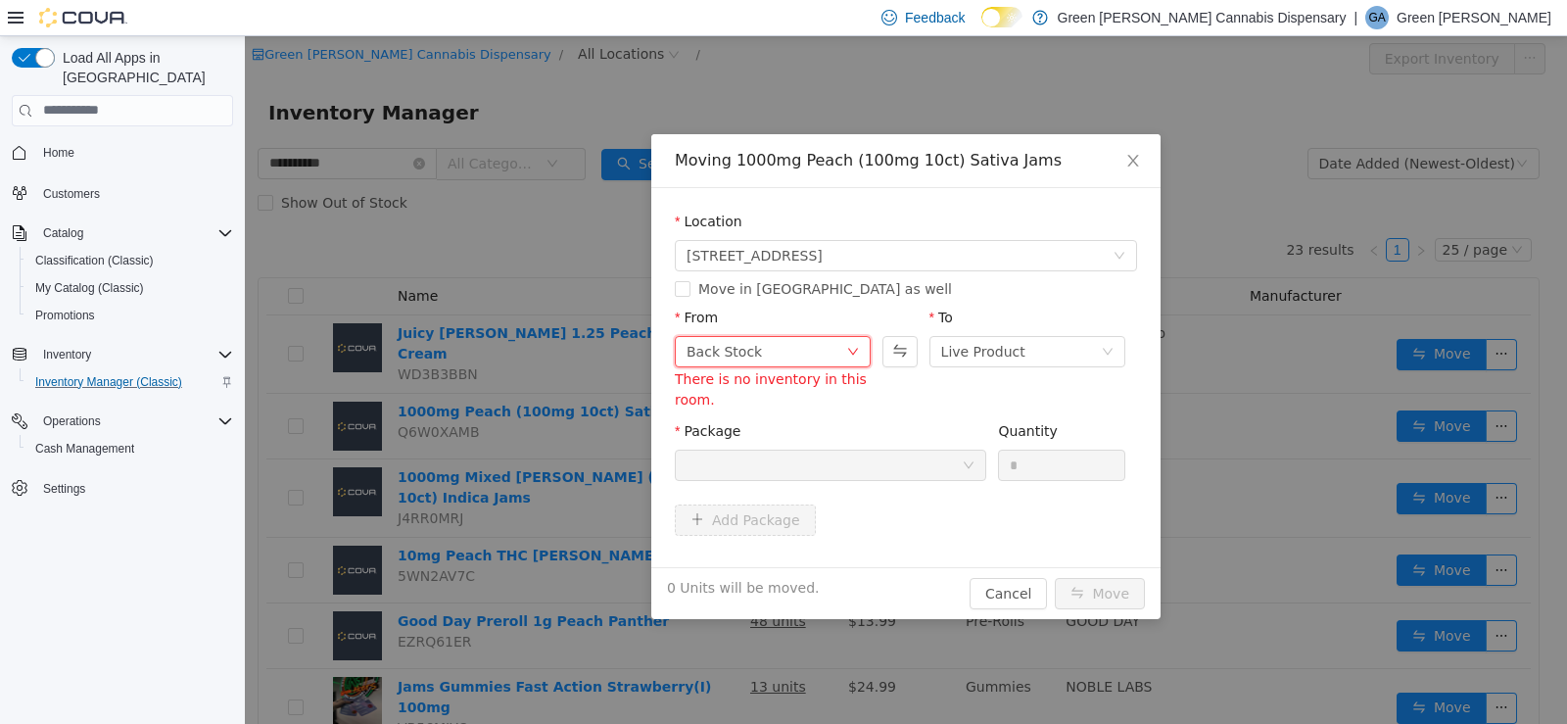
click at [807, 356] on div "Back Stock" at bounding box center [767, 350] width 160 height 29
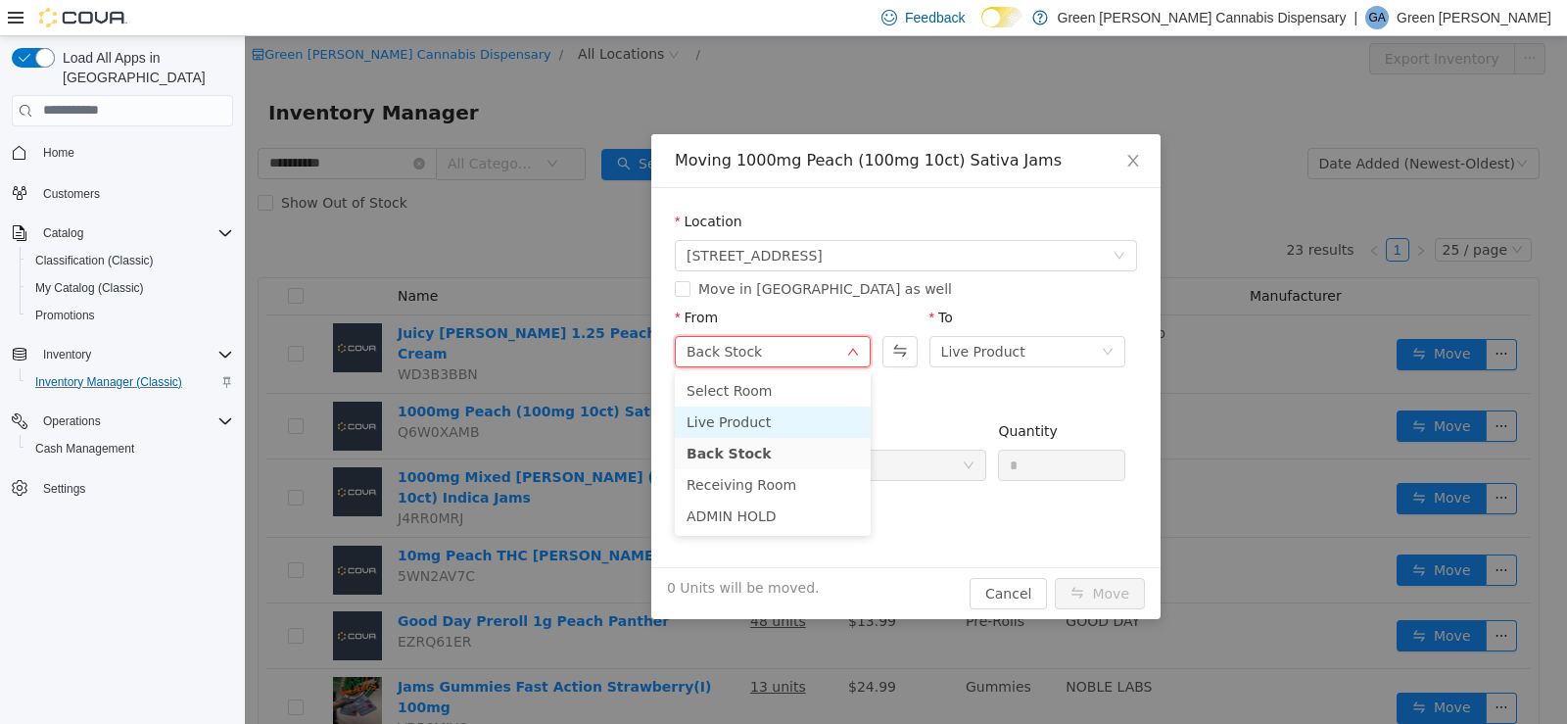
click at [792, 410] on li "Live Product" at bounding box center [773, 421] width 196 height 31
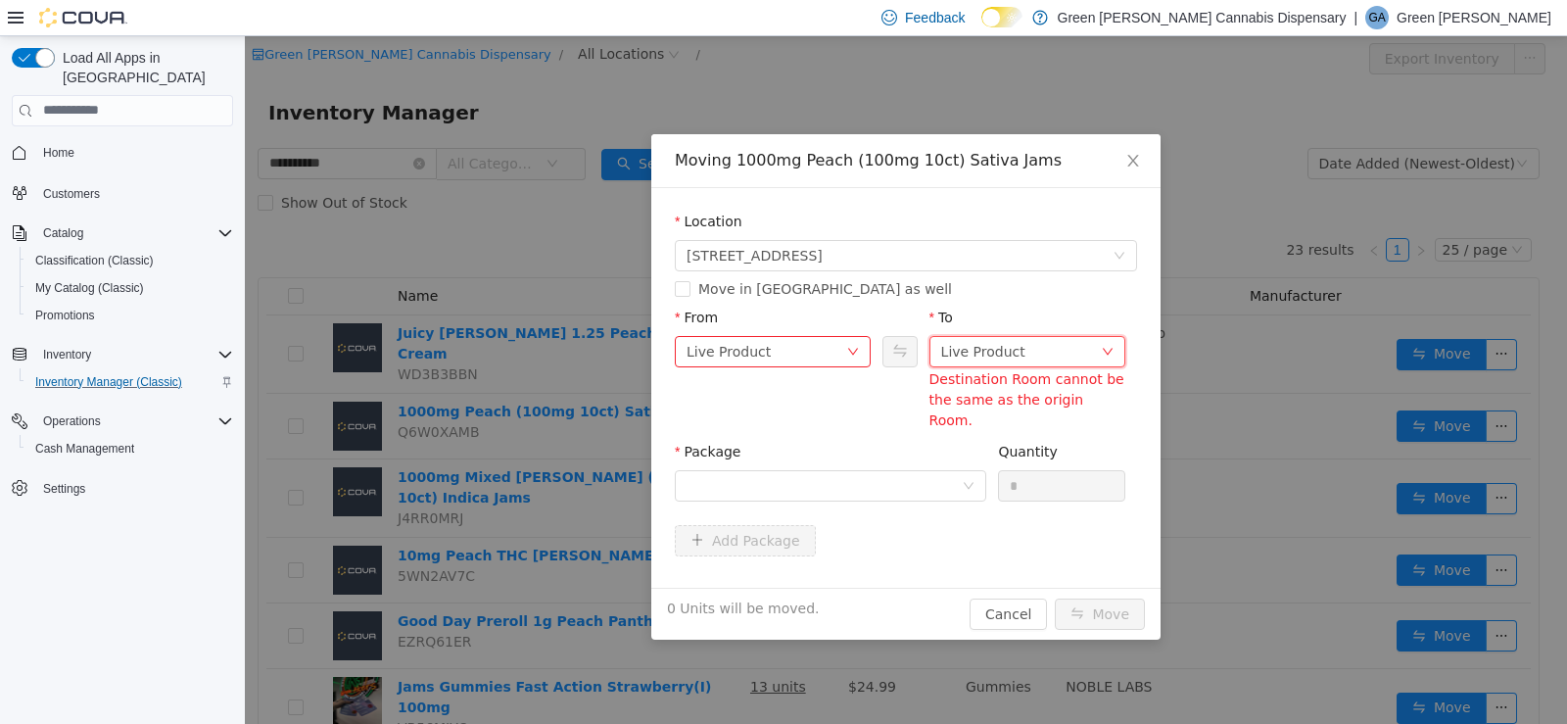
click at [946, 357] on div "Live Product" at bounding box center [983, 350] width 84 height 29
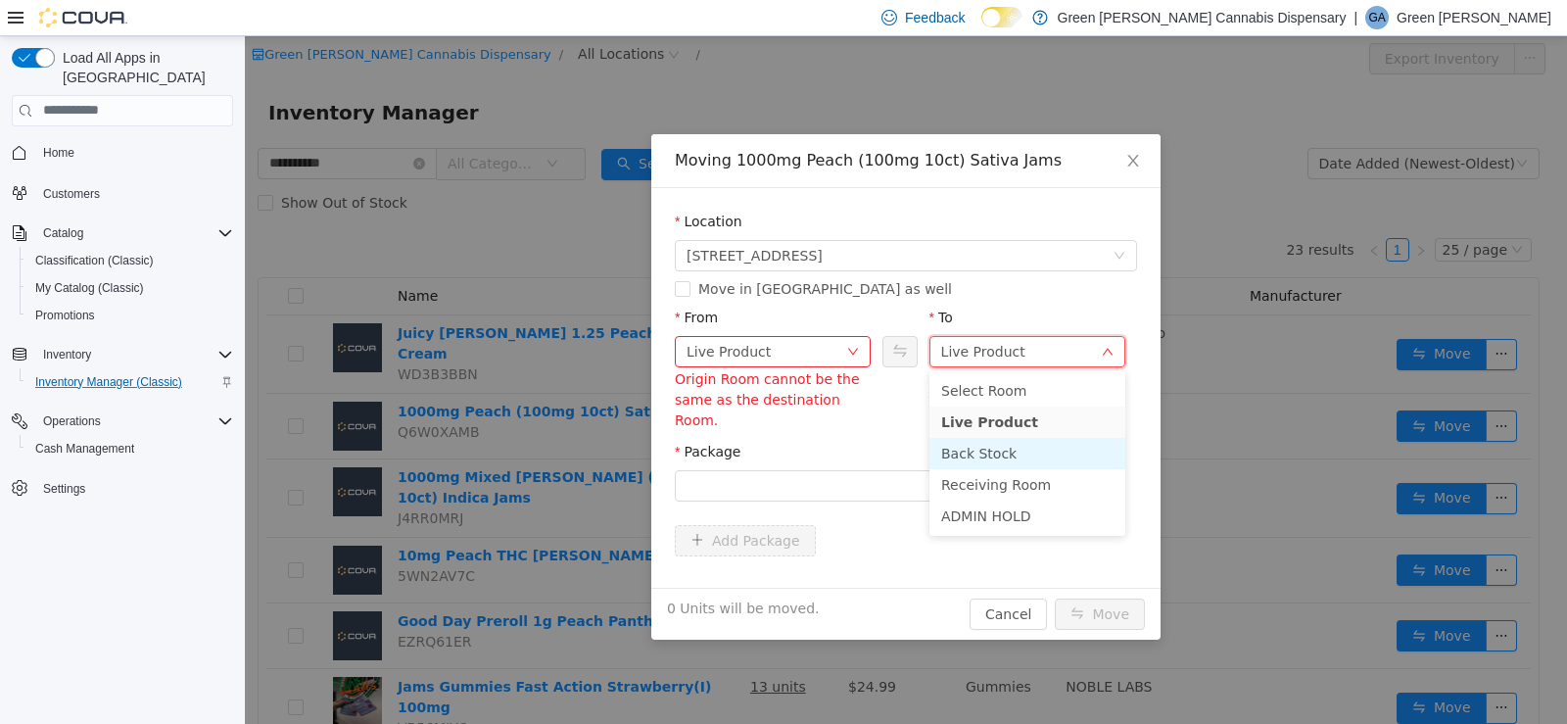
click at [960, 447] on li "Back Stock" at bounding box center [1028, 452] width 196 height 31
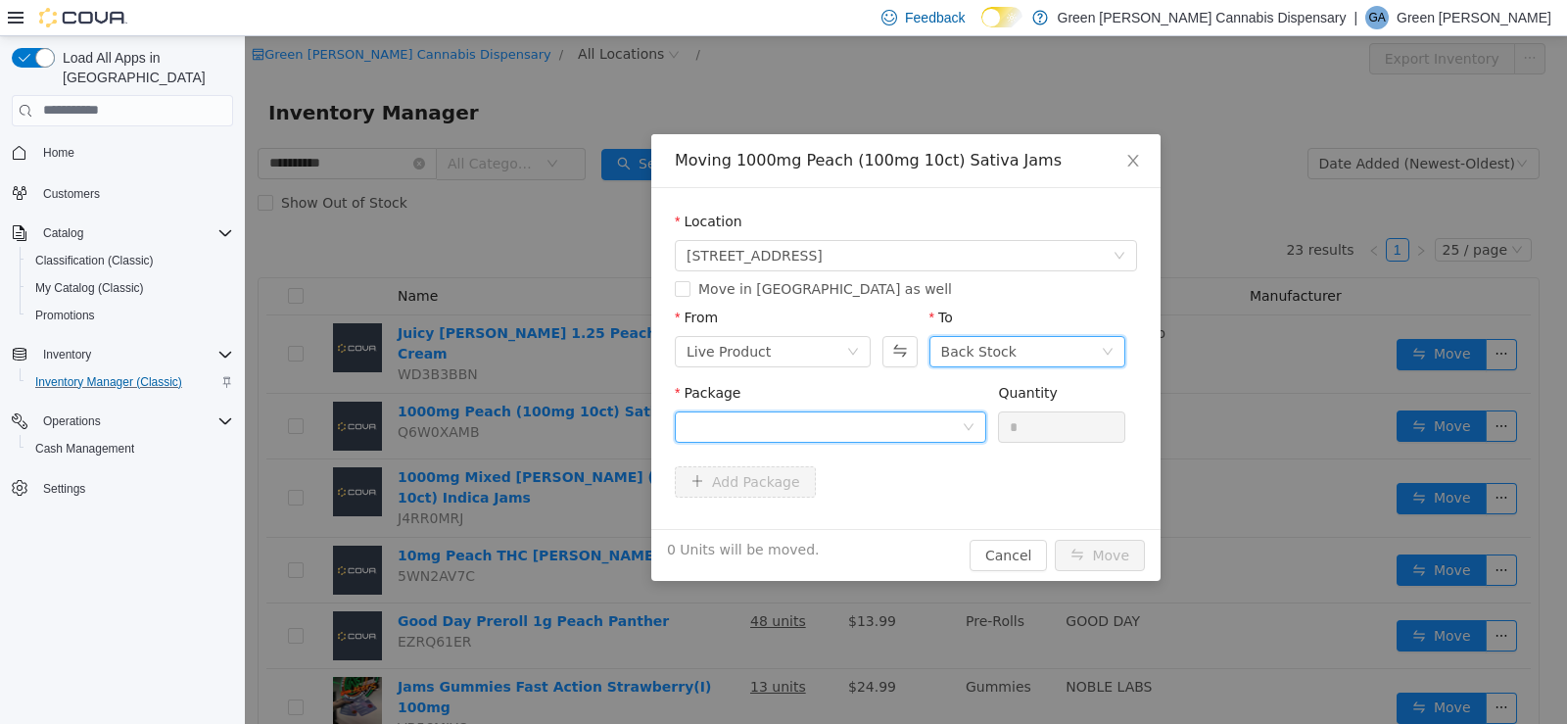
click at [948, 431] on div at bounding box center [824, 425] width 275 height 29
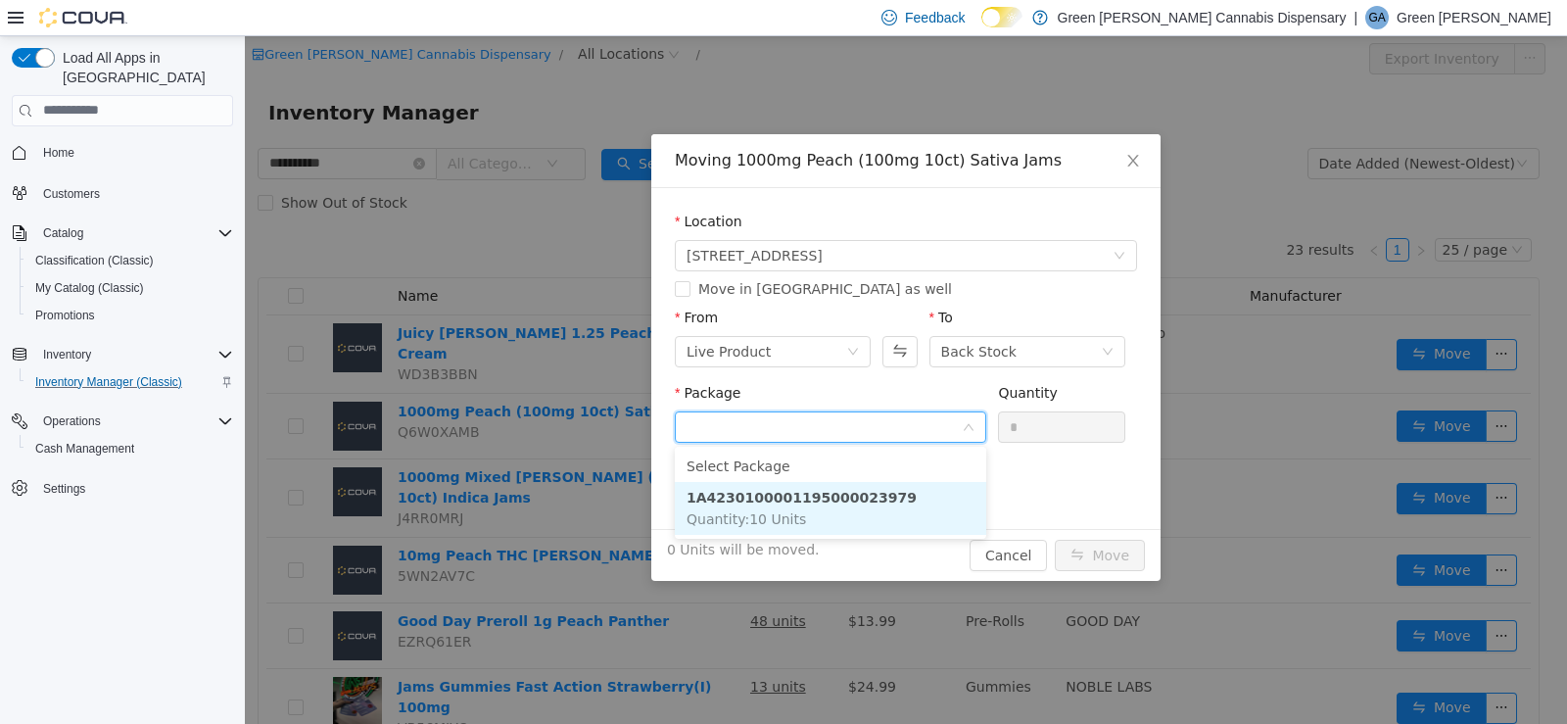
click at [930, 487] on li "1A4230100001195000023979 Quantity : 10 Units" at bounding box center [831, 507] width 312 height 53
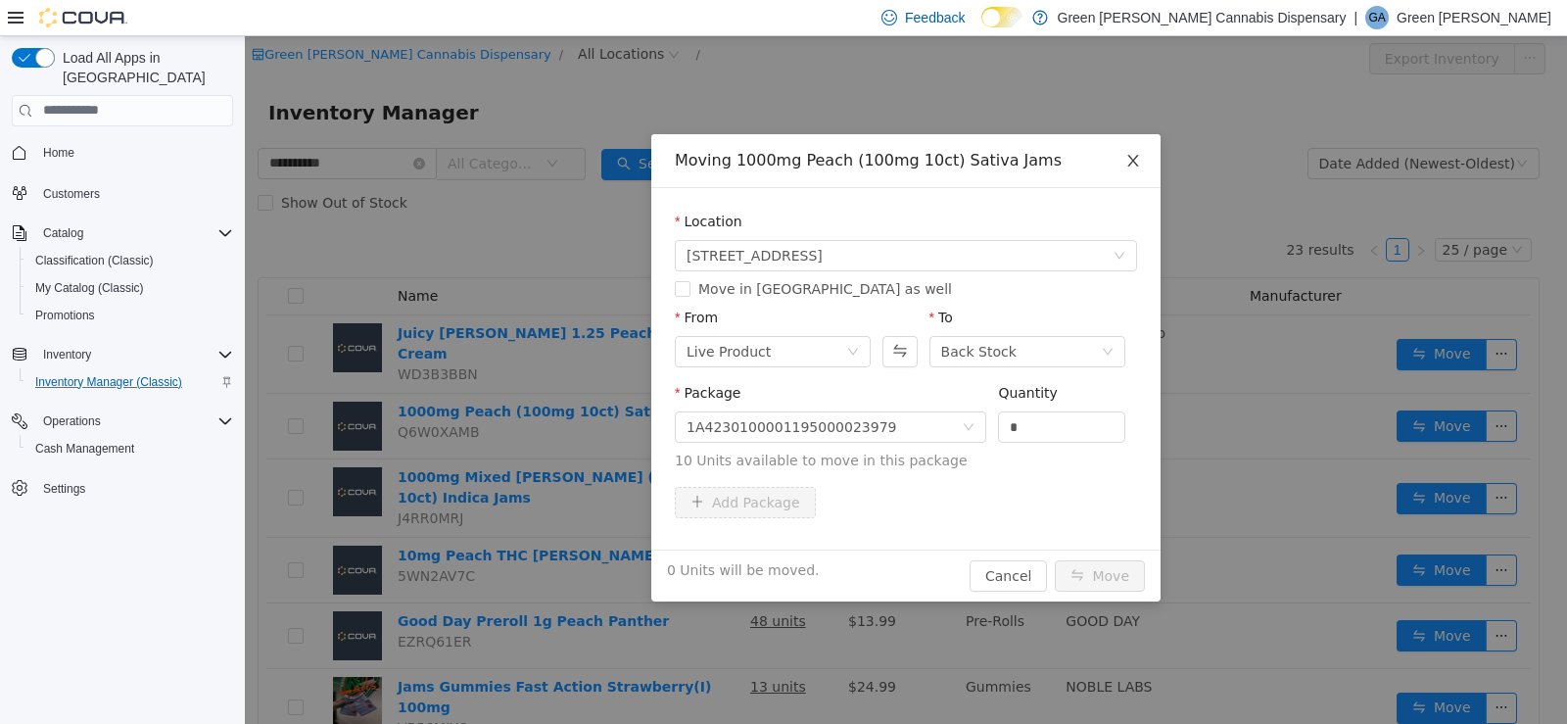
click at [1130, 155] on icon "icon: close" at bounding box center [1134, 160] width 16 height 16
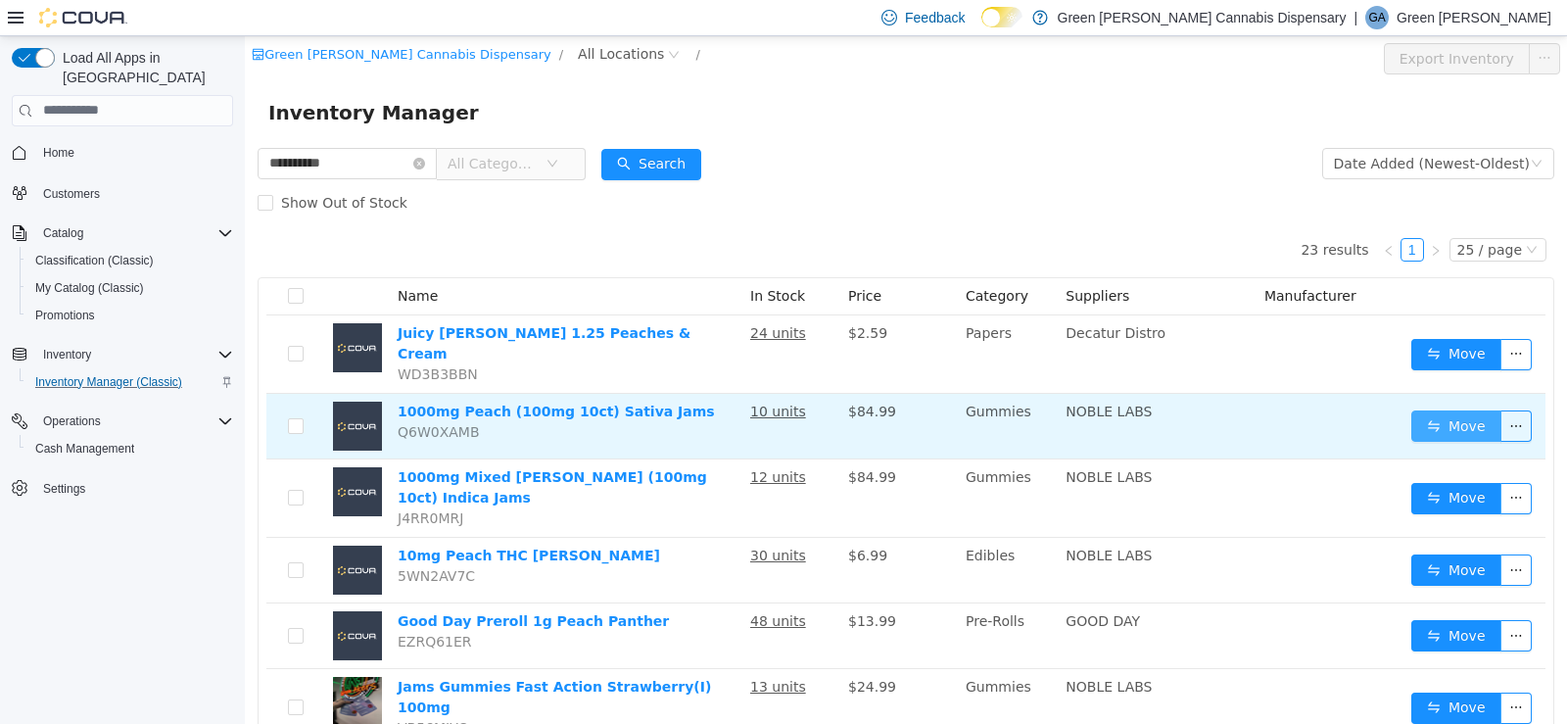
click at [1469, 409] on button "Move" at bounding box center [1457, 424] width 90 height 31
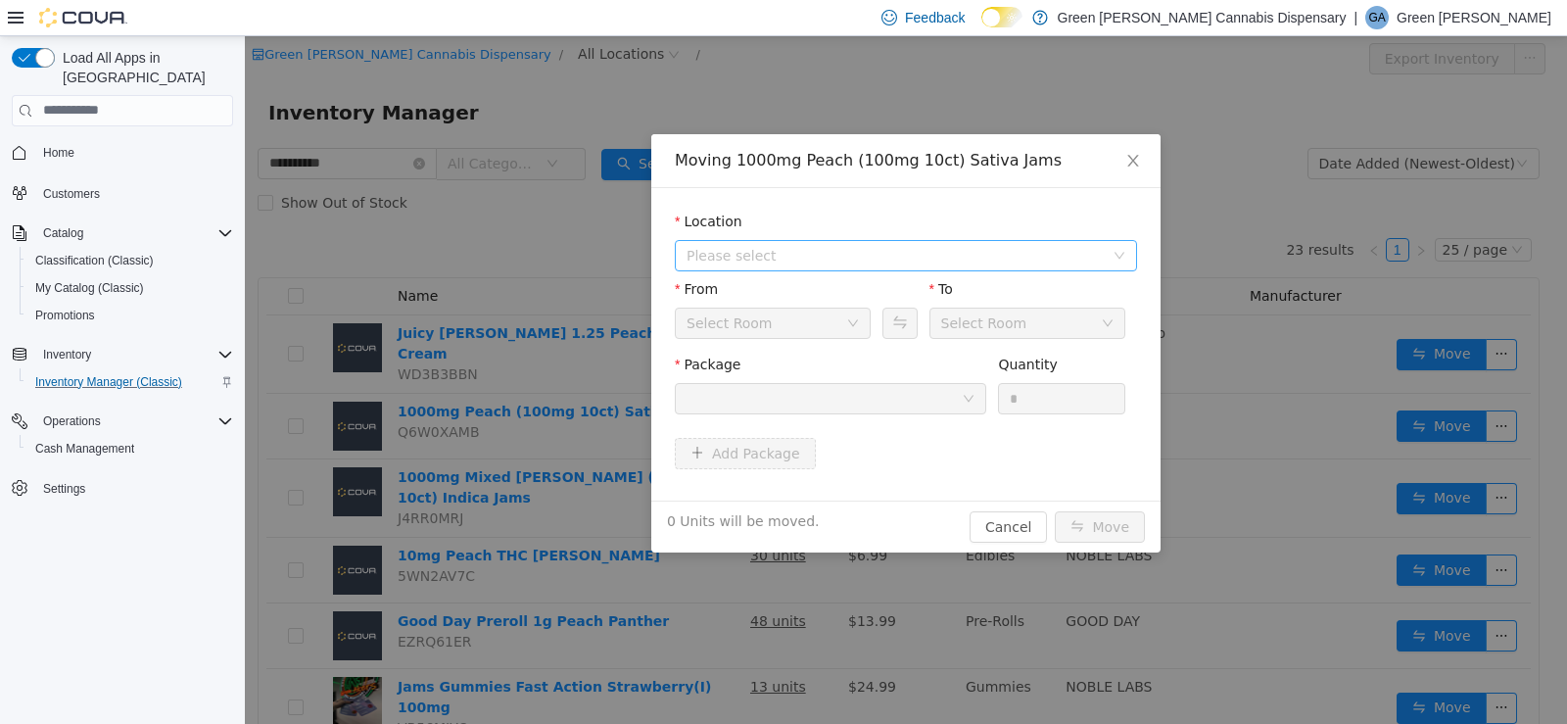
click at [747, 242] on span "Please select" at bounding box center [900, 254] width 426 height 29
click at [804, 322] on span "[STREET_ADDRESS]" at bounding box center [793, 325] width 136 height 16
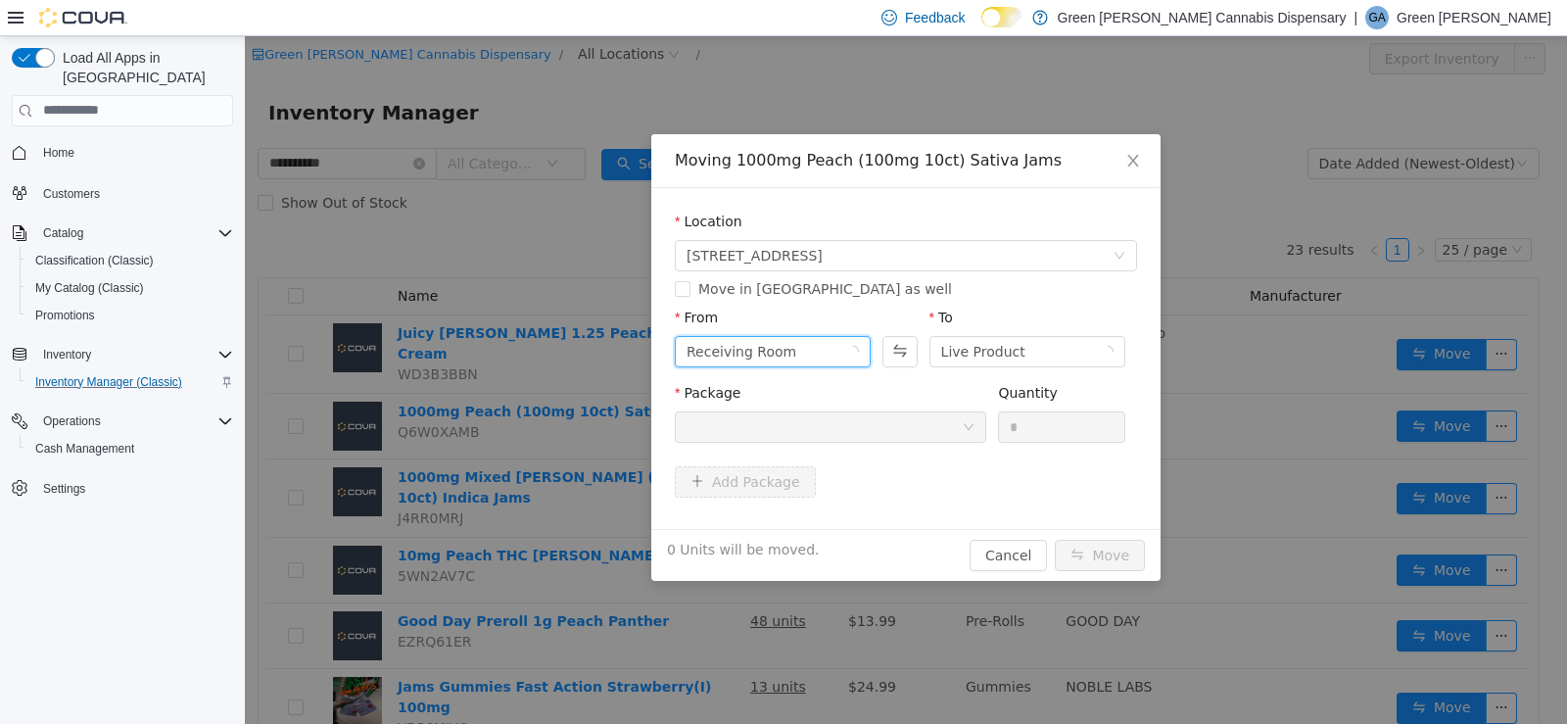
click at [804, 315] on div "From Receiving Room" at bounding box center [773, 341] width 196 height 68
click at [799, 352] on div "Receiving Room" at bounding box center [767, 350] width 160 height 29
click at [778, 454] on li "Back Stock" at bounding box center [773, 452] width 196 height 31
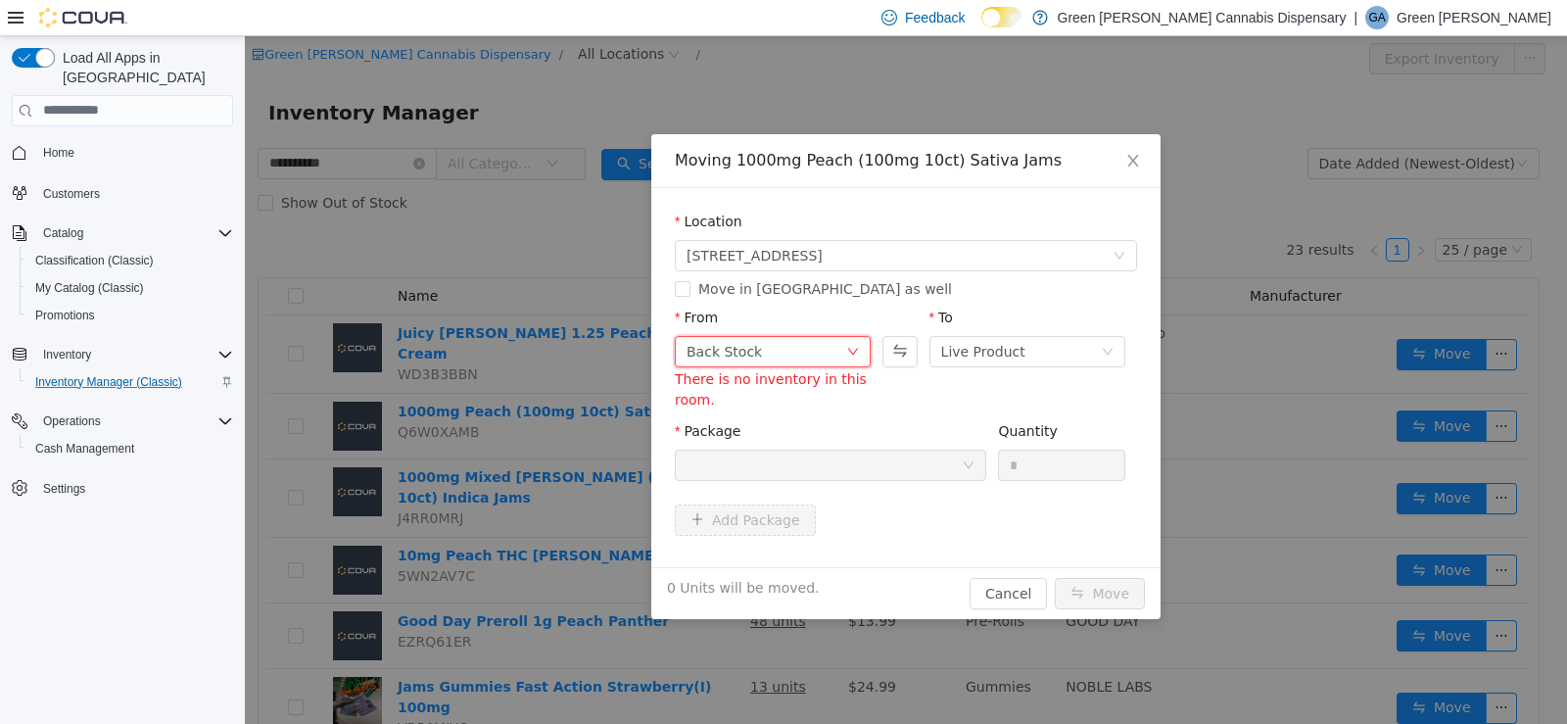
click at [829, 348] on div "Back Stock" at bounding box center [767, 350] width 160 height 29
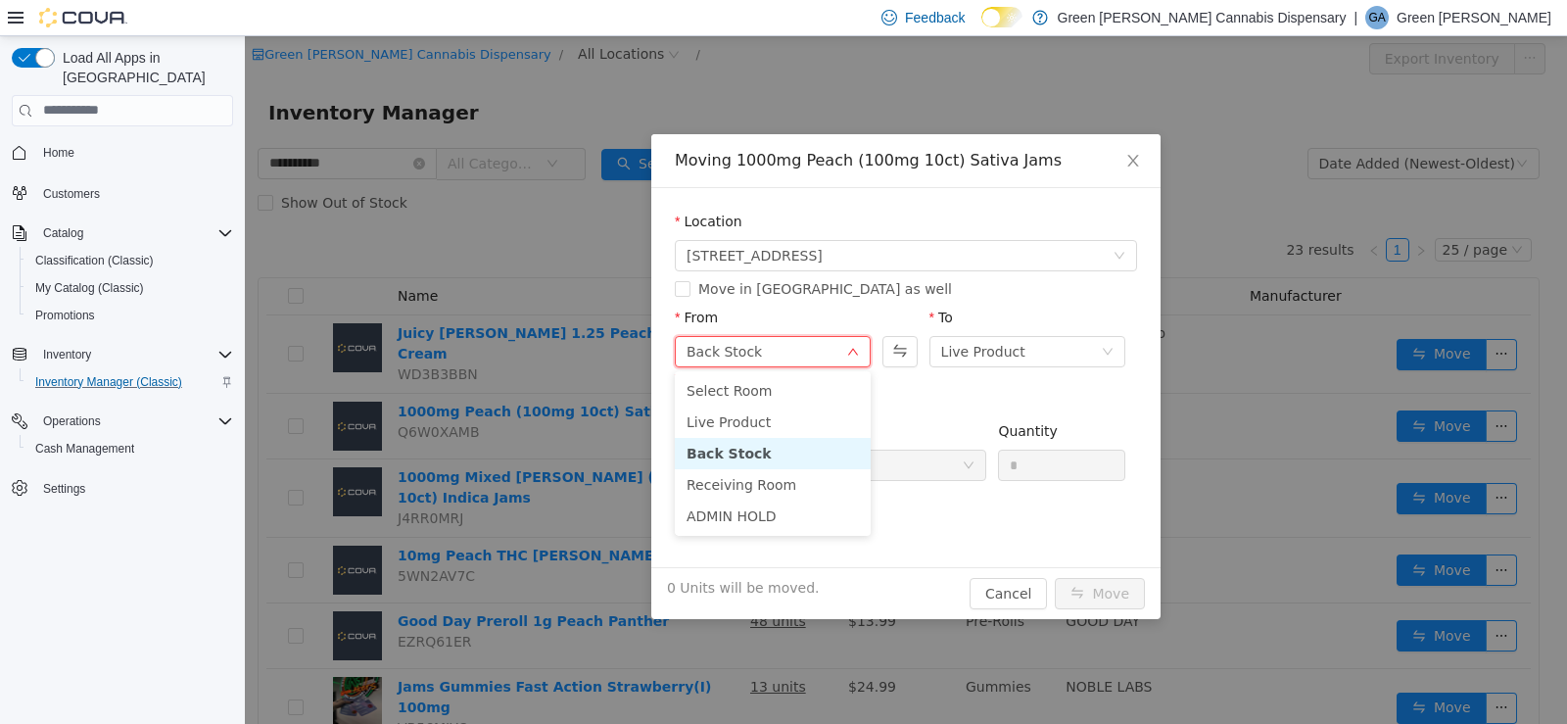
click at [809, 454] on li "Back Stock" at bounding box center [773, 452] width 196 height 31
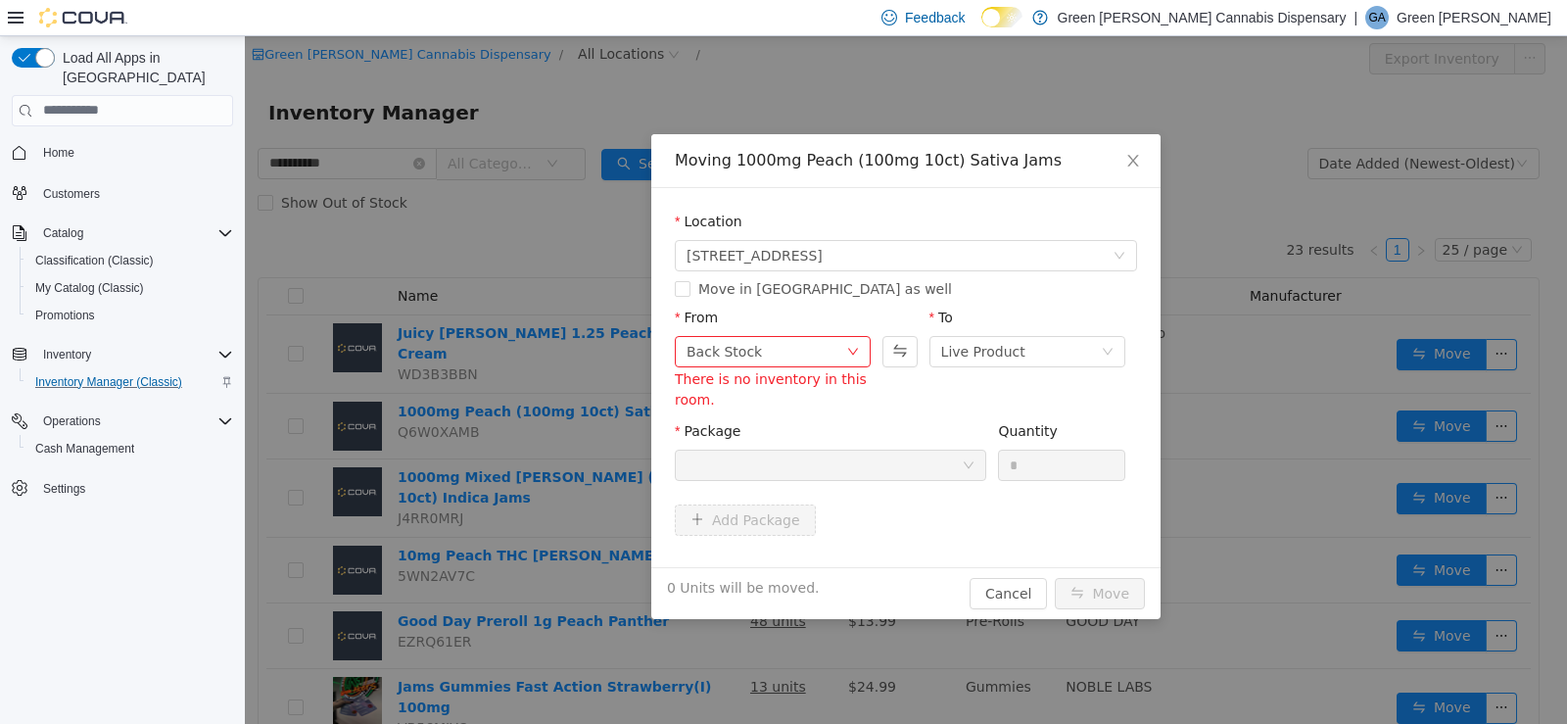
click at [827, 311] on div "From" at bounding box center [773, 321] width 196 height 28
click at [832, 342] on div "Back Stock" at bounding box center [767, 350] width 160 height 29
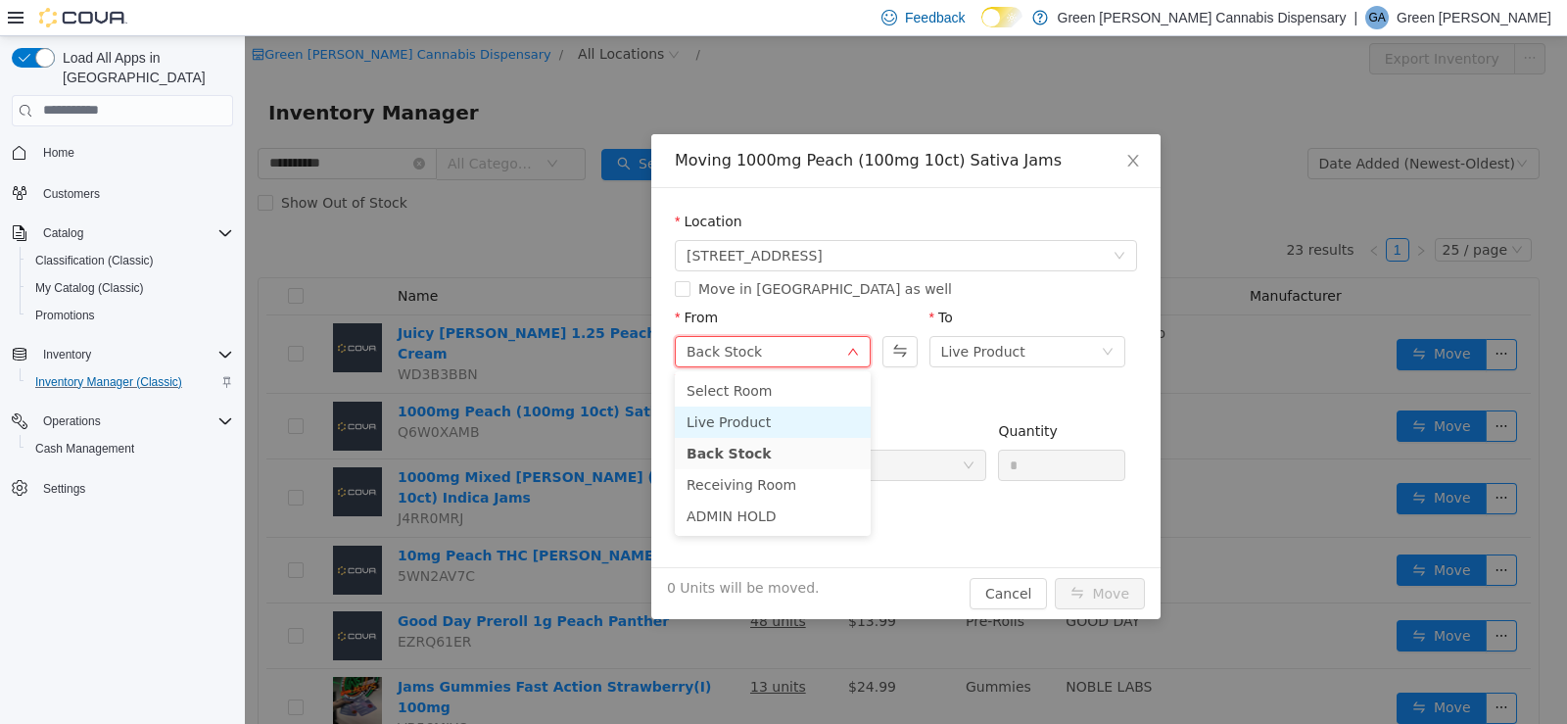
click at [805, 429] on li "Live Product" at bounding box center [773, 421] width 196 height 31
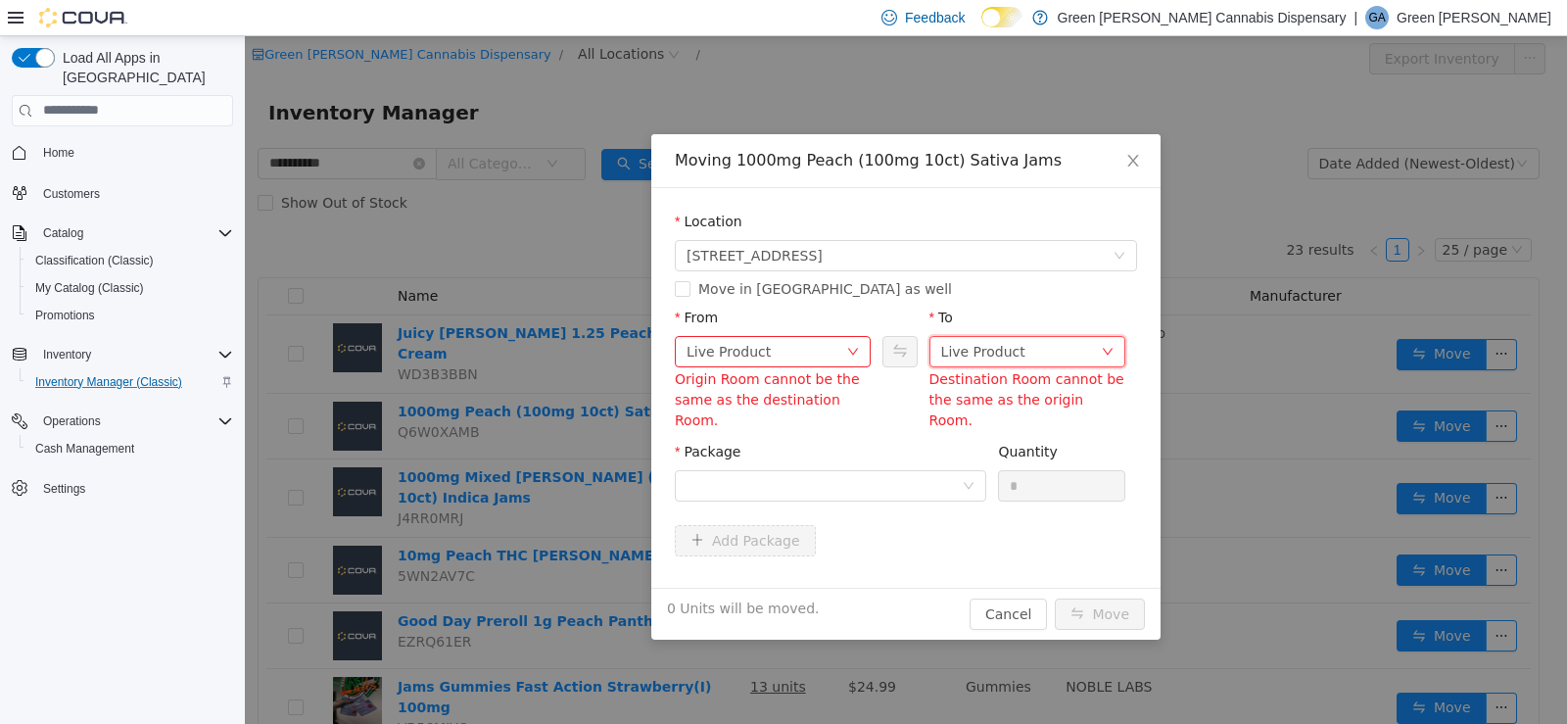
click at [994, 350] on div "Live Product" at bounding box center [983, 350] width 84 height 29
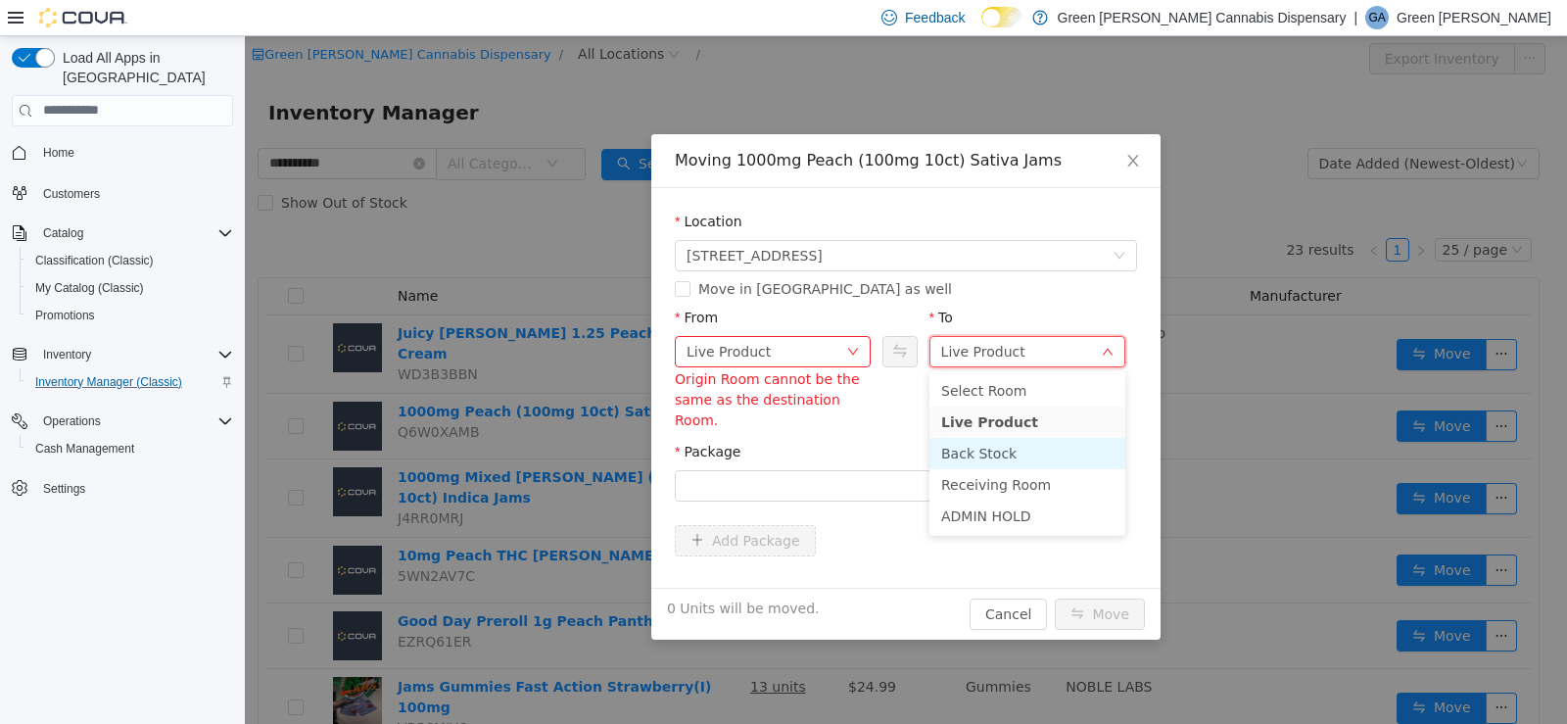
click at [976, 437] on li "Back Stock" at bounding box center [1028, 452] width 196 height 31
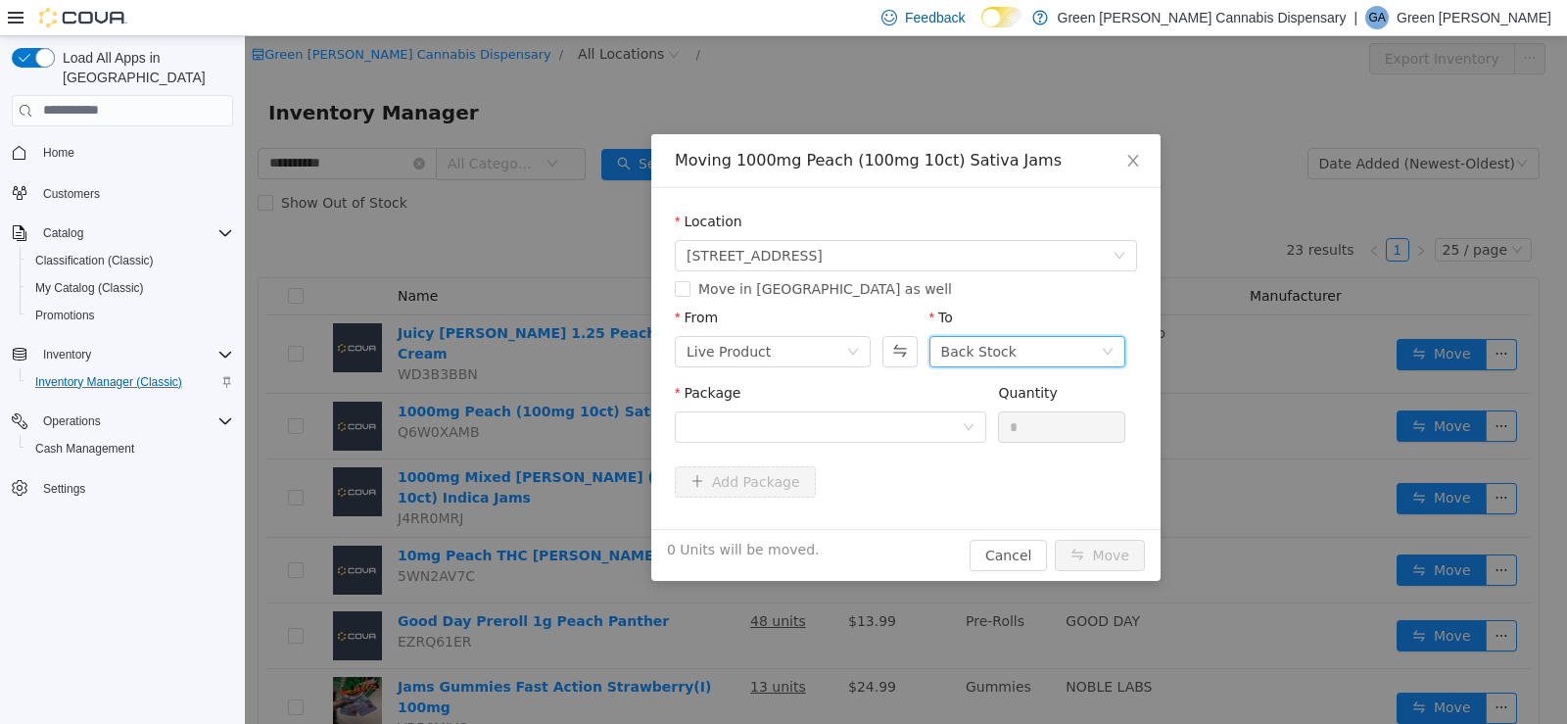
click at [887, 461] on div "Package Quantity *" at bounding box center [906, 423] width 462 height 83
click at [890, 386] on div "Package" at bounding box center [831, 396] width 312 height 28
click at [894, 411] on div at bounding box center [824, 425] width 275 height 29
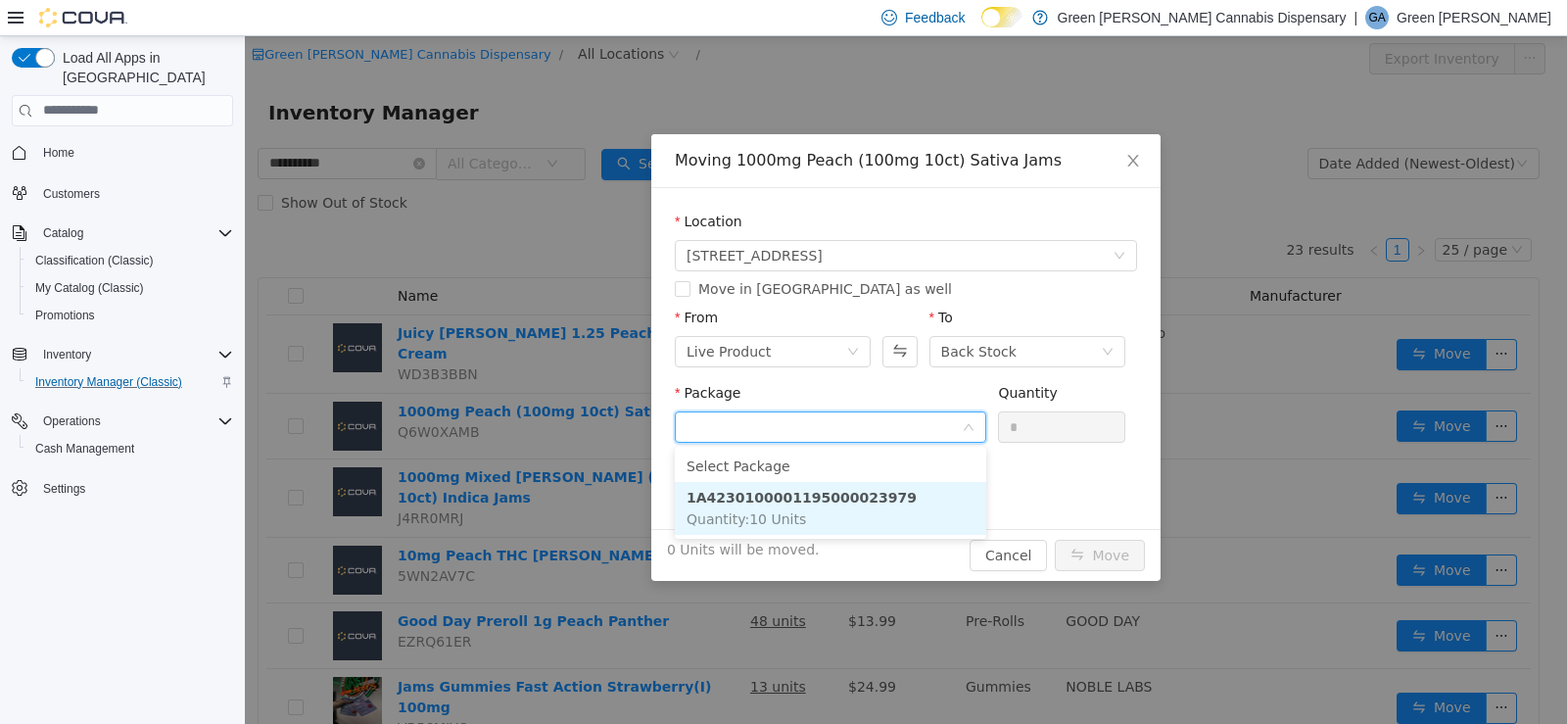
click at [923, 484] on li "1A4230100001195000023979 Quantity : 10 Units" at bounding box center [831, 507] width 312 height 53
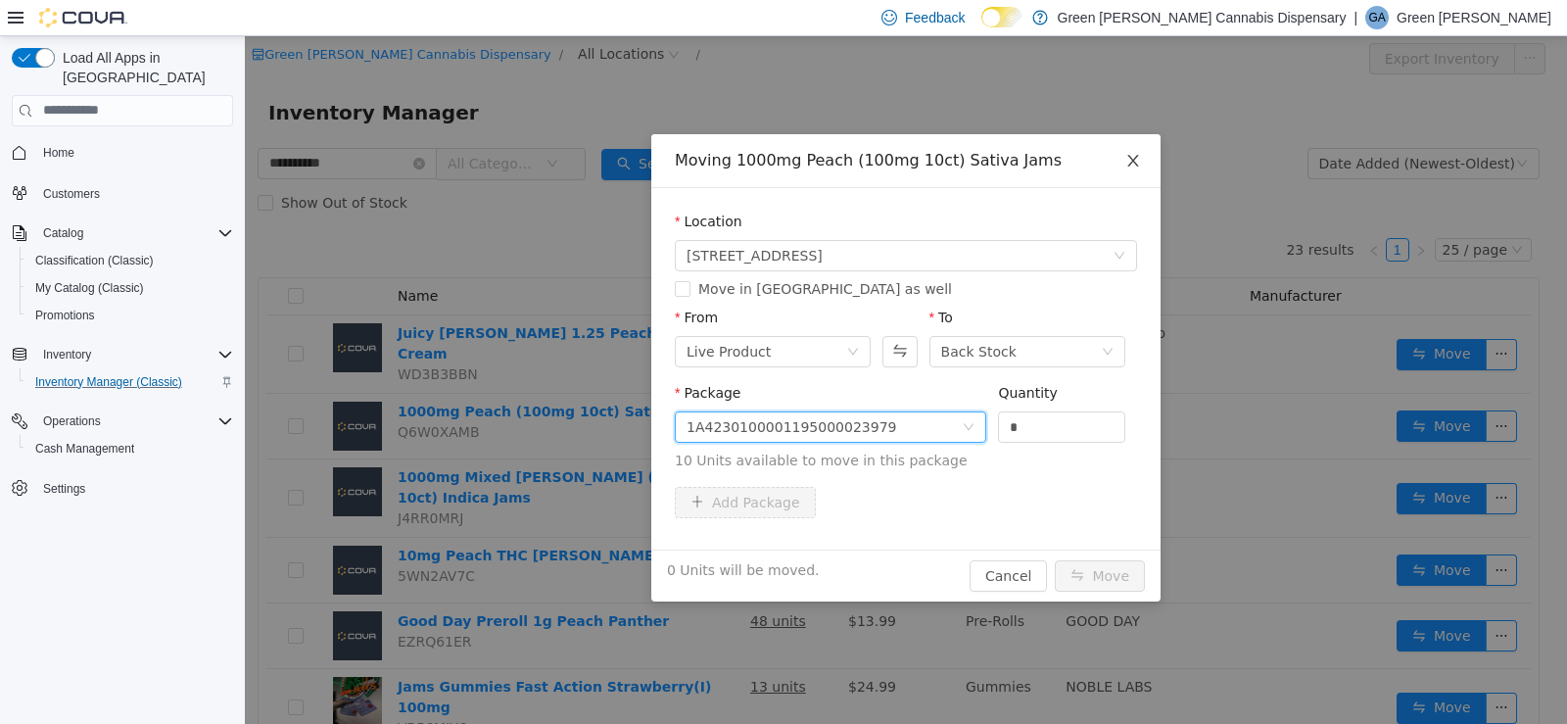
click at [1142, 152] on span "Close" at bounding box center [1133, 160] width 55 height 55
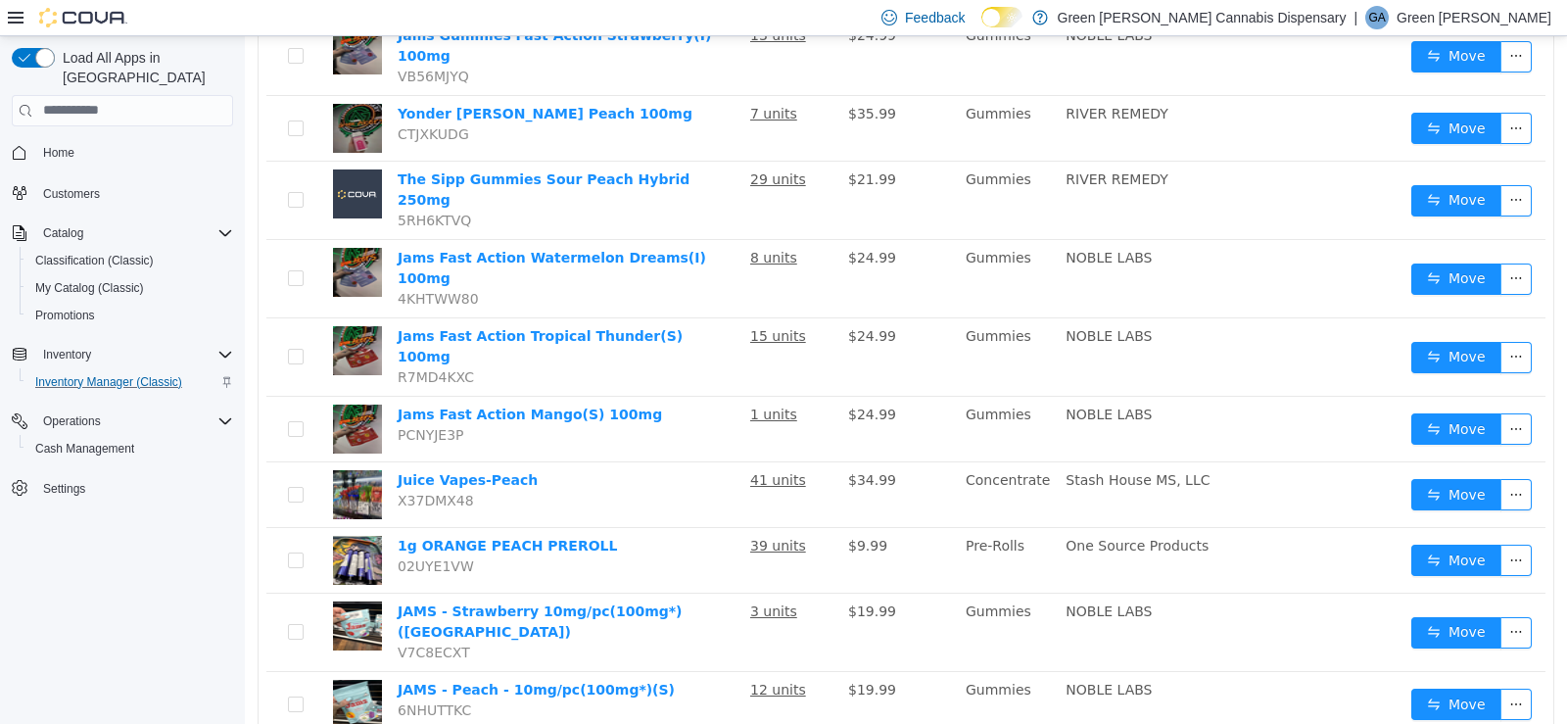
scroll to position [686, 0]
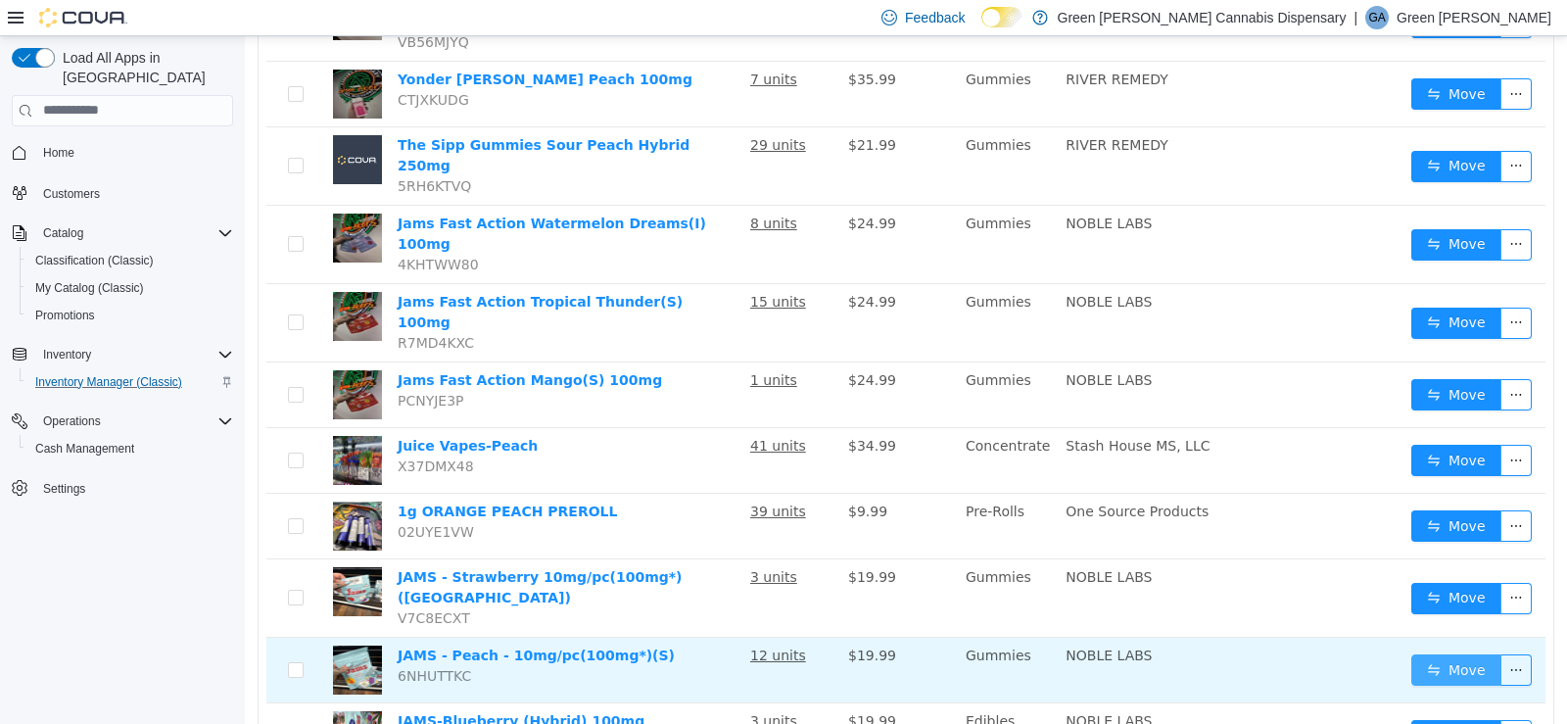
click at [1446, 653] on button "Move" at bounding box center [1457, 668] width 90 height 31
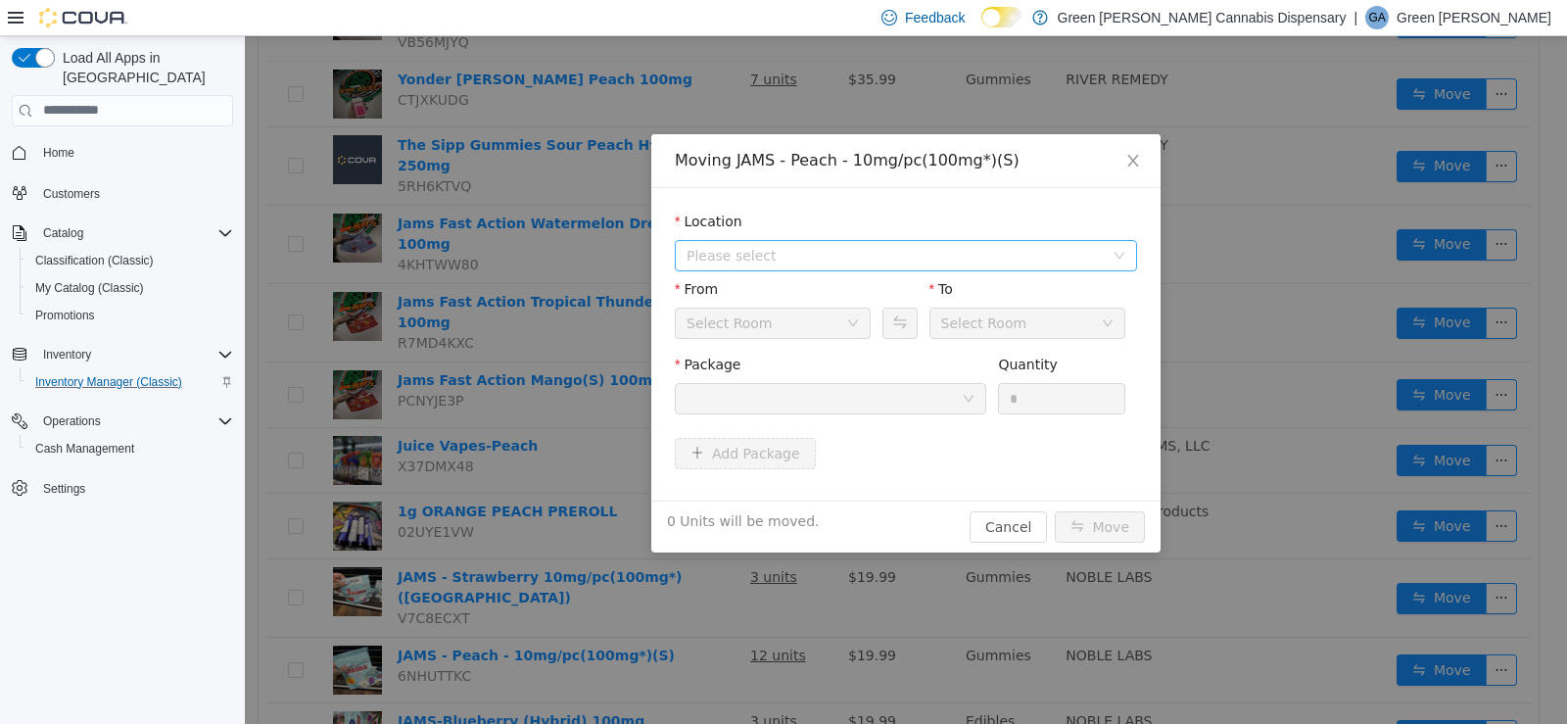
click at [804, 243] on span "Please select" at bounding box center [900, 254] width 426 height 29
click at [796, 317] on span "[STREET_ADDRESS]" at bounding box center [793, 325] width 136 height 16
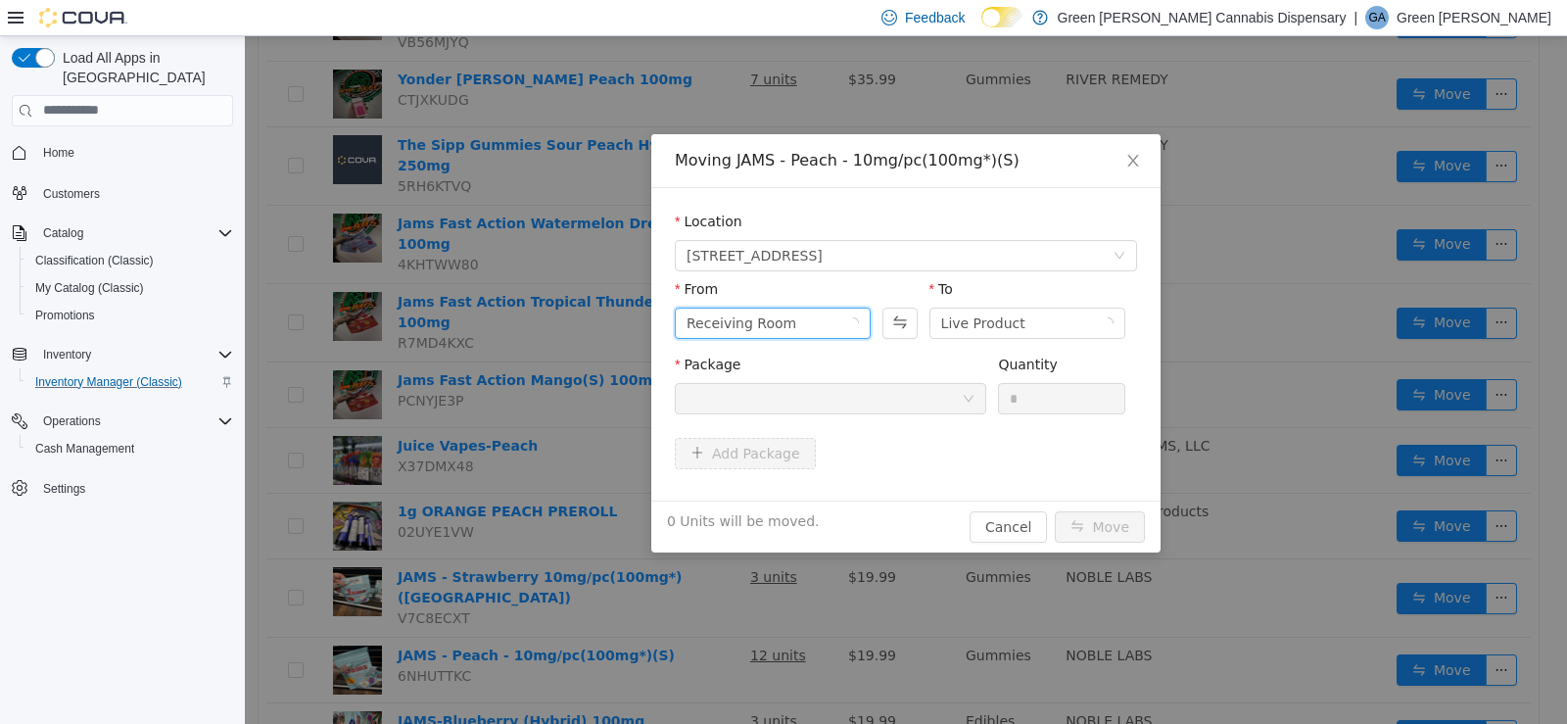
click at [777, 324] on div "Receiving Room" at bounding box center [742, 322] width 110 height 29
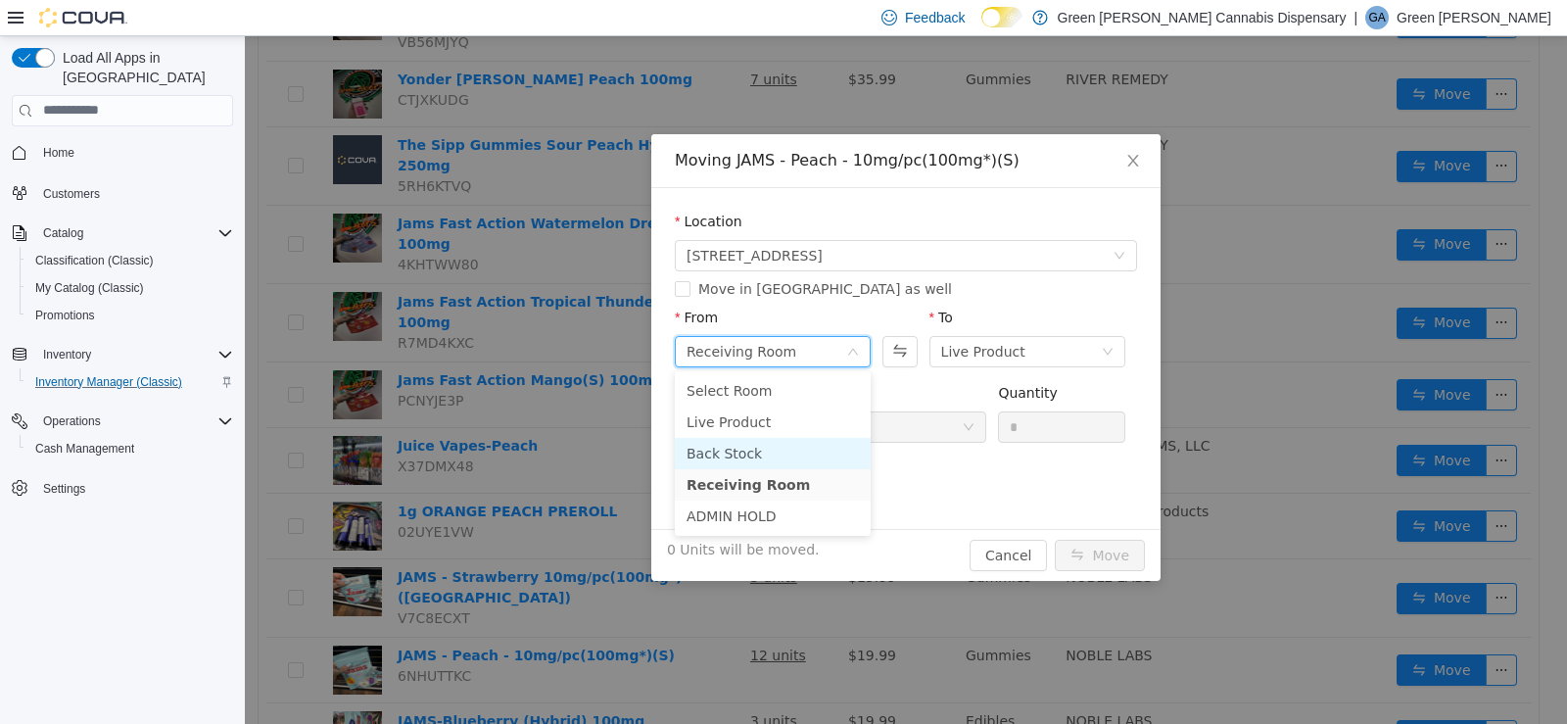
click at [772, 443] on li "Back Stock" at bounding box center [773, 452] width 196 height 31
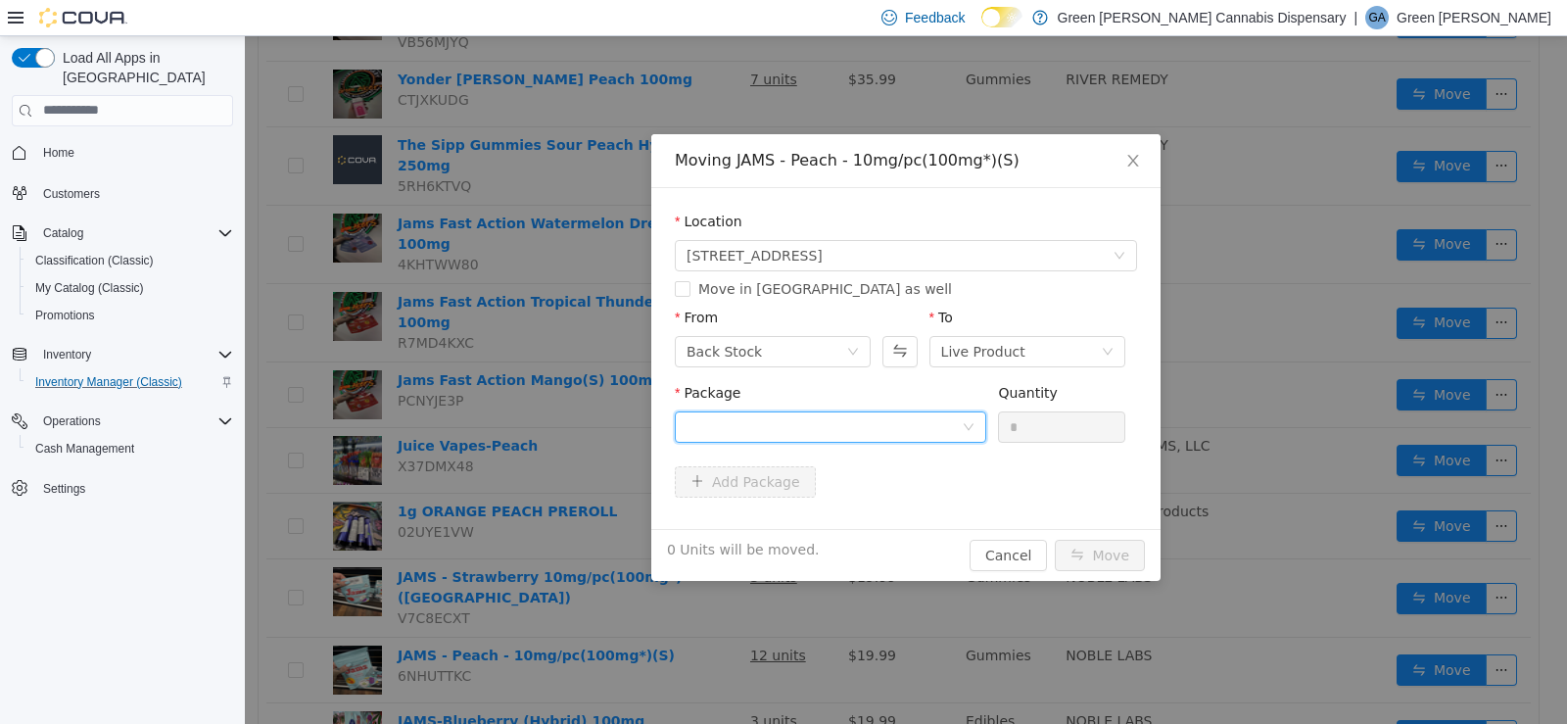
click at [813, 415] on div at bounding box center [824, 425] width 275 height 29
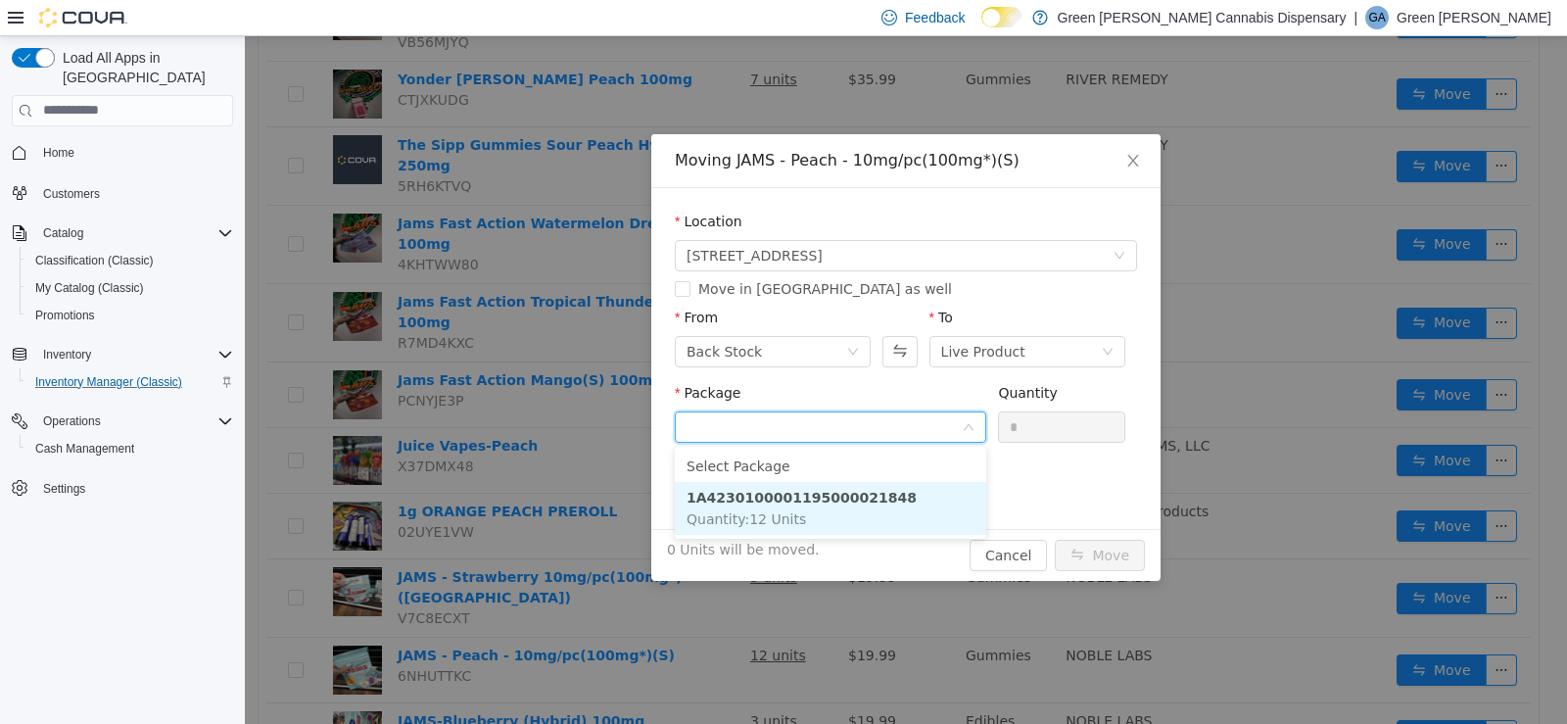
click at [878, 484] on li "1A4230100001195000021848 Quantity : 12 Units" at bounding box center [831, 507] width 312 height 53
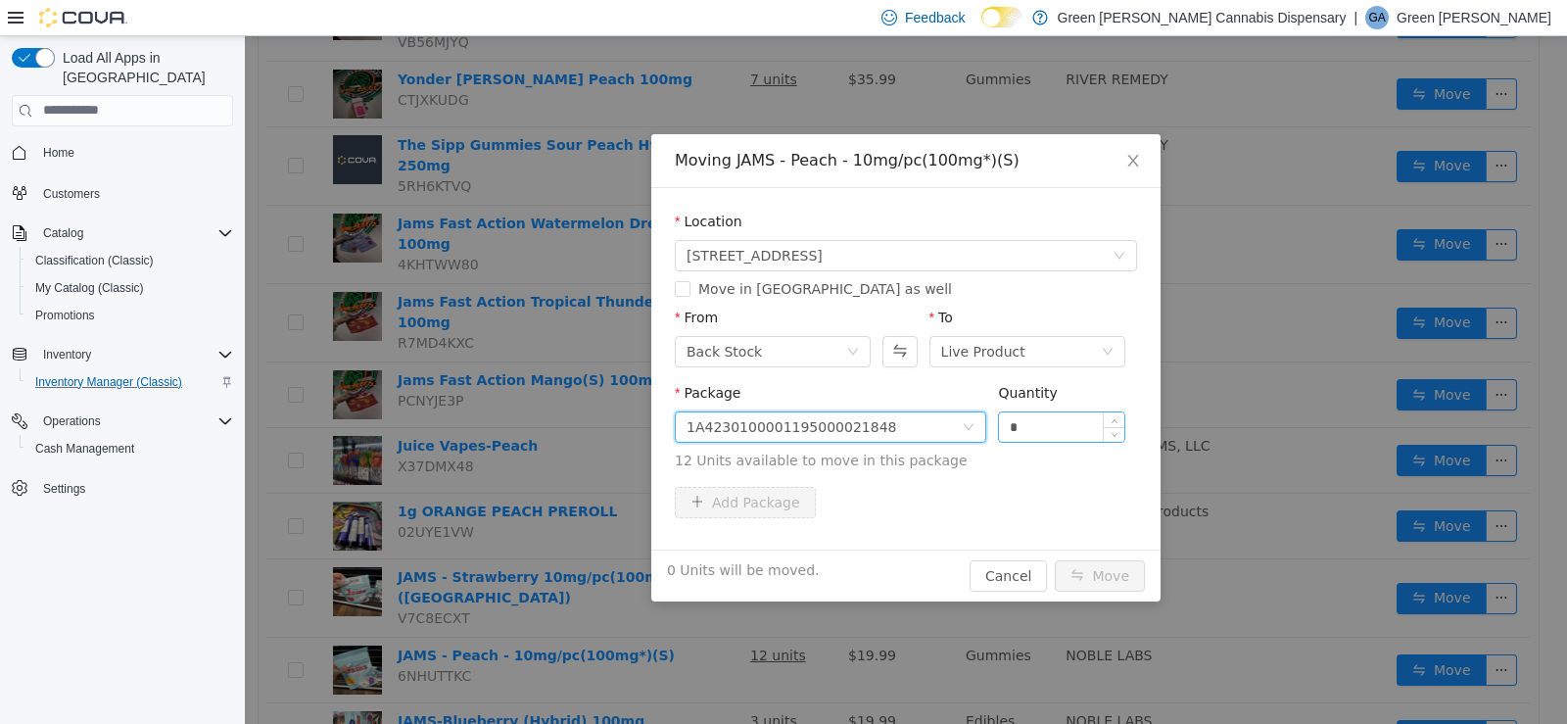
click at [1036, 426] on input "*" at bounding box center [1061, 425] width 125 height 29
type input "**"
click at [1090, 564] on button "Move" at bounding box center [1100, 574] width 90 height 31
